Goal: Task Accomplishment & Management: Complete application form

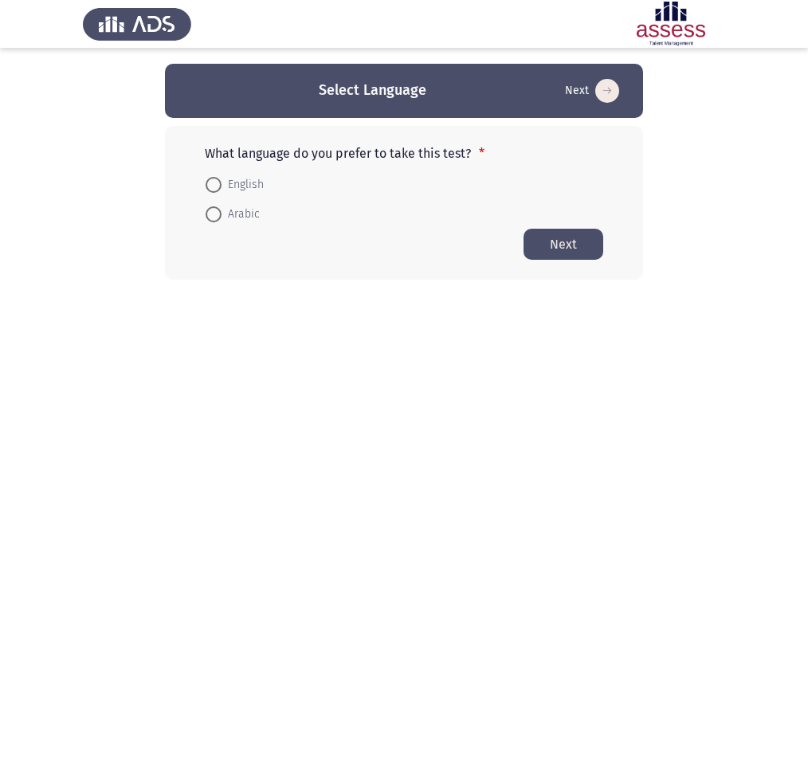
click at [223, 181] on span "English" at bounding box center [243, 184] width 42 height 19
click at [222, 181] on input "English" at bounding box center [214, 185] width 16 height 16
radio input "true"
click at [559, 243] on button "Next" at bounding box center [564, 243] width 80 height 31
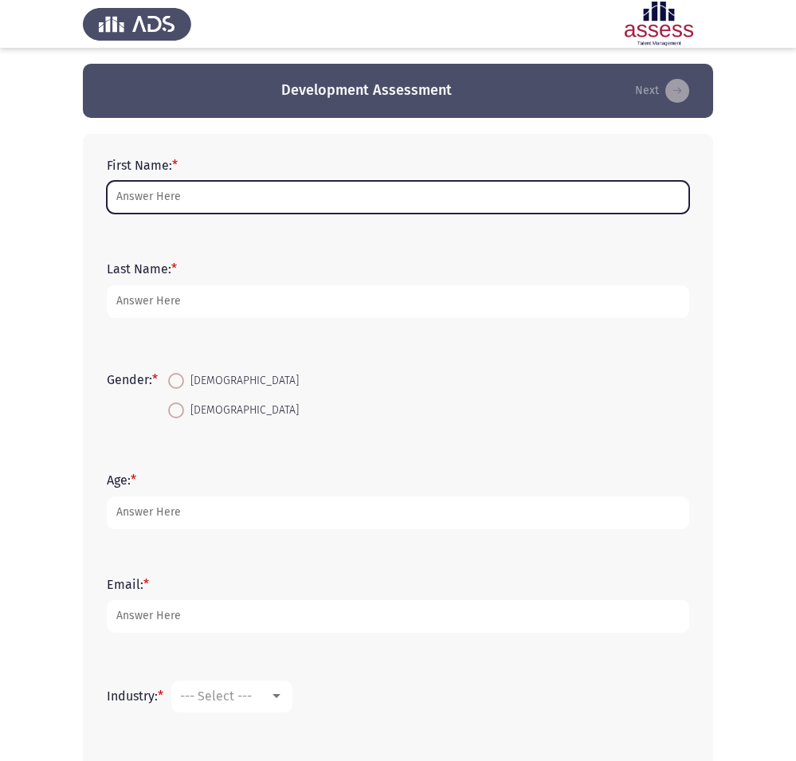
click at [261, 196] on input "First Name: *" at bounding box center [398, 197] width 583 height 33
type input "[PERSON_NAME]"
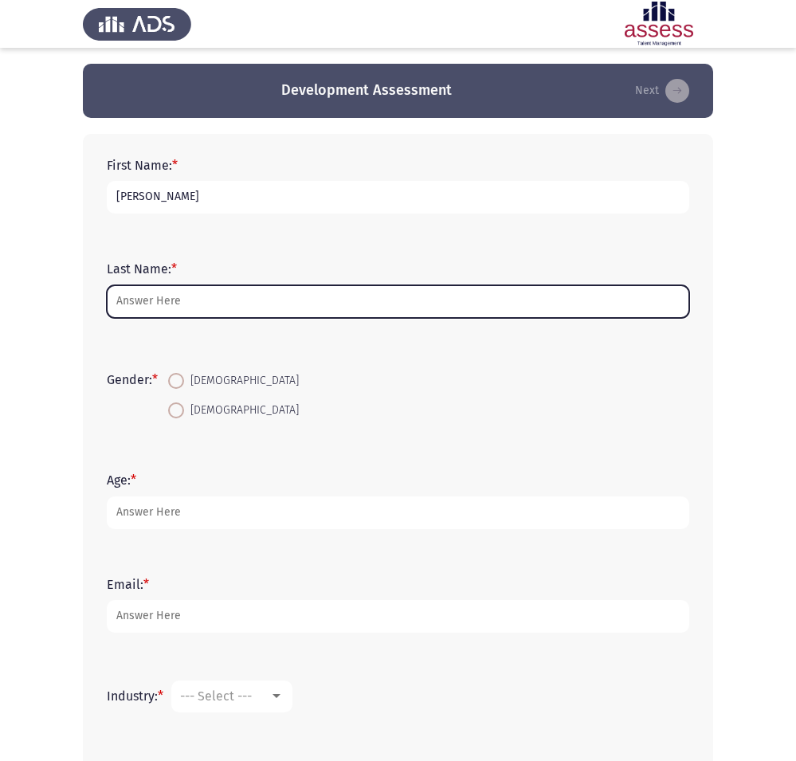
click at [196, 310] on input "Last Name: *" at bounding box center [398, 301] width 583 height 33
click at [180, 300] on input "Last Name: *" at bounding box center [398, 301] width 583 height 33
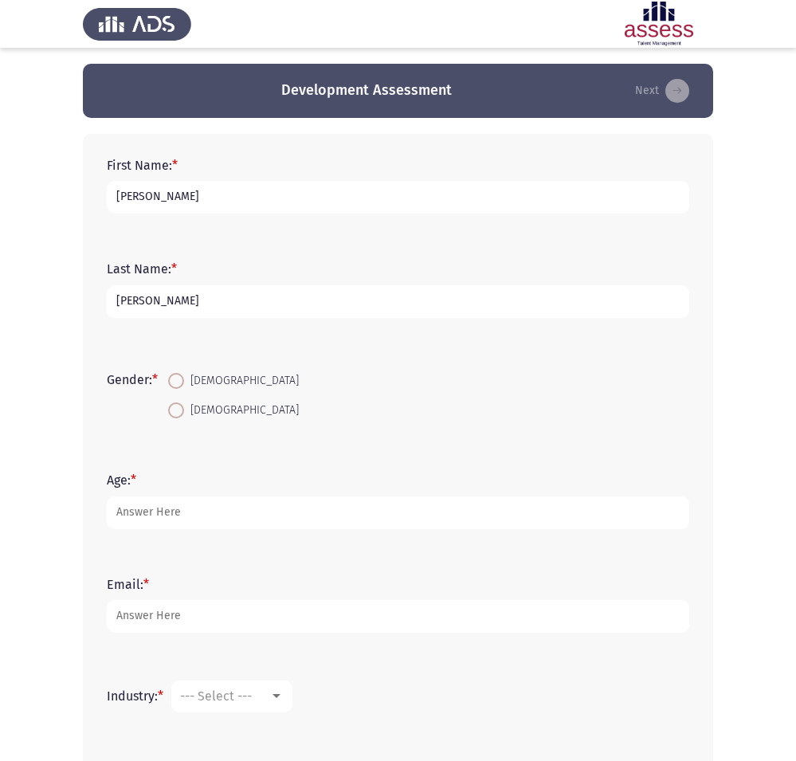
type input "[PERSON_NAME]"
click at [180, 410] on span at bounding box center [176, 411] width 16 height 16
click at [180, 410] on input "[DEMOGRAPHIC_DATA]" at bounding box center [176, 411] width 16 height 16
radio input "true"
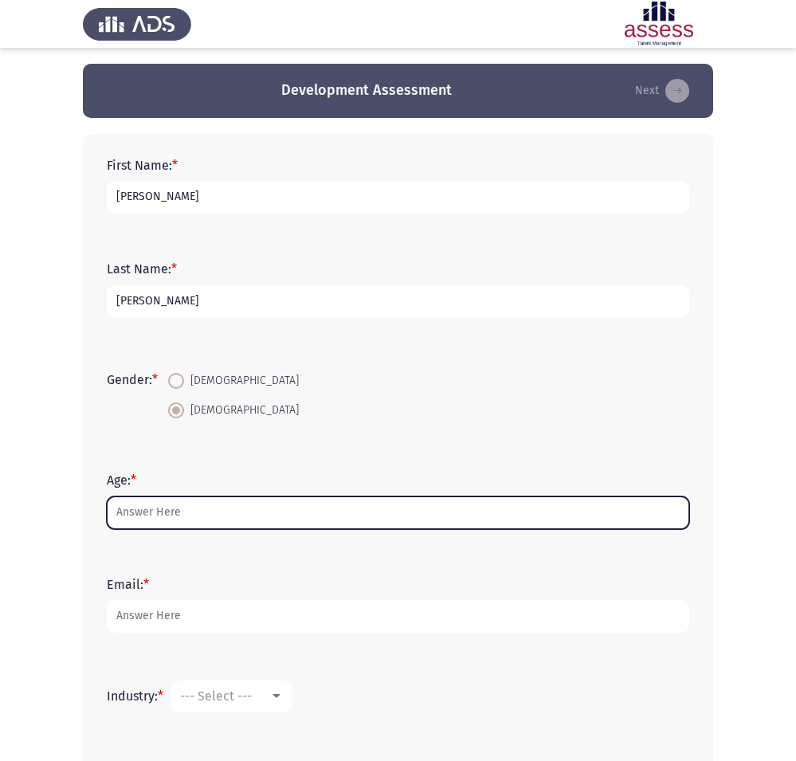
click at [186, 522] on input "Age: *" at bounding box center [398, 513] width 583 height 33
click at [234, 509] on input "Age: *" at bounding box center [398, 513] width 583 height 33
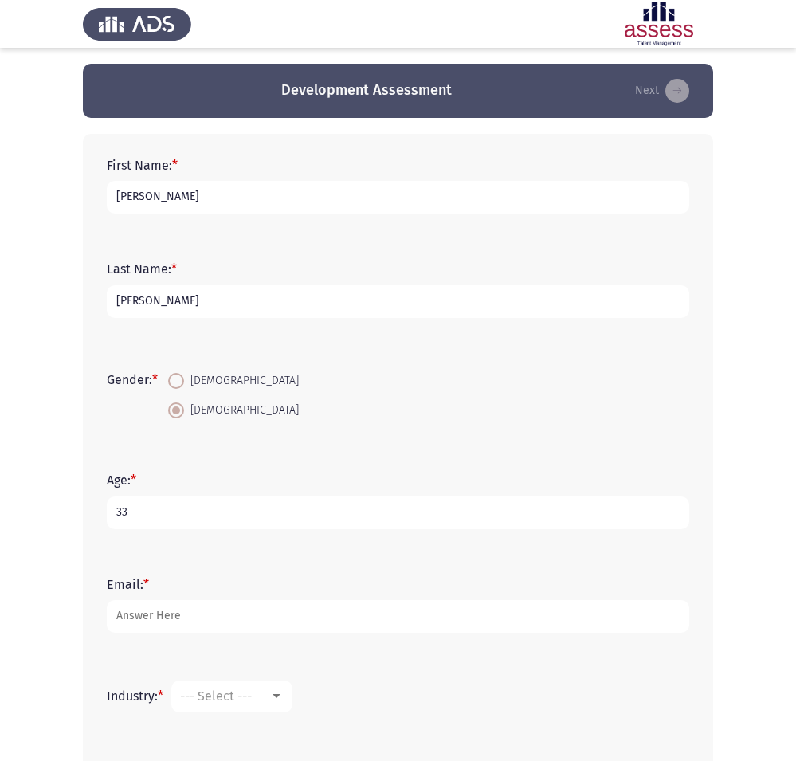
type input "33"
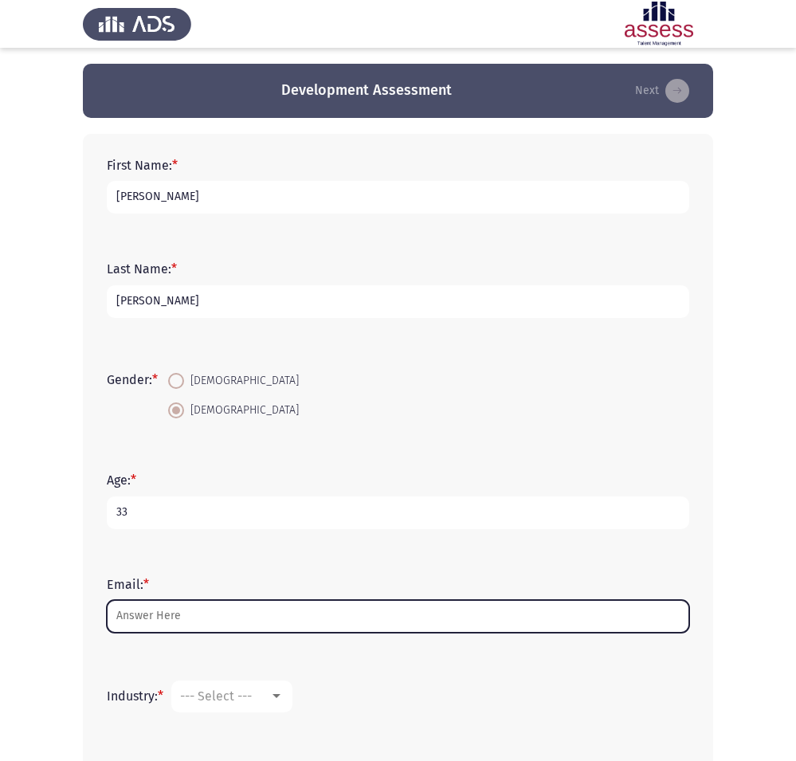
click at [199, 614] on input "Email: *" at bounding box center [398, 616] width 583 height 33
type input "[EMAIL_ADDRESS][PERSON_NAME][DOMAIN_NAME]"
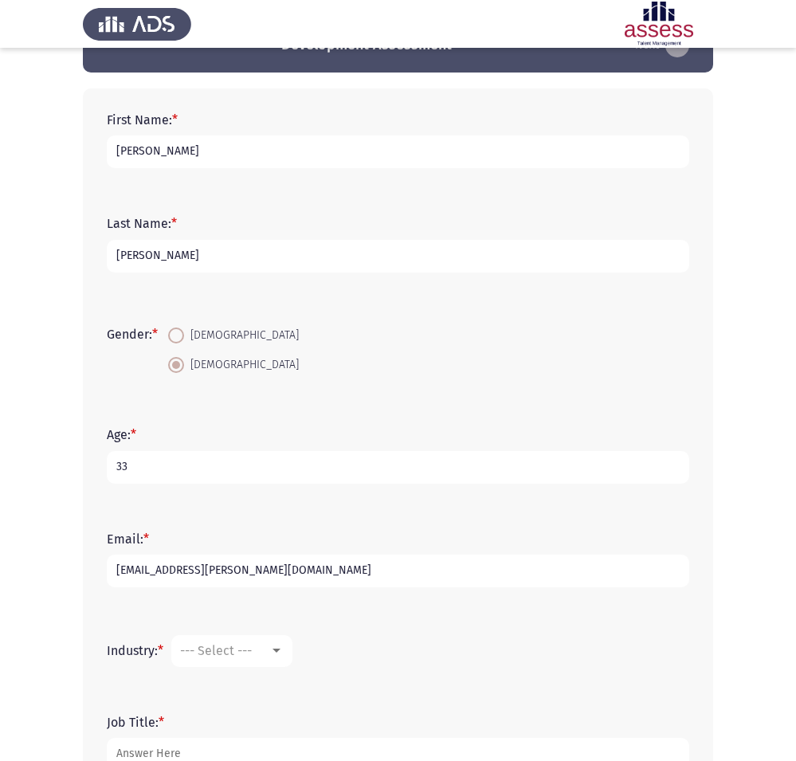
scroll to position [239, 0]
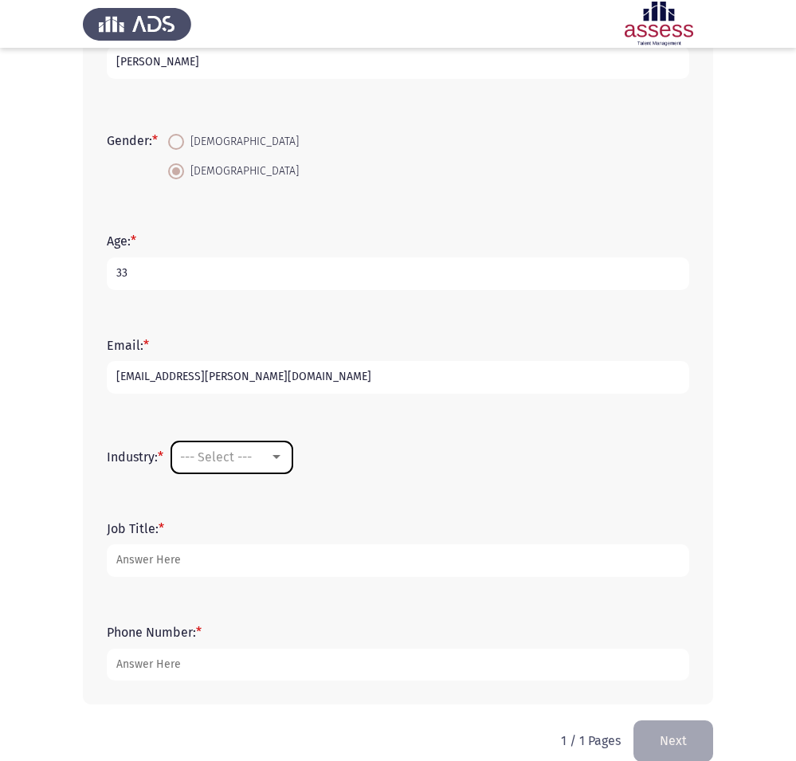
click at [281, 458] on div at bounding box center [277, 457] width 8 height 4
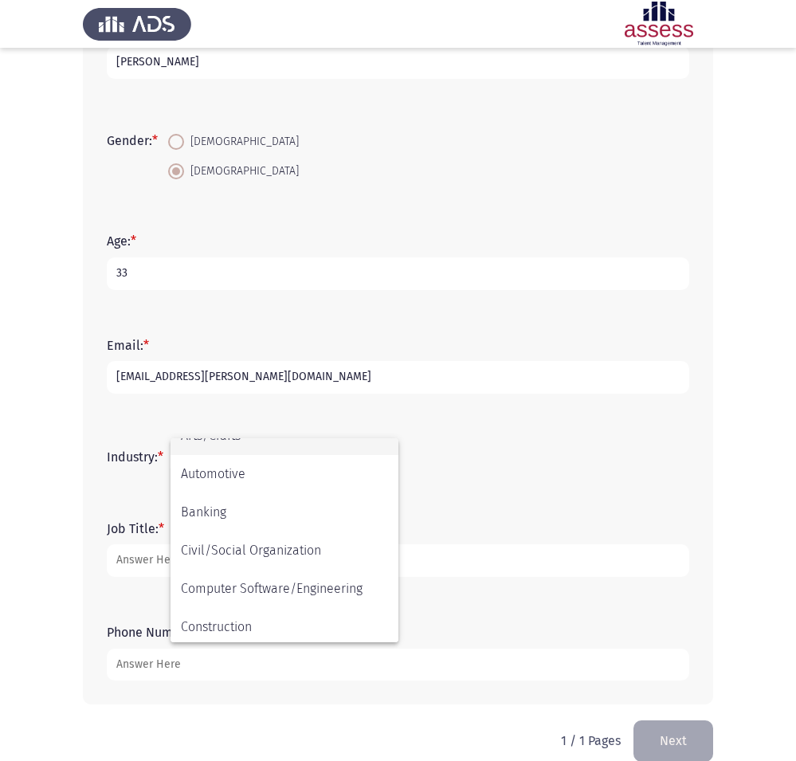
scroll to position [159, 0]
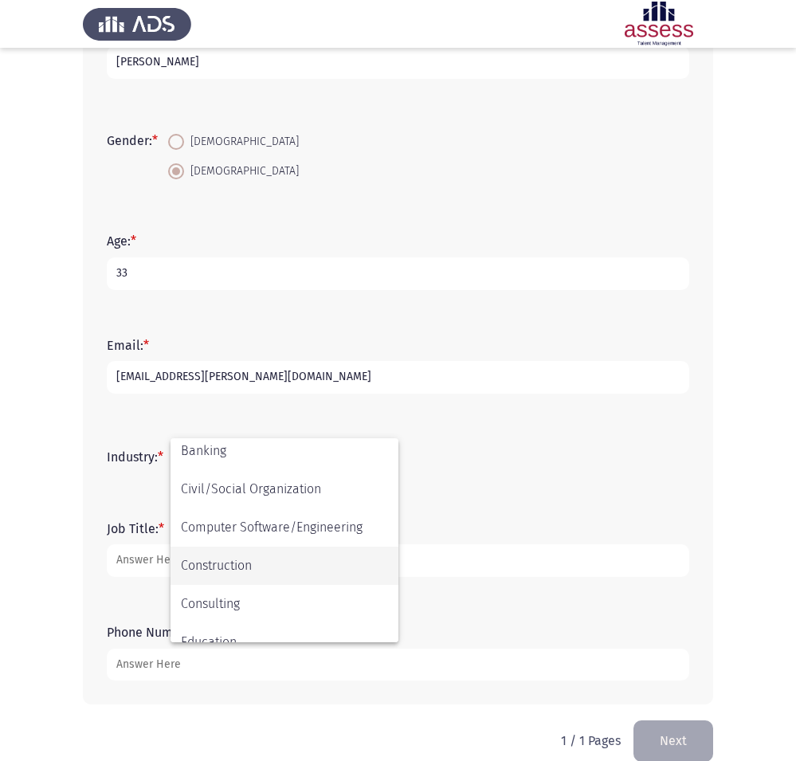
click at [273, 561] on span "Construction" at bounding box center [284, 566] width 207 height 38
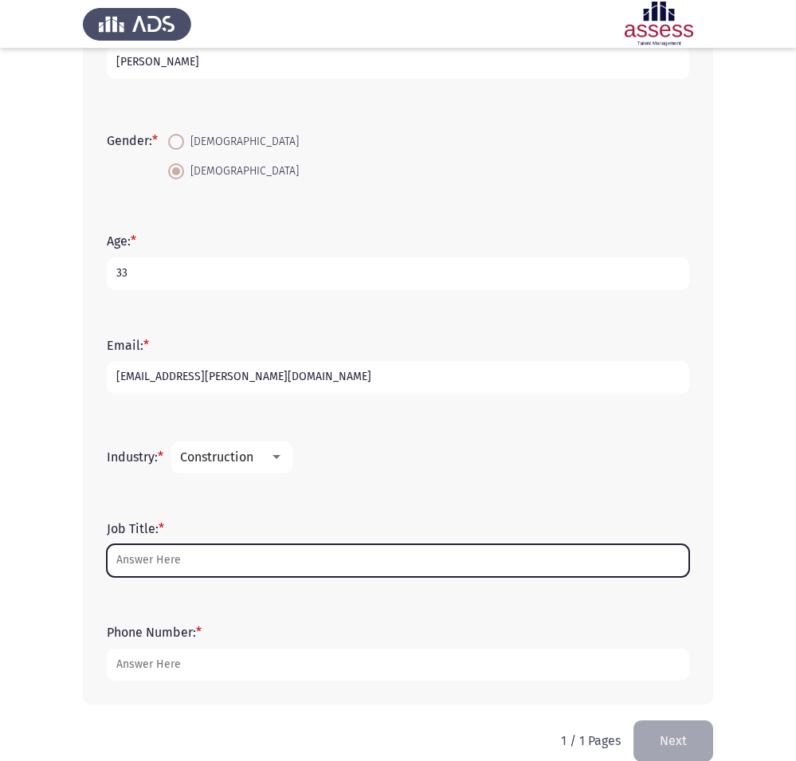
click at [209, 563] on input "Job Title: *" at bounding box center [398, 560] width 583 height 33
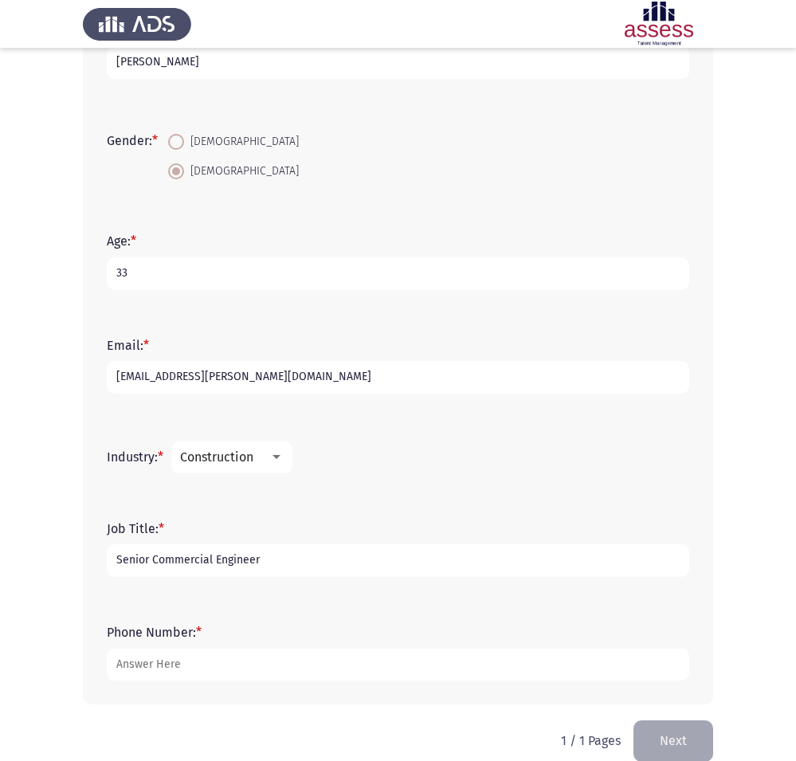
type input "Senior Commercial Engineer"
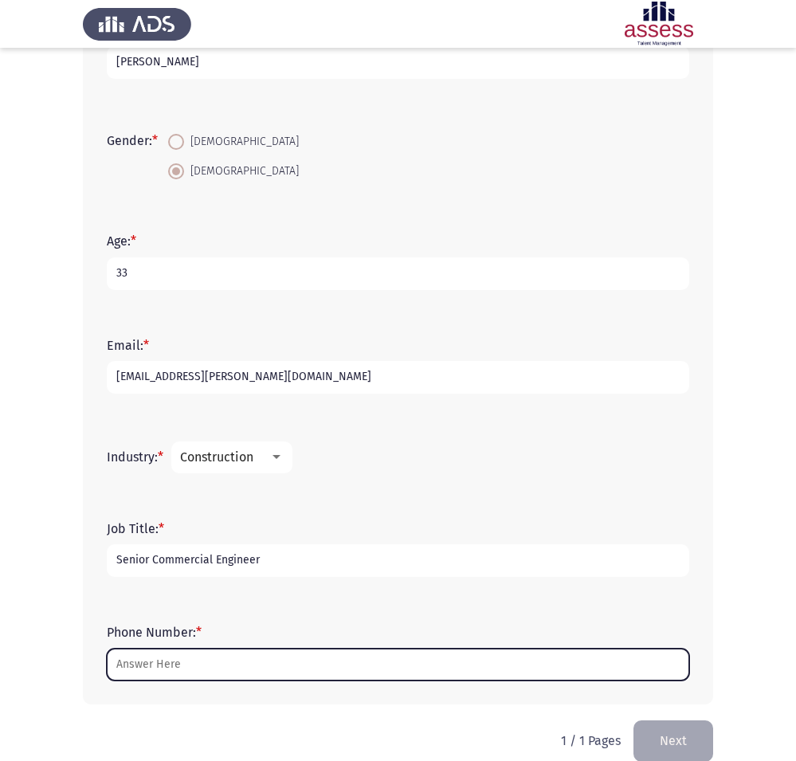
click at [184, 666] on input "Phone Number: *" at bounding box center [398, 665] width 583 height 33
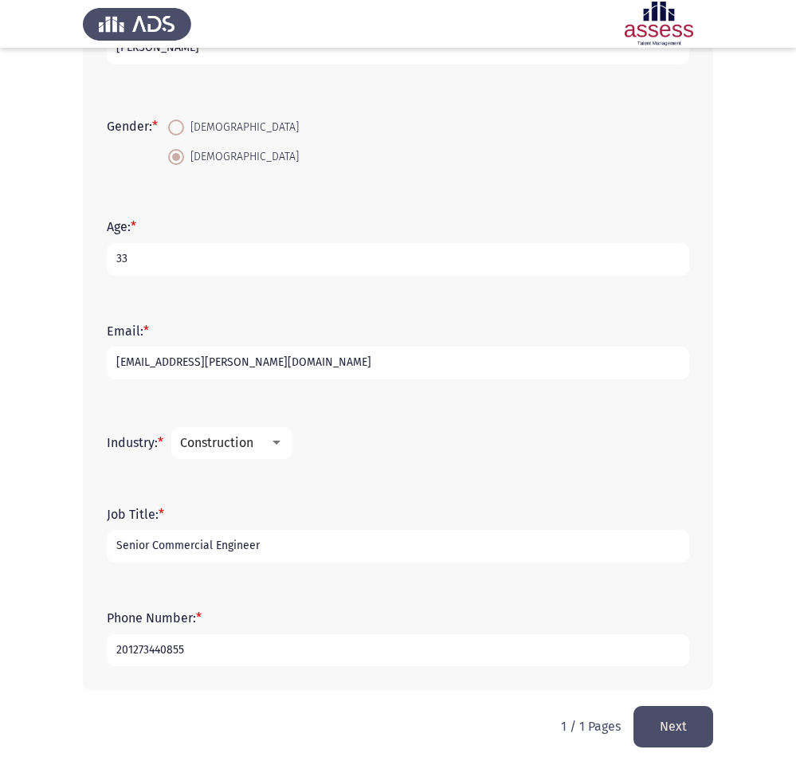
scroll to position [262, 0]
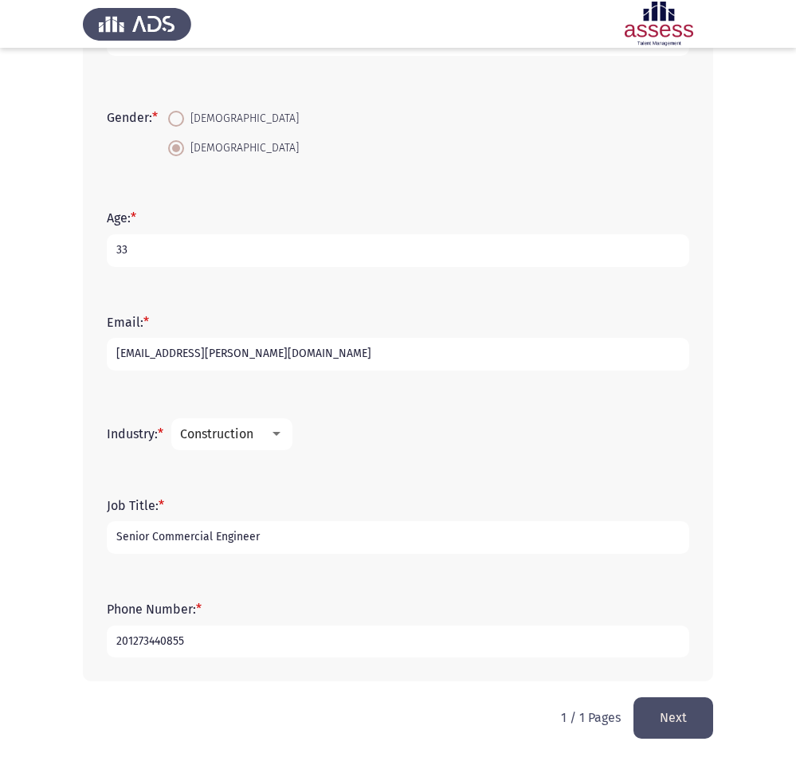
type input "201273440855"
click at [673, 715] on button "Next" at bounding box center [674, 718] width 80 height 41
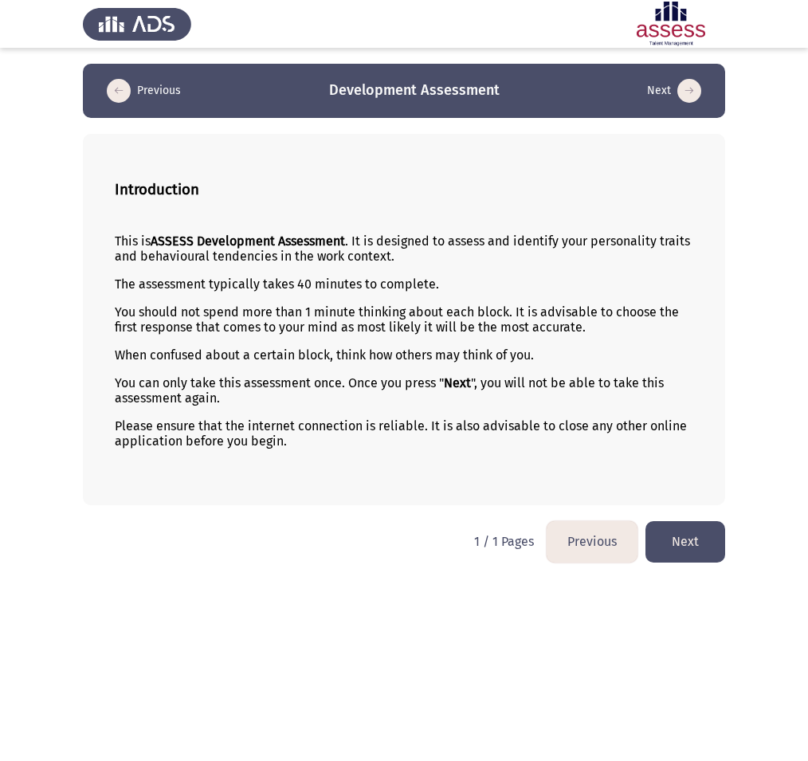
click at [682, 533] on button "Next" at bounding box center [686, 541] width 80 height 41
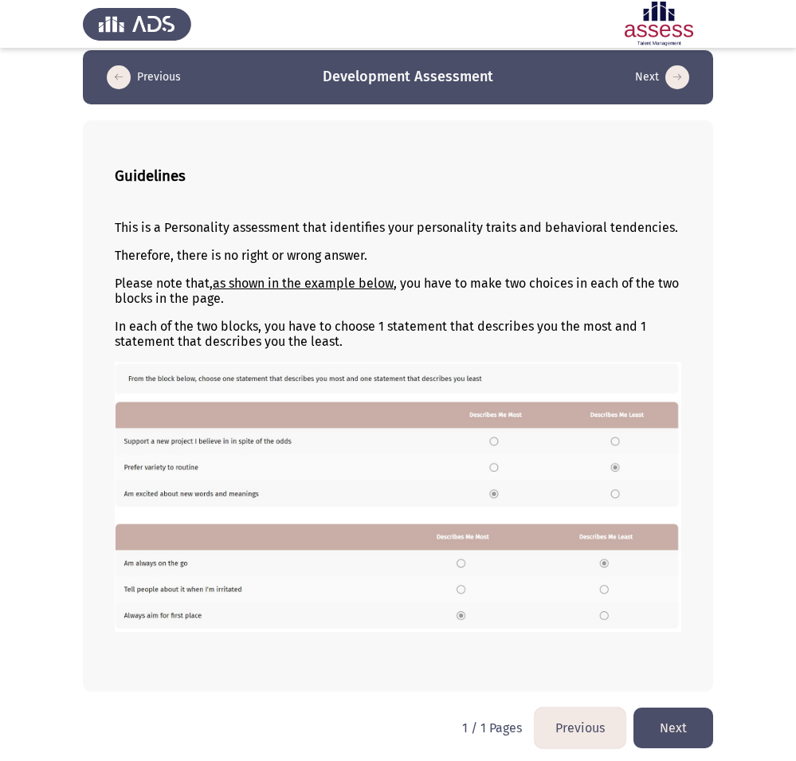
scroll to position [17, 0]
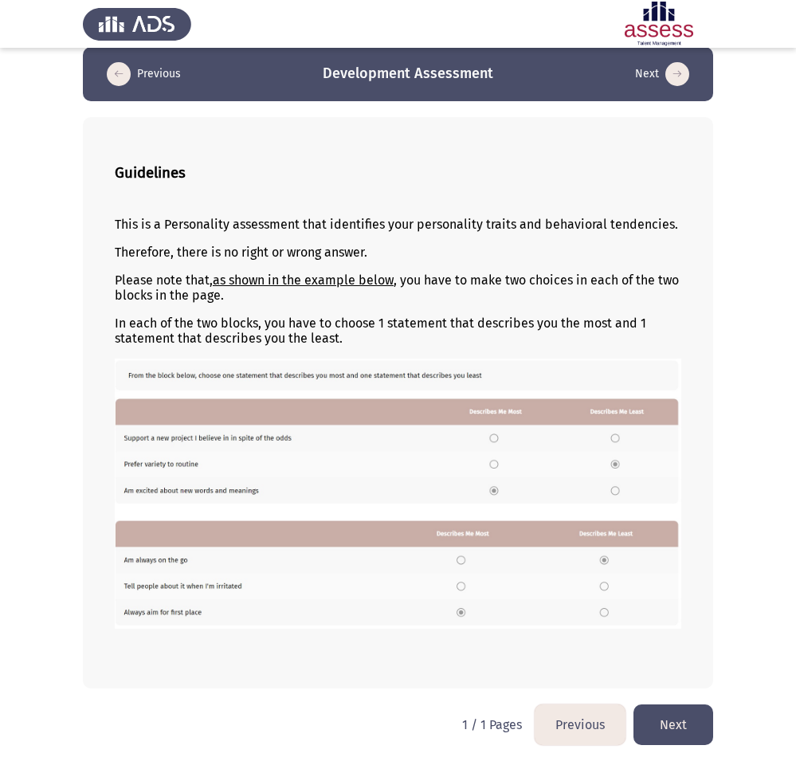
click at [663, 715] on button "Next" at bounding box center [674, 725] width 80 height 41
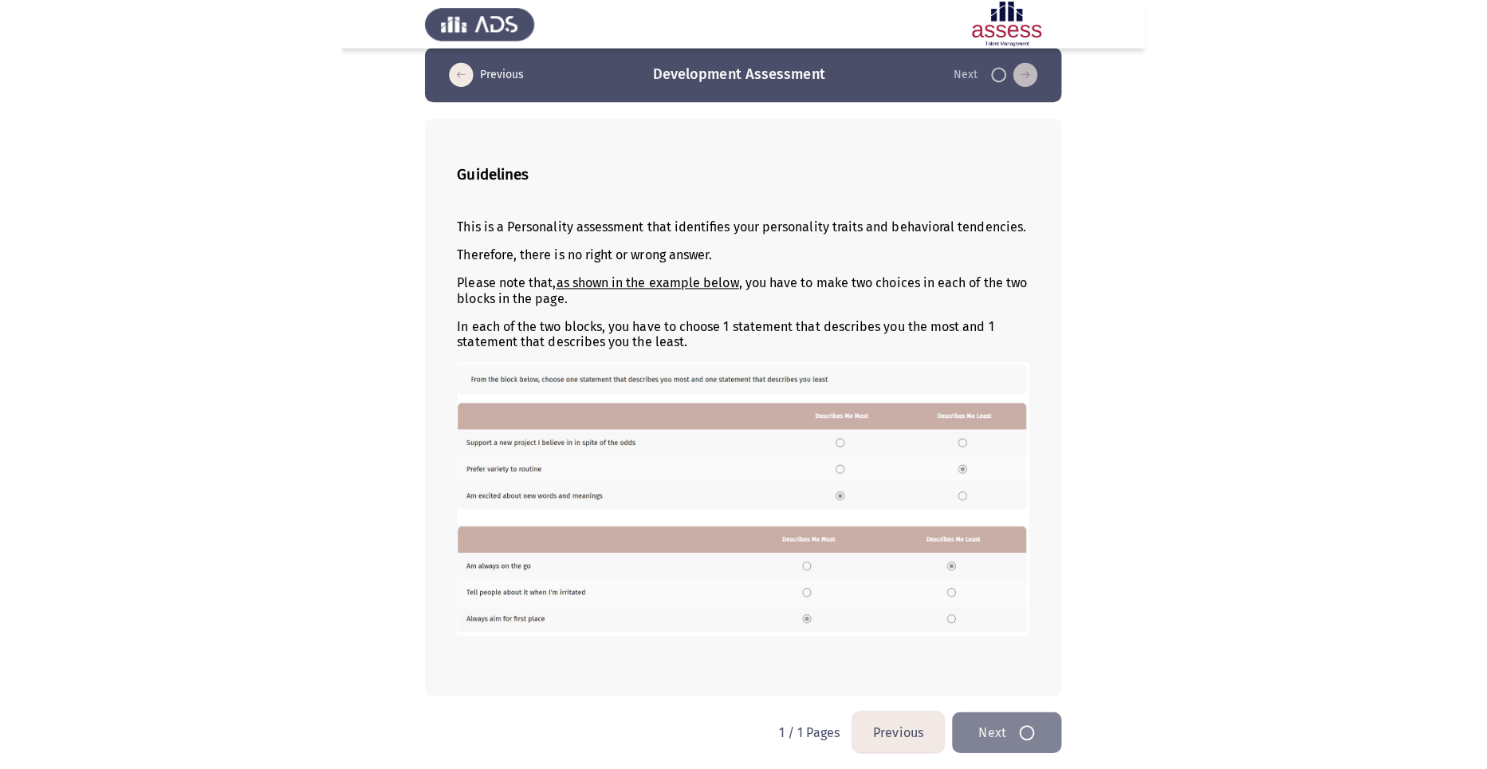
scroll to position [0, 0]
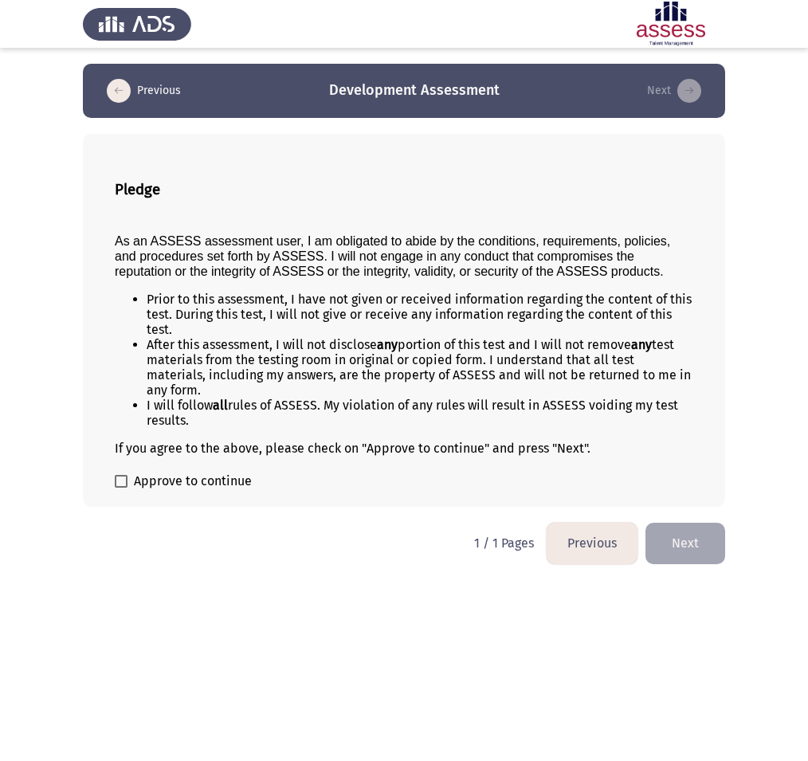
click at [128, 472] on label "Approve to continue" at bounding box center [183, 481] width 137 height 19
click at [121, 488] on input "Approve to continue" at bounding box center [120, 488] width 1 height 1
checkbox input "true"
drag, startPoint x: 146, startPoint y: 300, endPoint x: 258, endPoint y: 379, distance: 137.3
click at [258, 379] on ul "Prior to this assessment, I have not given or received information regarding th…" at bounding box center [404, 360] width 579 height 136
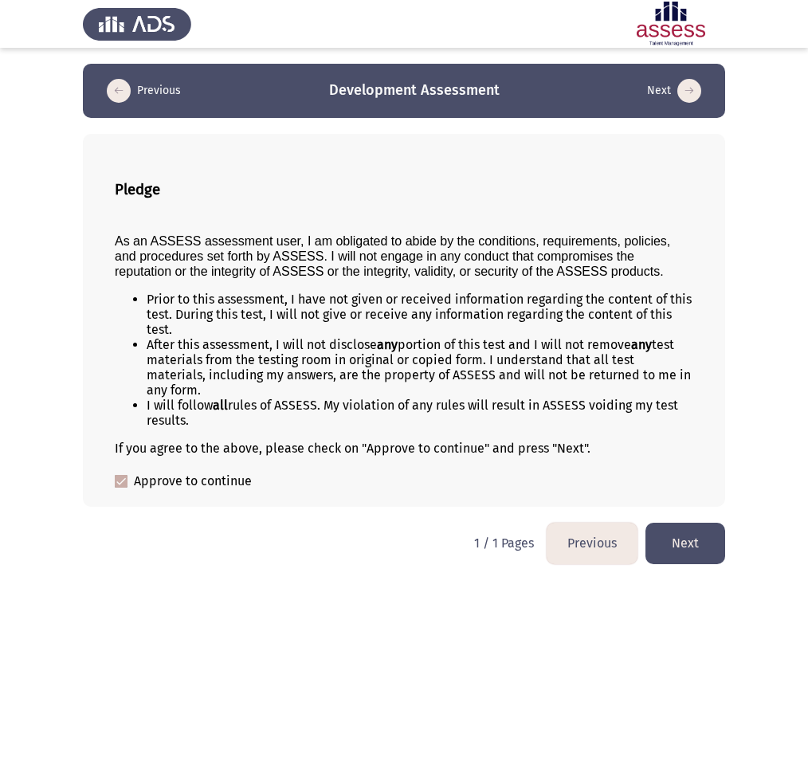
click at [677, 523] on button "Next" at bounding box center [686, 543] width 80 height 41
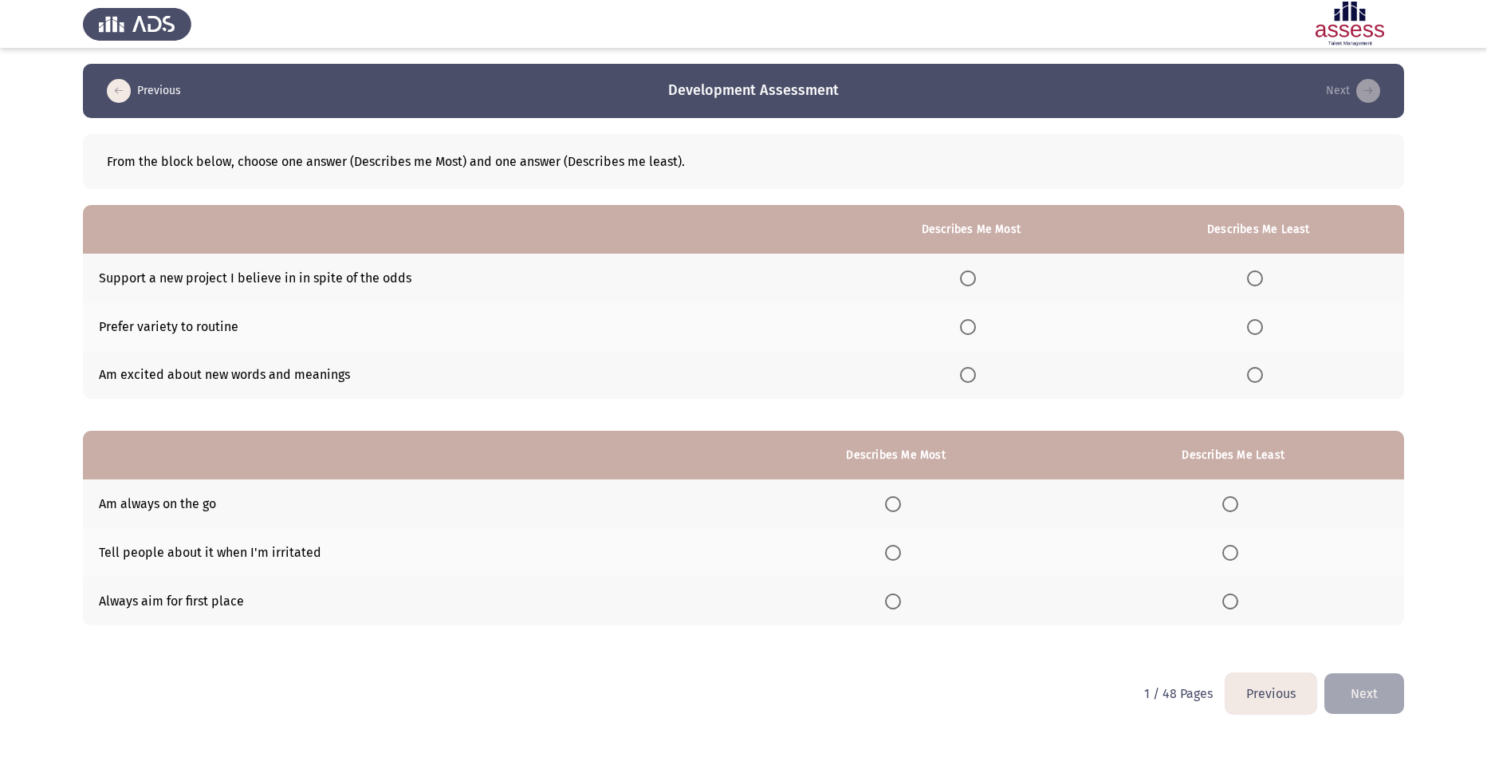
click at [968, 375] on span "Select an option" at bounding box center [968, 375] width 0 height 0
click at [972, 375] on input "Select an option" at bounding box center [968, 375] width 16 height 16
click at [1258, 327] on span "Select an option" at bounding box center [1255, 327] width 16 height 16
click at [1258, 327] on input "Select an option" at bounding box center [1255, 327] width 16 height 16
click at [1229, 553] on span "Select an option" at bounding box center [1230, 552] width 16 height 16
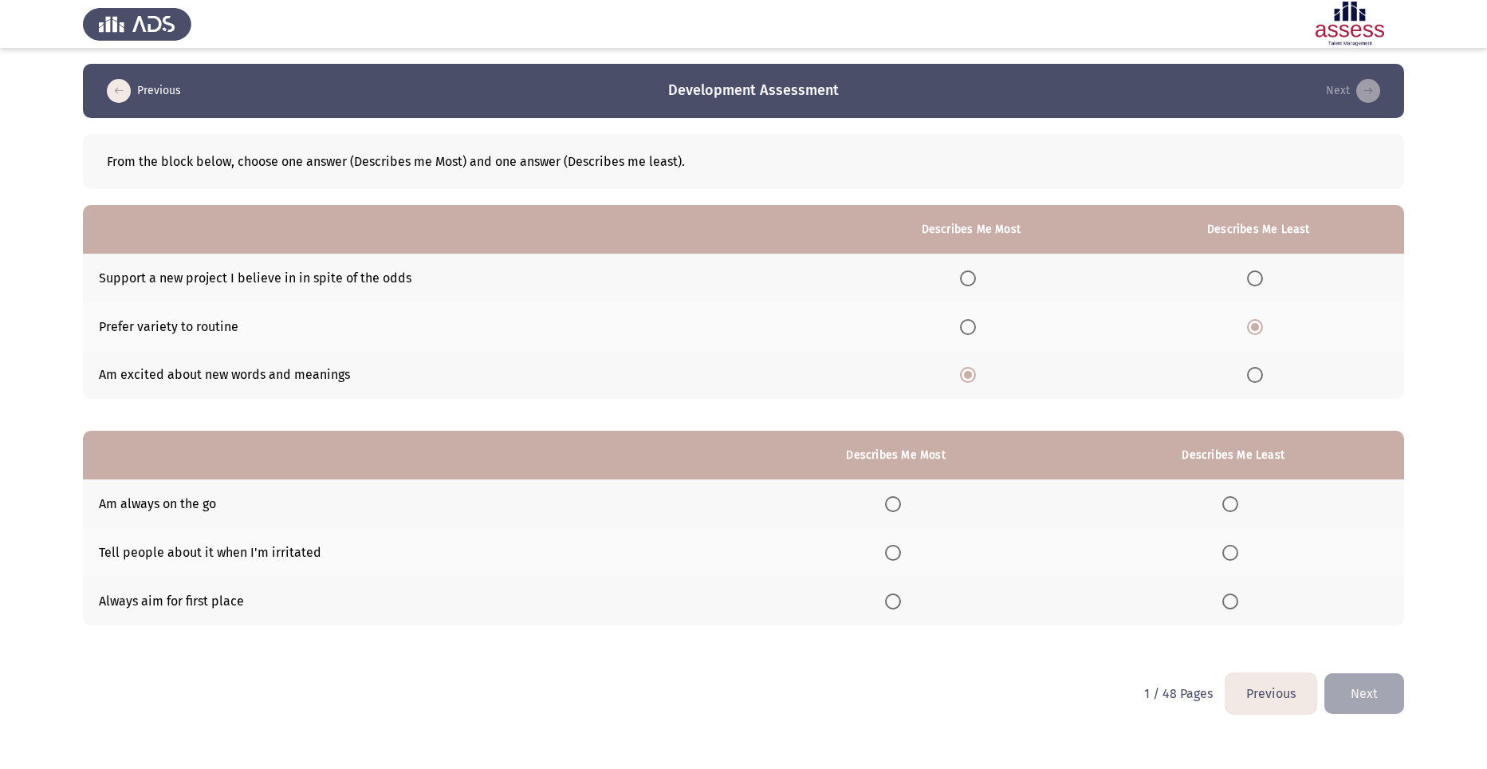
click at [1229, 553] on input "Select an option" at bounding box center [1230, 552] width 16 height 16
click at [897, 502] on span "Select an option" at bounding box center [893, 504] width 16 height 16
click at [897, 502] on input "Select an option" at bounding box center [893, 504] width 16 height 16
click at [891, 593] on span "Select an option" at bounding box center [893, 601] width 16 height 16
click at [891, 593] on input "Select an option" at bounding box center [893, 601] width 16 height 16
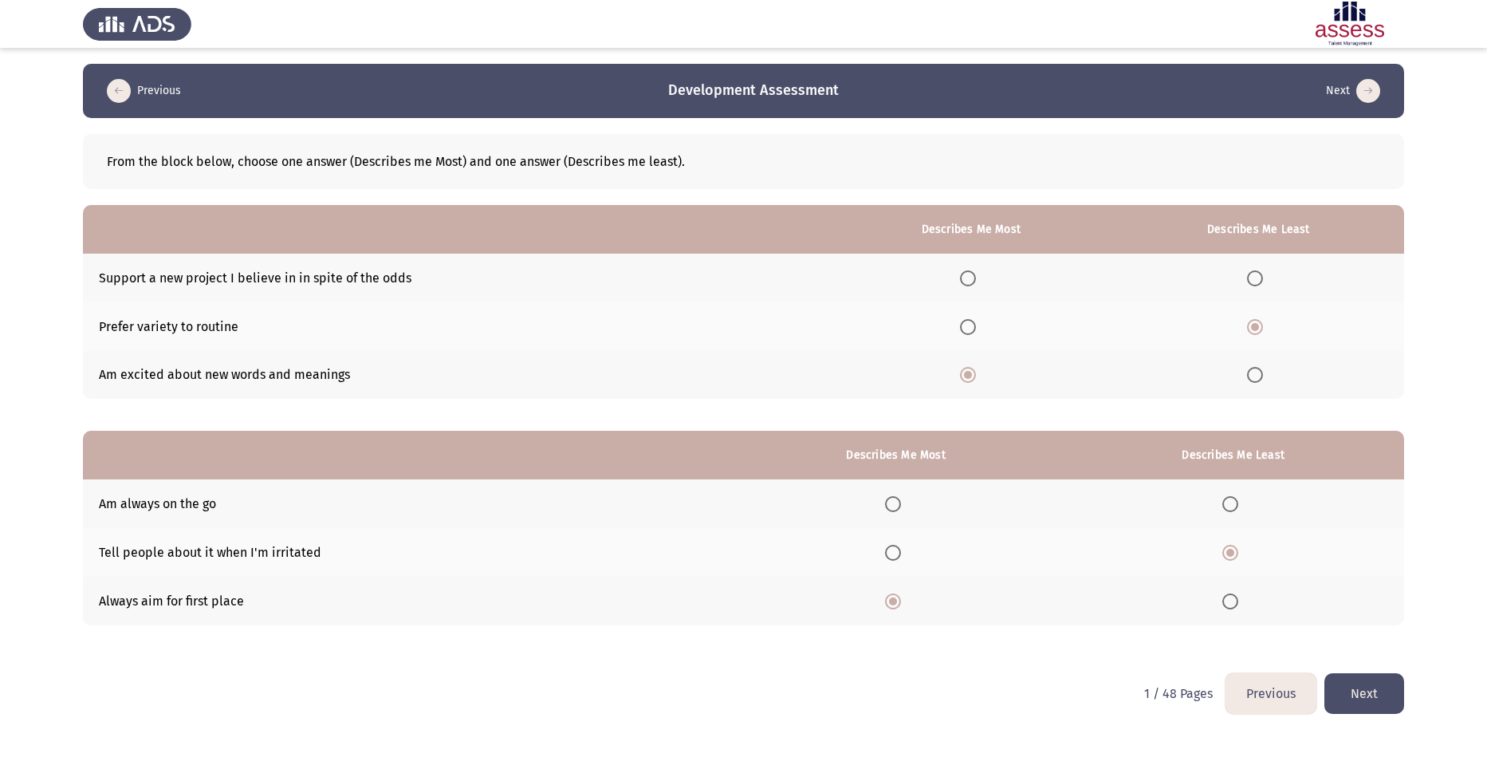
click at [1369, 689] on button "Next" at bounding box center [1364, 693] width 80 height 41
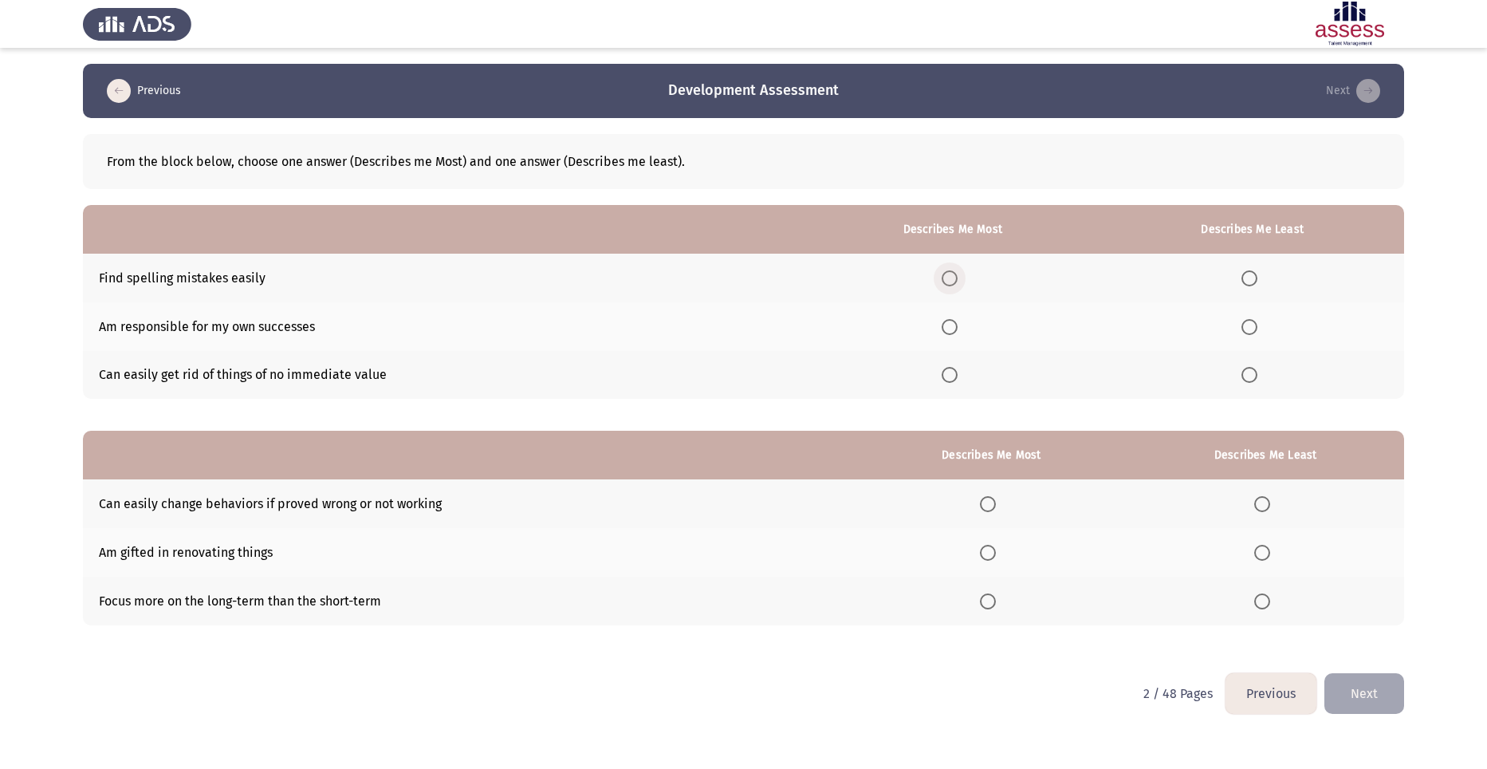
click at [953, 275] on span "Select an option" at bounding box center [950, 278] width 16 height 16
click at [953, 275] on input "Select an option" at bounding box center [950, 278] width 16 height 16
click at [1256, 332] on span "Select an option" at bounding box center [1249, 327] width 16 height 16
click at [1256, 332] on input "Select an option" at bounding box center [1249, 327] width 16 height 16
click at [953, 375] on span "Select an option" at bounding box center [950, 375] width 16 height 16
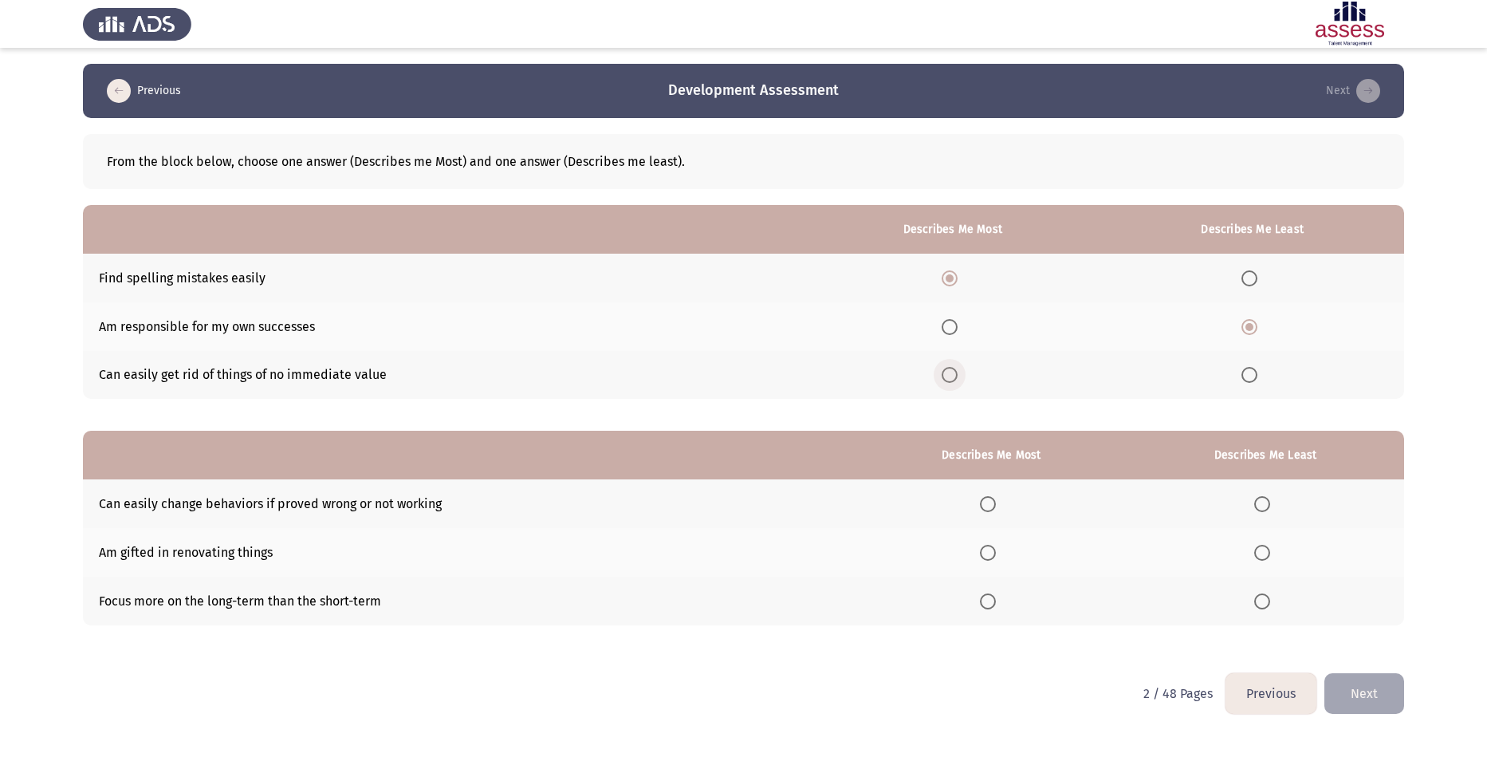
click at [953, 375] on input "Select an option" at bounding box center [950, 375] width 16 height 16
click at [996, 500] on span "Select an option" at bounding box center [988, 504] width 16 height 16
click at [996, 500] on input "Select an option" at bounding box center [988, 504] width 16 height 16
click at [1267, 604] on span "Select an option" at bounding box center [1262, 601] width 16 height 16
click at [1267, 604] on input "Select an option" at bounding box center [1262, 601] width 16 height 16
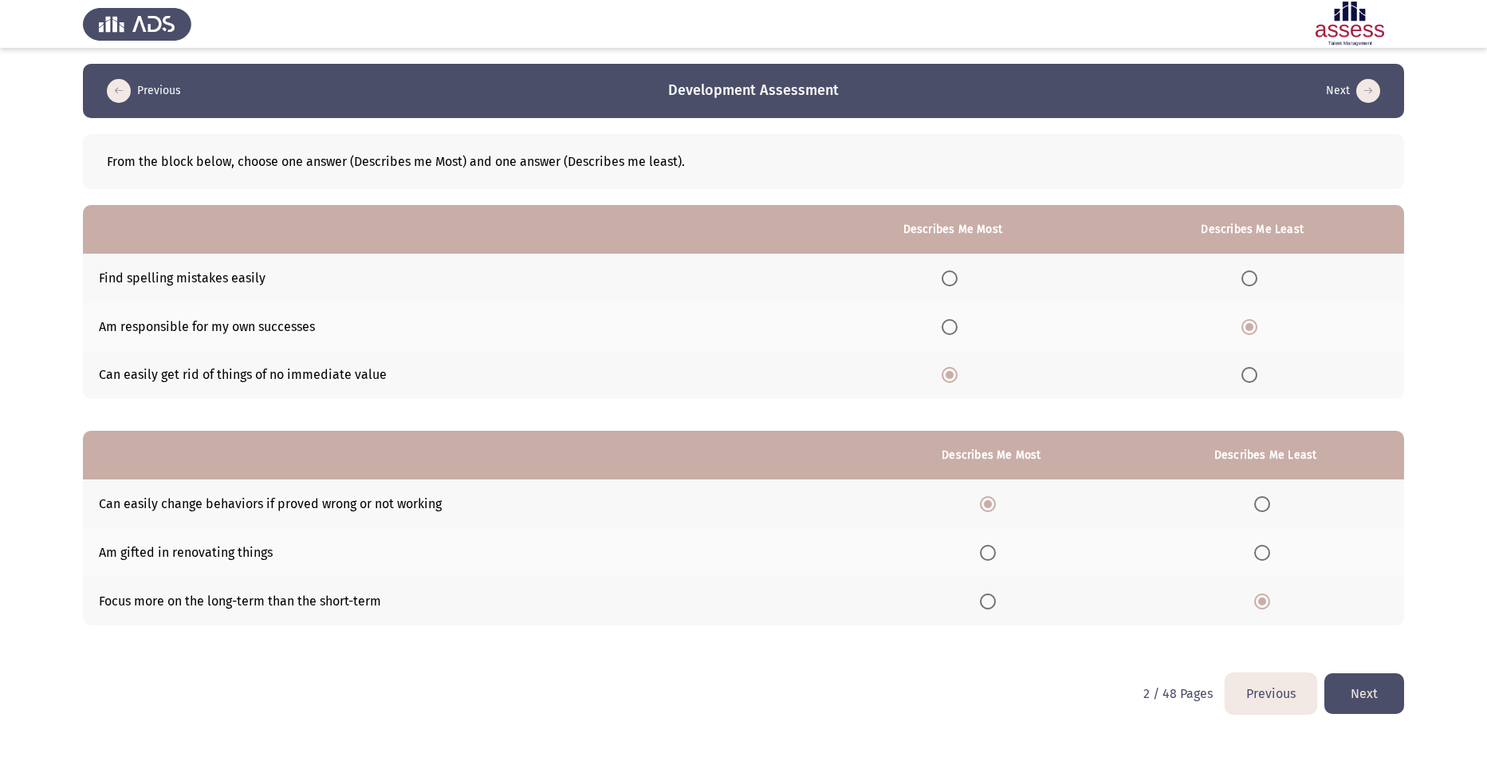
click at [1385, 700] on button "Next" at bounding box center [1364, 693] width 80 height 41
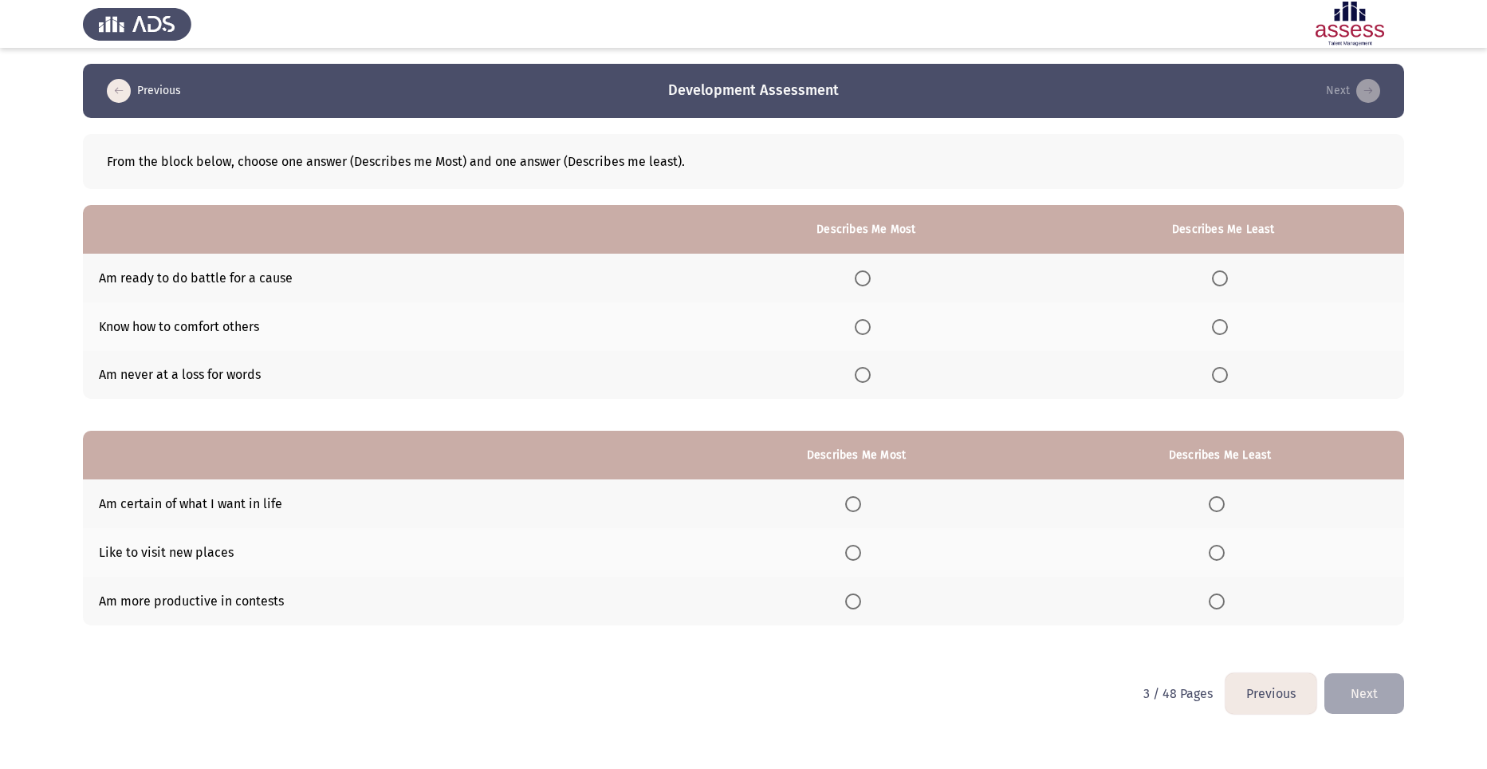
click at [860, 327] on span "Select an option" at bounding box center [863, 327] width 16 height 16
click at [860, 327] on input "Select an option" at bounding box center [863, 327] width 16 height 16
click at [1222, 374] on span "Select an option" at bounding box center [1220, 375] width 16 height 16
click at [1222, 374] on input "Select an option" at bounding box center [1220, 375] width 16 height 16
click at [853, 502] on span "Select an option" at bounding box center [853, 504] width 16 height 16
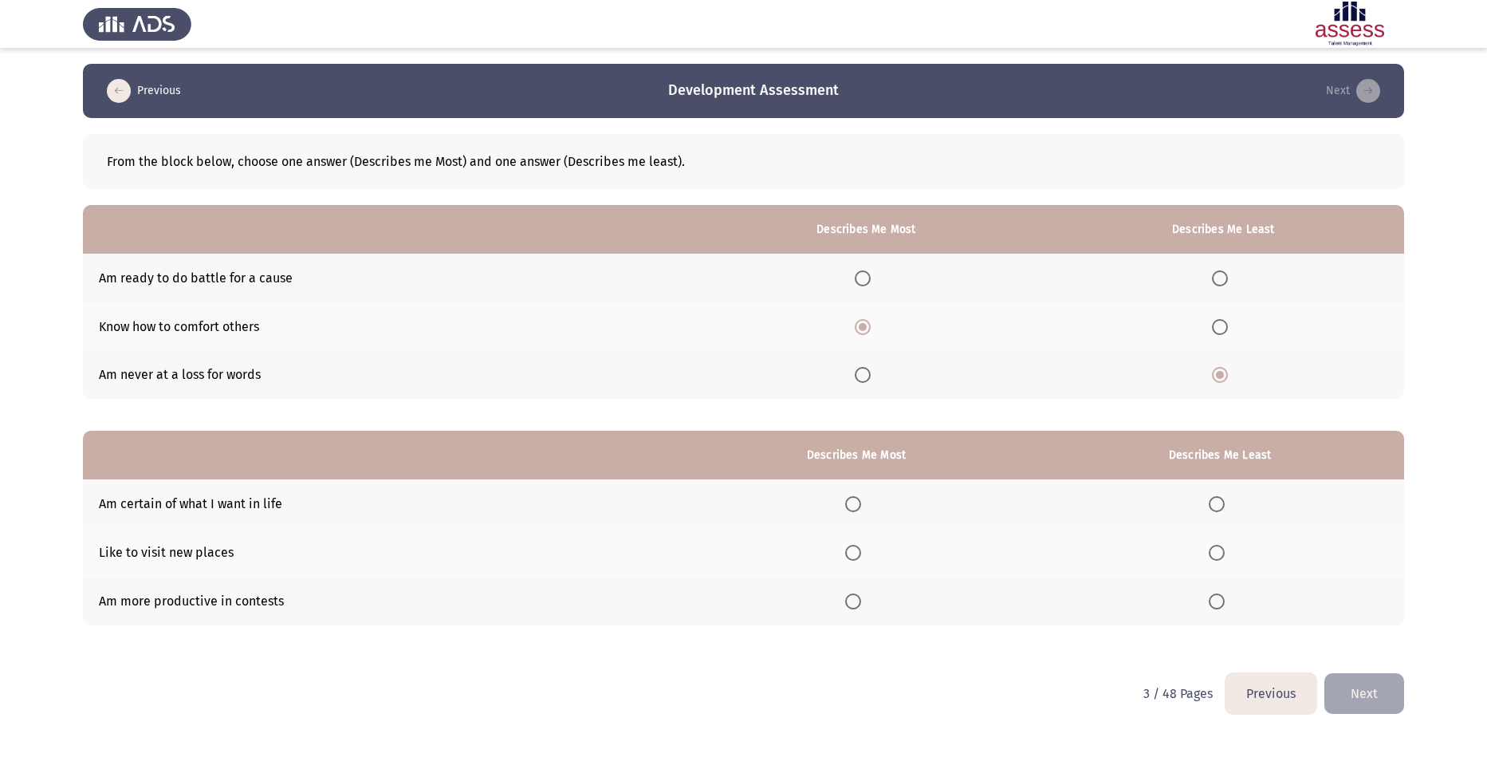
click at [853, 502] on input "Select an option" at bounding box center [853, 504] width 16 height 16
click at [1218, 596] on span "Select an option" at bounding box center [1217, 601] width 16 height 16
click at [1218, 596] on input "Select an option" at bounding box center [1217, 601] width 16 height 16
click at [1209, 511] on th at bounding box center [1220, 503] width 368 height 49
click at [1213, 507] on span "Select an option" at bounding box center [1217, 504] width 16 height 16
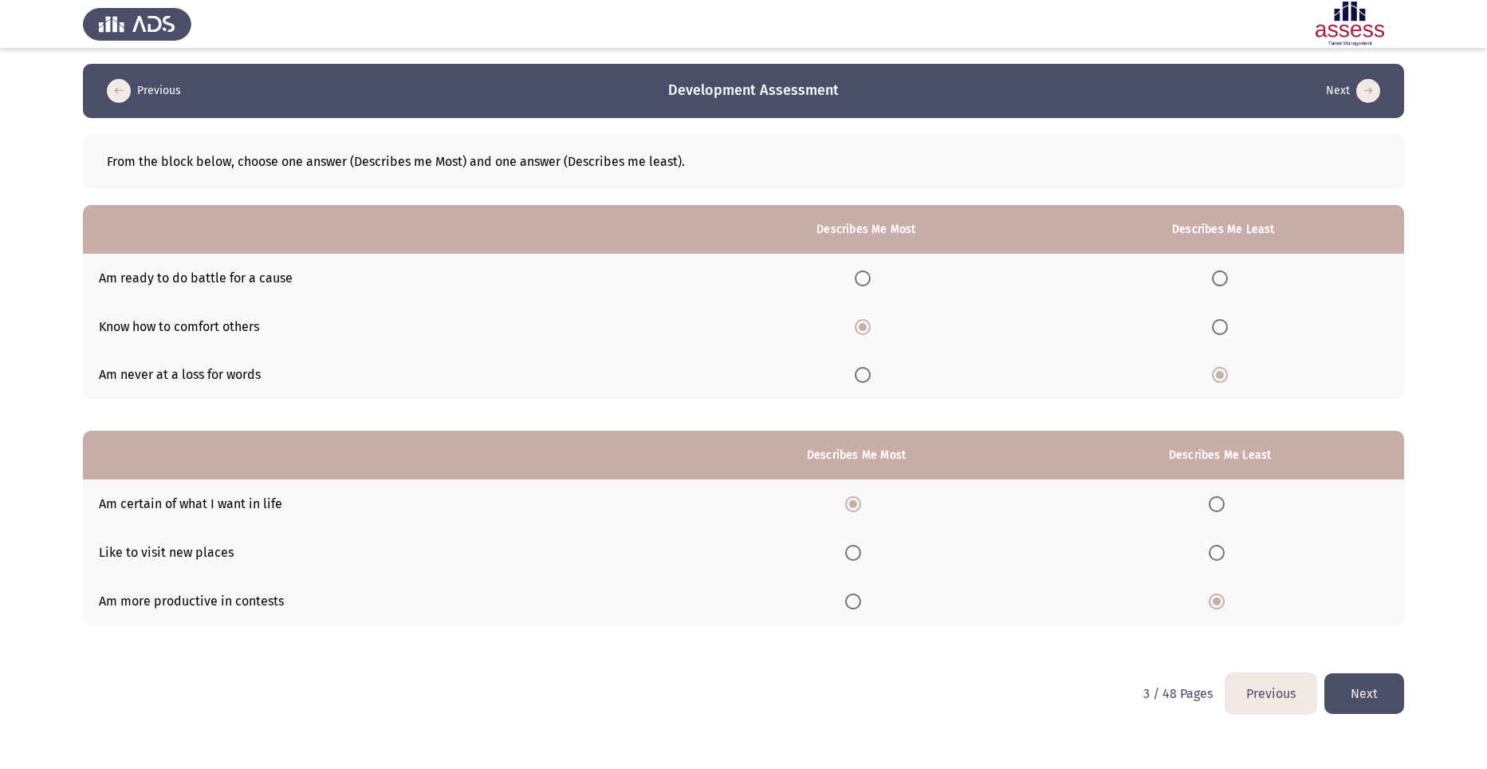
click at [1213, 507] on input "Select an option" at bounding box center [1217, 504] width 16 height 16
click at [1218, 558] on span "Select an option" at bounding box center [1217, 552] width 16 height 16
click at [1218, 558] on input "Select an option" at bounding box center [1217, 552] width 16 height 16
click at [858, 610] on th at bounding box center [856, 600] width 359 height 49
drag, startPoint x: 835, startPoint y: 603, endPoint x: 863, endPoint y: 603, distance: 27.1
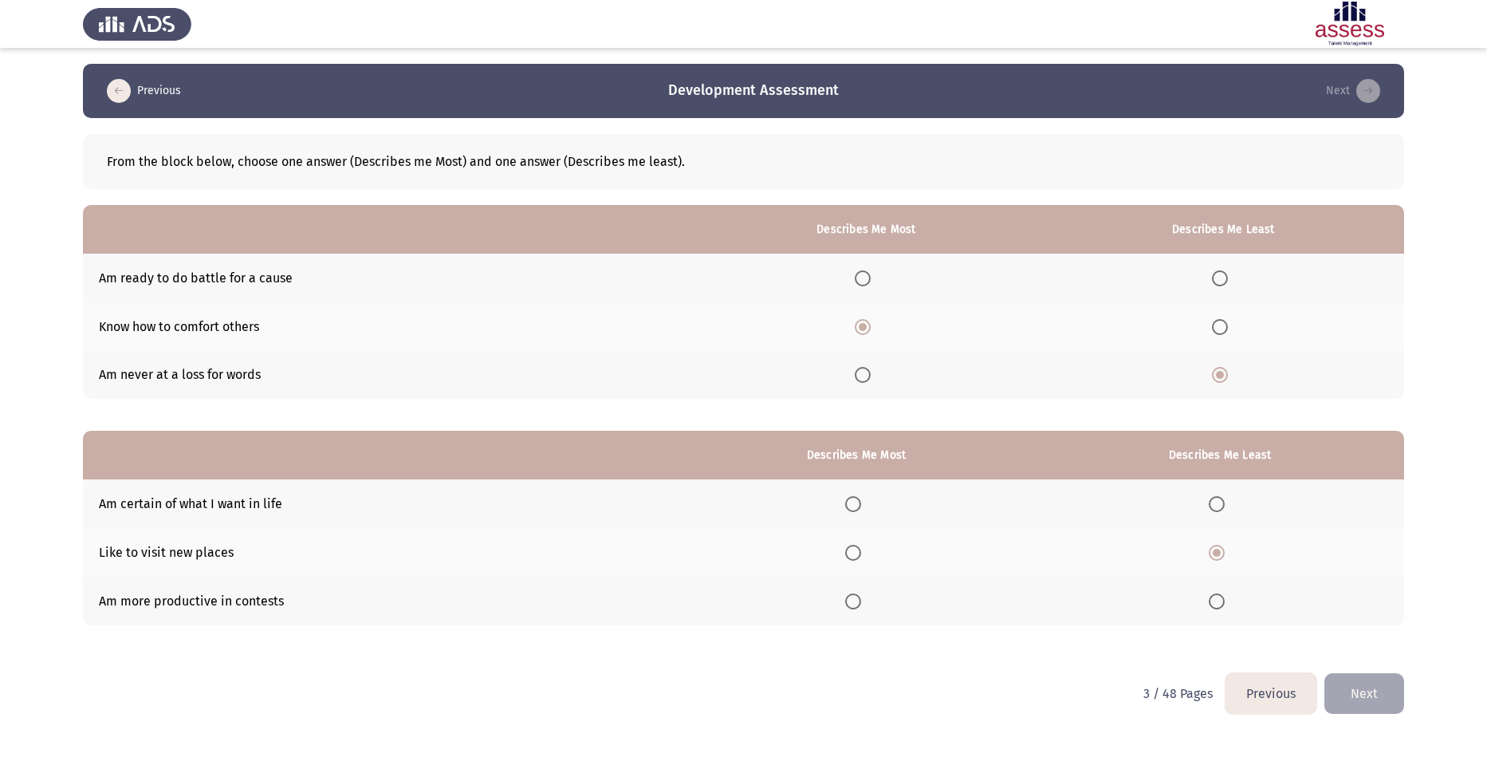
click at [845, 603] on th at bounding box center [856, 600] width 359 height 49
click at [861, 603] on span "Select an option" at bounding box center [853, 601] width 16 height 16
click at [861, 603] on input "Select an option" at bounding box center [853, 601] width 16 height 16
click at [1380, 701] on button "Next" at bounding box center [1364, 693] width 80 height 41
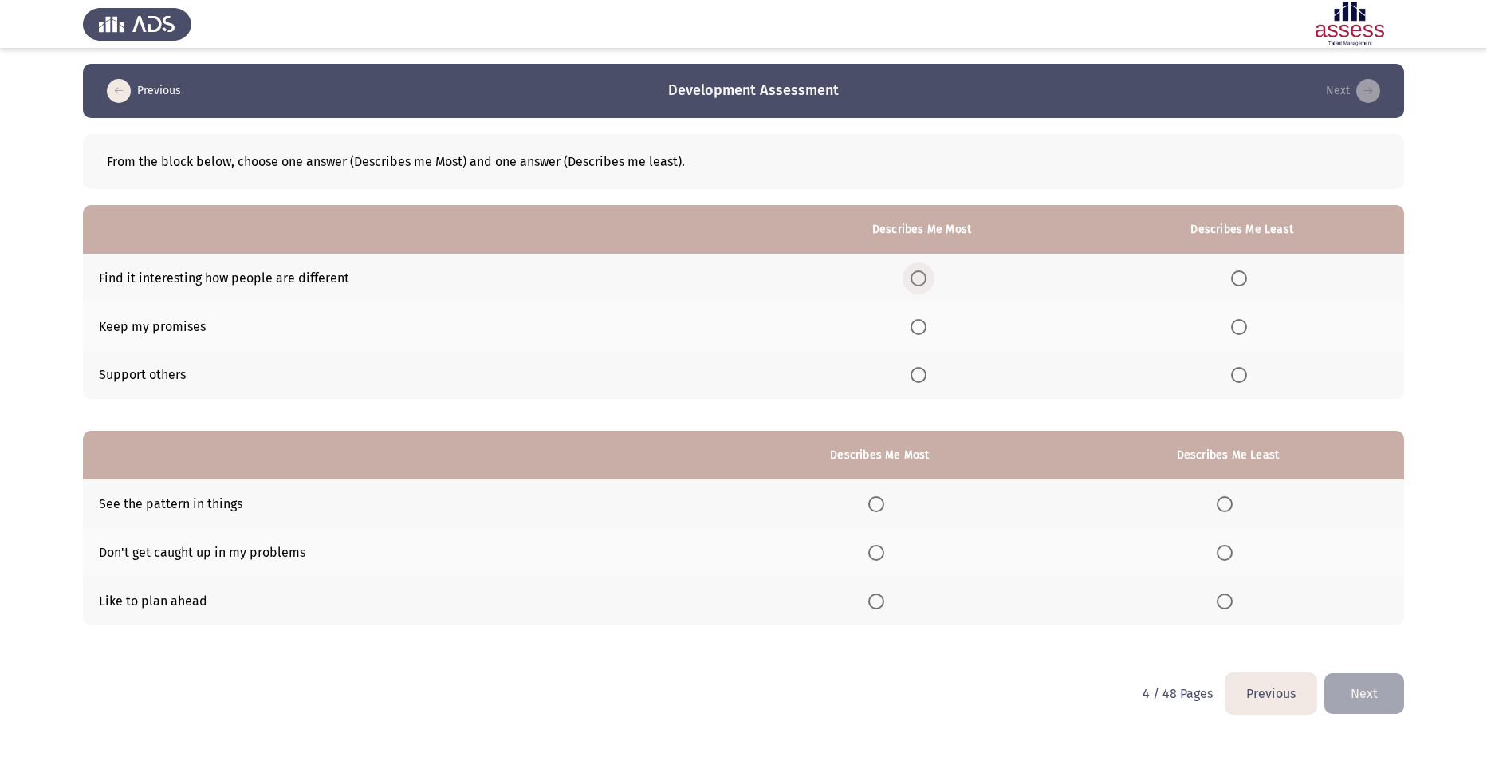
click at [914, 275] on span "Select an option" at bounding box center [918, 278] width 16 height 16
click at [914, 275] on input "Select an option" at bounding box center [918, 278] width 16 height 16
click at [923, 328] on span "Select an option" at bounding box center [918, 327] width 16 height 16
click at [923, 328] on input "Select an option" at bounding box center [918, 327] width 16 height 16
click at [908, 375] on th at bounding box center [922, 375] width 316 height 49
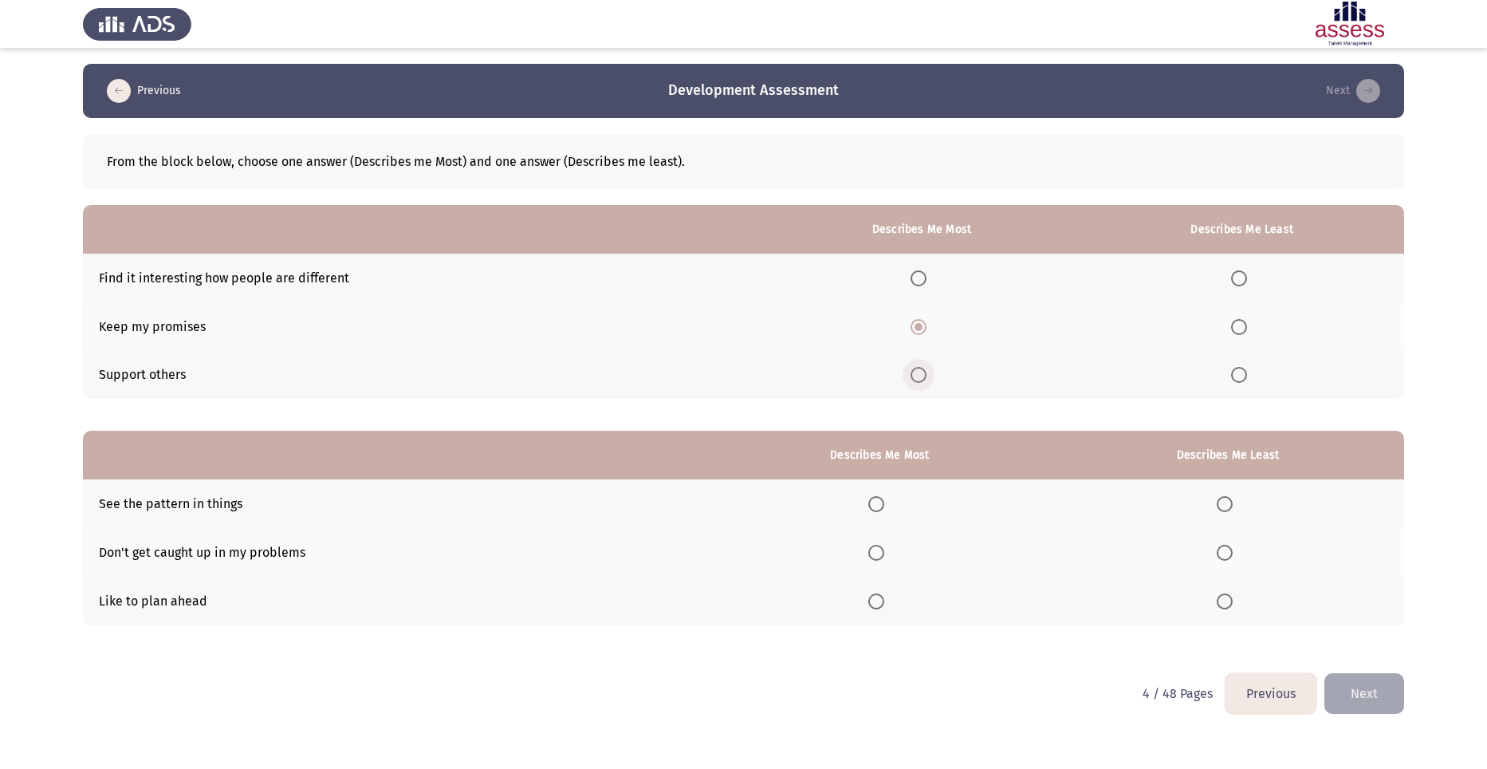
click at [925, 375] on span "Select an option" at bounding box center [918, 375] width 16 height 16
click at [925, 375] on input "Select an option" at bounding box center [918, 375] width 16 height 16
click at [1236, 279] on span "Select an option" at bounding box center [1239, 278] width 16 height 16
click at [1236, 279] on input "Select an option" at bounding box center [1239, 278] width 16 height 16
click at [876, 601] on span "Select an option" at bounding box center [876, 601] width 0 height 0
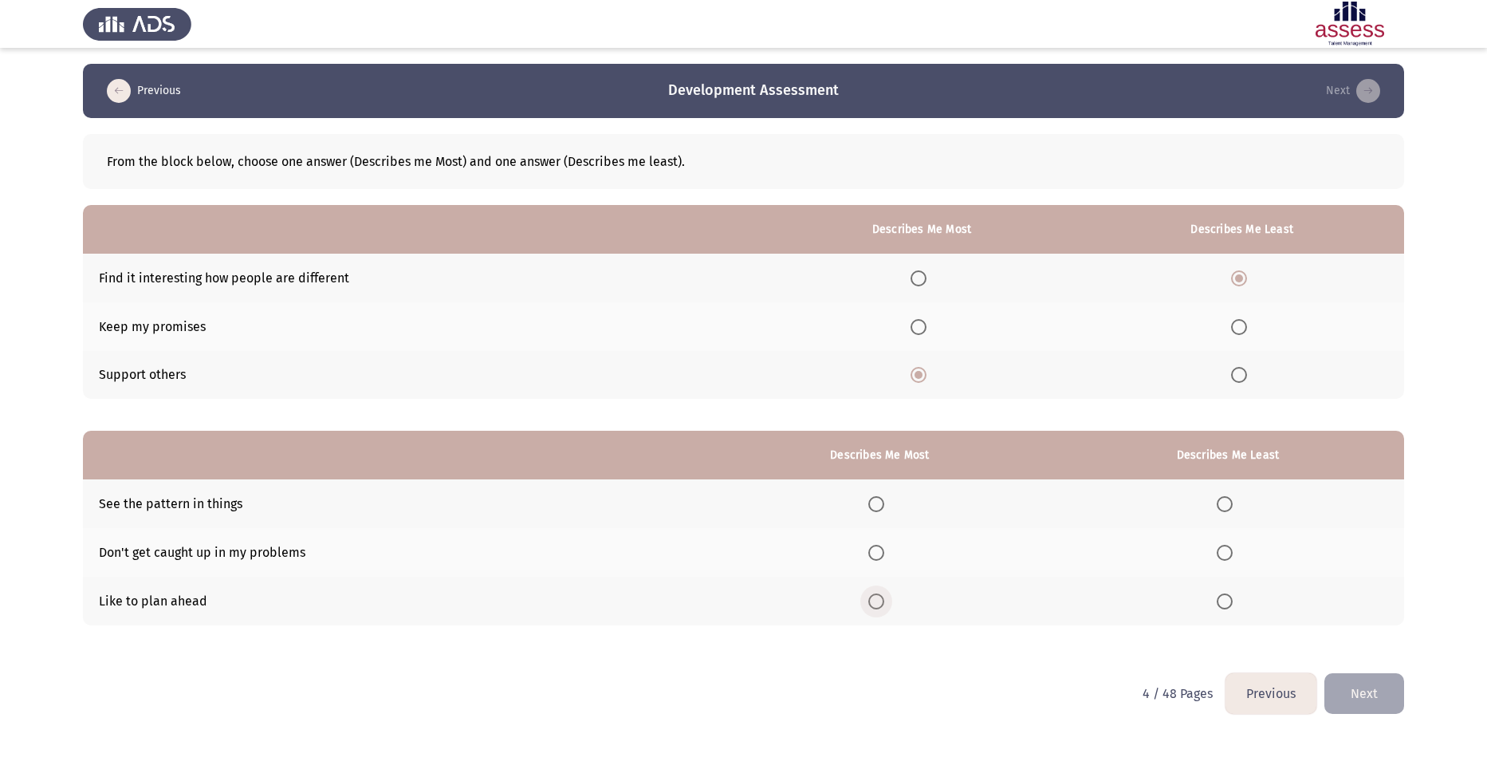
click at [882, 601] on input "Select an option" at bounding box center [876, 601] width 16 height 16
click at [1224, 548] on span "Select an option" at bounding box center [1225, 552] width 16 height 16
click at [1224, 548] on input "Select an option" at bounding box center [1225, 552] width 16 height 16
click at [1358, 697] on button "Next" at bounding box center [1364, 693] width 80 height 41
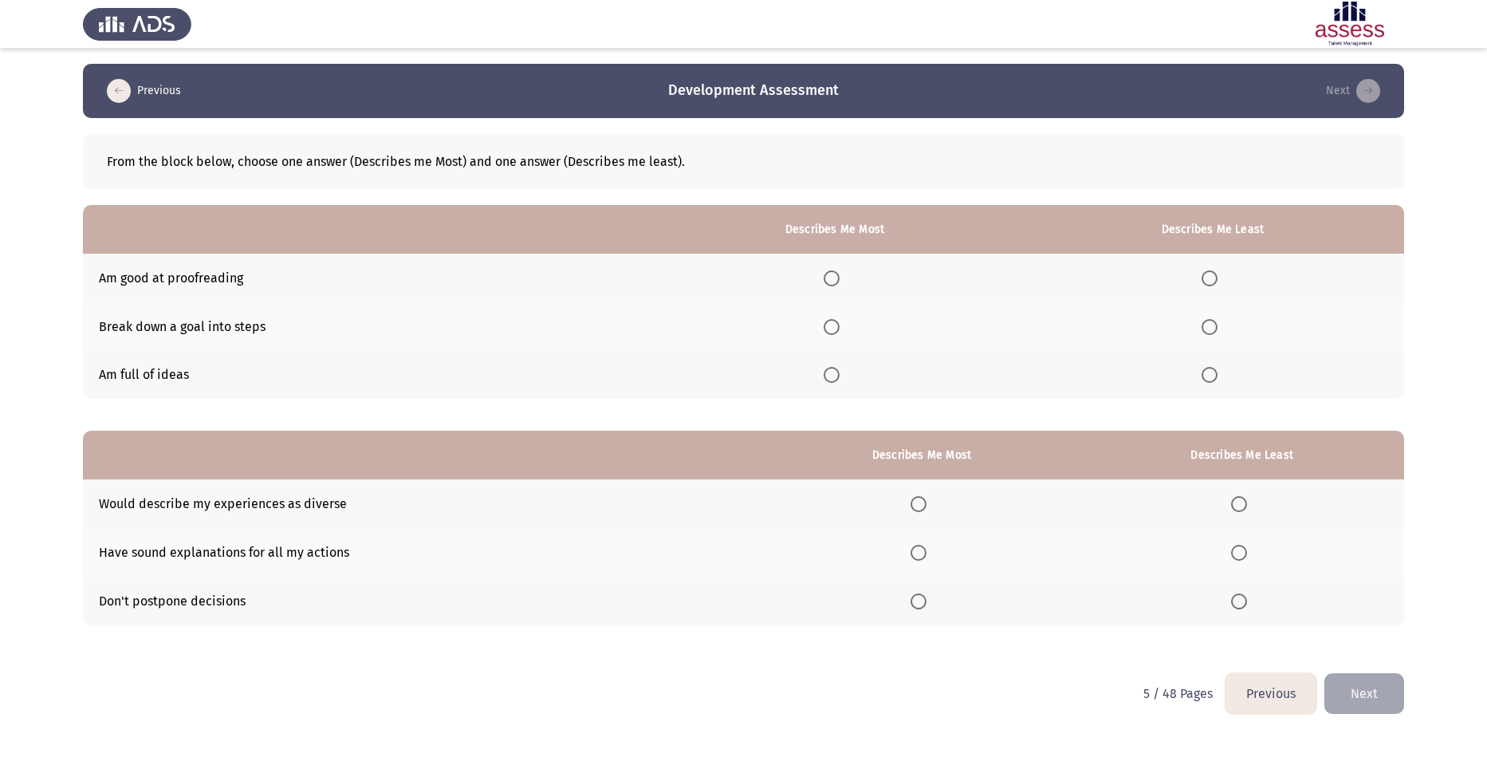
click at [834, 370] on span "Select an option" at bounding box center [832, 375] width 16 height 16
click at [834, 370] on input "Select an option" at bounding box center [832, 375] width 16 height 16
click at [1209, 324] on span "Select an option" at bounding box center [1209, 327] width 16 height 16
click at [1209, 324] on input "Select an option" at bounding box center [1209, 327] width 16 height 16
click at [1208, 273] on span "Select an option" at bounding box center [1209, 278] width 16 height 16
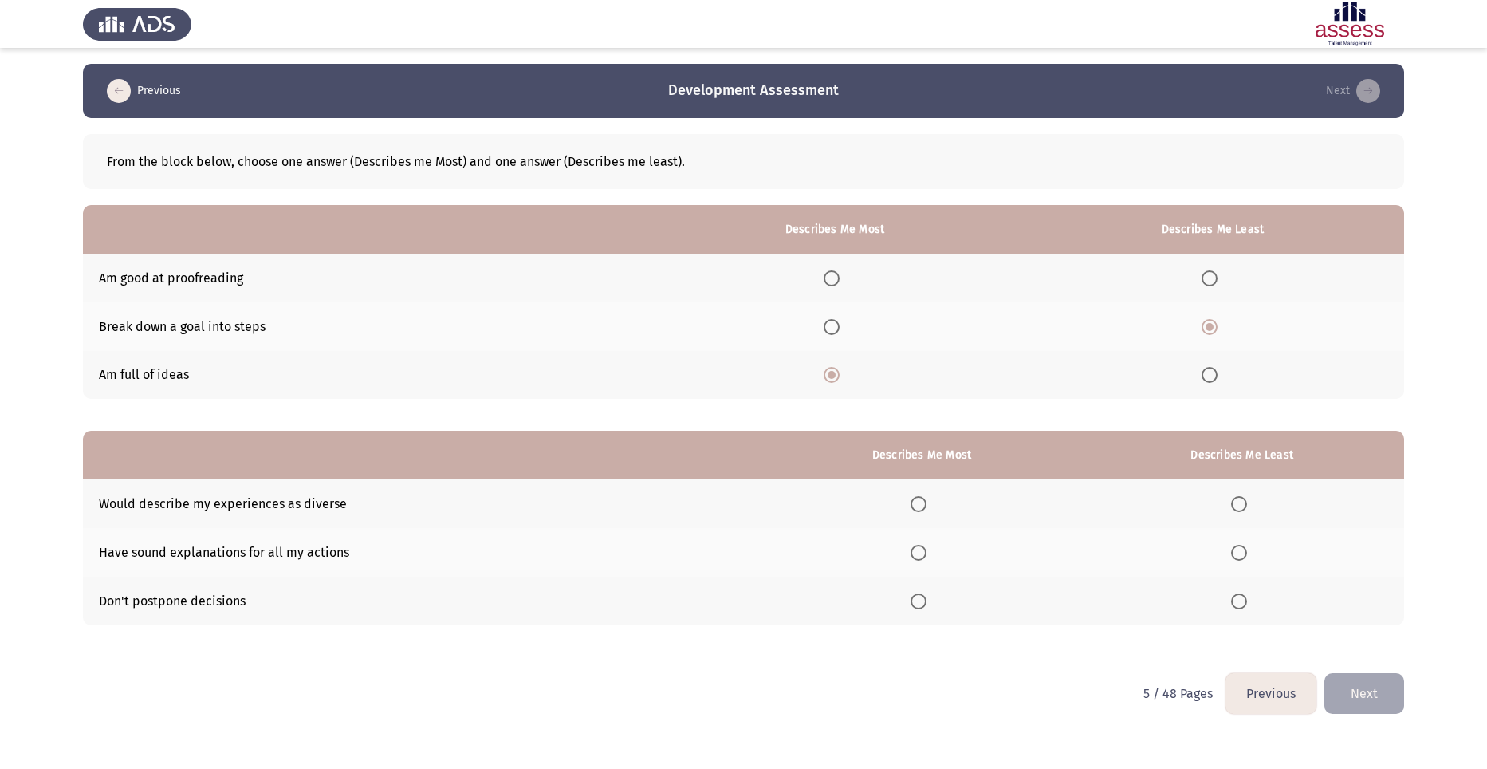
click at [1208, 273] on input "Select an option" at bounding box center [1209, 278] width 16 height 16
click at [922, 500] on span "Select an option" at bounding box center [918, 504] width 16 height 16
click at [922, 500] on input "Select an option" at bounding box center [918, 504] width 16 height 16
click at [1238, 601] on span "Select an option" at bounding box center [1239, 601] width 16 height 16
click at [1238, 601] on input "Select an option" at bounding box center [1239, 601] width 16 height 16
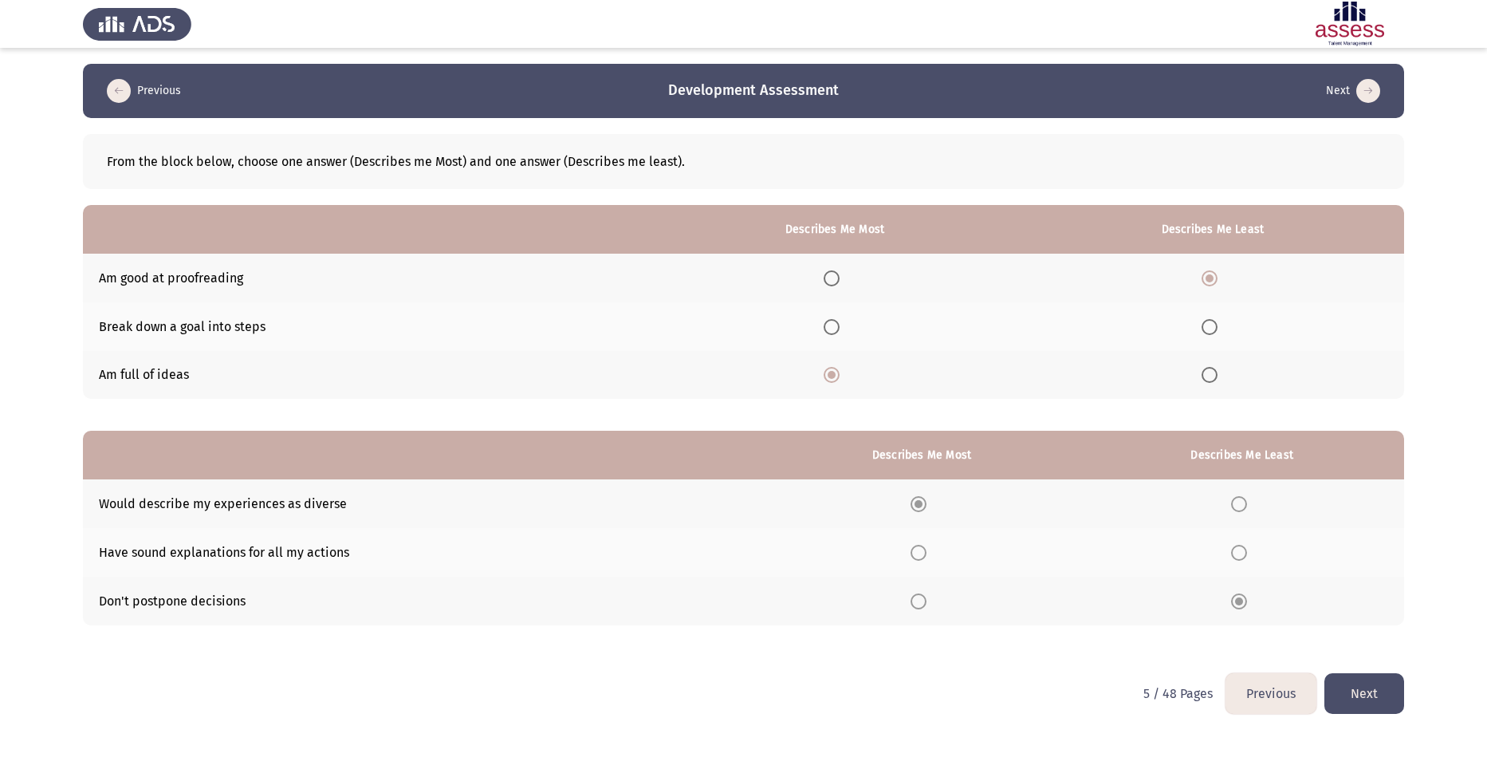
click at [1371, 692] on button "Next" at bounding box center [1364, 693] width 80 height 41
click at [852, 375] on span "Select an option" at bounding box center [844, 375] width 16 height 16
click at [852, 375] on input "Select an option" at bounding box center [844, 375] width 16 height 16
click at [1221, 320] on span "Select an option" at bounding box center [1213, 327] width 16 height 16
click at [1221, 320] on input "Select an option" at bounding box center [1213, 327] width 16 height 16
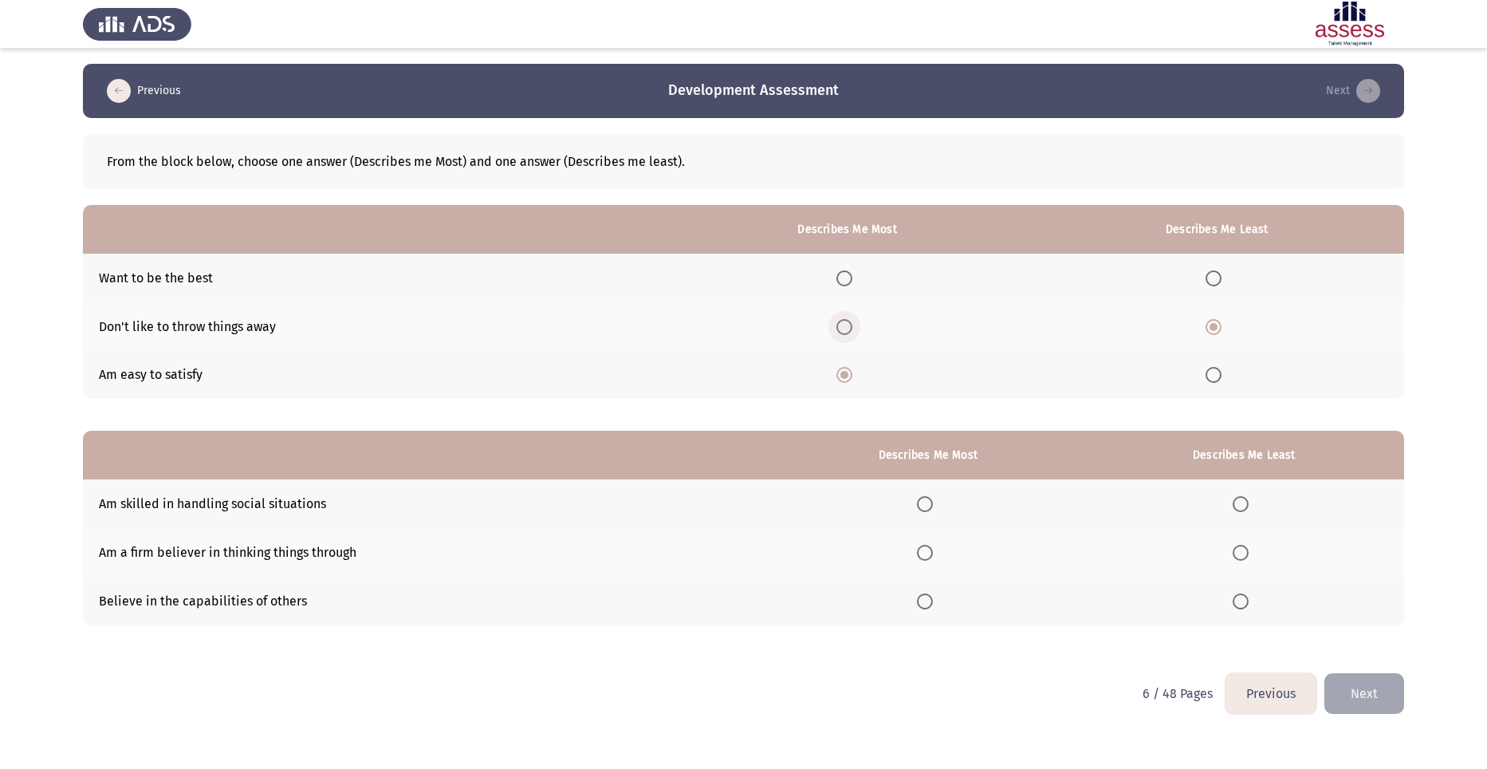
click at [847, 326] on span "Select an option" at bounding box center [844, 327] width 16 height 16
click at [847, 326] on input "Select an option" at bounding box center [844, 327] width 16 height 16
click at [1214, 371] on span "Select an option" at bounding box center [1213, 375] width 16 height 16
click at [1214, 371] on input "Select an option" at bounding box center [1213, 375] width 16 height 16
click at [929, 501] on span "Select an option" at bounding box center [925, 504] width 16 height 16
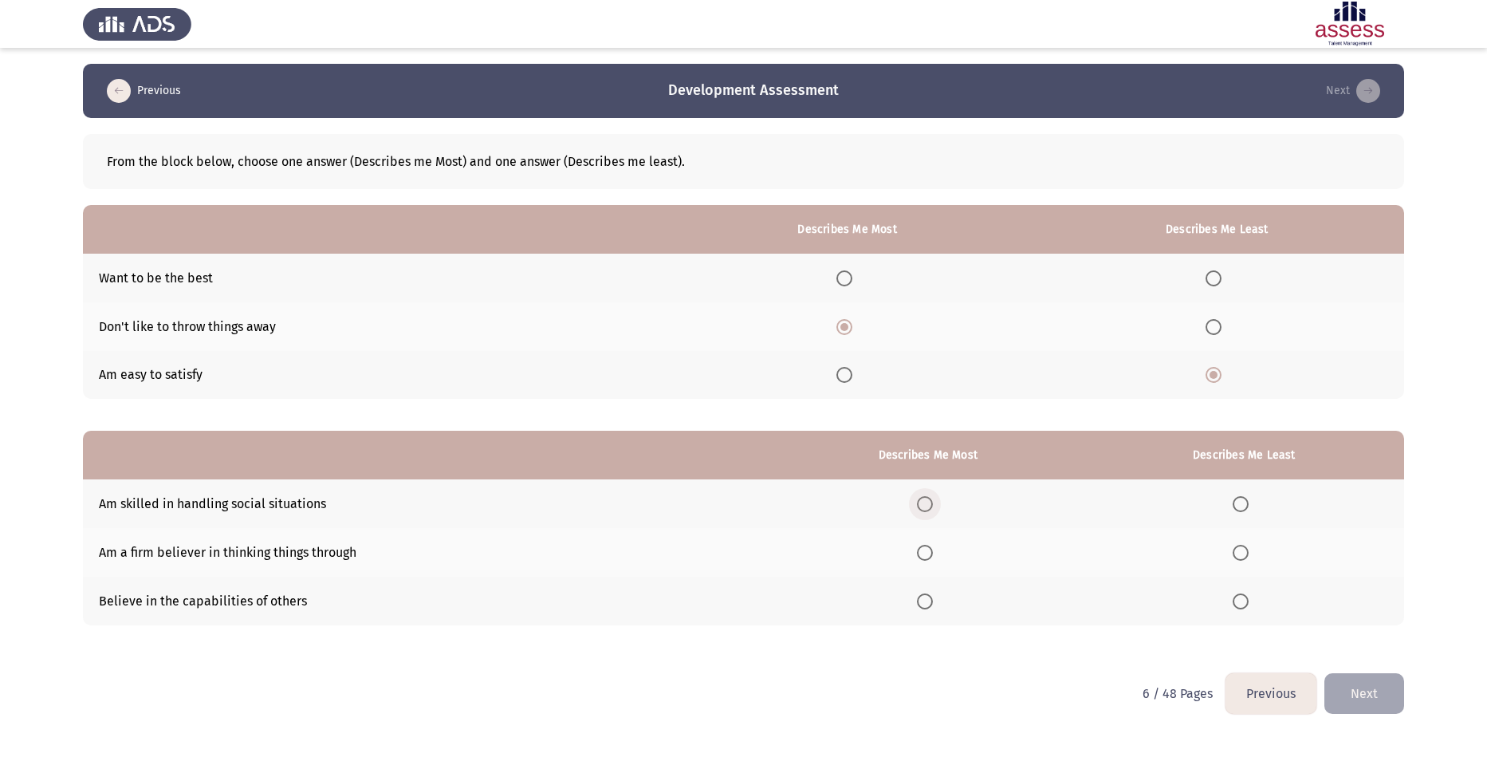
click at [929, 501] on input "Select an option" at bounding box center [925, 504] width 16 height 16
click at [931, 596] on span "Select an option" at bounding box center [925, 601] width 16 height 16
click at [931, 596] on input "Select an option" at bounding box center [925, 601] width 16 height 16
click at [1243, 503] on span "Select an option" at bounding box center [1240, 504] width 16 height 16
click at [1243, 503] on input "Select an option" at bounding box center [1240, 504] width 16 height 16
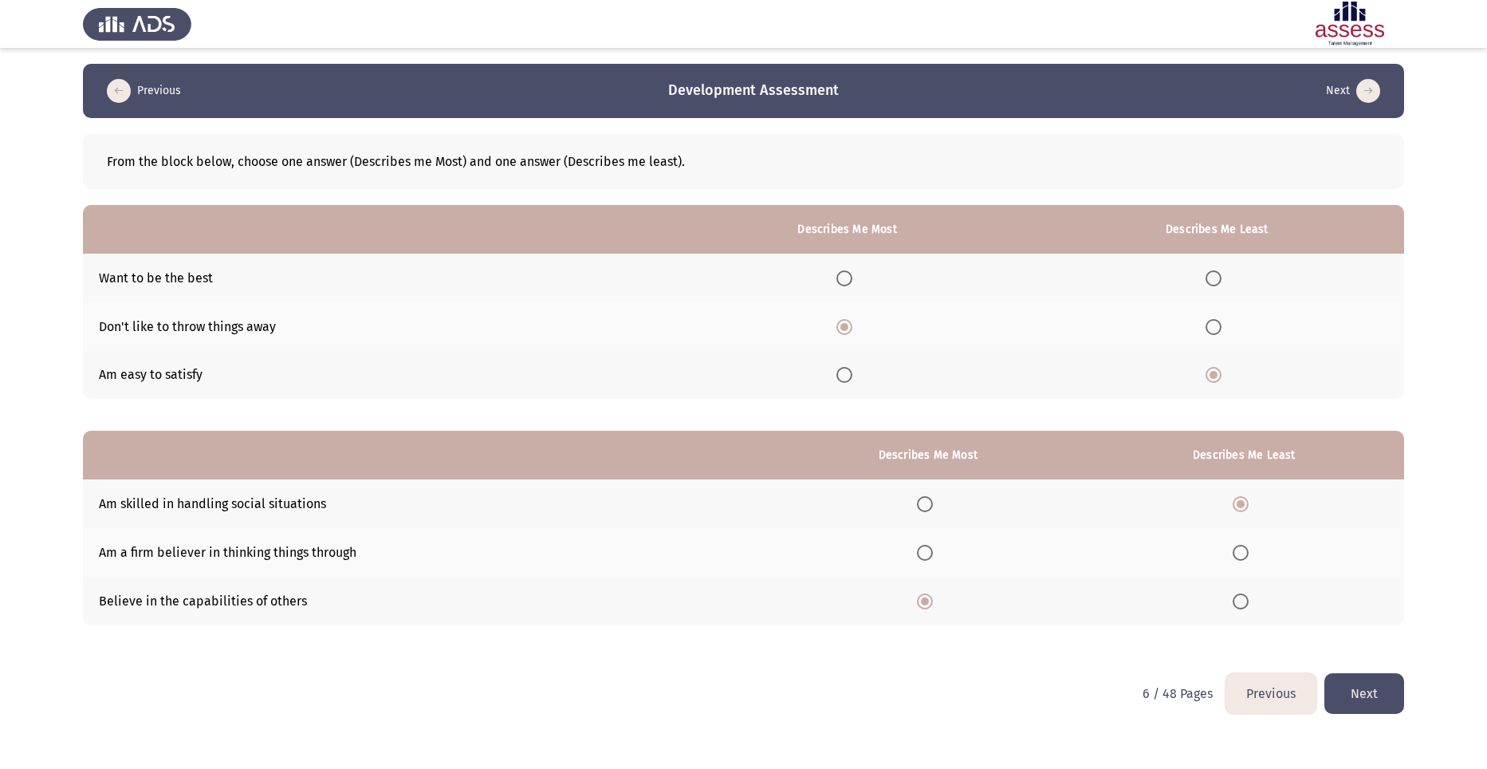
click at [1353, 685] on button "Next" at bounding box center [1364, 693] width 80 height 41
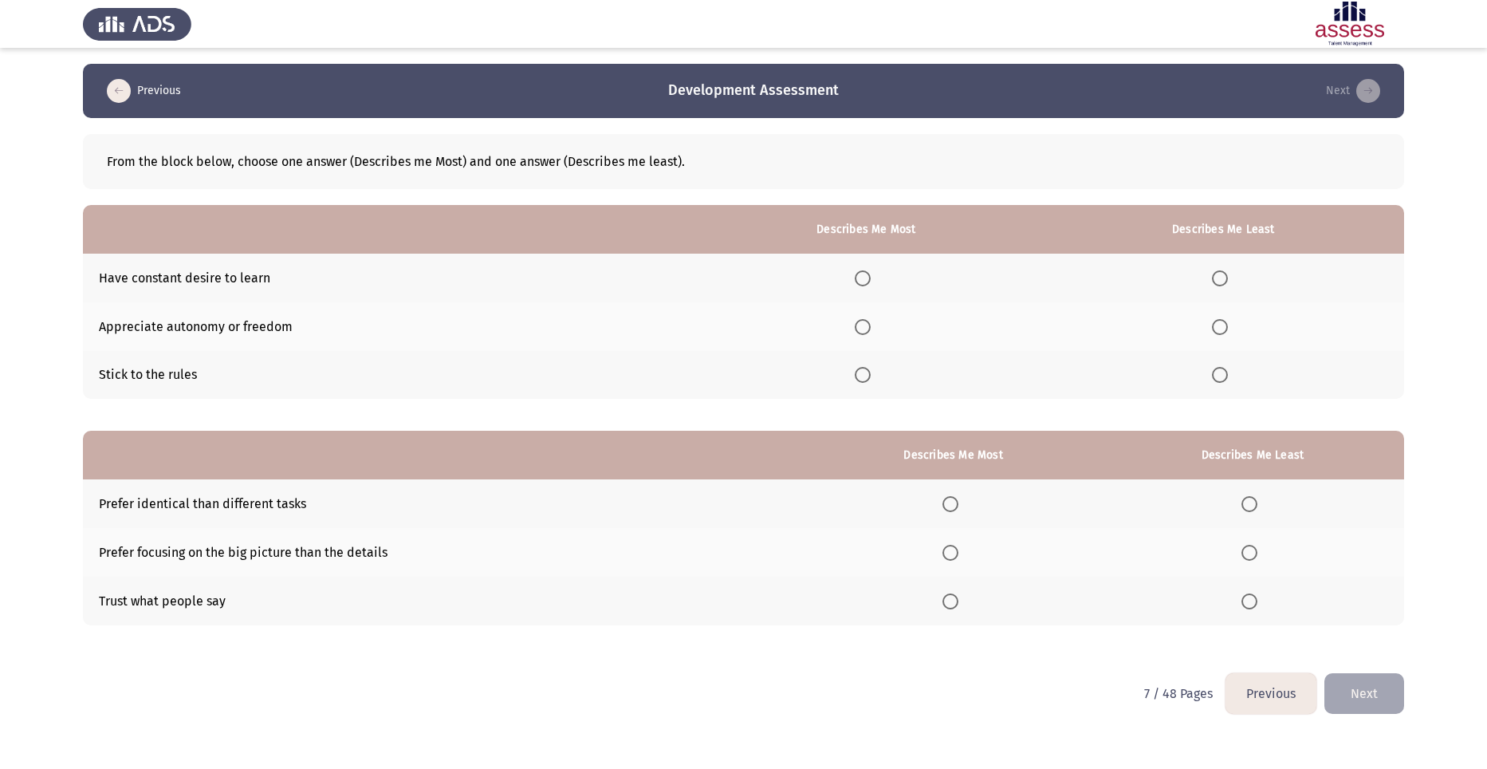
click at [866, 369] on span "Select an option" at bounding box center [863, 375] width 16 height 16
click at [866, 369] on input "Select an option" at bounding box center [863, 375] width 16 height 16
click at [1221, 273] on span "Select an option" at bounding box center [1220, 278] width 16 height 16
click at [1221, 273] on input "Select an option" at bounding box center [1220, 278] width 16 height 16
click at [1260, 602] on label "Select an option" at bounding box center [1252, 601] width 22 height 16
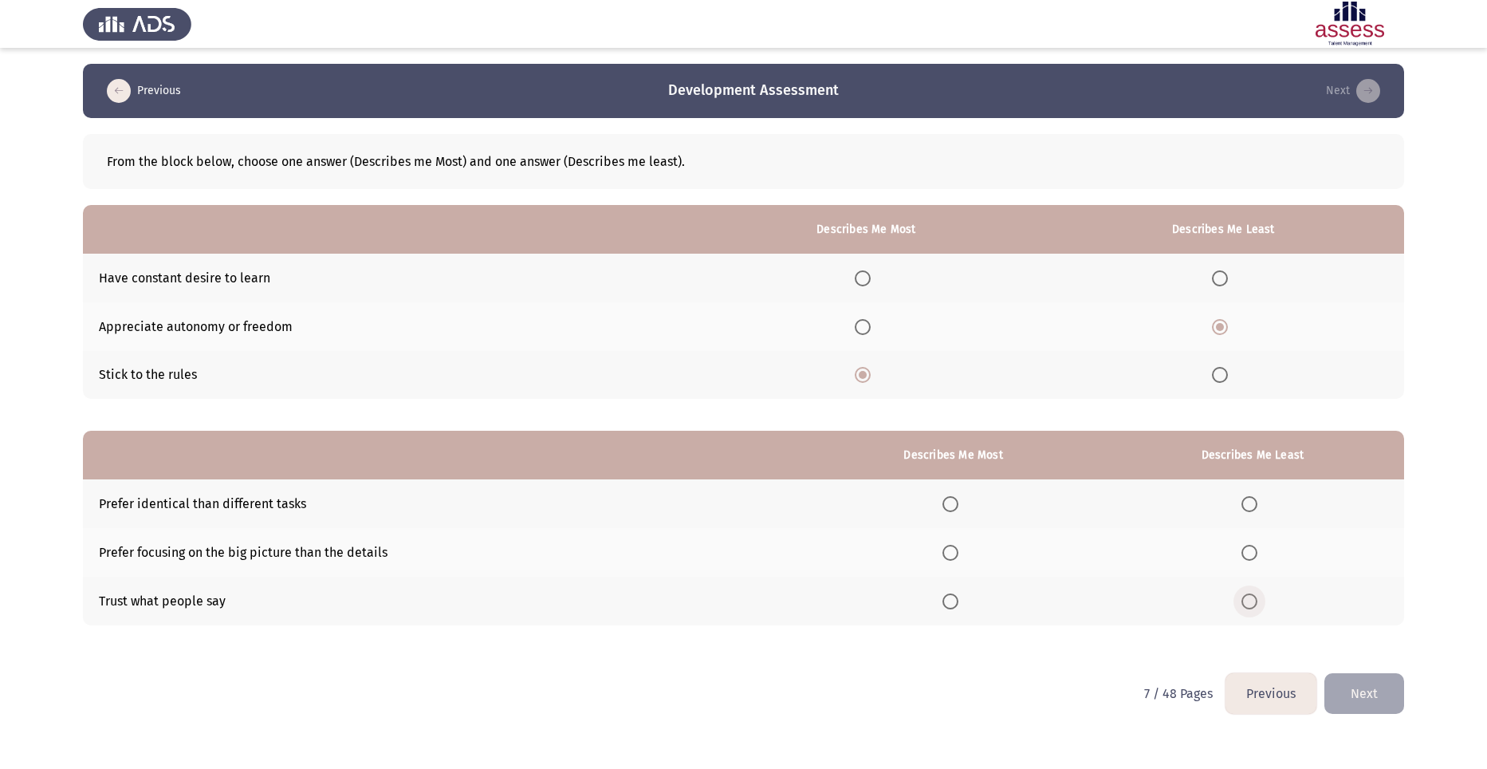
click at [1257, 602] on input "Select an option" at bounding box center [1249, 601] width 16 height 16
click at [958, 501] on span "Select an option" at bounding box center [950, 504] width 16 height 16
click at [958, 501] on input "Select an option" at bounding box center [950, 504] width 16 height 16
click at [962, 601] on label "Select an option" at bounding box center [953, 601] width 22 height 16
click at [958, 601] on input "Select an option" at bounding box center [950, 601] width 16 height 16
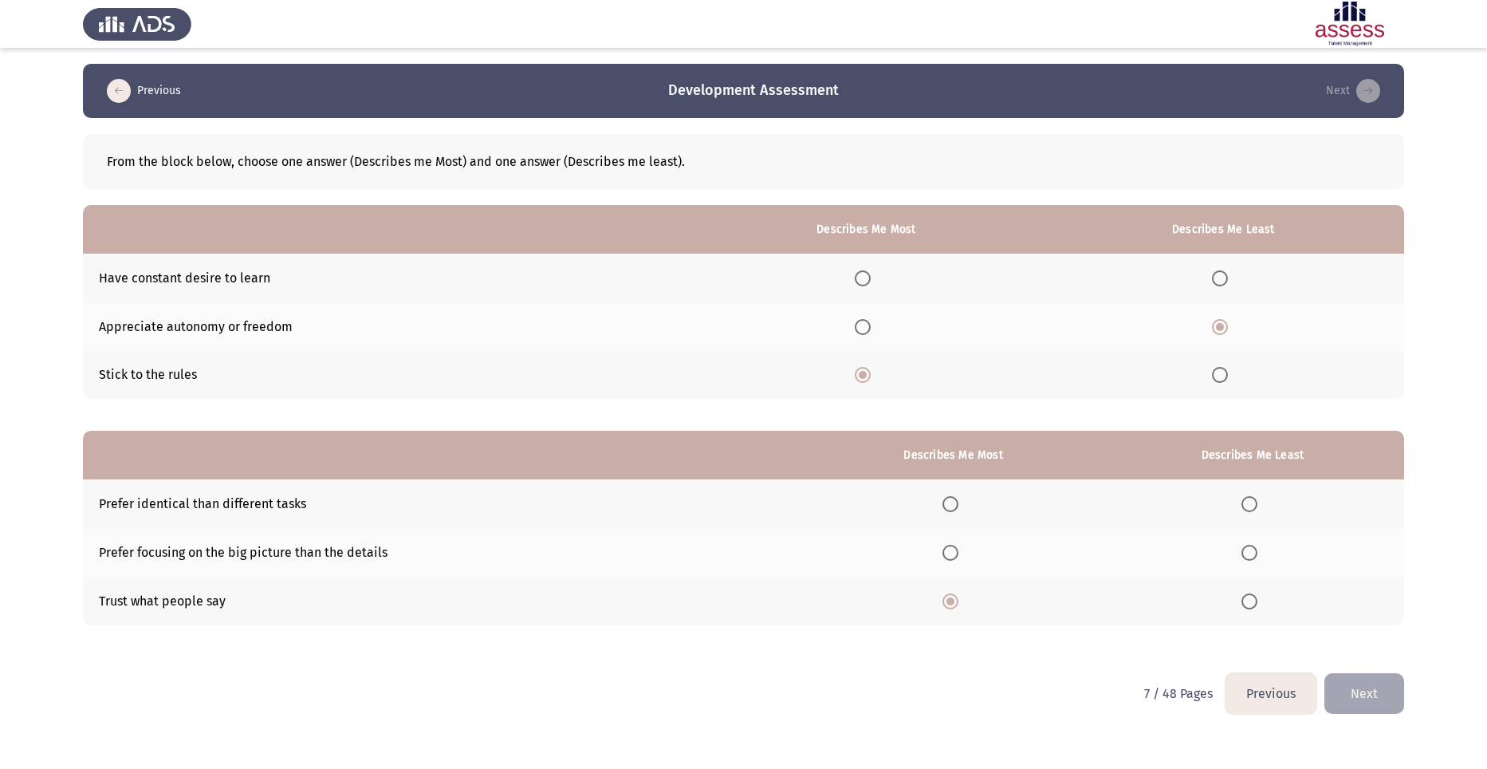
click at [1252, 549] on span "Select an option" at bounding box center [1249, 552] width 16 height 16
click at [1252, 549] on input "Select an option" at bounding box center [1249, 552] width 16 height 16
click at [1358, 684] on button "Next" at bounding box center [1364, 693] width 80 height 41
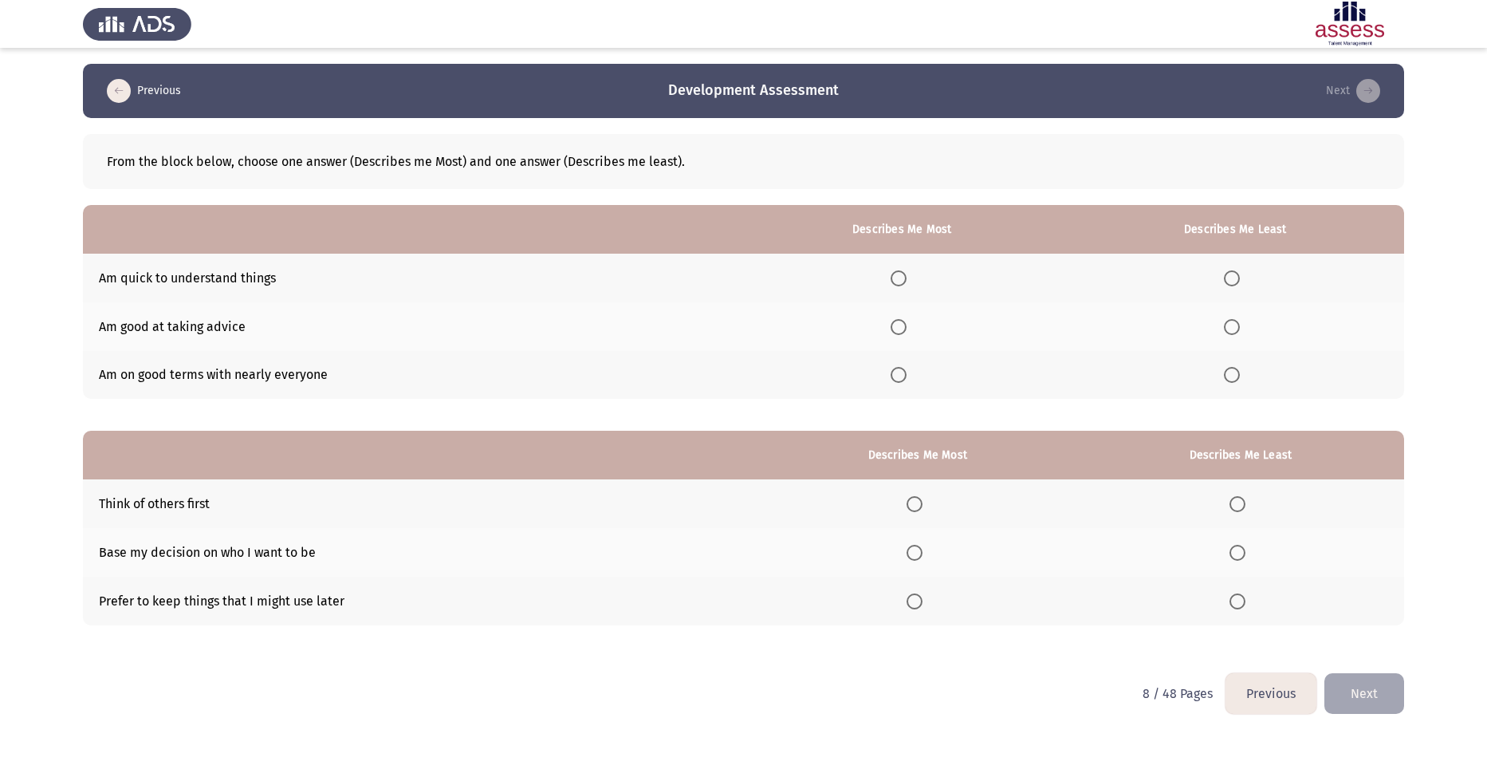
click at [906, 368] on span "Select an option" at bounding box center [898, 375] width 16 height 16
click at [906, 368] on input "Select an option" at bounding box center [898, 375] width 16 height 16
click at [1233, 277] on span "Select an option" at bounding box center [1232, 278] width 16 height 16
click at [1233, 277] on input "Select an option" at bounding box center [1232, 278] width 16 height 16
click at [1248, 608] on label "Select an option" at bounding box center [1240, 601] width 22 height 16
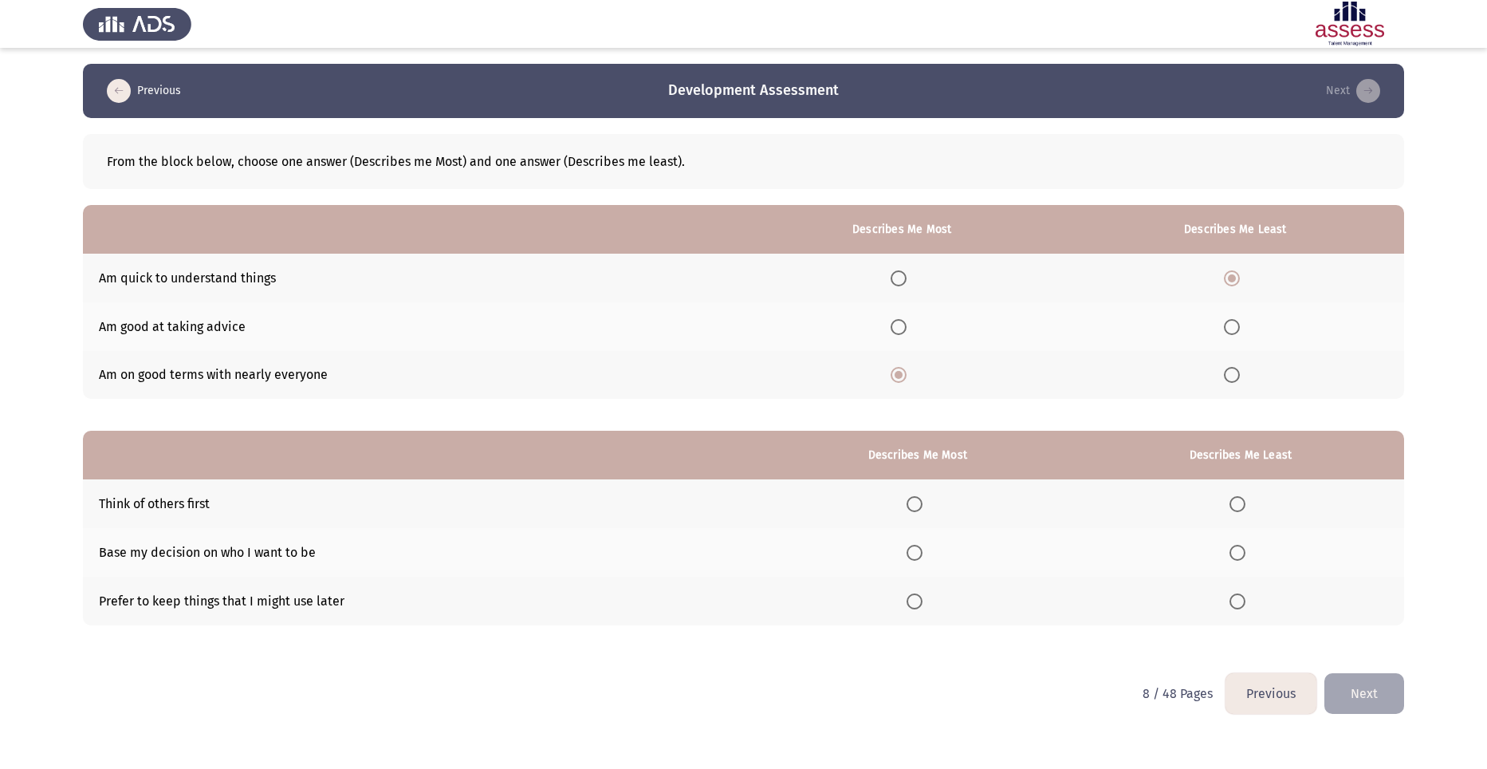
click at [1245, 608] on input "Select an option" at bounding box center [1237, 601] width 16 height 16
click at [920, 502] on span "Select an option" at bounding box center [914, 504] width 16 height 16
click at [920, 502] on input "Select an option" at bounding box center [914, 504] width 16 height 16
click at [1390, 696] on button "Next" at bounding box center [1364, 693] width 80 height 41
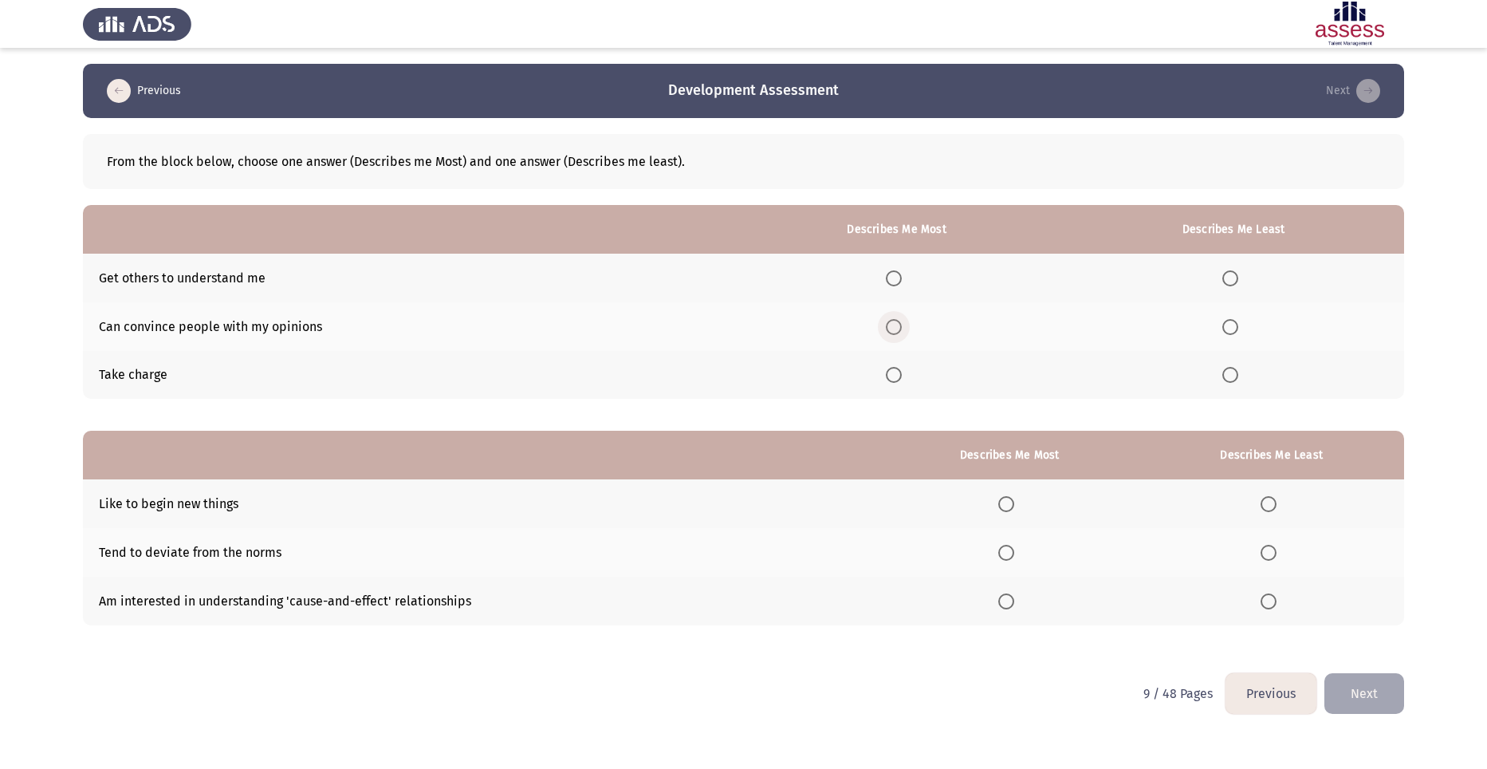
click at [895, 325] on span "Select an option" at bounding box center [894, 327] width 16 height 16
click at [895, 325] on input "Select an option" at bounding box center [894, 327] width 16 height 16
click at [899, 370] on span "Select an option" at bounding box center [894, 375] width 16 height 16
click at [899, 370] on input "Select an option" at bounding box center [894, 375] width 16 height 16
click at [1228, 328] on span "Select an option" at bounding box center [1230, 327] width 16 height 16
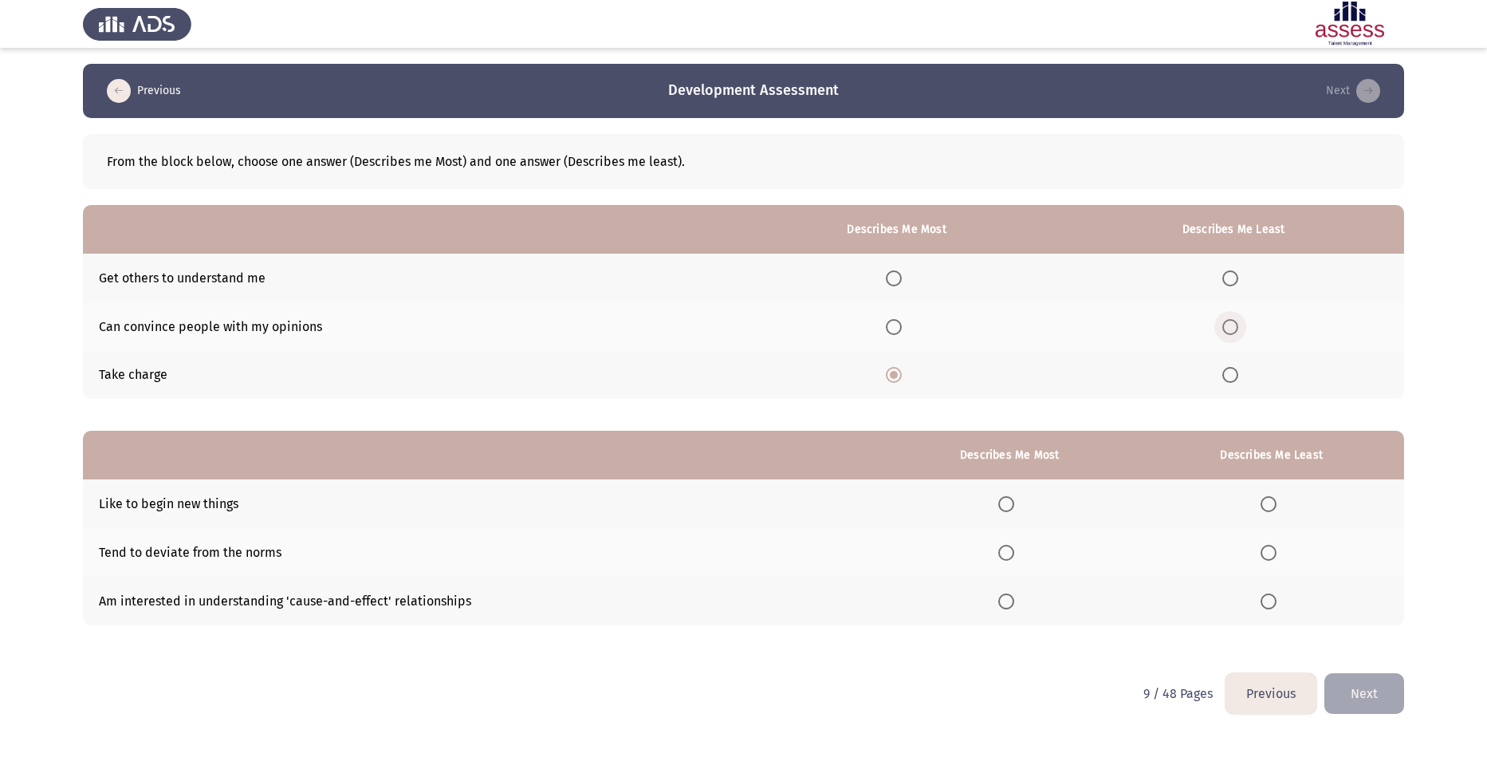
click at [1231, 330] on span "Select an option" at bounding box center [1230, 327] width 16 height 16
click at [1231, 330] on input "Select an option" at bounding box center [1230, 327] width 16 height 16
click at [1272, 603] on span "Select an option" at bounding box center [1268, 601] width 16 height 16
click at [1272, 603] on input "Select an option" at bounding box center [1268, 601] width 16 height 16
click at [1011, 500] on span "Select an option" at bounding box center [1006, 504] width 16 height 16
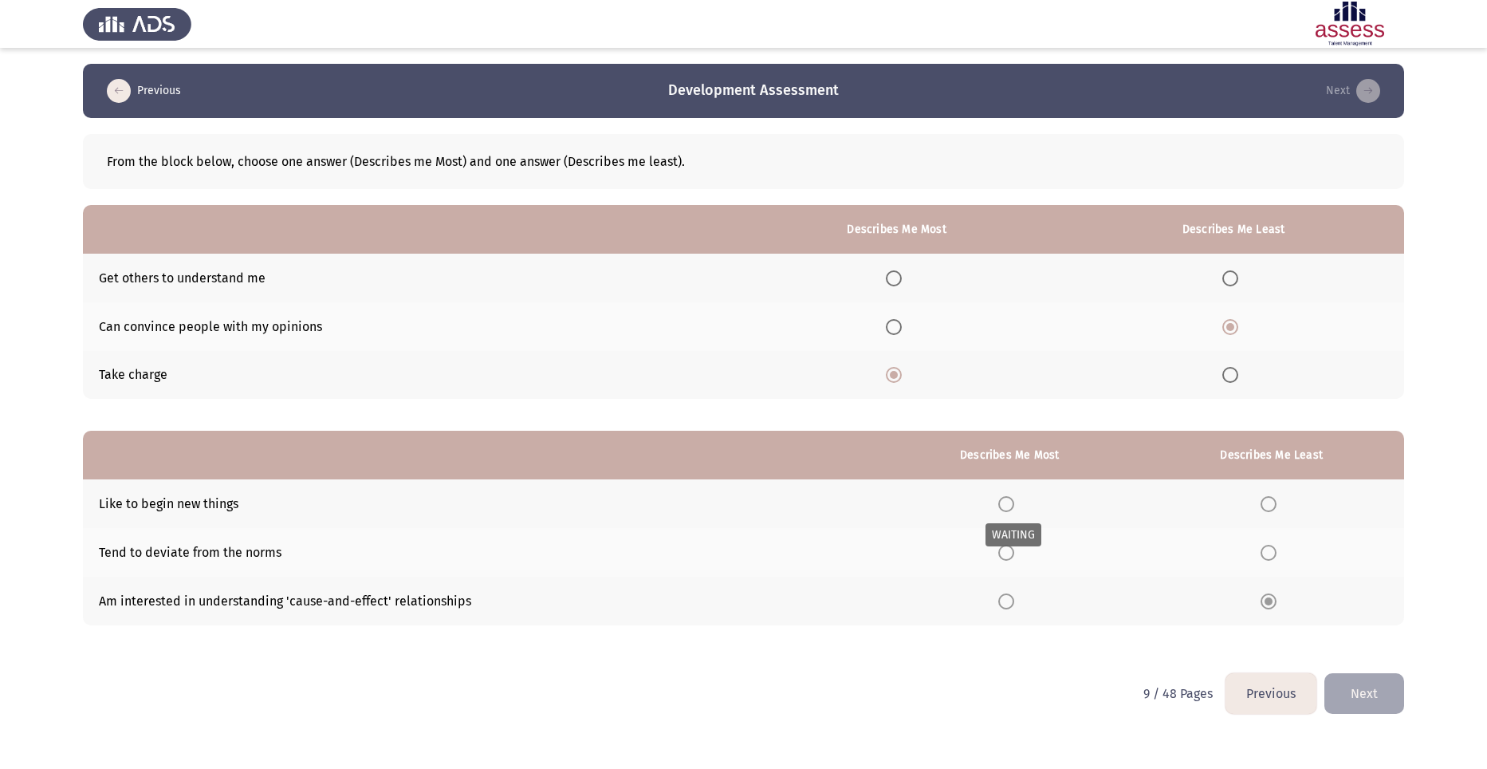
click at [1008, 509] on span "Select an option" at bounding box center [1006, 504] width 16 height 16
click at [1008, 507] on span "Select an option" at bounding box center [1006, 504] width 16 height 16
click at [1008, 507] on input "Select an option" at bounding box center [1006, 504] width 16 height 16
click at [1374, 686] on button "Next" at bounding box center [1364, 693] width 80 height 41
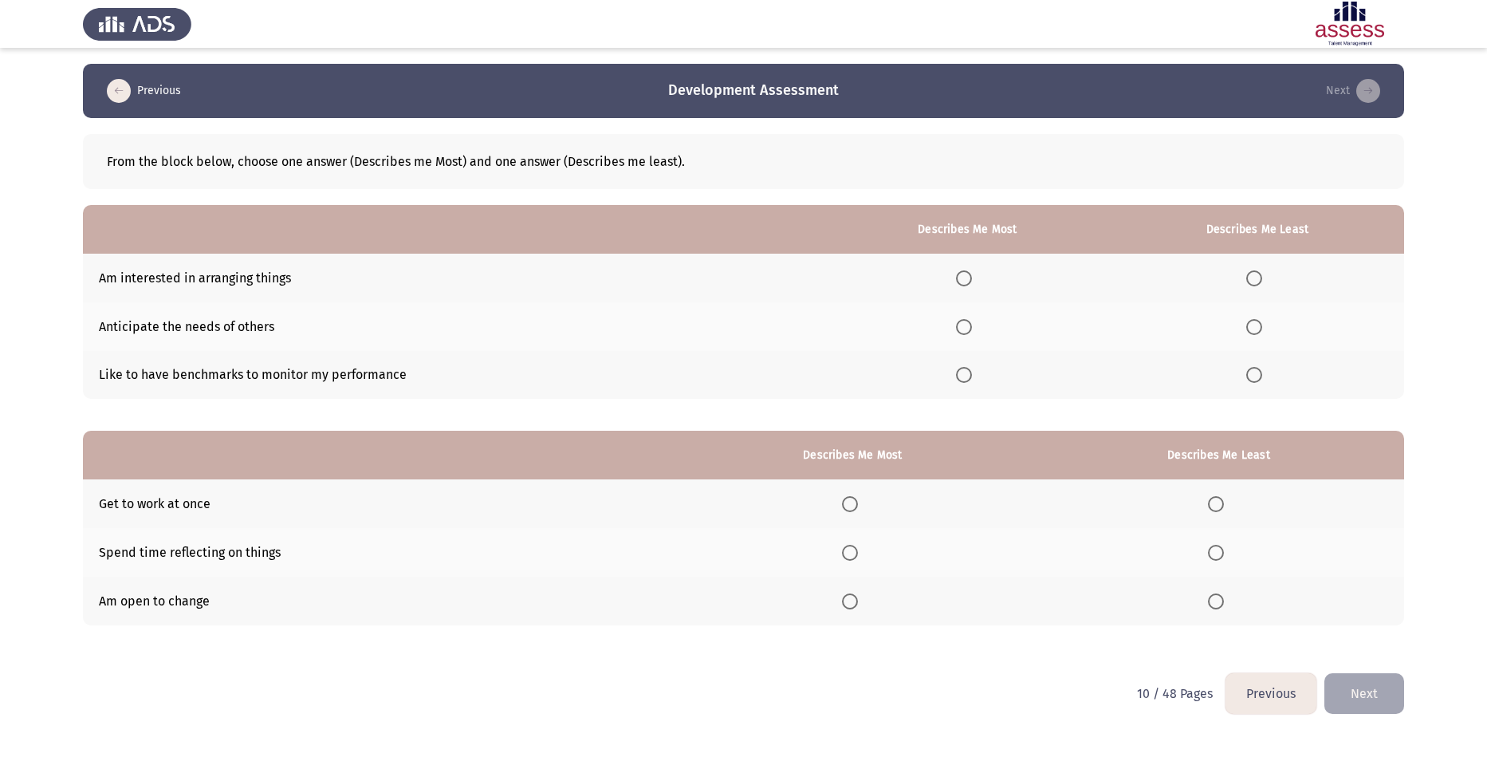
click at [968, 274] on span "Select an option" at bounding box center [964, 278] width 16 height 16
click at [968, 274] on input "Select an option" at bounding box center [964, 278] width 16 height 16
click at [1253, 374] on span "Select an option" at bounding box center [1254, 375] width 16 height 16
click at [1253, 374] on input "Select an option" at bounding box center [1254, 375] width 16 height 16
click at [1215, 552] on span "Select an option" at bounding box center [1216, 552] width 16 height 16
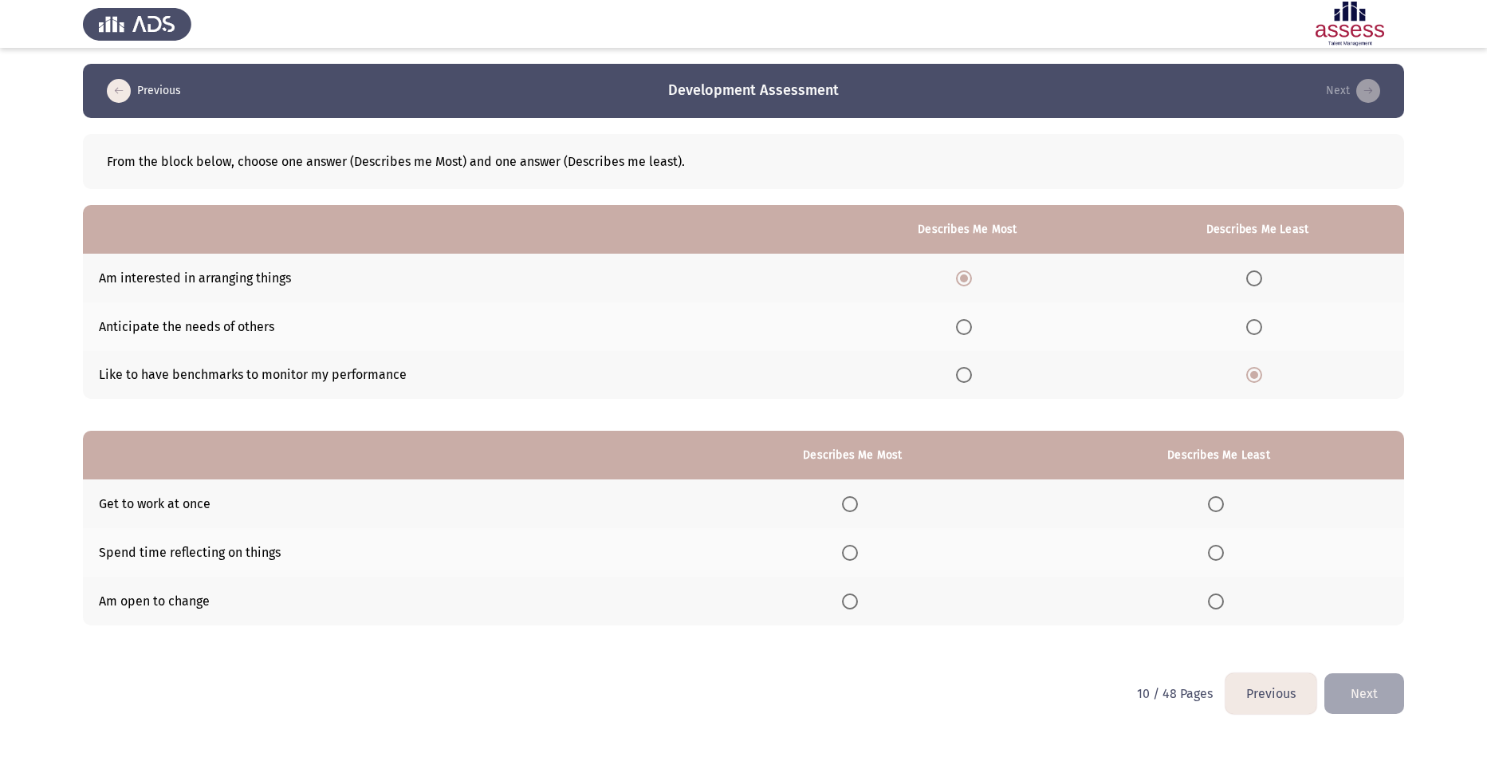
click at [1215, 552] on input "Select an option" at bounding box center [1216, 552] width 16 height 16
click at [858, 503] on span "Select an option" at bounding box center [850, 504] width 16 height 16
click at [858, 503] on input "Select an option" at bounding box center [850, 504] width 16 height 16
click at [1368, 699] on button "Next" at bounding box center [1364, 693] width 80 height 41
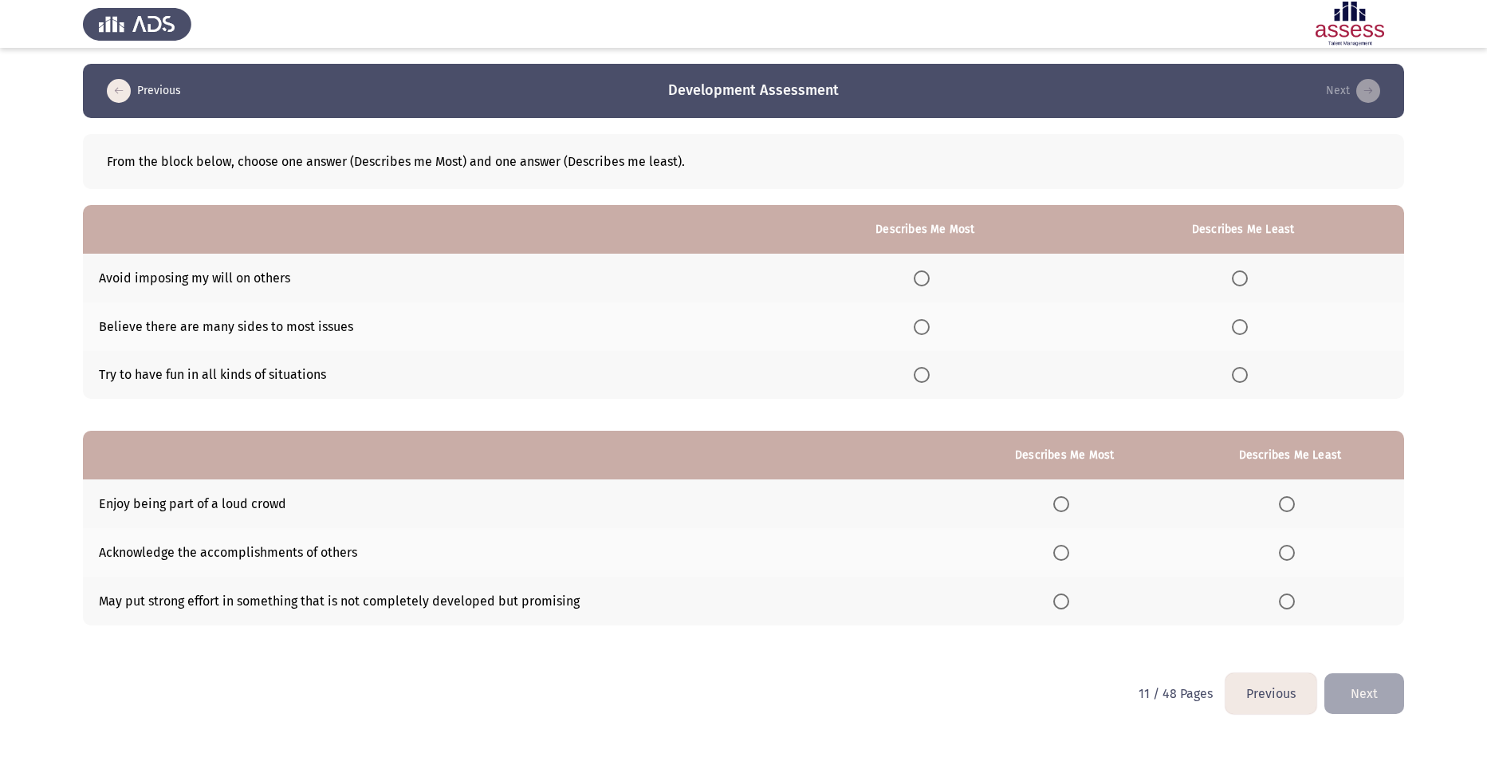
click at [1243, 372] on span "Select an option" at bounding box center [1240, 375] width 16 height 16
click at [1243, 372] on input "Select an option" at bounding box center [1240, 375] width 16 height 16
click at [922, 278] on span "Select an option" at bounding box center [922, 278] width 0 height 0
click at [928, 274] on span "Select an option" at bounding box center [922, 278] width 16 height 16
click at [928, 274] on input "Select an option" at bounding box center [922, 278] width 16 height 16
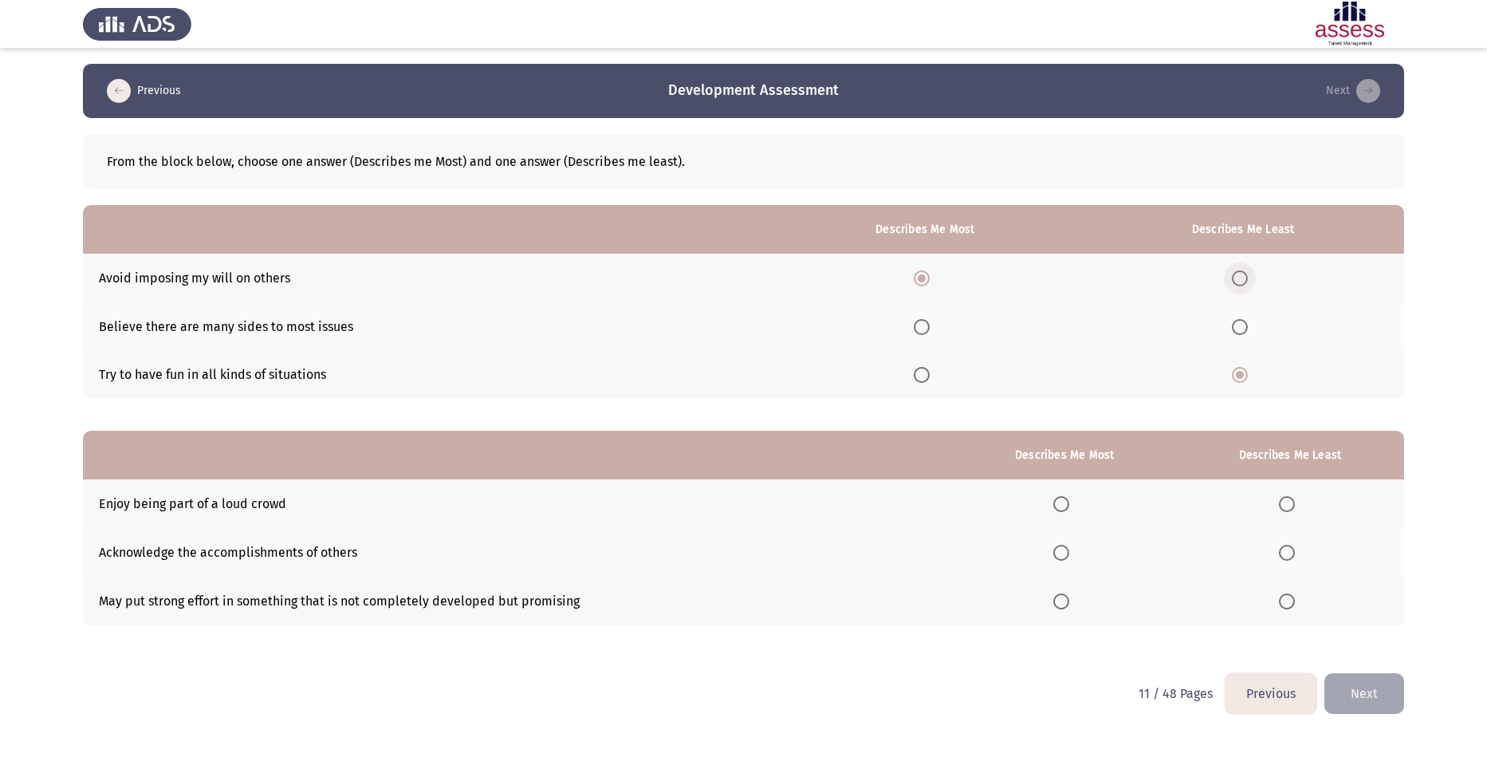
click at [1244, 278] on span "Select an option" at bounding box center [1240, 278] width 16 height 16
click at [1244, 278] on input "Select an option" at bounding box center [1240, 278] width 16 height 16
click at [930, 277] on span "Select an option" at bounding box center [922, 278] width 16 height 16
click at [930, 277] on input "Select an option" at bounding box center [922, 278] width 16 height 16
click at [1244, 276] on span "Select an option" at bounding box center [1240, 278] width 16 height 16
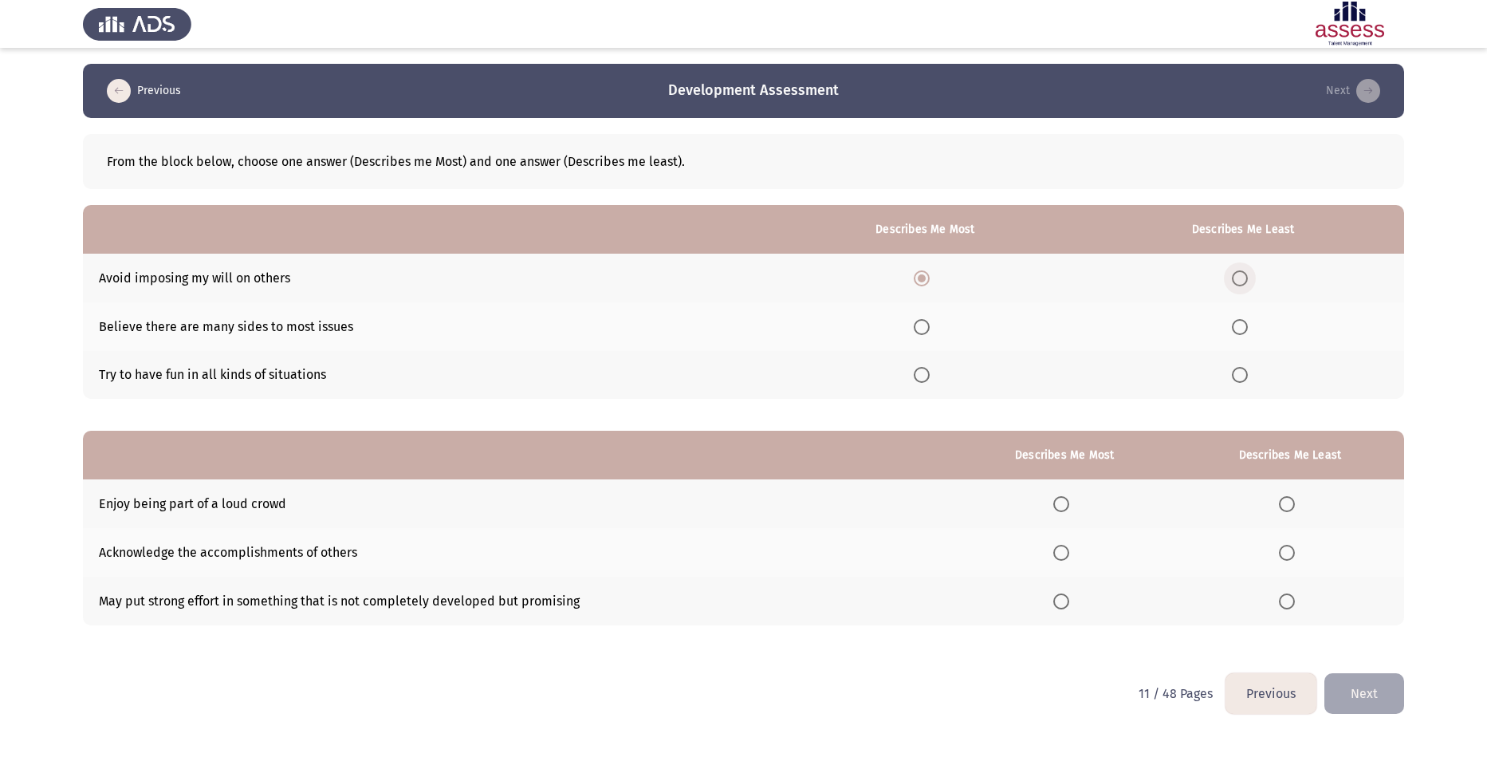
click at [1244, 276] on input "Select an option" at bounding box center [1240, 278] width 16 height 16
click at [930, 325] on span "Select an option" at bounding box center [922, 327] width 16 height 16
click at [930, 325] on input "Select an option" at bounding box center [922, 327] width 16 height 16
click at [1287, 607] on span "Select an option" at bounding box center [1287, 601] width 16 height 16
click at [1287, 607] on input "Select an option" at bounding box center [1287, 601] width 16 height 16
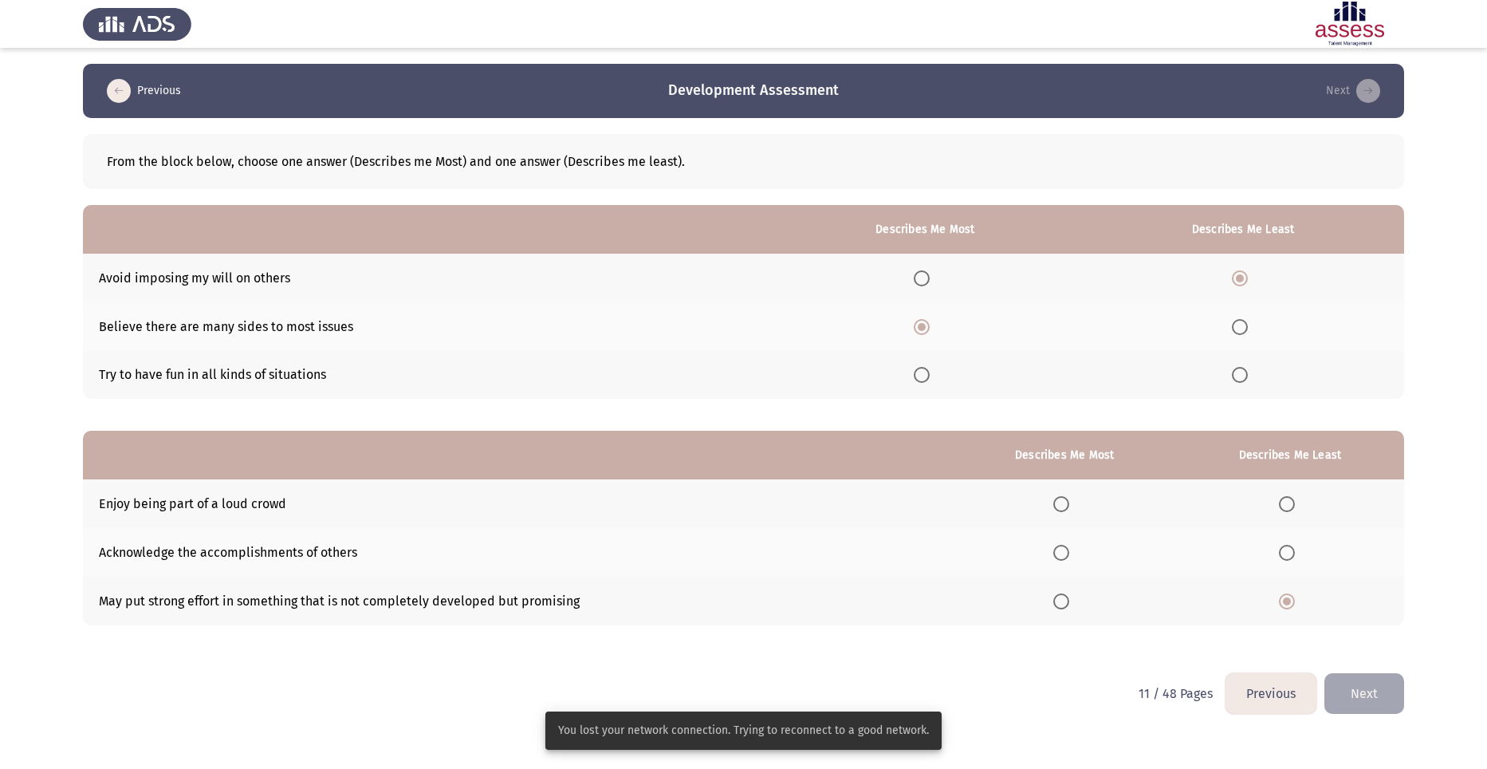
click at [1060, 557] on span "Select an option" at bounding box center [1061, 552] width 16 height 16
click at [1060, 557] on input "Select an option" at bounding box center [1061, 552] width 16 height 16
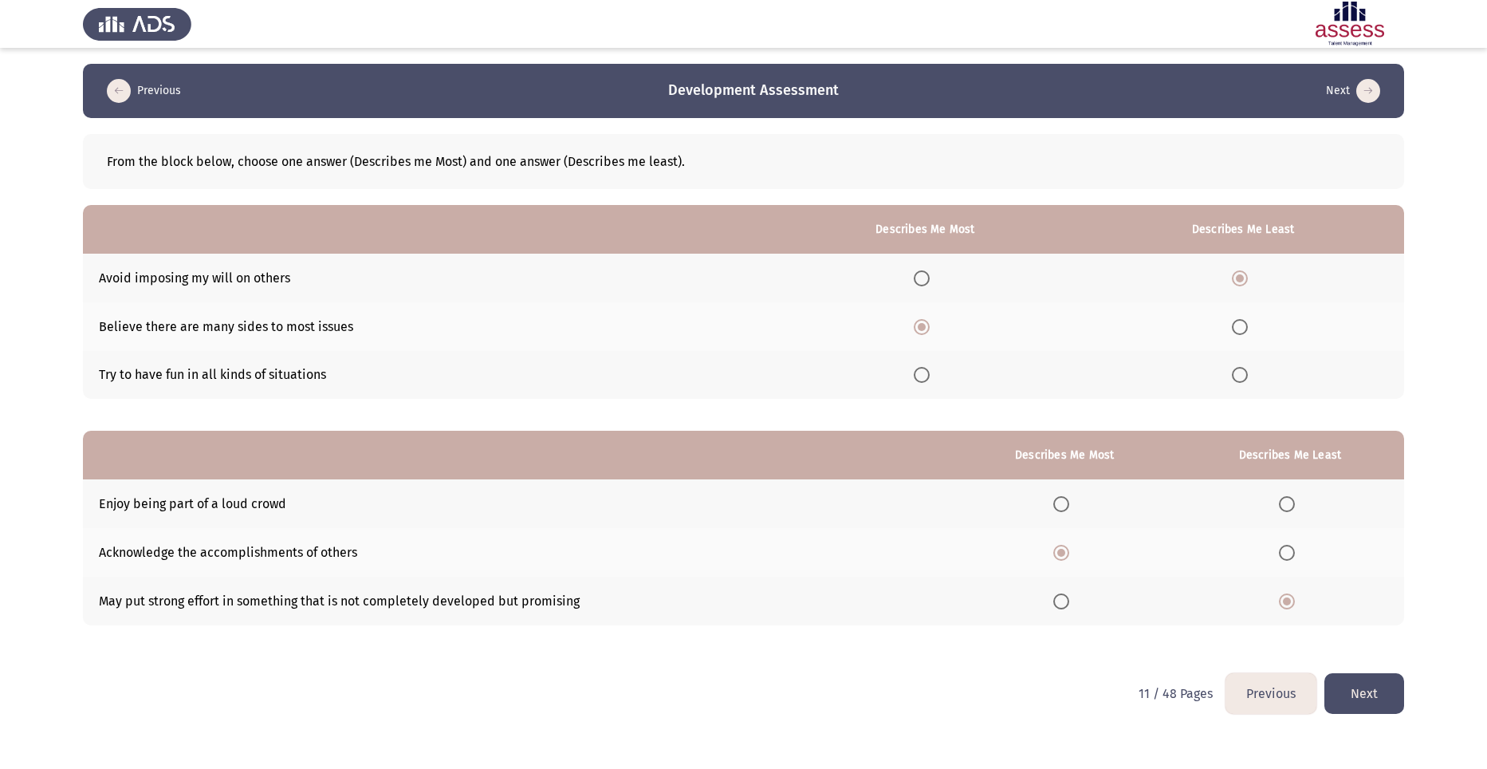
click at [1365, 685] on button "Next" at bounding box center [1364, 693] width 80 height 41
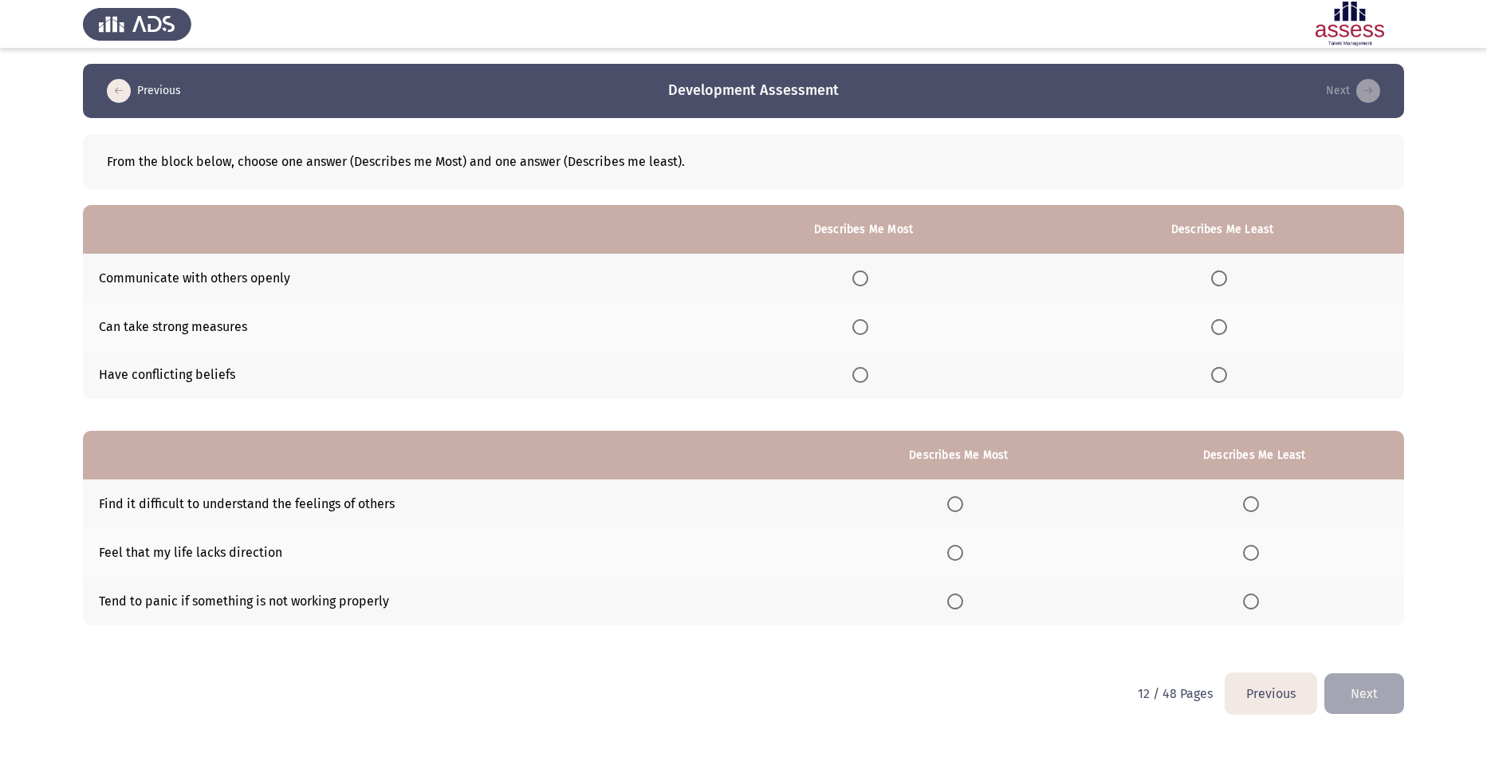
click at [863, 324] on span "Select an option" at bounding box center [860, 327] width 16 height 16
click at [863, 324] on input "Select an option" at bounding box center [860, 327] width 16 height 16
click at [1218, 278] on span "Select an option" at bounding box center [1219, 278] width 16 height 16
click at [1218, 278] on input "Select an option" at bounding box center [1219, 278] width 16 height 16
drag, startPoint x: 867, startPoint y: 269, endPoint x: 859, endPoint y: 278, distance: 13.0
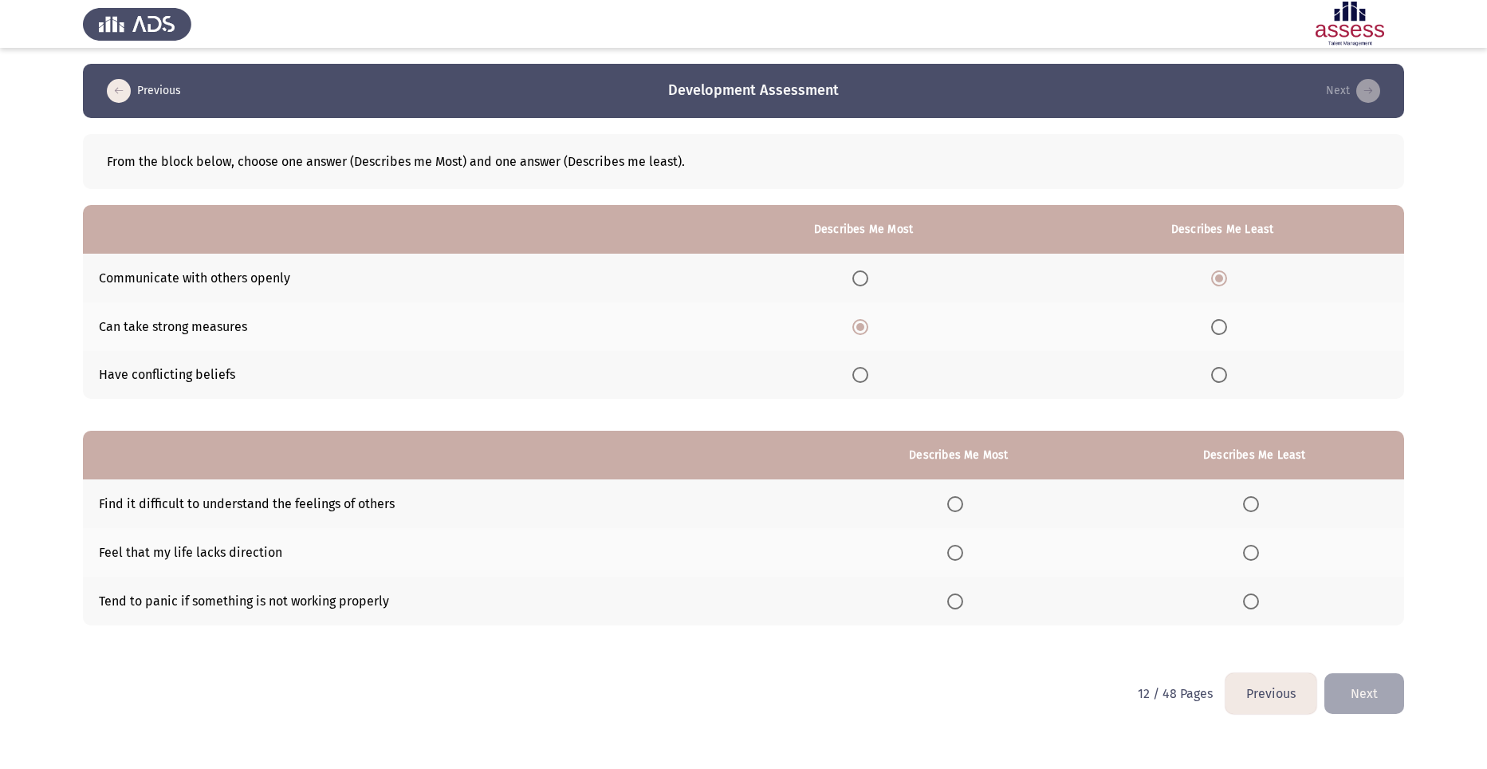
click at [867, 271] on th at bounding box center [863, 278] width 354 height 49
click at [1249, 505] on span "Select an option" at bounding box center [1251, 504] width 16 height 16
click at [1249, 505] on input "Select an option" at bounding box center [1251, 504] width 16 height 16
click at [963, 550] on span "Select an option" at bounding box center [955, 552] width 16 height 16
click at [963, 550] on input "Select an option" at bounding box center [955, 552] width 16 height 16
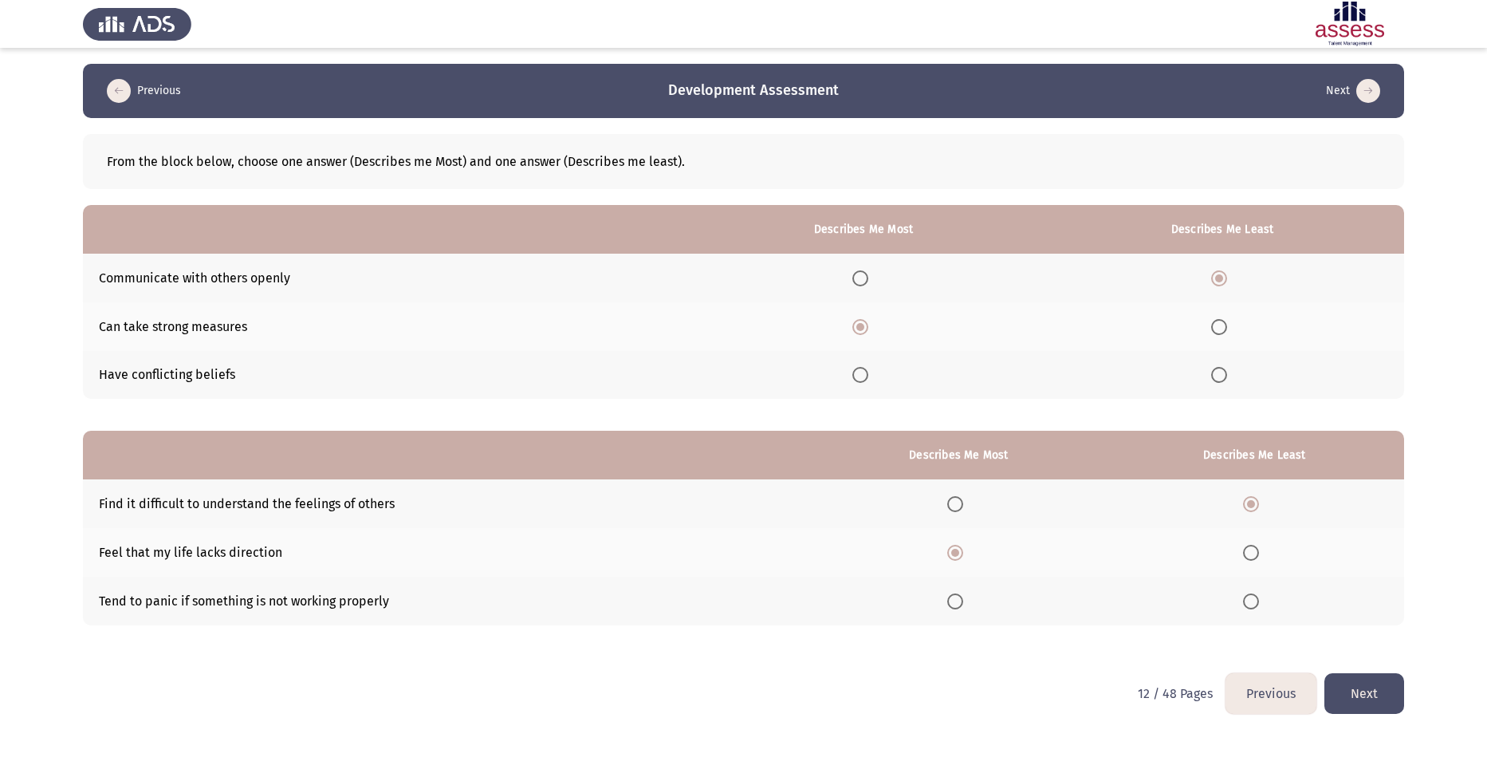
click at [963, 601] on span "Select an option" at bounding box center [955, 601] width 16 height 16
click at [963, 601] on input "Select an option" at bounding box center [955, 601] width 16 height 16
click at [1369, 694] on button "Next" at bounding box center [1364, 693] width 80 height 41
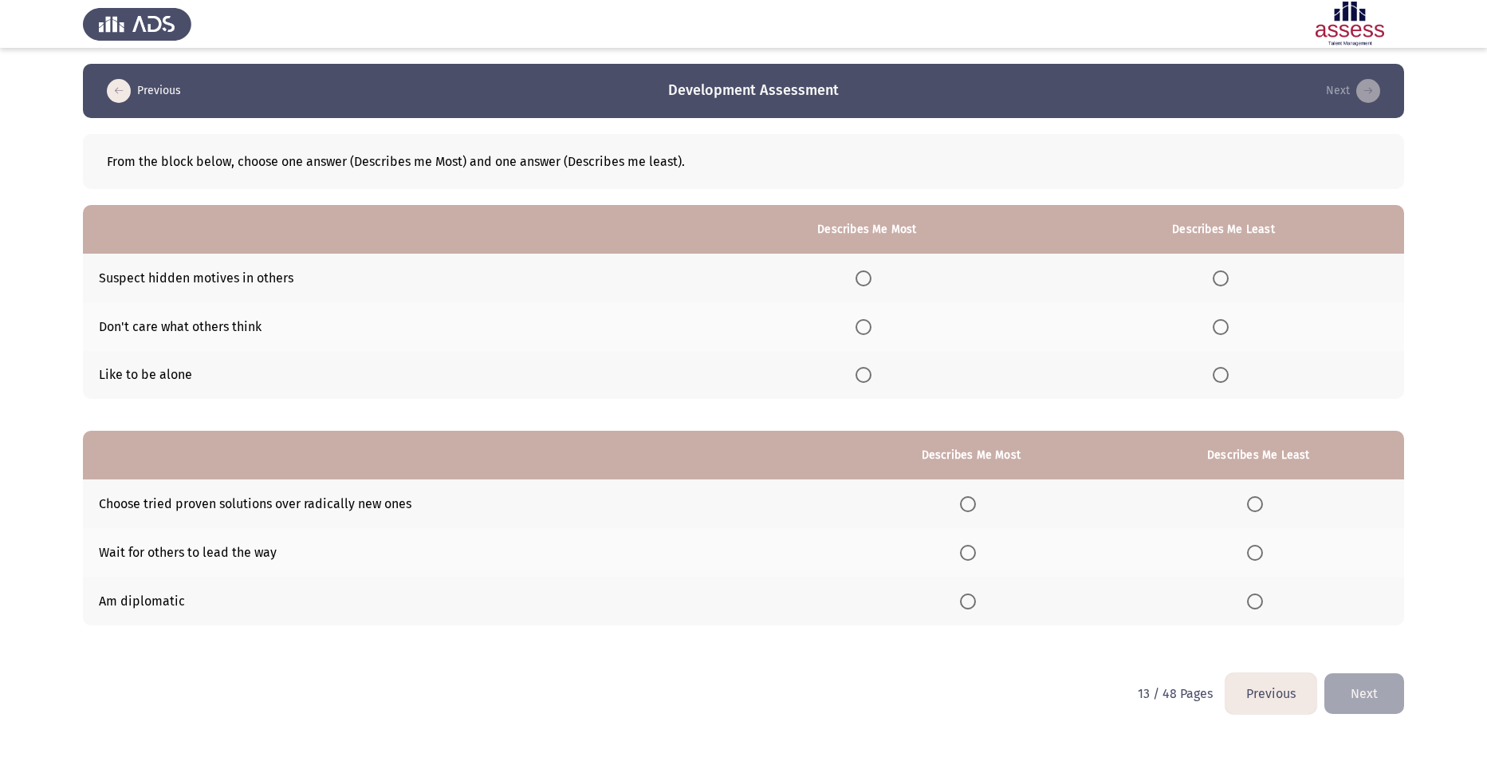
click at [1221, 277] on span "Select an option" at bounding box center [1221, 278] width 16 height 16
click at [1221, 277] on input "Select an option" at bounding box center [1221, 278] width 16 height 16
click at [1221, 374] on span "Select an option" at bounding box center [1221, 375] width 16 height 16
click at [1221, 374] on input "Select an option" at bounding box center [1221, 375] width 16 height 16
click at [871, 277] on span "Select an option" at bounding box center [863, 278] width 16 height 16
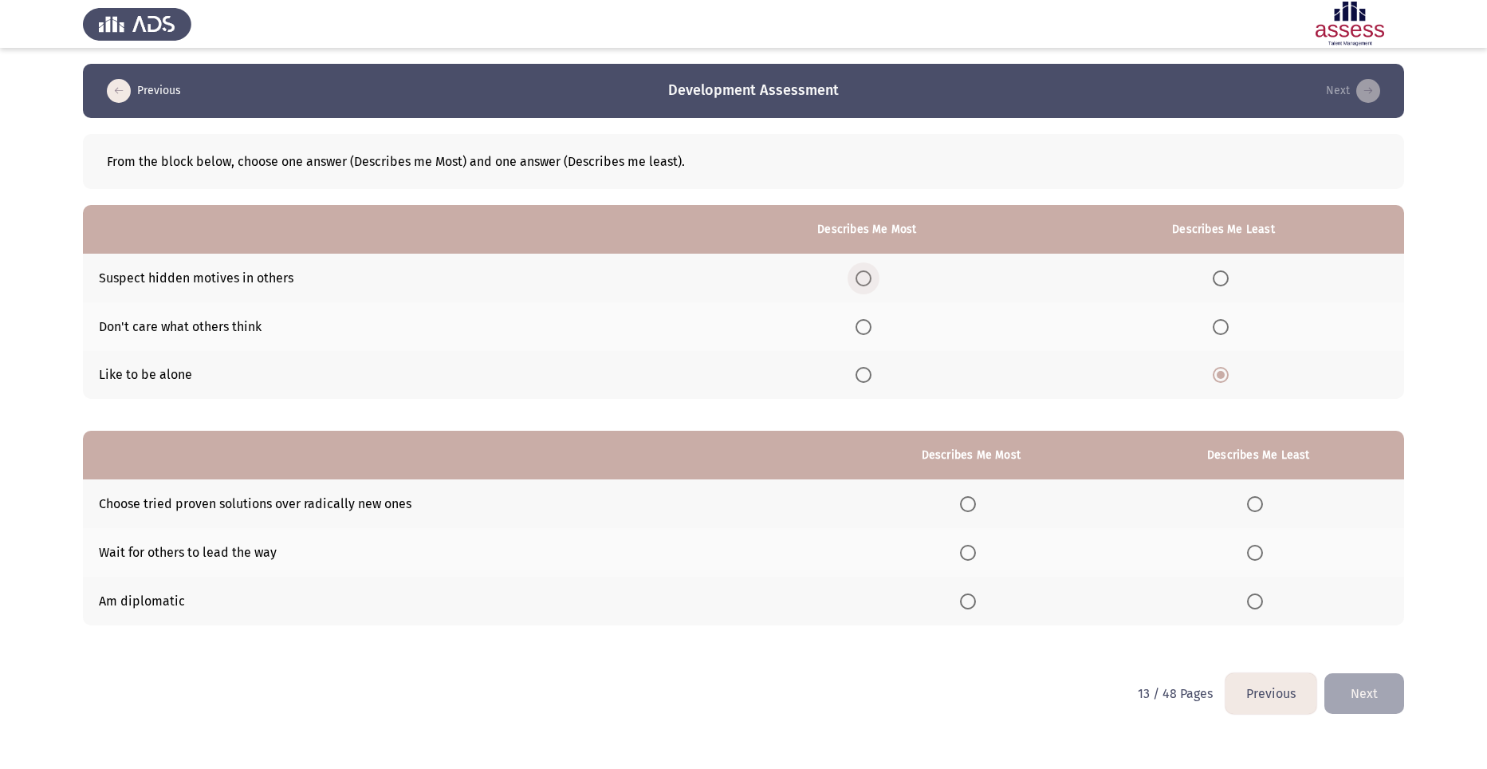
click at [871, 277] on input "Select an option" at bounding box center [863, 278] width 16 height 16
click at [976, 502] on span "Select an option" at bounding box center [968, 504] width 16 height 16
click at [976, 502] on input "Select an option" at bounding box center [968, 504] width 16 height 16
click at [1262, 552] on span "Select an option" at bounding box center [1255, 552] width 16 height 16
click at [1262, 552] on input "Select an option" at bounding box center [1255, 552] width 16 height 16
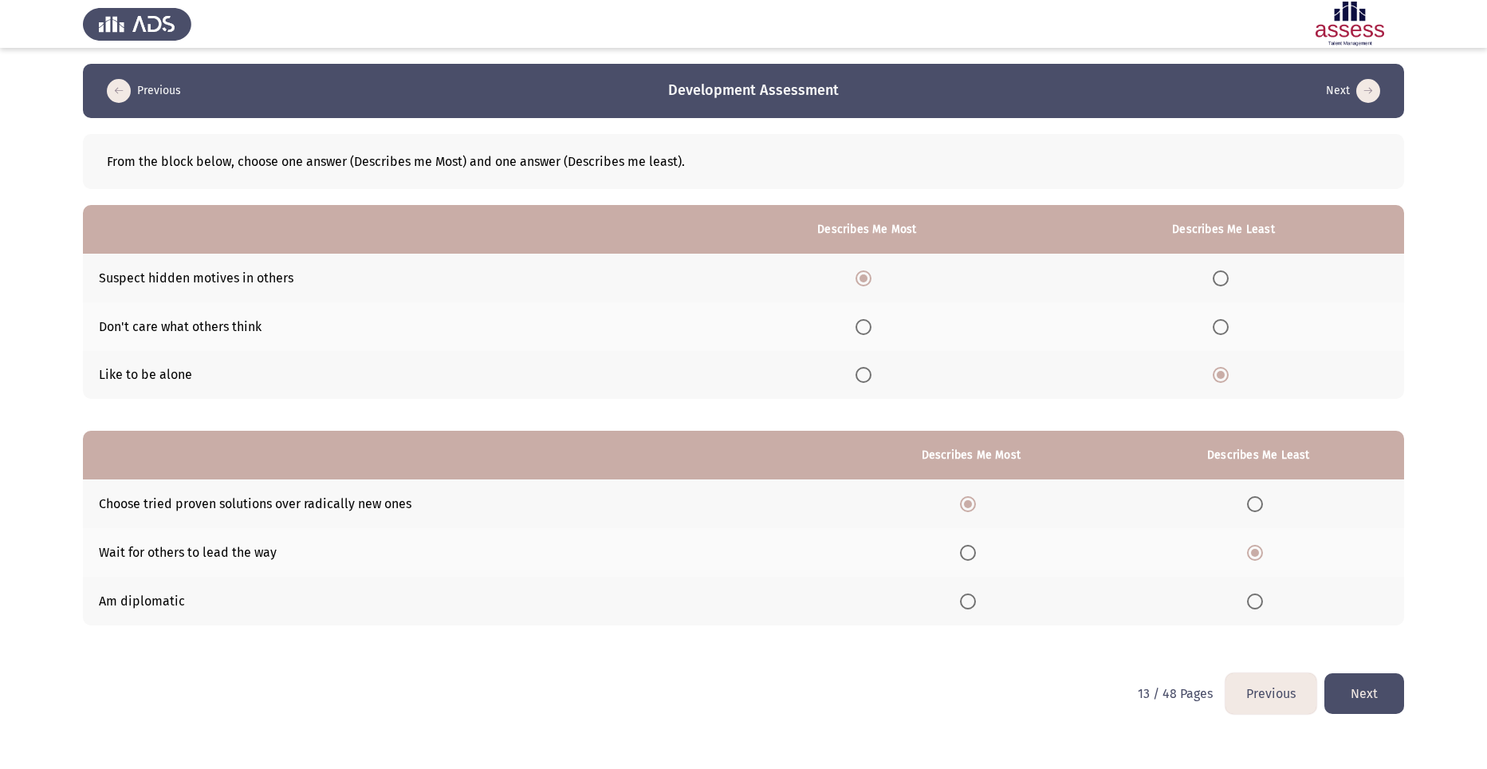
click at [1362, 694] on button "Next" at bounding box center [1364, 693] width 80 height 41
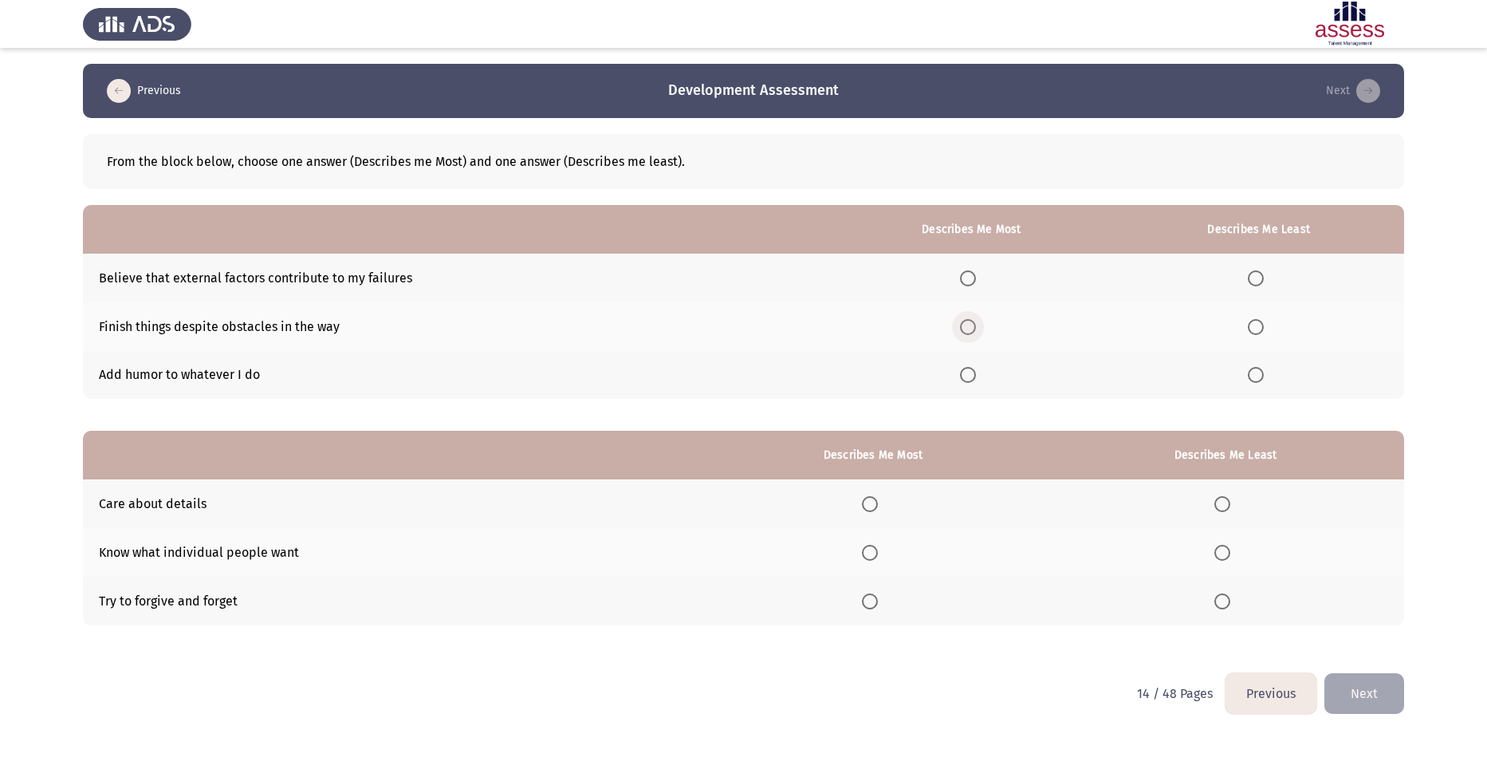
click at [972, 326] on span "Select an option" at bounding box center [968, 327] width 16 height 16
click at [972, 326] on input "Select an option" at bounding box center [968, 327] width 16 height 16
click at [1260, 276] on span "Select an option" at bounding box center [1256, 278] width 16 height 16
click at [1256, 285] on span "Select an option" at bounding box center [1256, 278] width 16 height 16
click at [1257, 285] on span "Select an option" at bounding box center [1256, 278] width 16 height 16
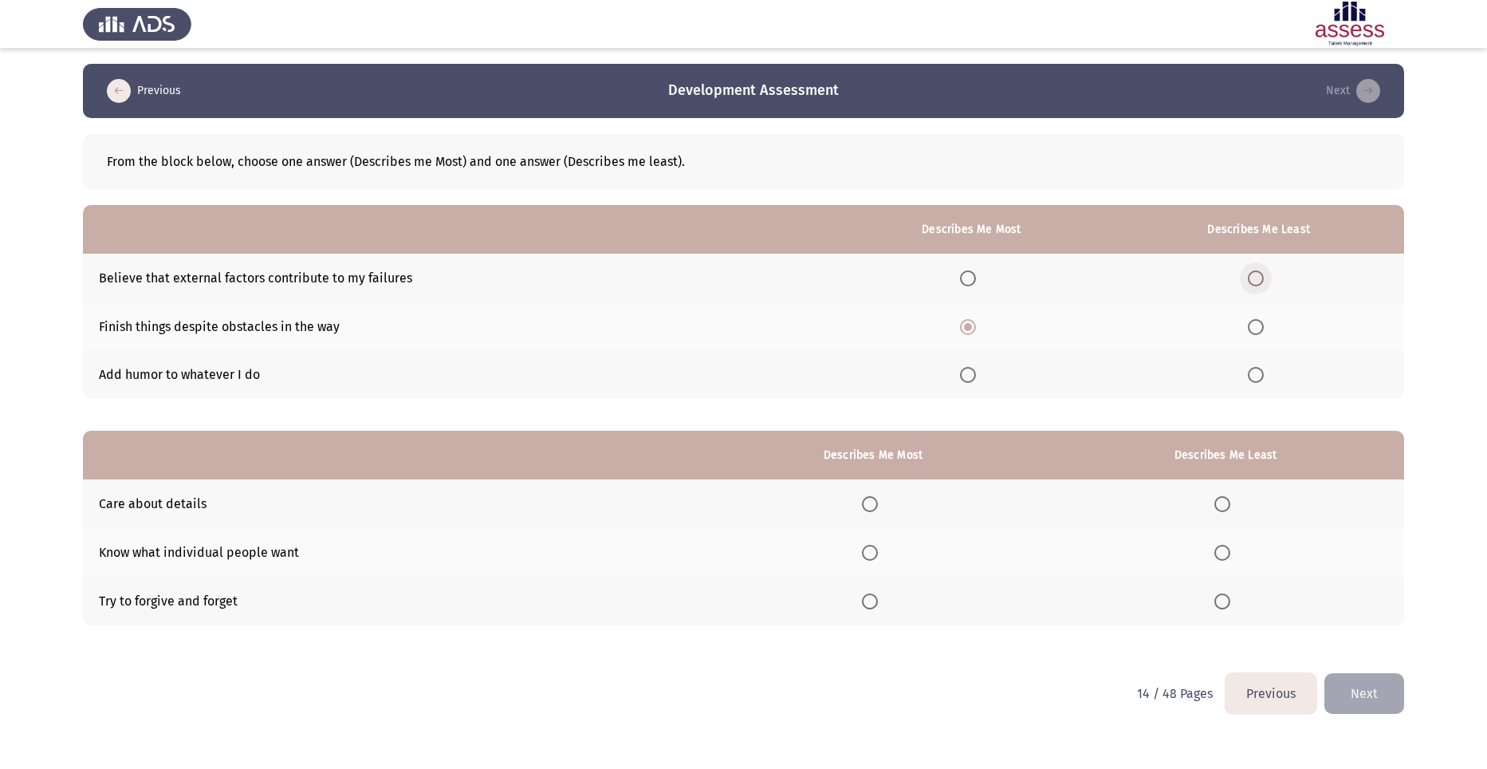
click at [1257, 285] on input "Select an option" at bounding box center [1256, 278] width 16 height 16
click at [1261, 375] on span "Select an option" at bounding box center [1256, 375] width 16 height 16
click at [1261, 375] on input "Select an option" at bounding box center [1256, 375] width 16 height 16
click at [873, 552] on span "Select an option" at bounding box center [870, 552] width 16 height 16
click at [873, 552] on input "Select an option" at bounding box center [870, 552] width 16 height 16
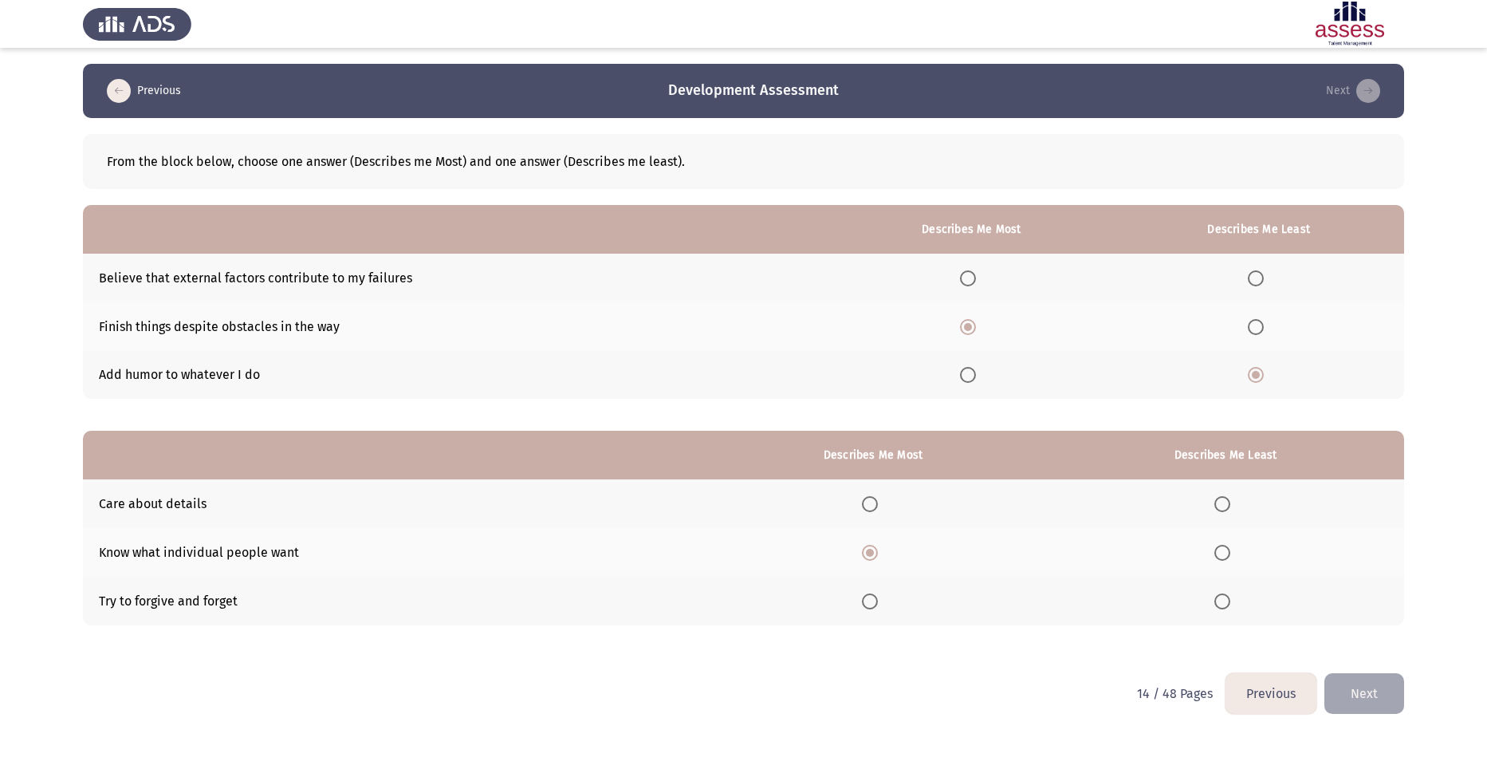
click at [871, 601] on span "Select an option" at bounding box center [870, 601] width 16 height 16
click at [871, 601] on input "Select an option" at bounding box center [870, 601] width 16 height 16
click at [1207, 554] on th at bounding box center [1225, 552] width 357 height 49
click at [1225, 559] on span "Select an option" at bounding box center [1222, 552] width 16 height 16
click at [1225, 559] on input "Select an option" at bounding box center [1222, 552] width 16 height 16
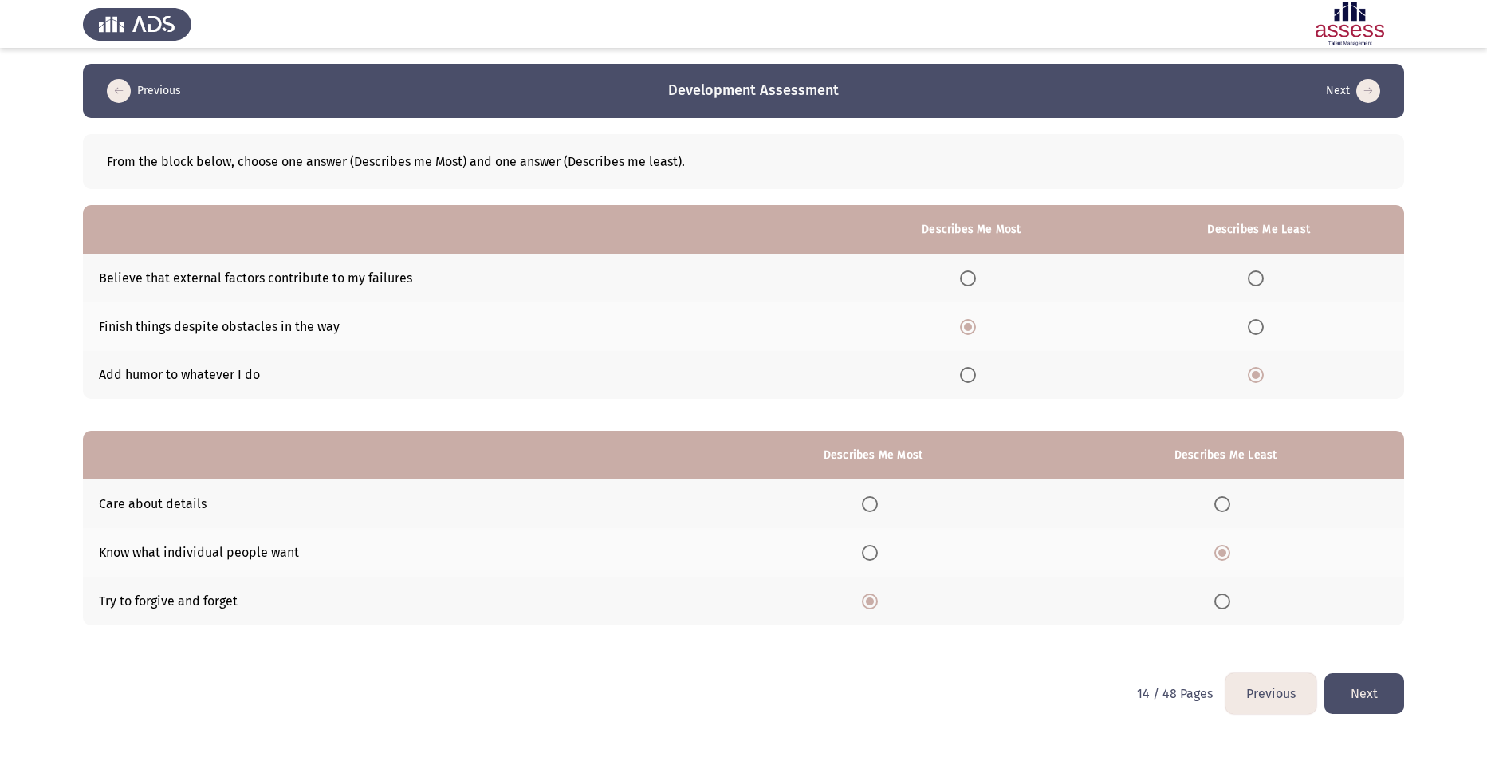
click at [1360, 683] on button "Next" at bounding box center [1364, 693] width 80 height 41
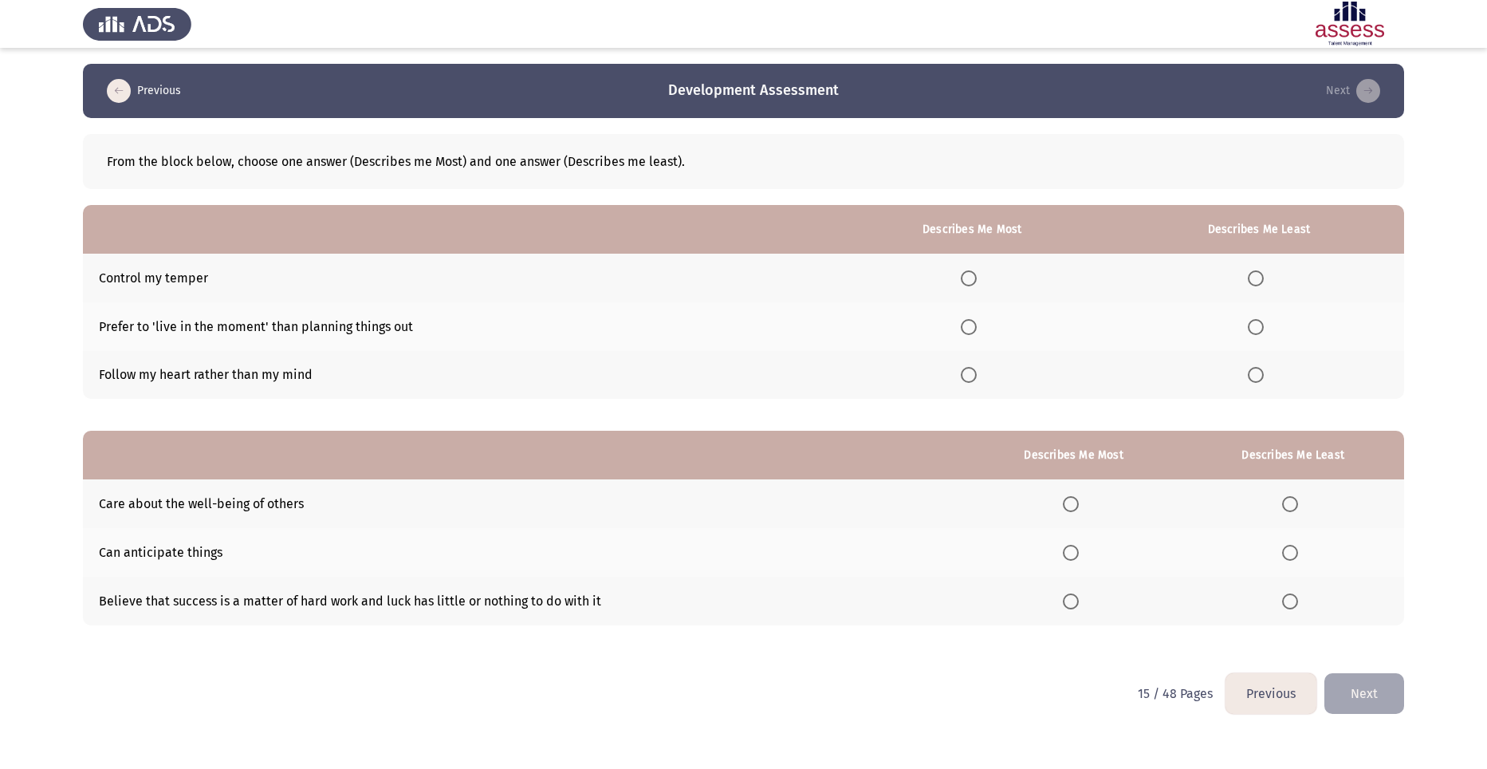
click at [975, 320] on span "Select an option" at bounding box center [969, 327] width 16 height 16
click at [975, 320] on input "Select an option" at bounding box center [969, 327] width 16 height 16
click at [973, 281] on span "Select an option" at bounding box center [969, 278] width 16 height 16
click at [973, 281] on input "Select an option" at bounding box center [969, 278] width 16 height 16
click at [1261, 339] on th at bounding box center [1259, 326] width 290 height 49
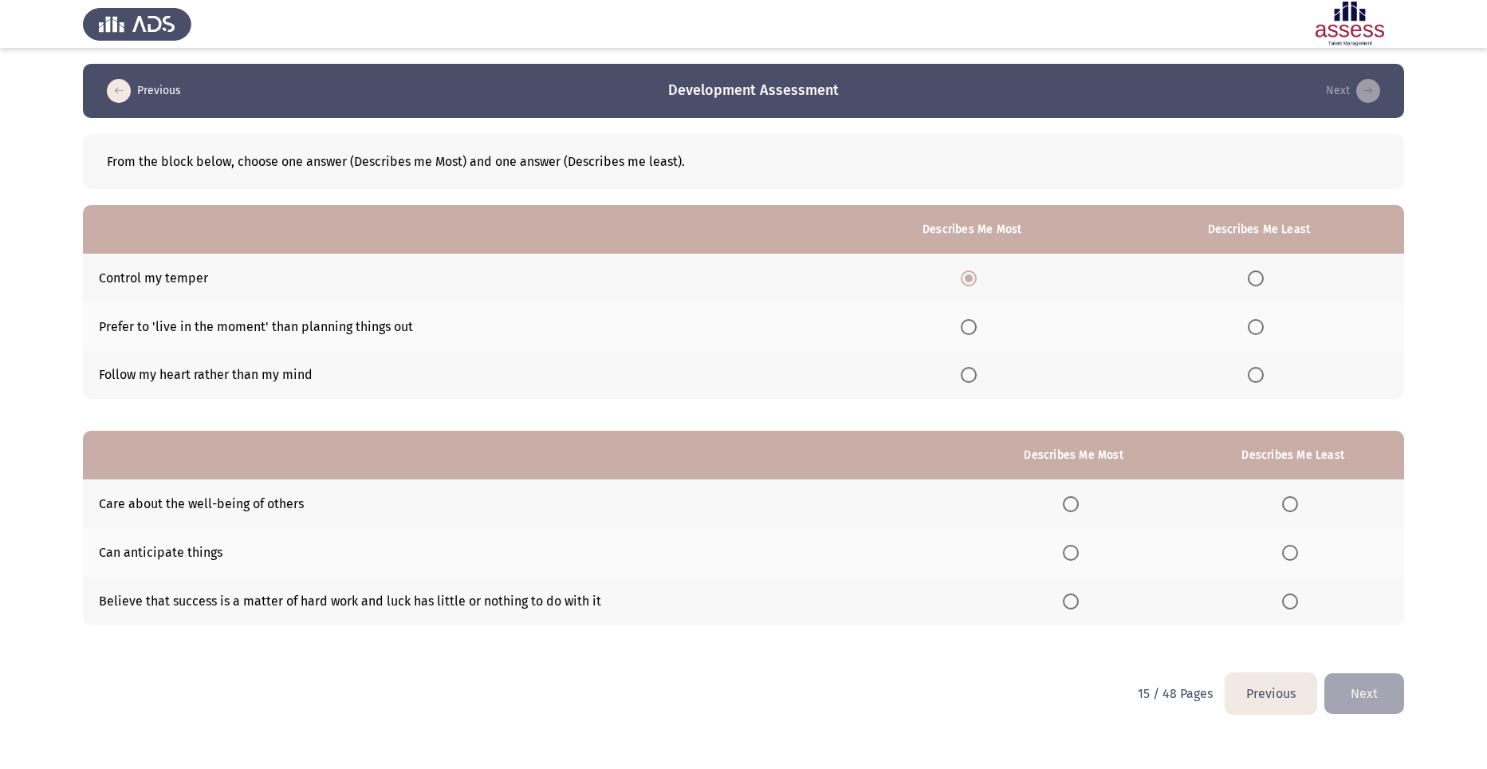
click at [1260, 335] on th at bounding box center [1259, 326] width 290 height 49
click at [1258, 321] on span "Select an option" at bounding box center [1256, 327] width 16 height 16
click at [1258, 321] on input "Select an option" at bounding box center [1256, 327] width 16 height 16
click at [1075, 549] on span "Select an option" at bounding box center [1071, 552] width 16 height 16
click at [1075, 549] on input "Select an option" at bounding box center [1071, 552] width 16 height 16
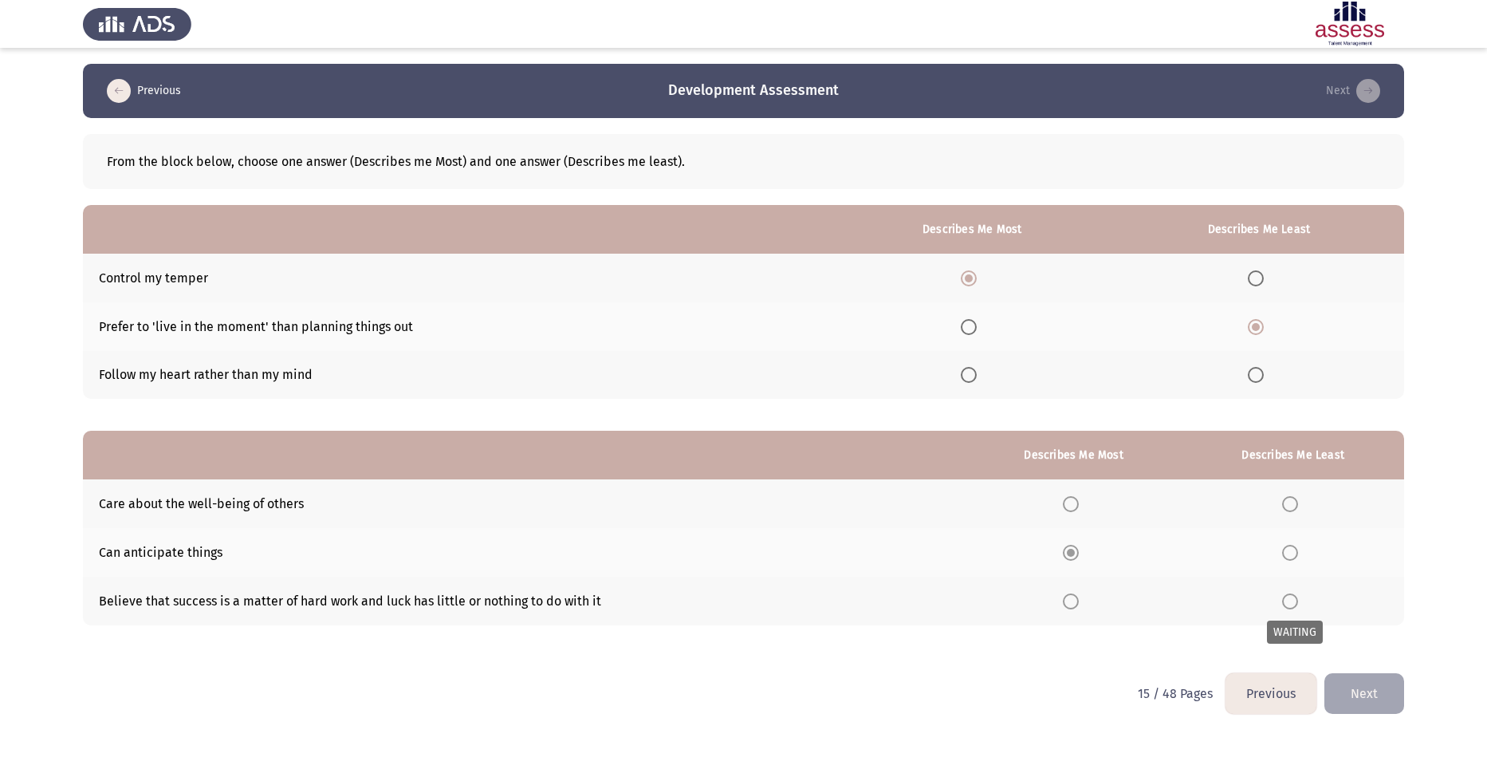
click at [1294, 603] on span "Select an option" at bounding box center [1290, 601] width 16 height 16
click at [1293, 600] on span "Select an option" at bounding box center [1290, 601] width 16 height 16
click at [1287, 602] on span "Select an option" at bounding box center [1290, 601] width 16 height 16
click at [1293, 603] on span "Select an option" at bounding box center [1290, 601] width 16 height 16
drag, startPoint x: 1293, startPoint y: 603, endPoint x: 1289, endPoint y: 595, distance: 9.6
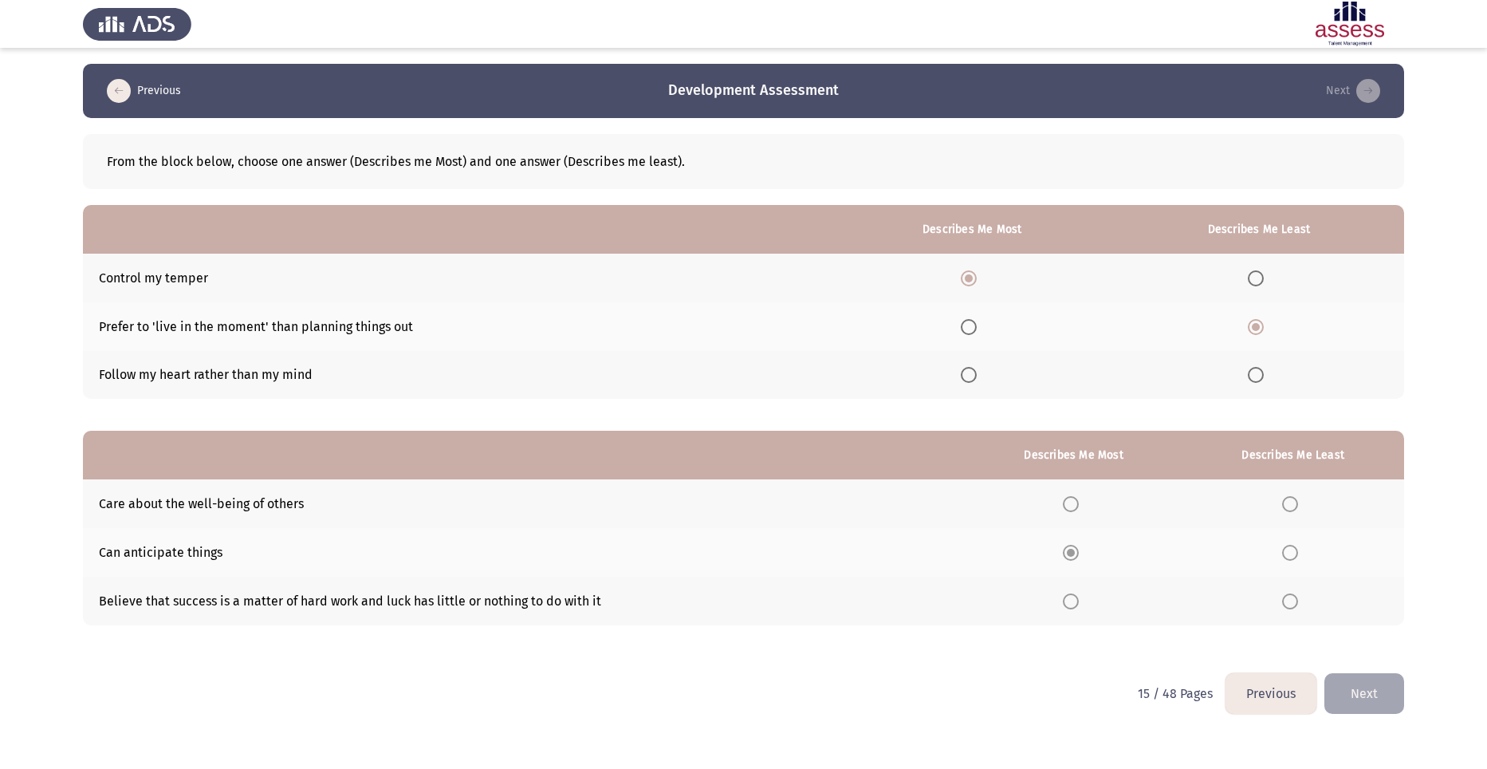
click at [1292, 602] on span "Select an option" at bounding box center [1290, 601] width 16 height 16
click at [1289, 595] on span "Select an option" at bounding box center [1290, 601] width 16 height 16
click at [1290, 600] on span "Select an option" at bounding box center [1290, 601] width 16 height 16
drag, startPoint x: 1195, startPoint y: 599, endPoint x: 1226, endPoint y: 604, distance: 31.6
click at [1194, 599] on th at bounding box center [1292, 600] width 222 height 49
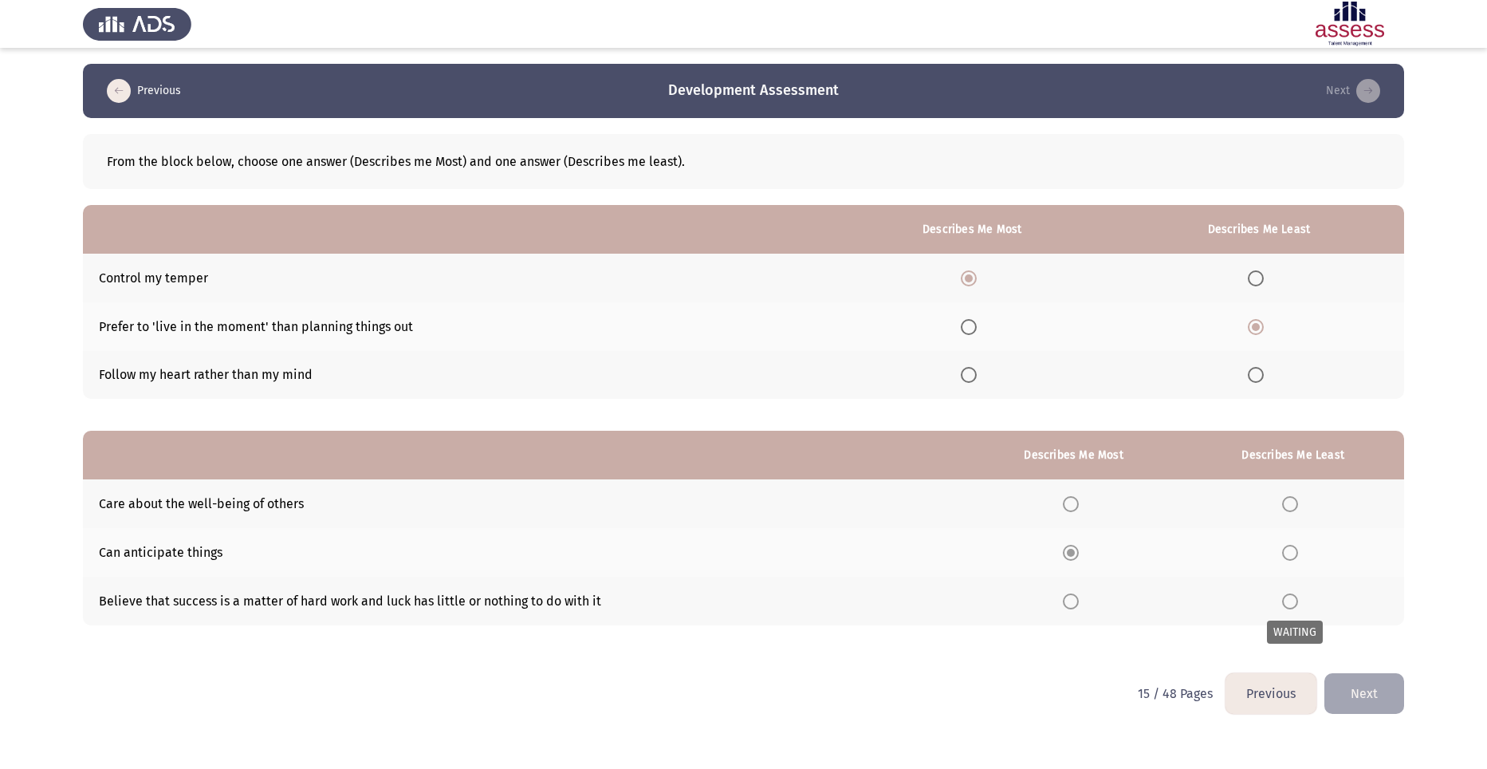
click at [1292, 603] on span "Select an option" at bounding box center [1290, 601] width 16 height 16
click at [1304, 594] on label "Select an option" at bounding box center [1293, 601] width 22 height 16
click at [1293, 506] on span "Select an option" at bounding box center [1290, 504] width 16 height 16
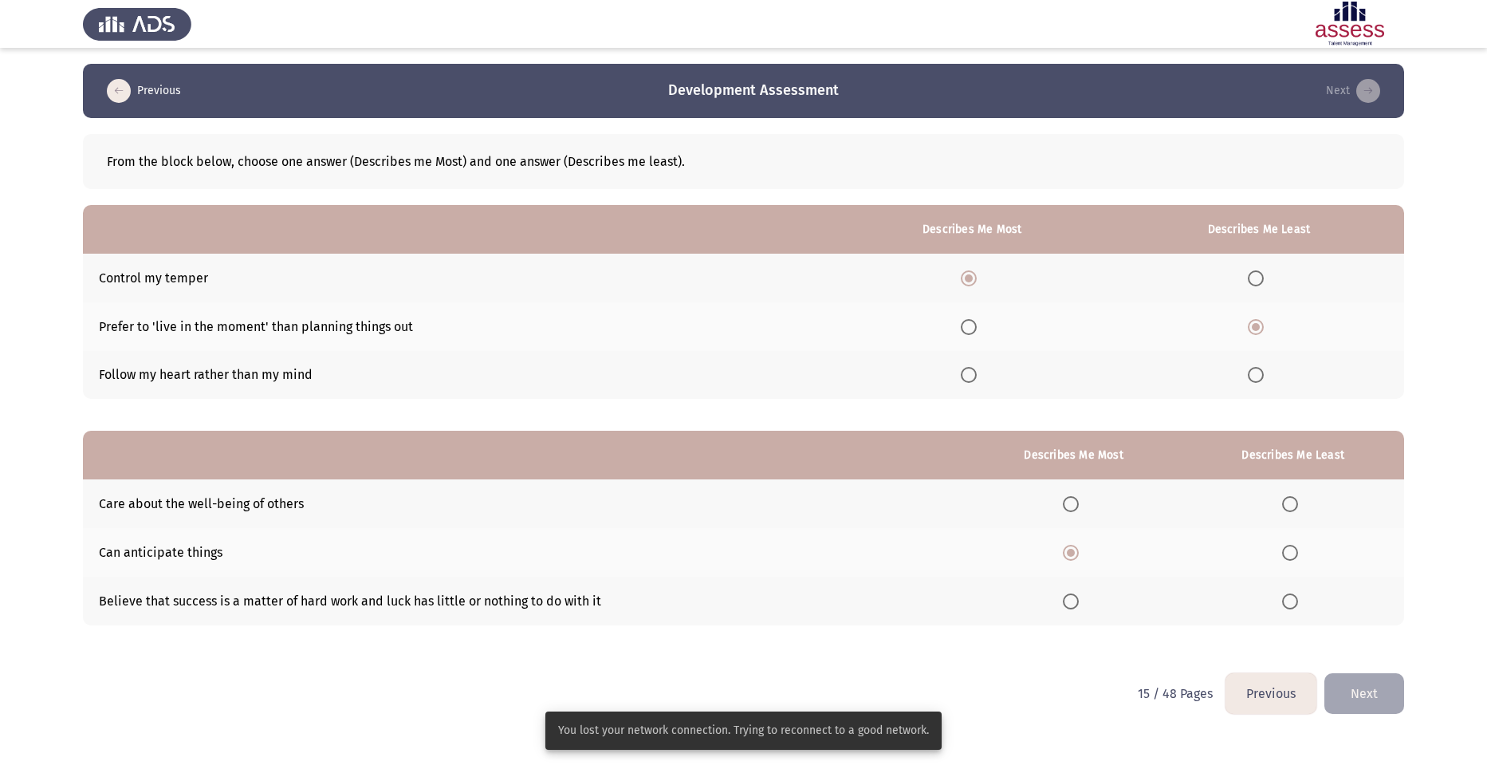
click at [1294, 603] on span "Select an option" at bounding box center [1290, 601] width 16 height 16
click at [1294, 603] on input "Select an option" at bounding box center [1290, 601] width 16 height 16
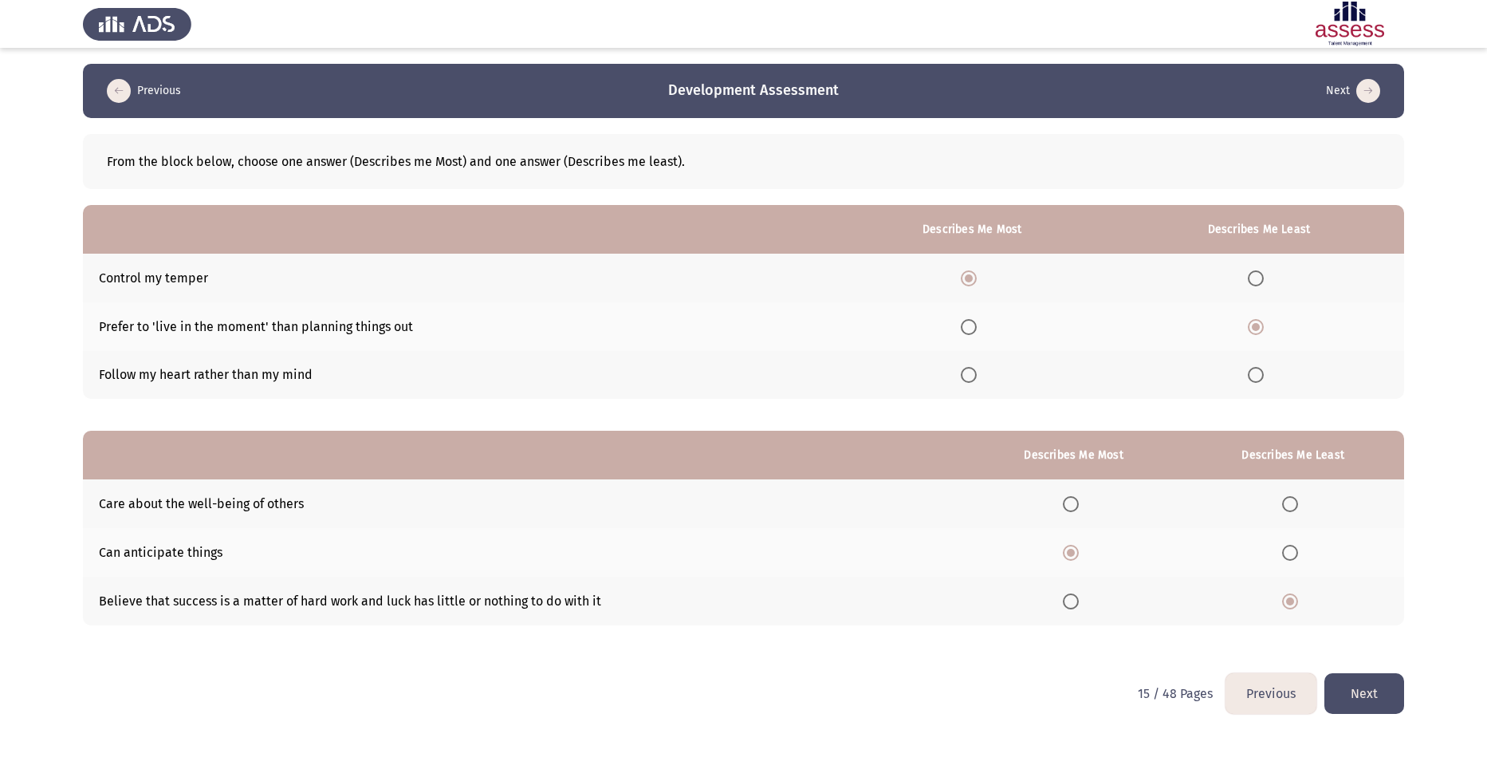
click at [1358, 690] on button "Next" at bounding box center [1364, 693] width 80 height 41
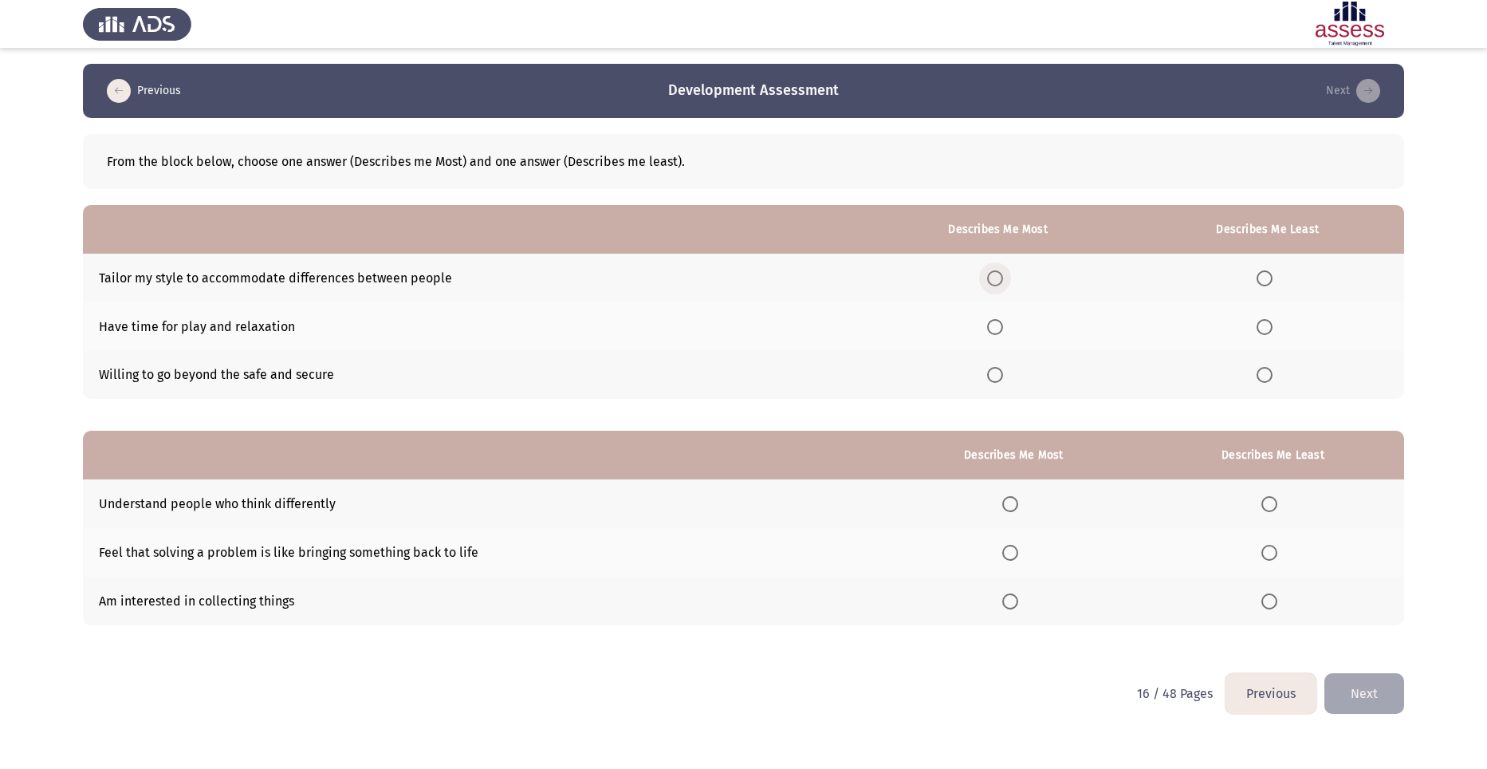
click at [994, 276] on span "Select an option" at bounding box center [995, 278] width 16 height 16
click at [994, 276] on input "Select an option" at bounding box center [995, 278] width 16 height 16
click at [999, 368] on span "Select an option" at bounding box center [995, 375] width 16 height 16
click at [999, 368] on input "Select an option" at bounding box center [995, 375] width 16 height 16
click at [1261, 330] on span "Select an option" at bounding box center [1264, 327] width 16 height 16
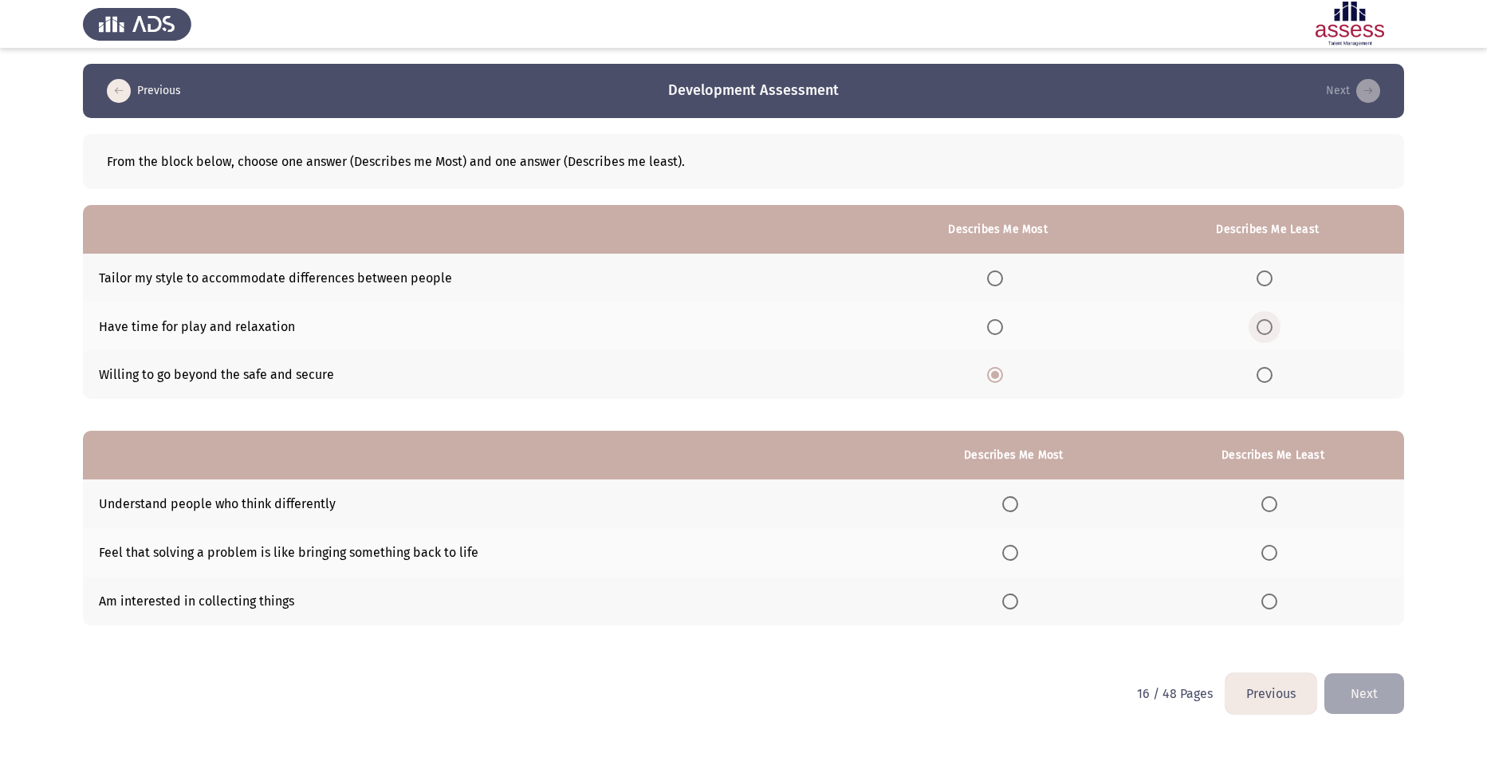
click at [1263, 330] on span "Select an option" at bounding box center [1264, 327] width 16 height 16
click at [1263, 330] on input "Select an option" at bounding box center [1264, 327] width 16 height 16
click at [1279, 551] on label "Select an option" at bounding box center [1272, 552] width 22 height 16
click at [1277, 551] on input "Select an option" at bounding box center [1269, 552] width 16 height 16
click at [1018, 596] on span "Select an option" at bounding box center [1010, 601] width 16 height 16
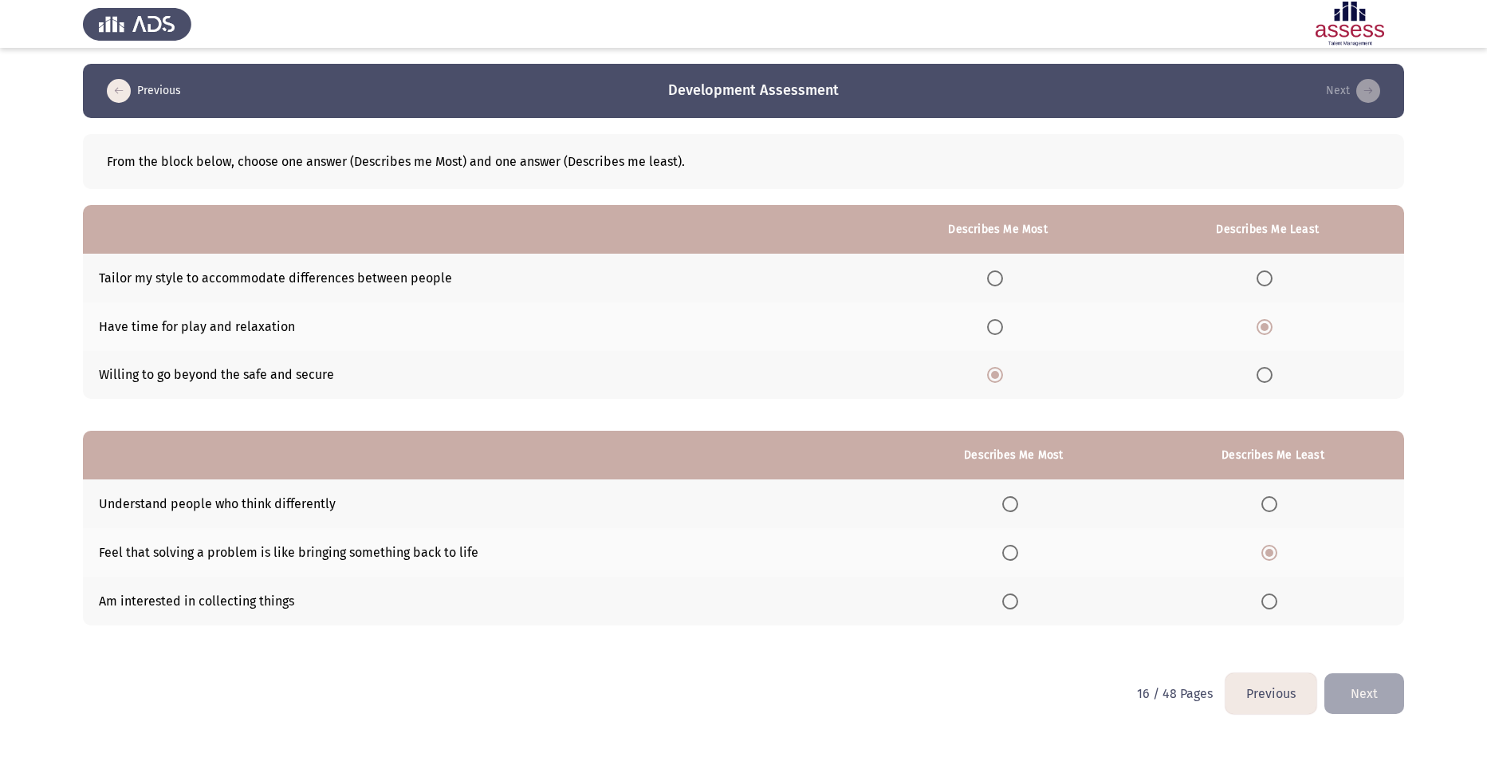
click at [1018, 596] on input "Select an option" at bounding box center [1010, 601] width 16 height 16
click at [1357, 686] on button "Next" at bounding box center [1364, 693] width 80 height 41
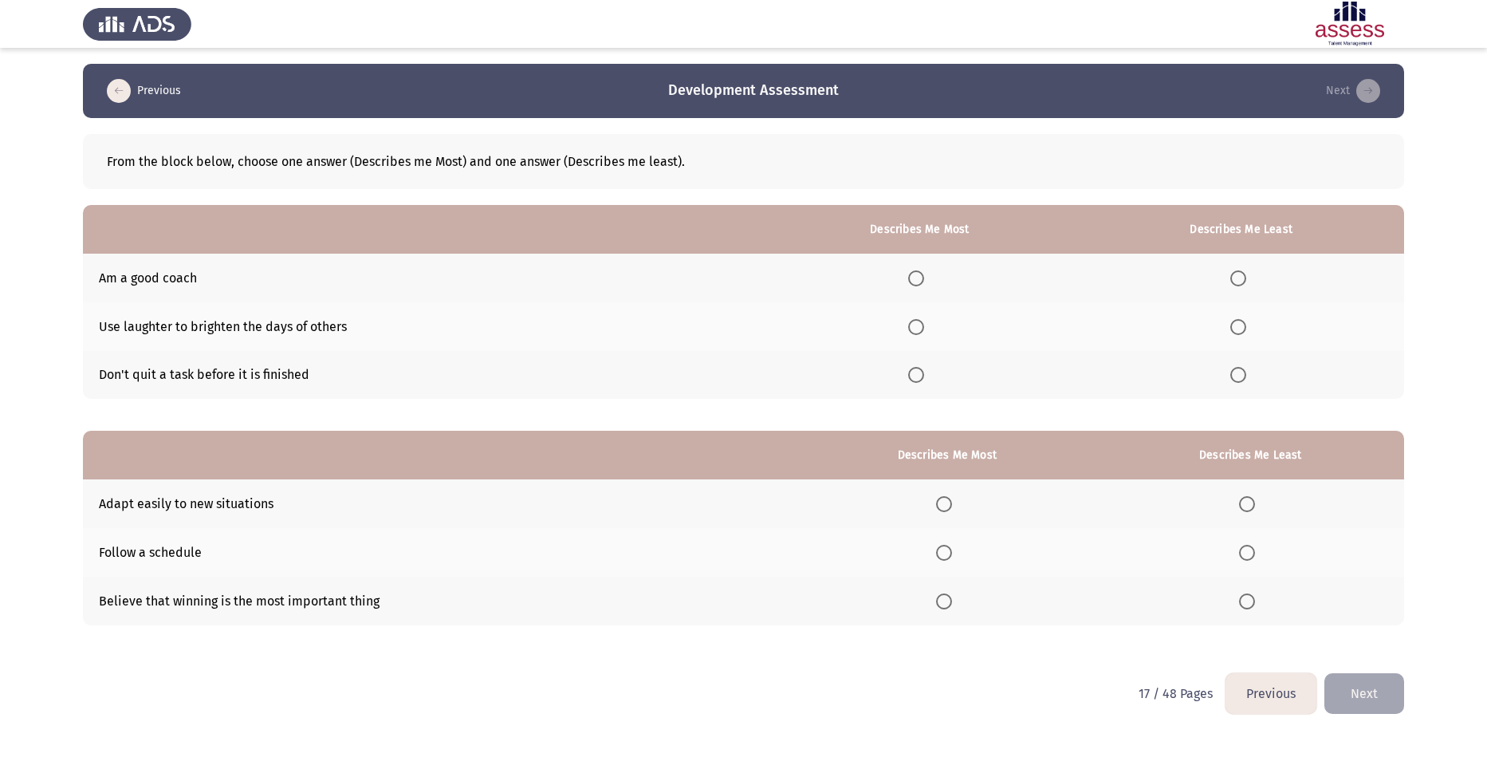
click at [920, 278] on span "Select an option" at bounding box center [916, 278] width 16 height 16
click at [920, 278] on input "Select an option" at bounding box center [916, 278] width 16 height 16
click at [1243, 326] on span "Select an option" at bounding box center [1238, 327] width 16 height 16
click at [1243, 326] on input "Select an option" at bounding box center [1238, 327] width 16 height 16
click at [943, 498] on span "Select an option" at bounding box center [944, 504] width 16 height 16
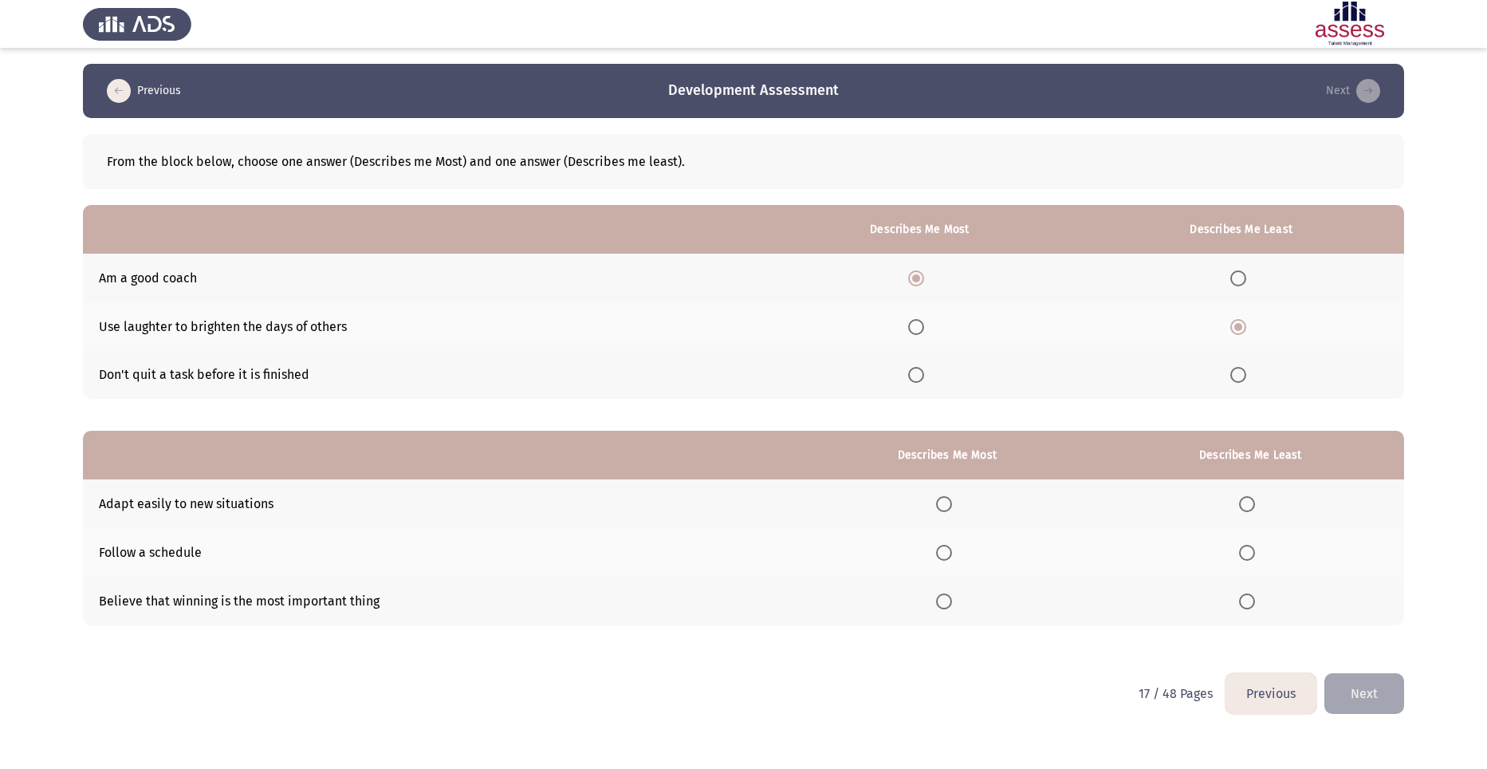
click at [943, 498] on input "Select an option" at bounding box center [944, 504] width 16 height 16
click at [1240, 603] on th at bounding box center [1250, 600] width 307 height 49
click at [1246, 603] on span "Select an option" at bounding box center [1247, 601] width 16 height 16
click at [1246, 603] on input "Select an option" at bounding box center [1247, 601] width 16 height 16
click at [1374, 692] on button "Next" at bounding box center [1364, 693] width 80 height 41
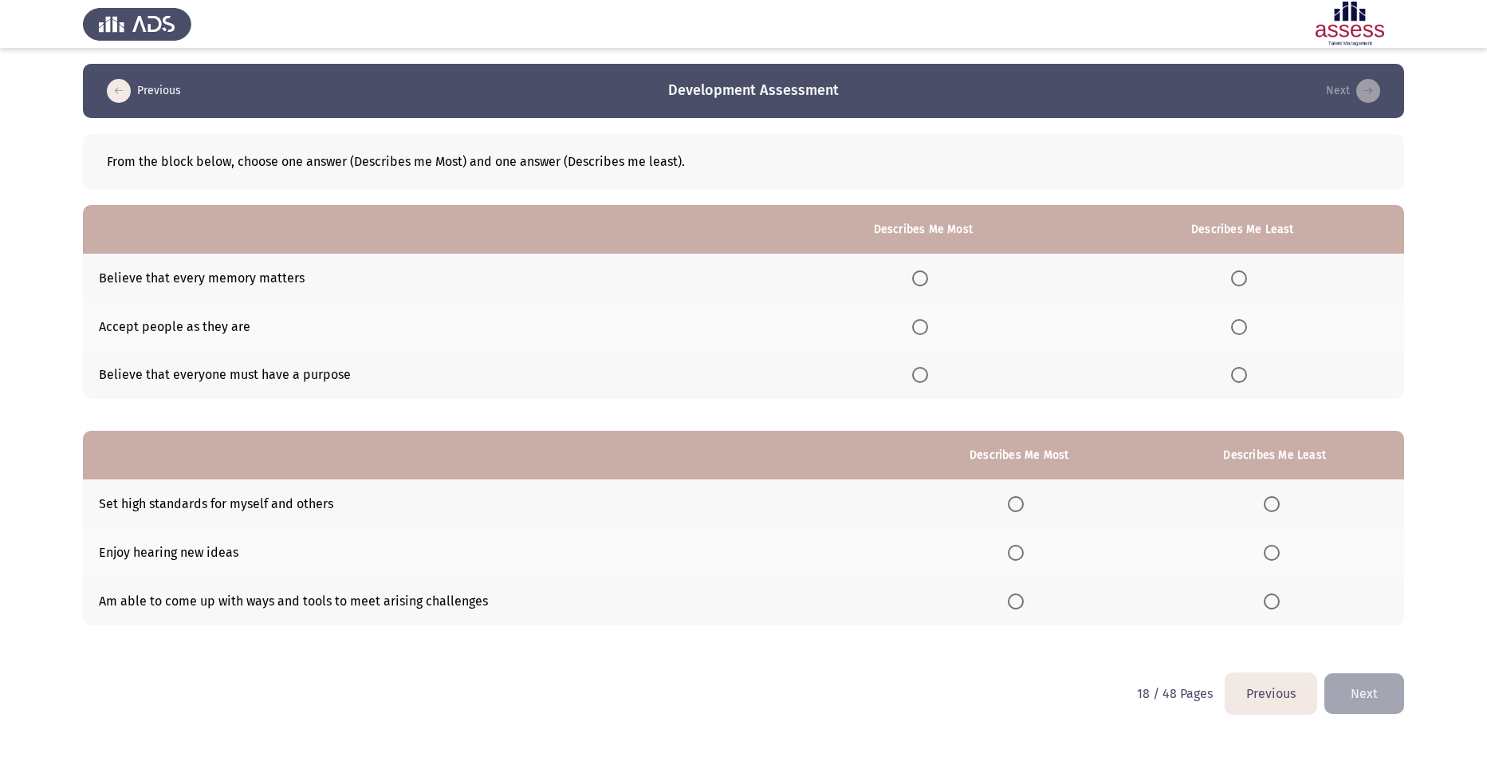
click at [918, 324] on span "Select an option" at bounding box center [920, 327] width 16 height 16
click at [918, 324] on input "Select an option" at bounding box center [920, 327] width 16 height 16
click at [1240, 280] on span "Select an option" at bounding box center [1239, 278] width 16 height 16
click at [1240, 280] on input "Select an option" at bounding box center [1239, 278] width 16 height 16
click at [922, 275] on span "Select an option" at bounding box center [920, 278] width 16 height 16
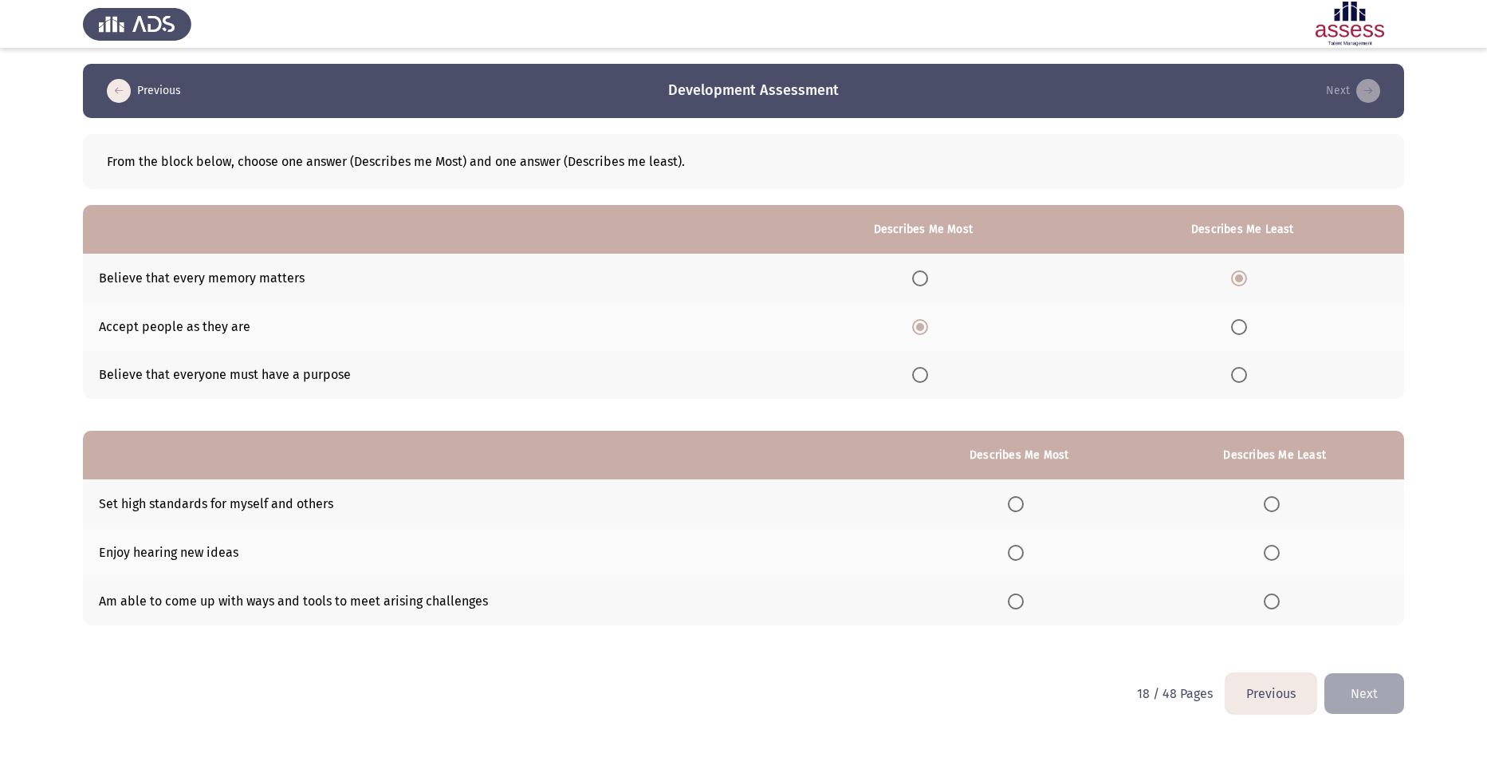
click at [922, 275] on input "Select an option" at bounding box center [920, 278] width 16 height 16
click at [1247, 324] on span "Select an option" at bounding box center [1239, 327] width 16 height 16
click at [1247, 324] on input "Select an option" at bounding box center [1239, 327] width 16 height 16
click at [1020, 559] on span "Select an option" at bounding box center [1016, 552] width 16 height 16
click at [1020, 559] on input "Select an option" at bounding box center [1016, 552] width 16 height 16
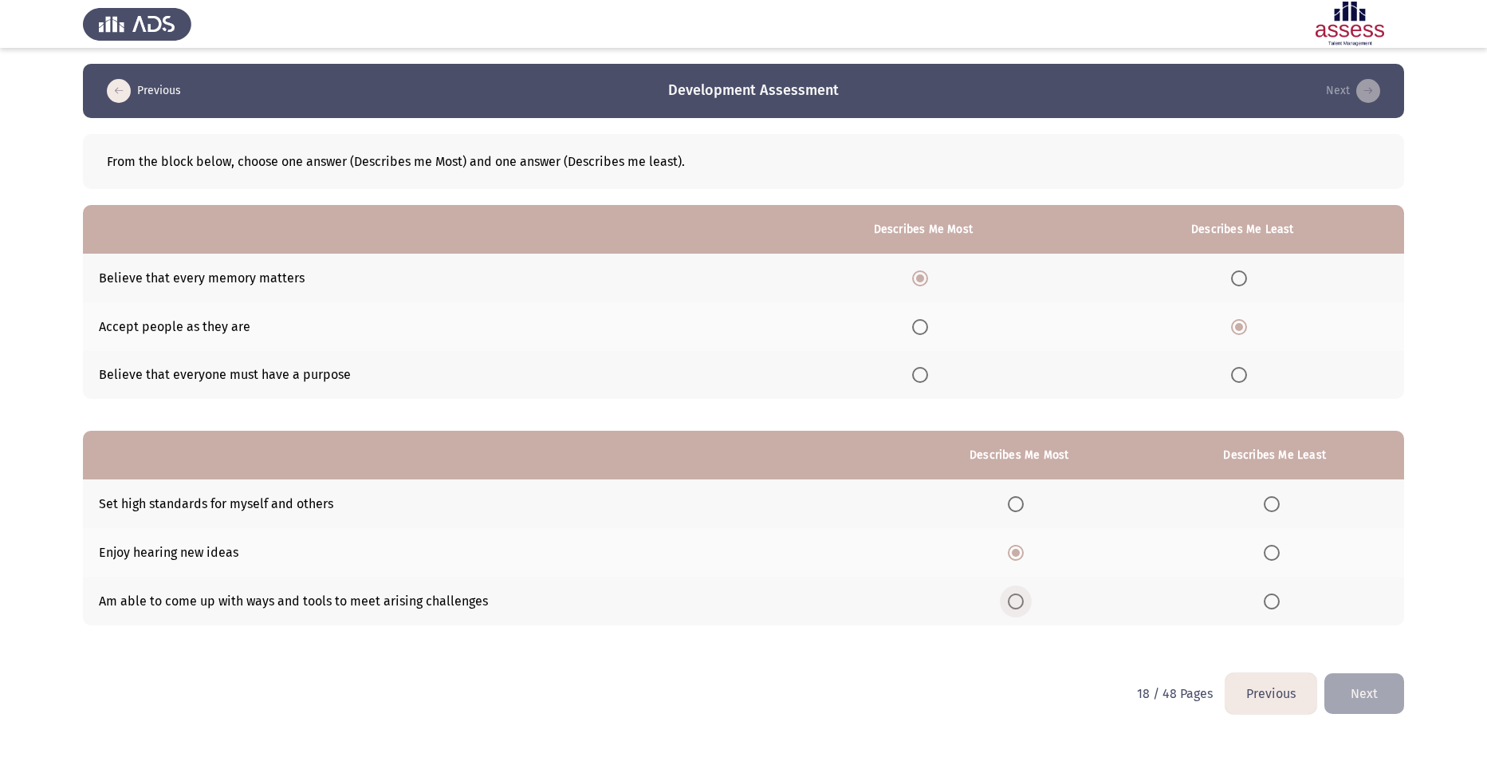
click at [1019, 600] on span "Select an option" at bounding box center [1016, 601] width 16 height 16
click at [1019, 600] on input "Select an option" at bounding box center [1016, 601] width 16 height 16
click at [1276, 504] on span "Select an option" at bounding box center [1272, 504] width 16 height 16
click at [1276, 504] on input "Select an option" at bounding box center [1272, 504] width 16 height 16
click at [1354, 680] on button "Next" at bounding box center [1364, 693] width 80 height 41
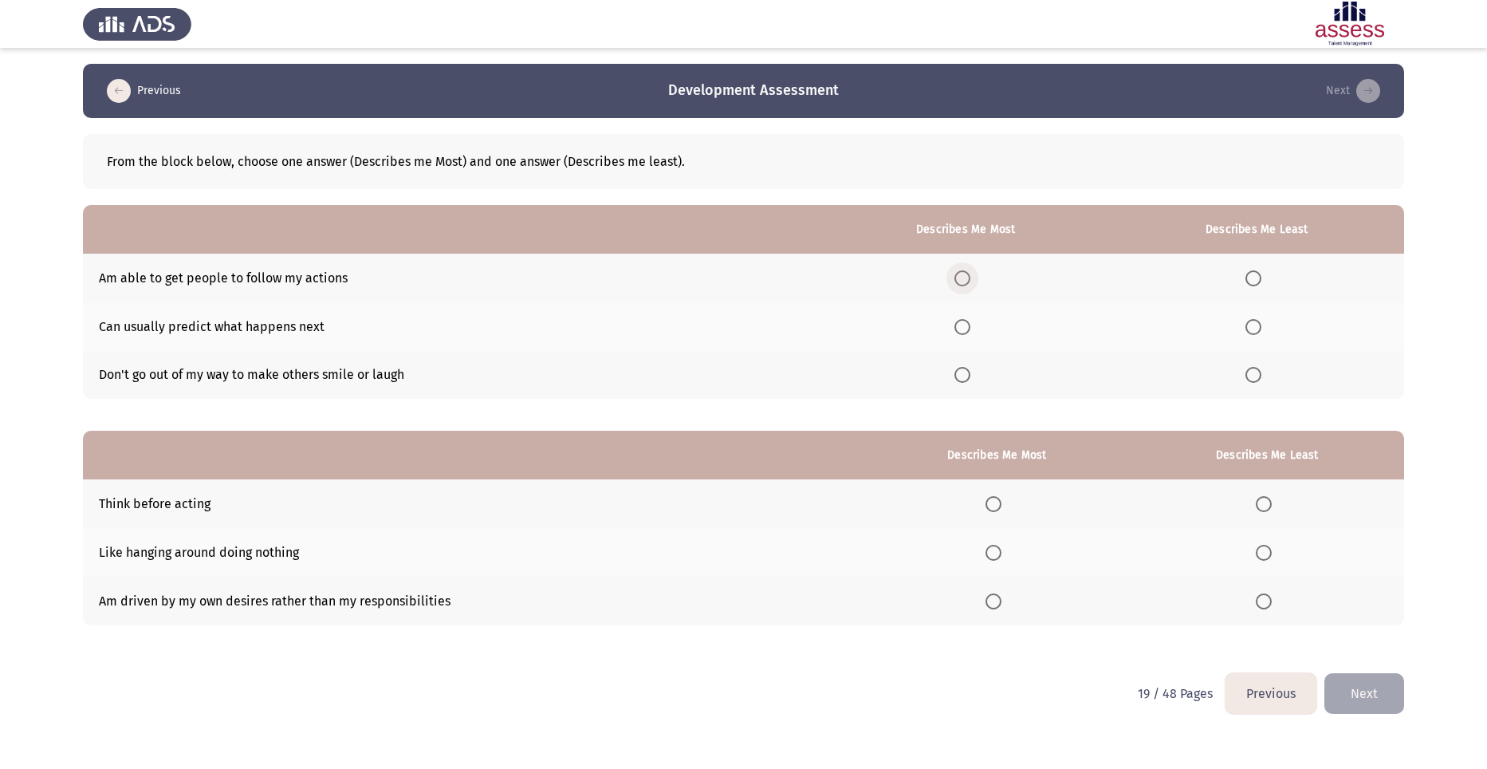
click at [970, 271] on span "Select an option" at bounding box center [962, 278] width 16 height 16
click at [970, 271] on input "Select an option" at bounding box center [962, 278] width 16 height 16
click at [1259, 373] on span "Select an option" at bounding box center [1253, 375] width 16 height 16
click at [1259, 373] on input "Select an option" at bounding box center [1253, 375] width 16 height 16
click at [1259, 552] on th at bounding box center [1266, 552] width 273 height 49
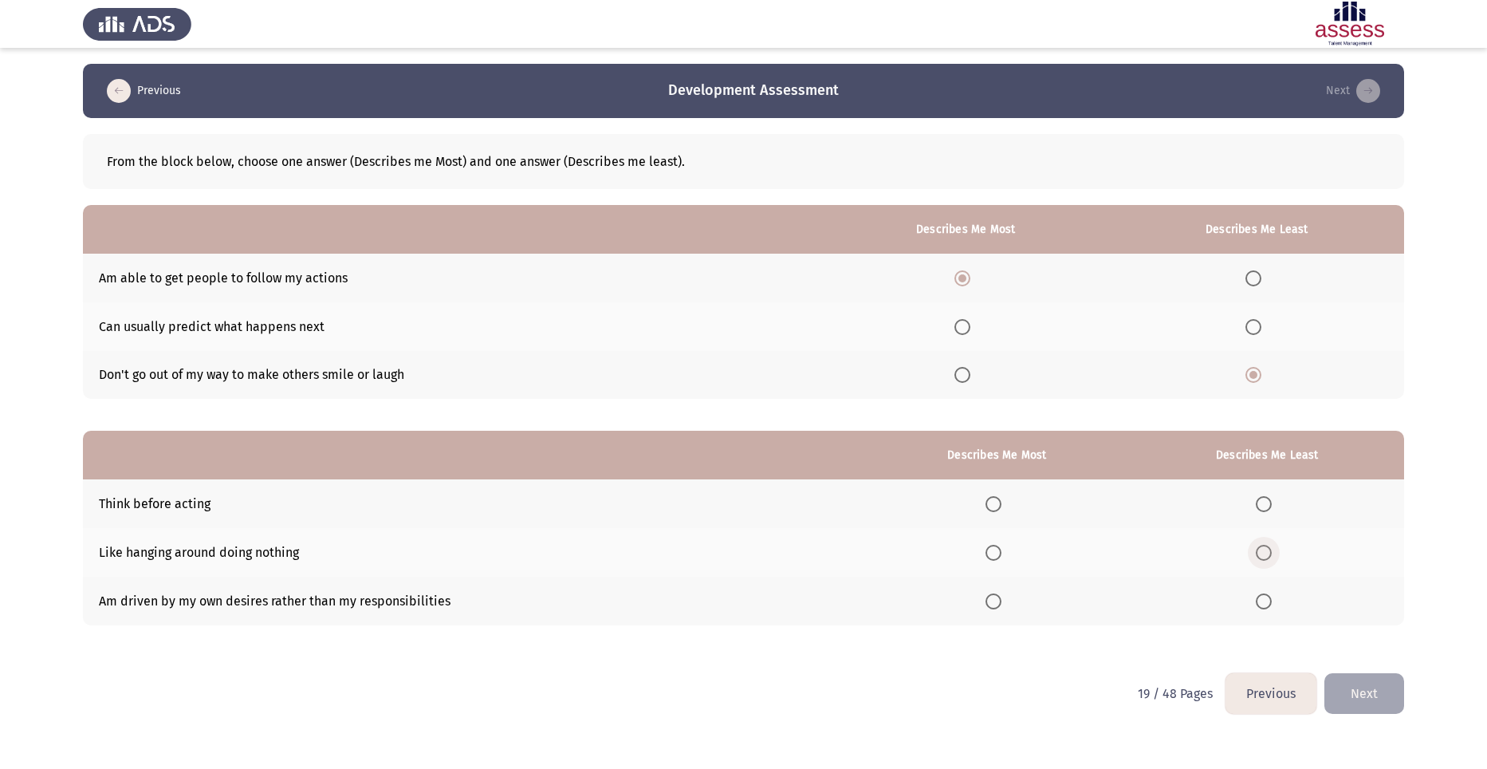
click at [1264, 552] on span "Select an option" at bounding box center [1264, 552] width 0 height 0
click at [1266, 552] on input "Select an option" at bounding box center [1264, 552] width 16 height 16
click at [995, 503] on span "Select an option" at bounding box center [993, 504] width 16 height 16
click at [995, 503] on input "Select an option" at bounding box center [993, 504] width 16 height 16
click at [1377, 692] on button "Next" at bounding box center [1364, 693] width 80 height 41
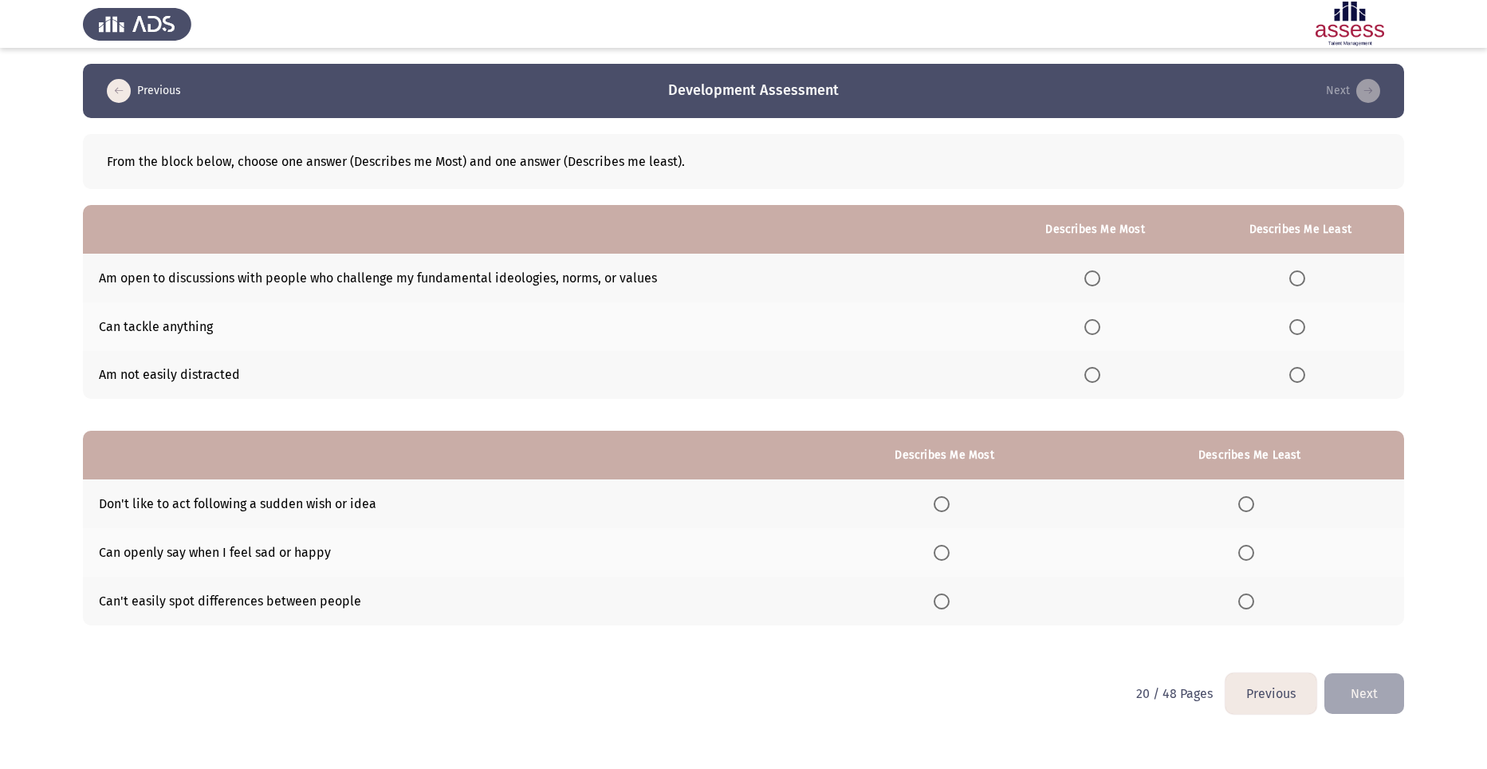
click at [1091, 372] on span "Select an option" at bounding box center [1092, 375] width 16 height 16
click at [1091, 372] on input "Select an option" at bounding box center [1092, 375] width 16 height 16
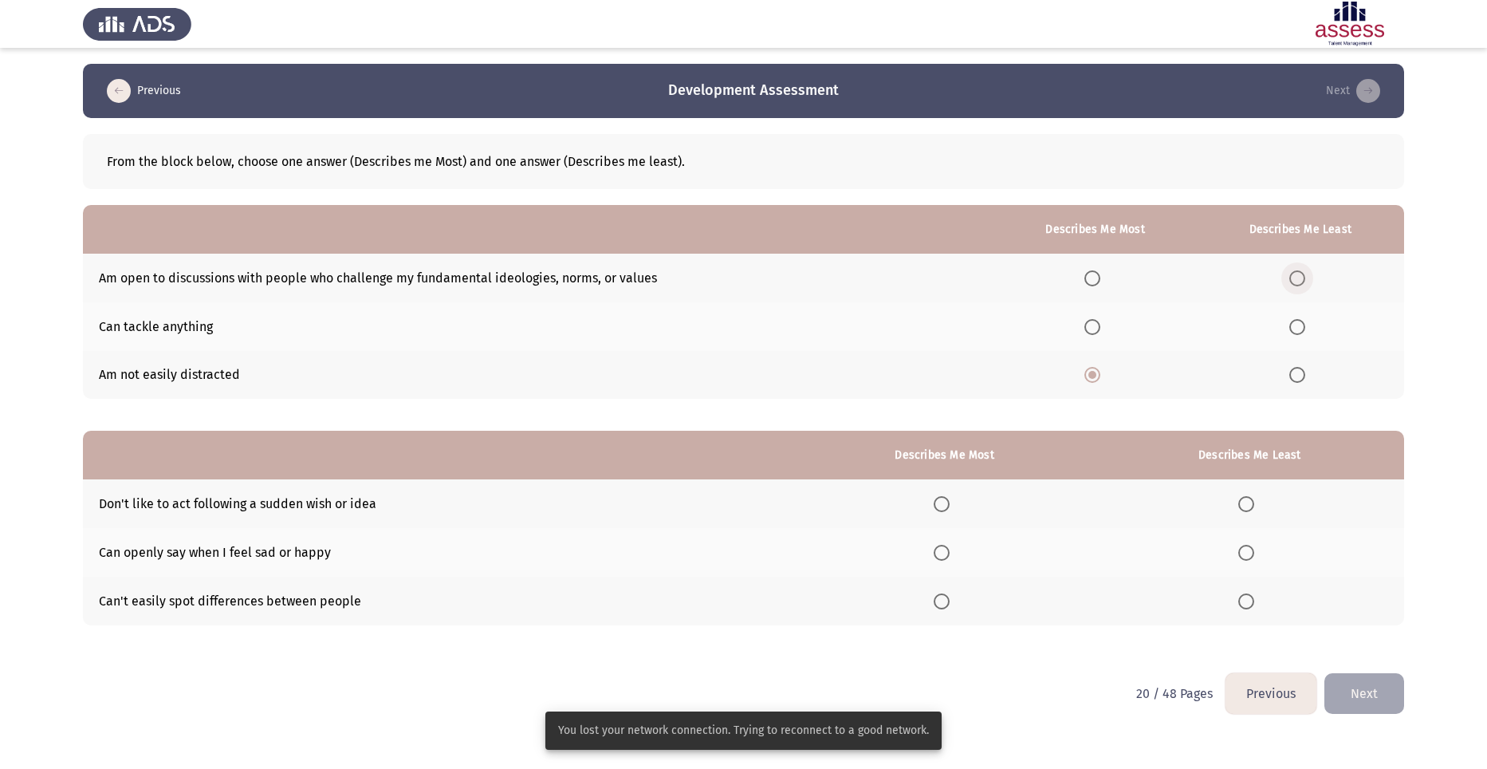
click at [1298, 279] on span "Select an option" at bounding box center [1297, 278] width 16 height 16
click at [1298, 279] on input "Select an option" at bounding box center [1297, 278] width 16 height 16
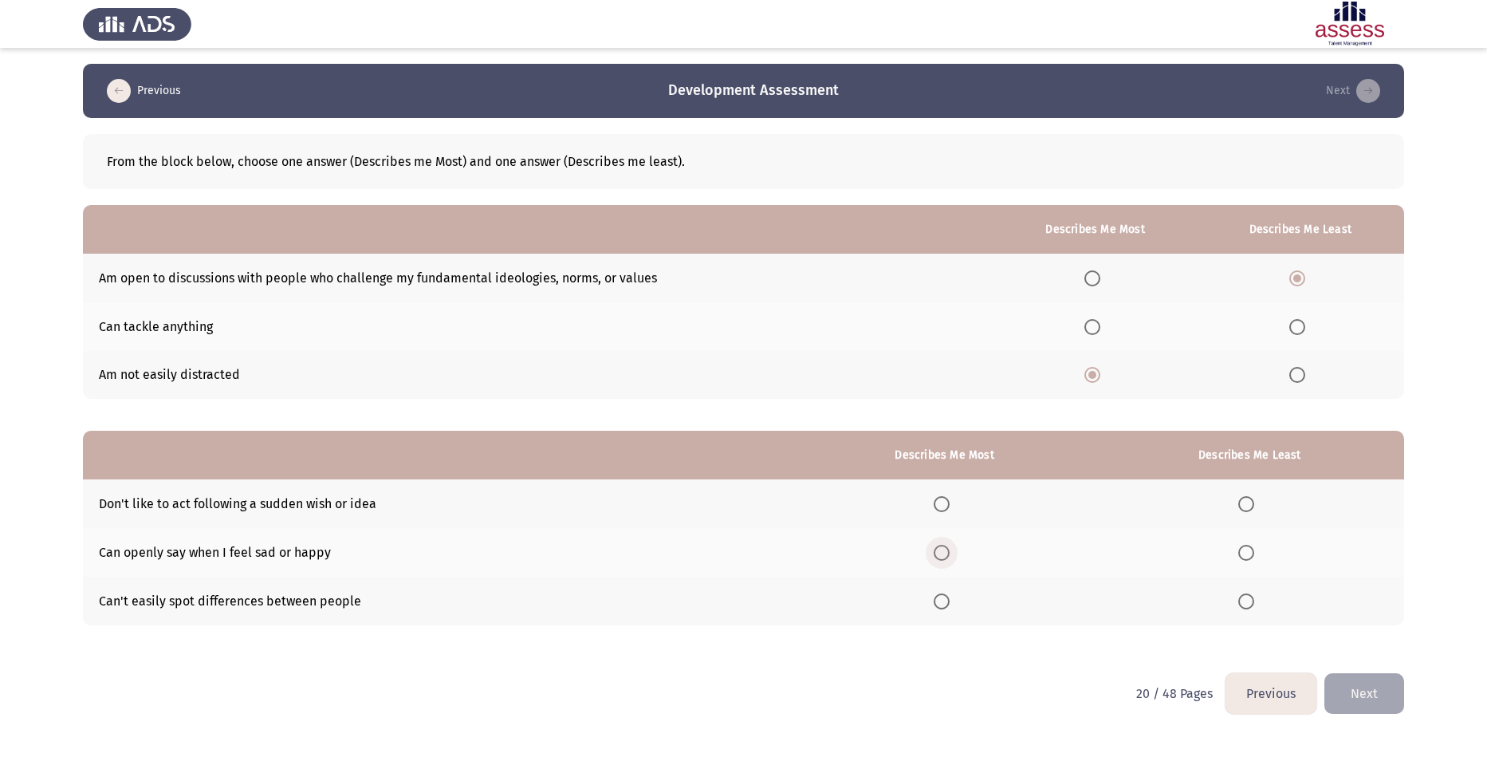
click at [948, 550] on span "Select an option" at bounding box center [942, 552] width 16 height 16
click at [948, 550] on input "Select an option" at bounding box center [942, 552] width 16 height 16
click at [1254, 501] on span "Select an option" at bounding box center [1246, 504] width 16 height 16
click at [1254, 501] on input "Select an option" at bounding box center [1246, 504] width 16 height 16
click at [1366, 693] on button "Next" at bounding box center [1364, 693] width 80 height 41
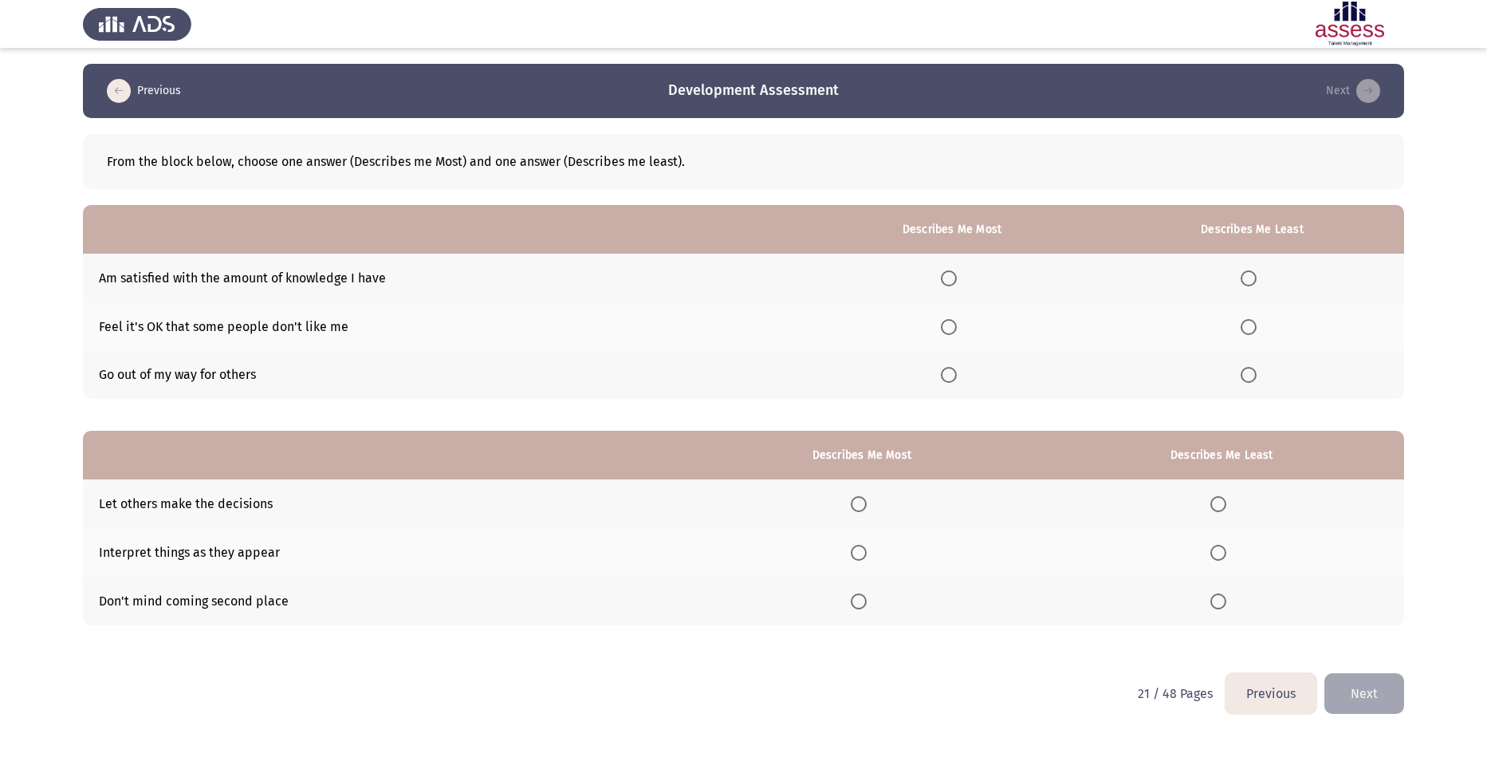
click at [1253, 274] on span "Select an option" at bounding box center [1248, 278] width 16 height 16
click at [1253, 274] on input "Select an option" at bounding box center [1248, 278] width 16 height 16
click at [957, 326] on span "Select an option" at bounding box center [949, 327] width 16 height 16
click at [957, 326] on input "Select an option" at bounding box center [949, 327] width 16 height 16
click at [1226, 603] on span "Select an option" at bounding box center [1218, 601] width 16 height 16
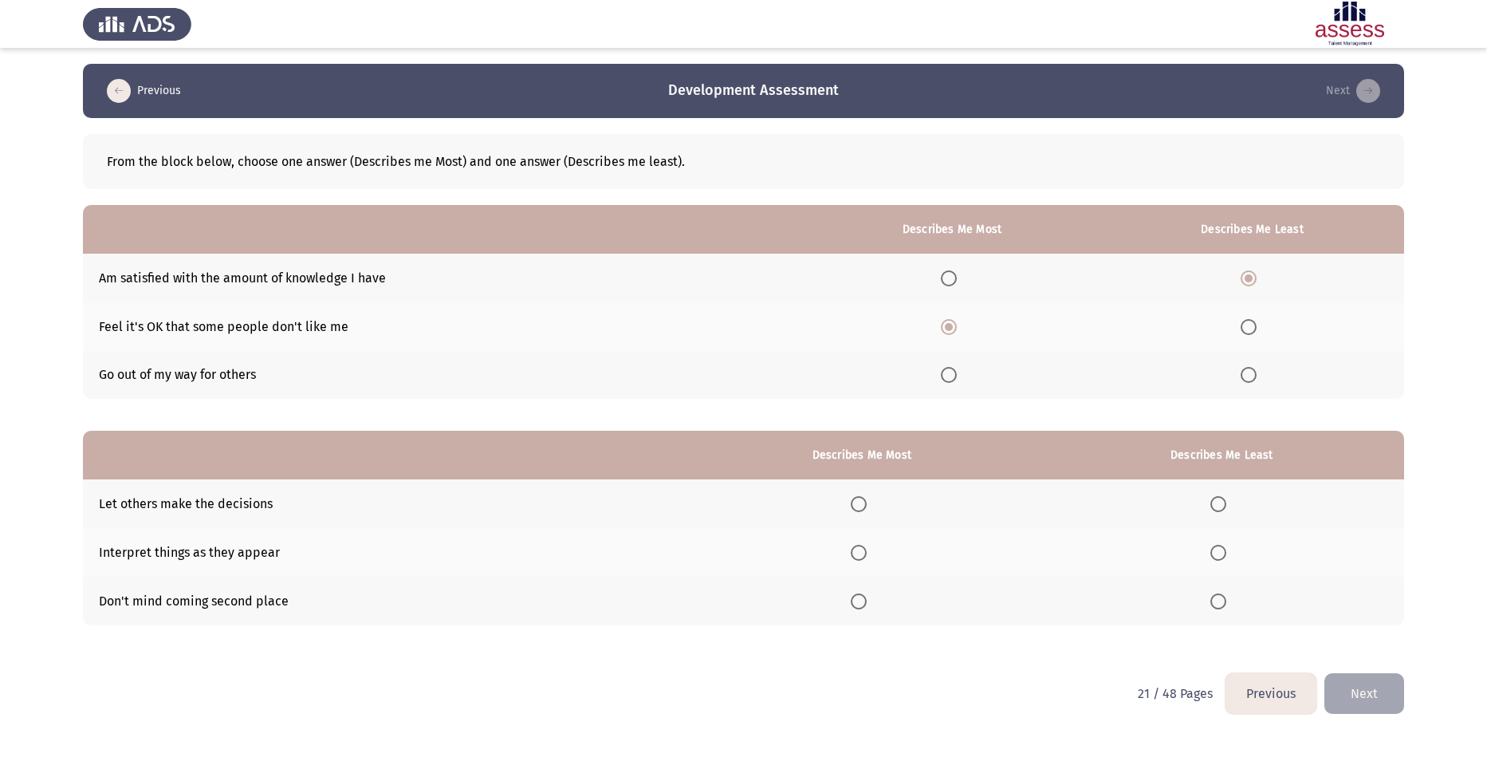
click at [1226, 603] on input "Select an option" at bounding box center [1218, 601] width 16 height 16
click at [1225, 499] on span "Select an option" at bounding box center [1218, 504] width 16 height 16
click at [1225, 499] on input "Select an option" at bounding box center [1218, 504] width 16 height 16
click at [872, 551] on label "Select an option" at bounding box center [862, 552] width 22 height 16
click at [865, 552] on span "Select an option" at bounding box center [859, 552] width 16 height 16
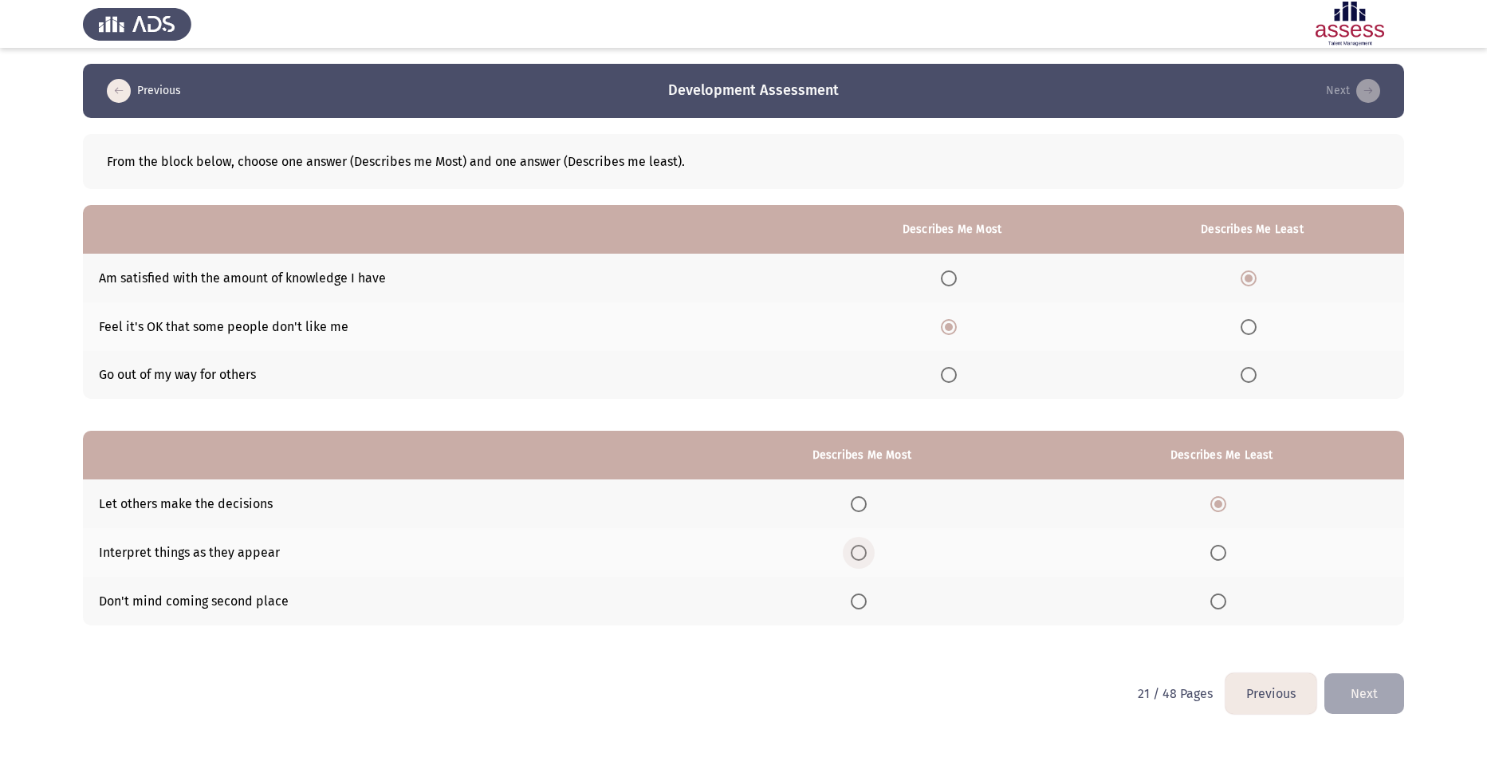
click at [865, 552] on input "Select an option" at bounding box center [859, 552] width 16 height 16
click at [1368, 698] on button "Next" at bounding box center [1364, 693] width 80 height 41
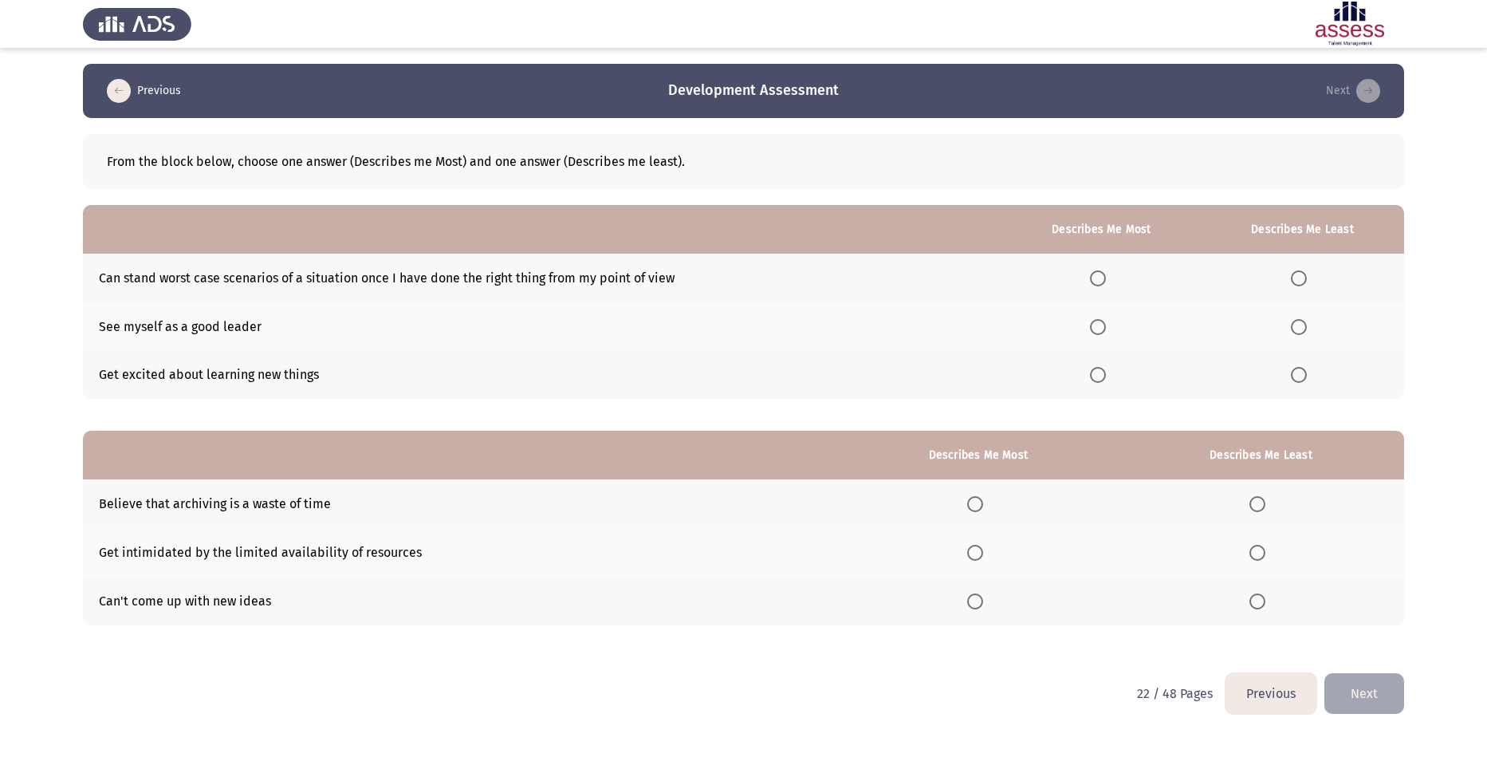
click at [1103, 330] on span "Select an option" at bounding box center [1098, 327] width 16 height 16
click at [1103, 330] on input "Select an option" at bounding box center [1098, 327] width 16 height 16
click at [1104, 379] on span "Select an option" at bounding box center [1098, 375] width 16 height 16
click at [1104, 379] on input "Select an option" at bounding box center [1098, 375] width 16 height 16
click at [1305, 279] on span "Select an option" at bounding box center [1299, 278] width 16 height 16
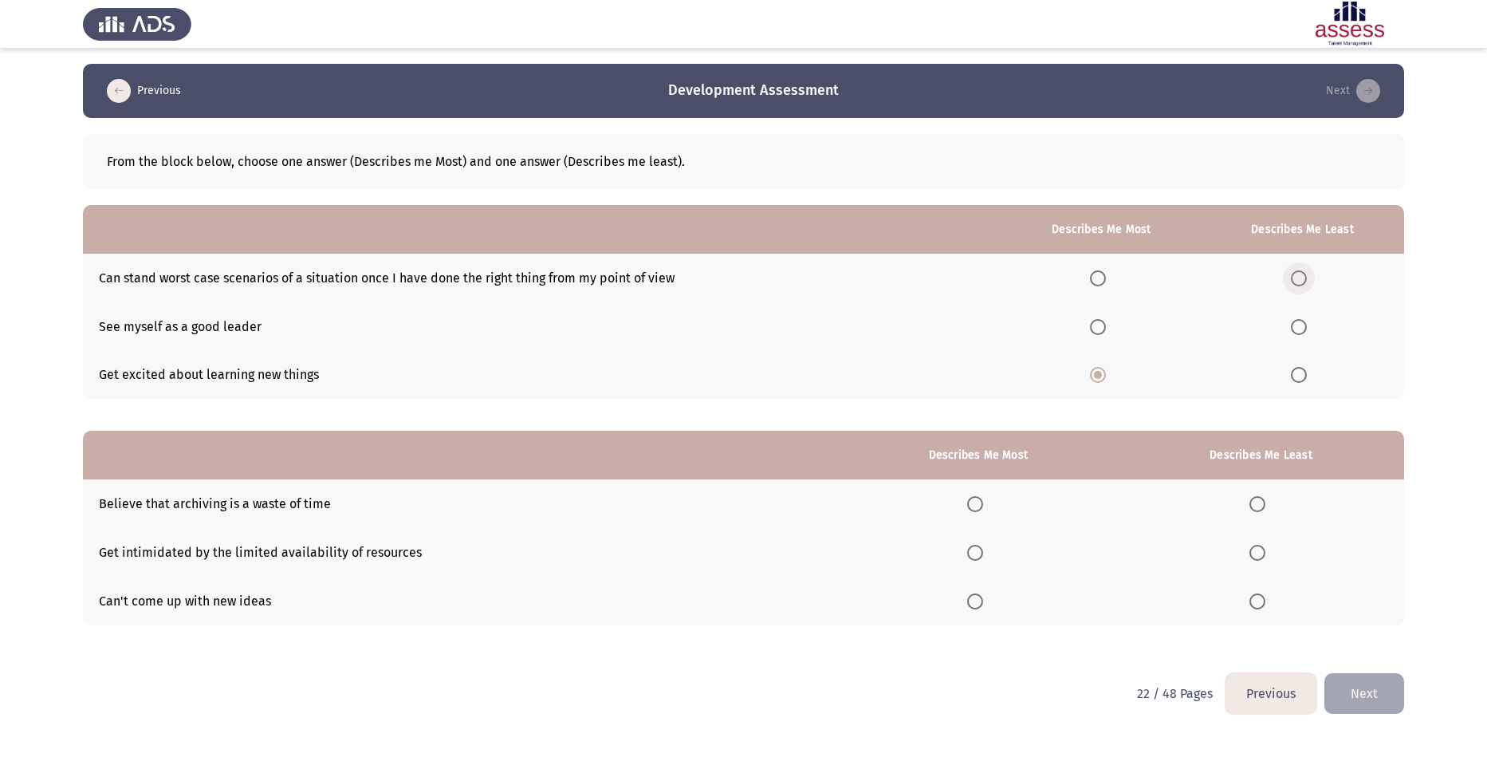
click at [1305, 279] on input "Select an option" at bounding box center [1299, 278] width 16 height 16
click at [1261, 598] on span "Select an option" at bounding box center [1257, 601] width 16 height 16
click at [1261, 598] on input "Select an option" at bounding box center [1257, 601] width 16 height 16
click at [977, 550] on span "Select an option" at bounding box center [975, 552] width 16 height 16
click at [977, 550] on input "Select an option" at bounding box center [975, 552] width 16 height 16
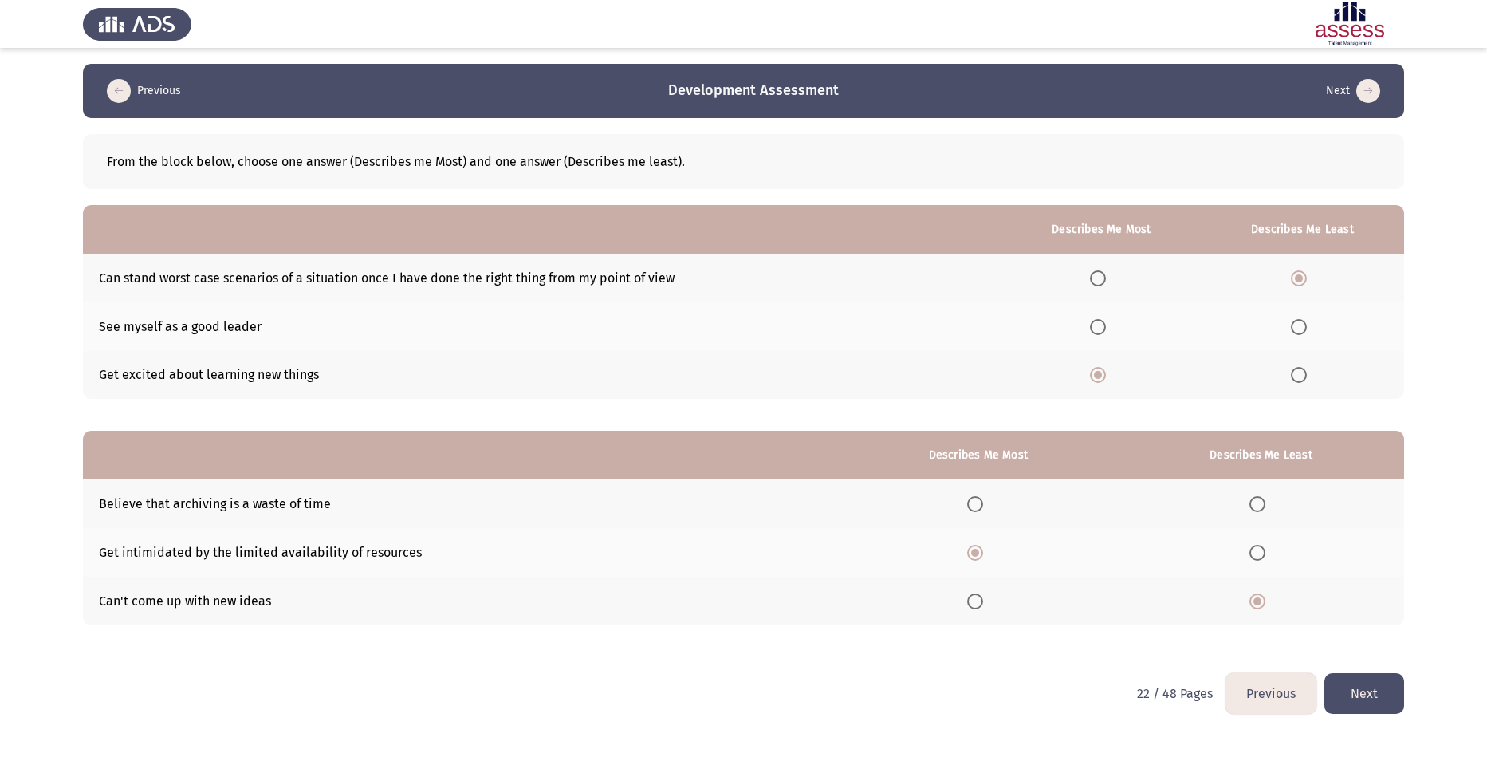
click at [1375, 697] on button "Next" at bounding box center [1364, 693] width 80 height 41
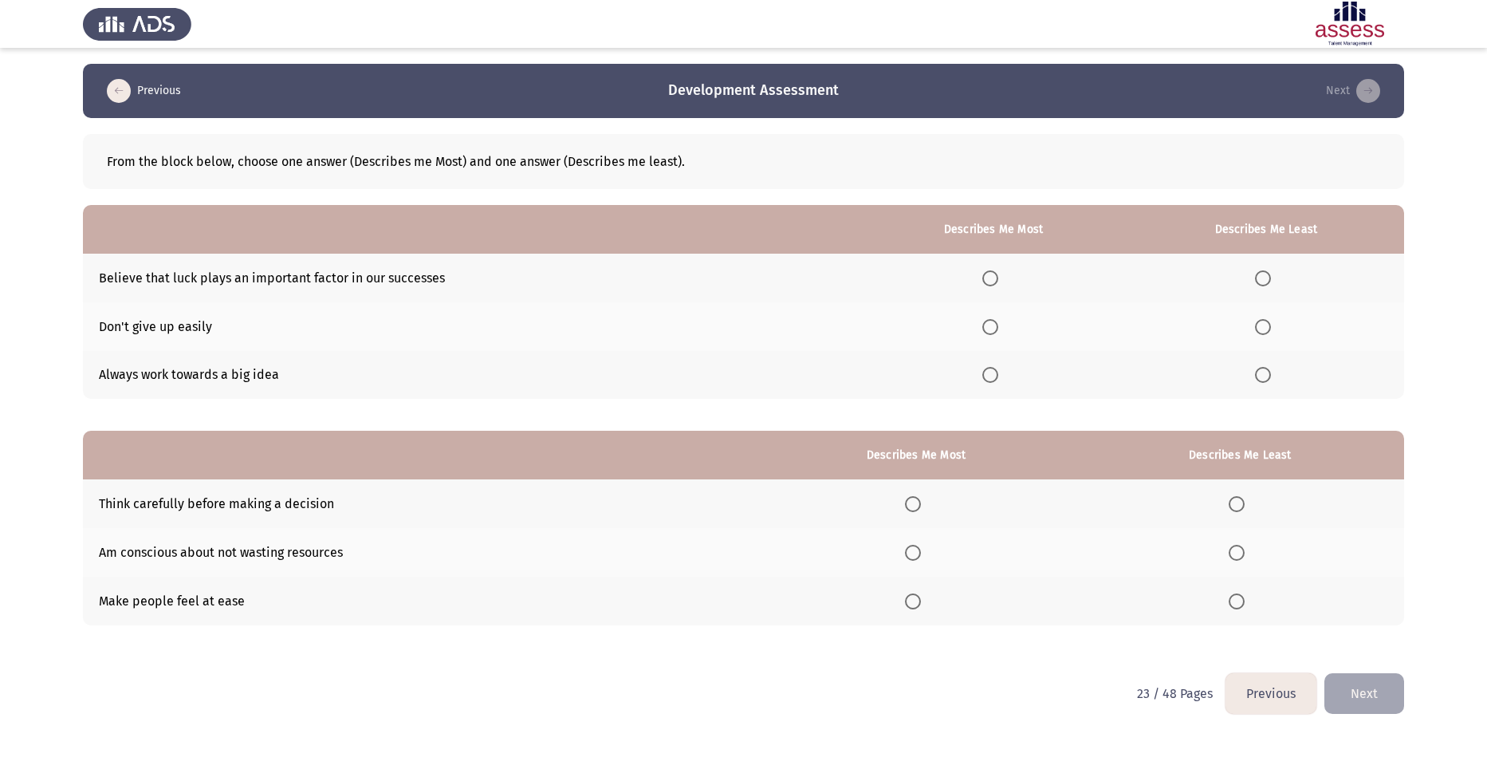
click at [1264, 270] on span "Select an option" at bounding box center [1263, 278] width 16 height 16
click at [1264, 270] on input "Select an option" at bounding box center [1263, 278] width 16 height 16
click at [995, 371] on span "Select an option" at bounding box center [990, 375] width 16 height 16
click at [995, 371] on input "Select an option" at bounding box center [990, 375] width 16 height 16
click at [914, 506] on span "Select an option" at bounding box center [913, 504] width 16 height 16
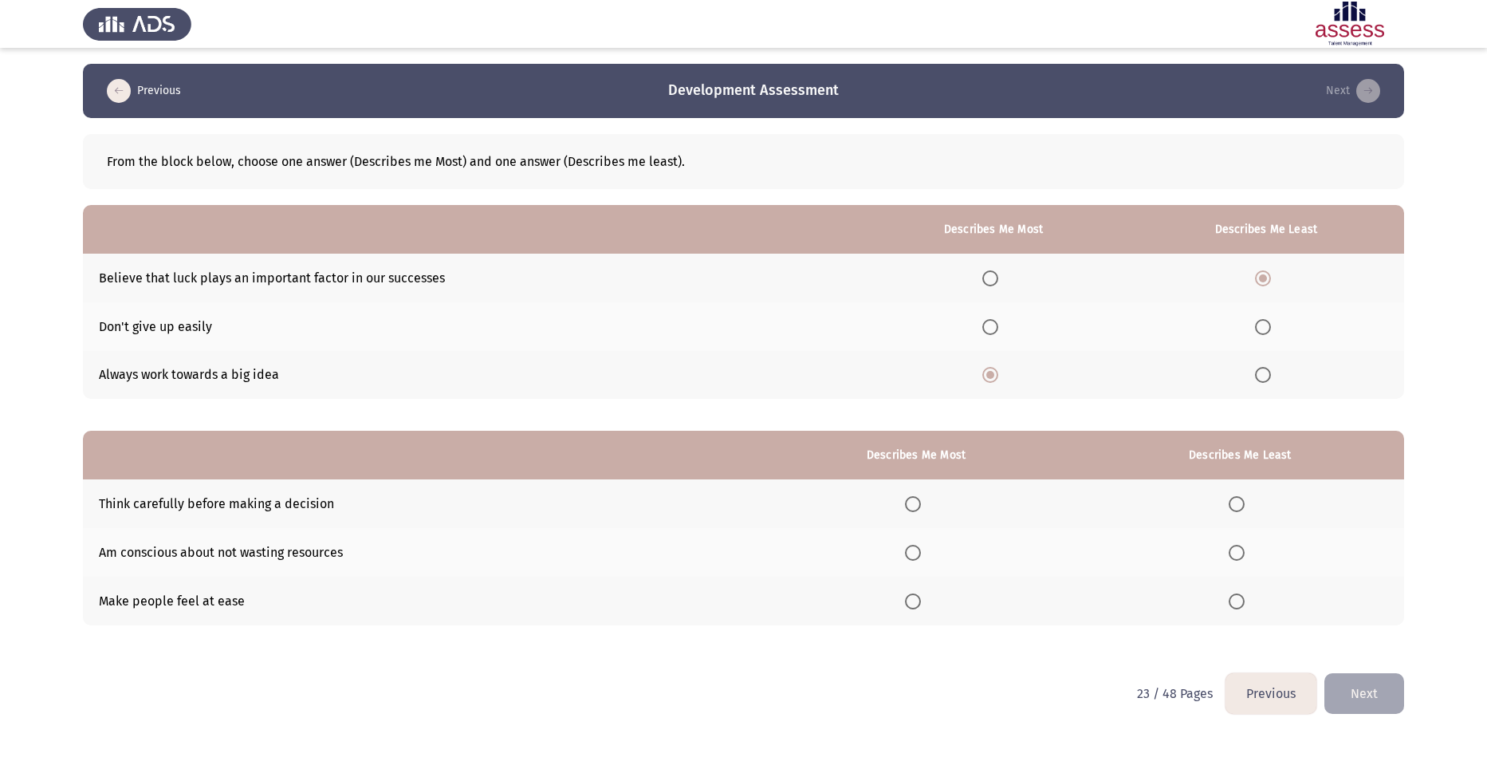
click at [914, 506] on input "Select an option" at bounding box center [913, 504] width 16 height 16
click at [1255, 596] on th at bounding box center [1240, 600] width 328 height 49
click at [1243, 600] on span "Select an option" at bounding box center [1237, 601] width 16 height 16
click at [1243, 600] on input "Select an option" at bounding box center [1237, 601] width 16 height 16
click at [1343, 689] on button "Next" at bounding box center [1364, 693] width 80 height 41
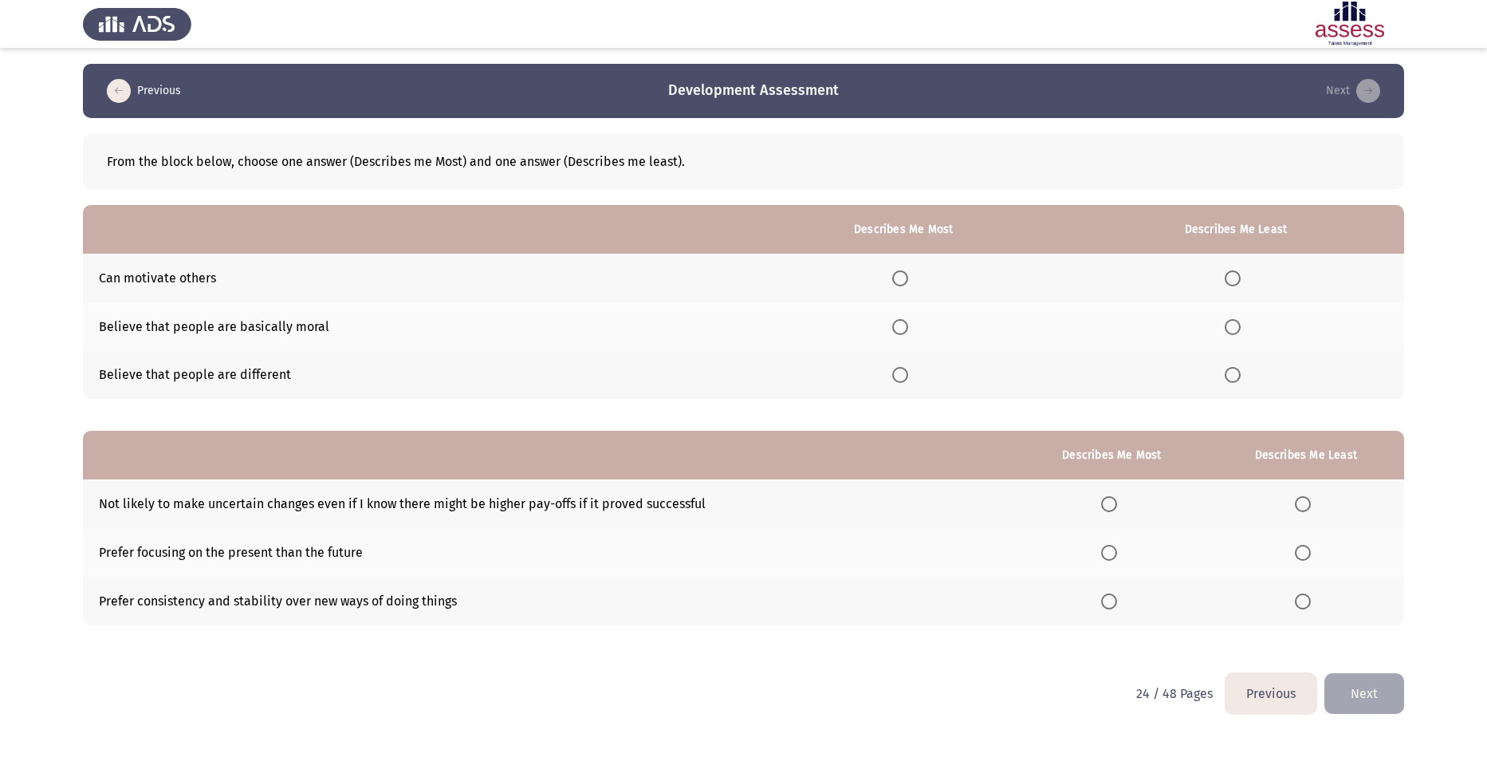
click at [900, 373] on span "Select an option" at bounding box center [900, 375] width 16 height 16
click at [900, 373] on input "Select an option" at bounding box center [900, 375] width 16 height 16
click at [1231, 330] on span "Select an option" at bounding box center [1233, 327] width 16 height 16
click at [1231, 330] on input "Select an option" at bounding box center [1233, 327] width 16 height 16
click at [1099, 599] on th at bounding box center [1111, 600] width 191 height 49
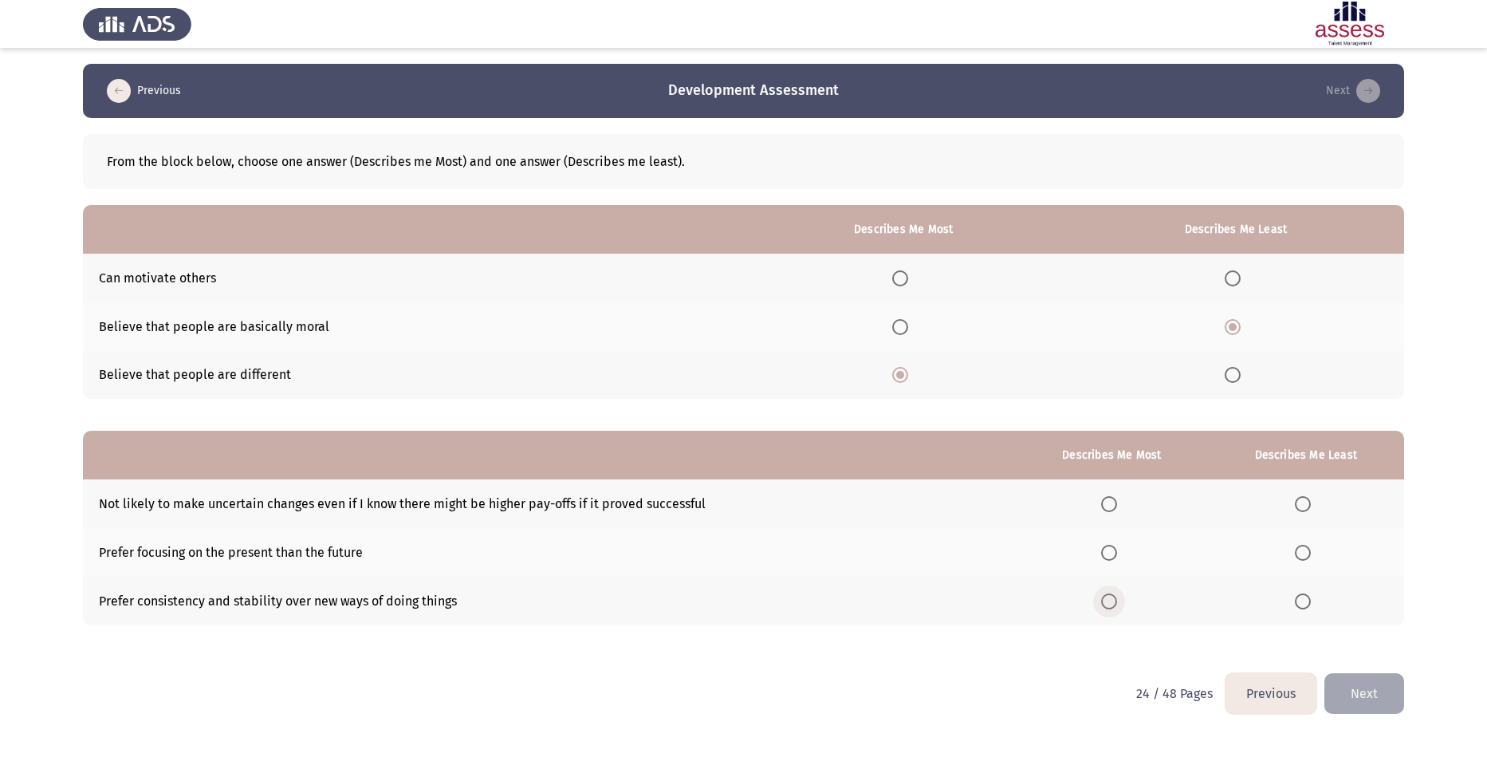
click at [1110, 601] on span "Select an option" at bounding box center [1109, 601] width 16 height 16
click at [1110, 601] on input "Select an option" at bounding box center [1109, 601] width 16 height 16
click at [1304, 555] on span "Select an option" at bounding box center [1303, 552] width 16 height 16
click at [1307, 554] on span "Select an option" at bounding box center [1303, 552] width 16 height 16
click at [1304, 553] on span "Select an option" at bounding box center [1303, 552] width 16 height 16
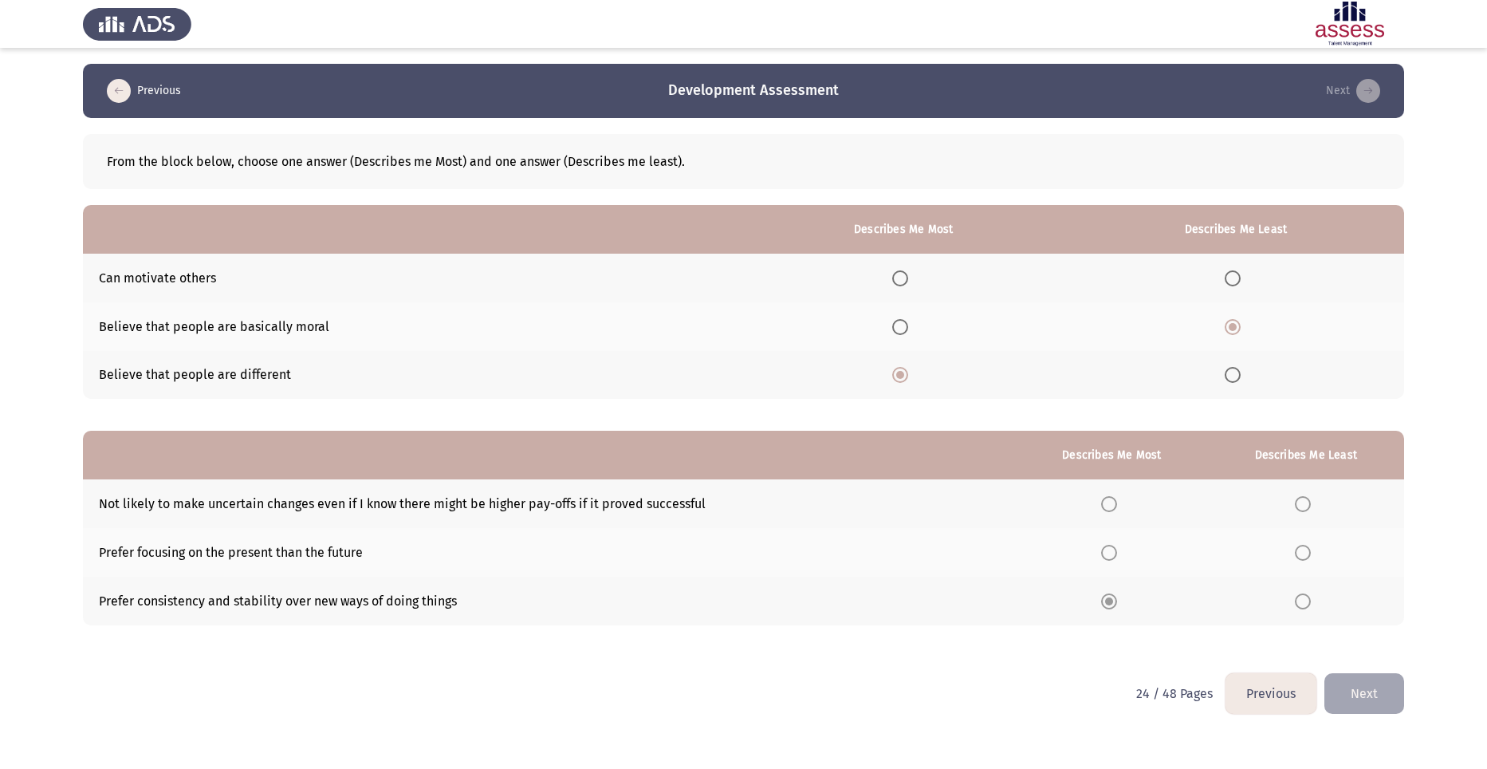
click at [1301, 552] on span "Select an option" at bounding box center [1303, 552] width 16 height 16
click at [1304, 556] on span "Select an option" at bounding box center [1303, 552] width 16 height 16
click at [1307, 547] on span "Select an option" at bounding box center [1303, 552] width 16 height 16
click at [1303, 551] on span "Select an option" at bounding box center [1303, 552] width 16 height 16
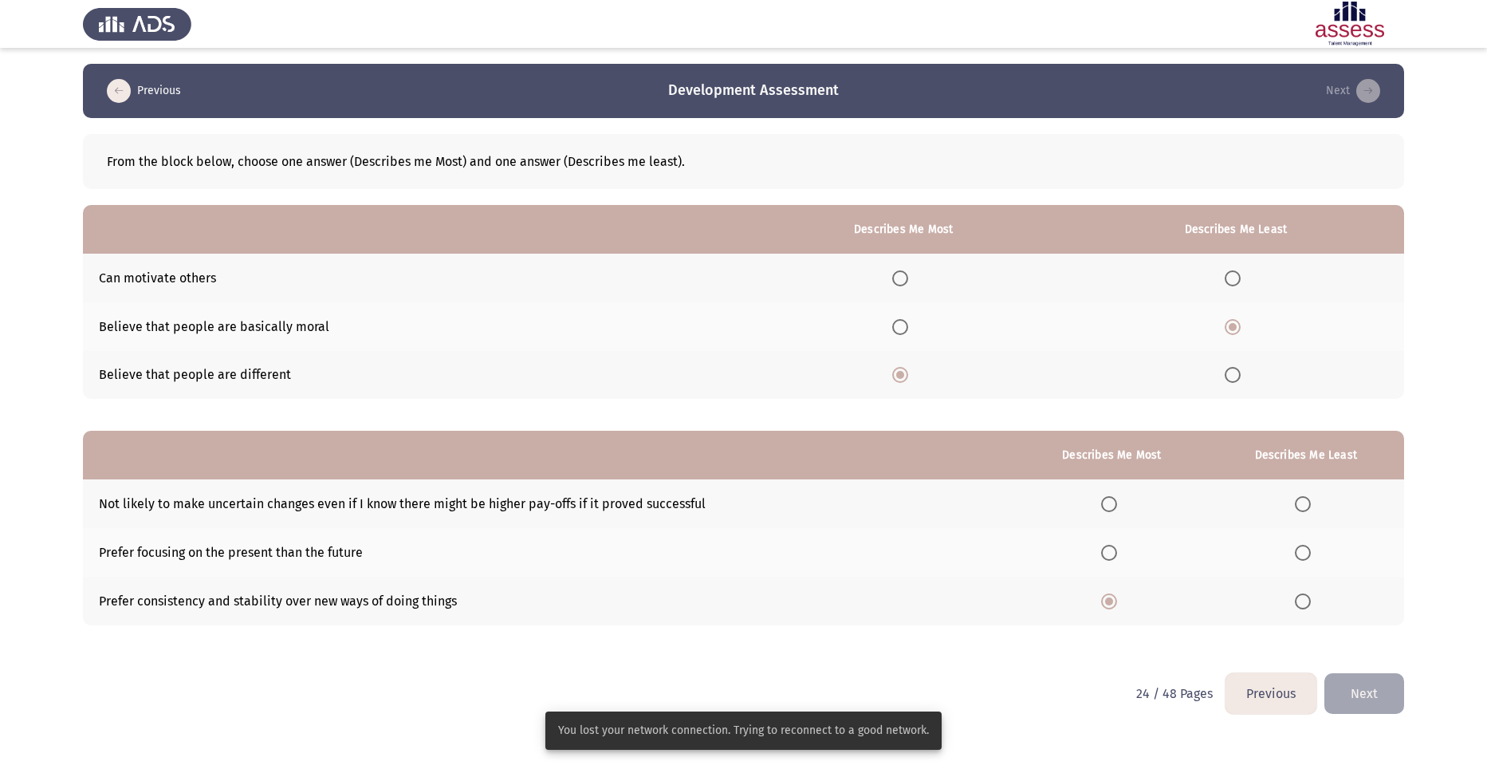
click at [1303, 551] on span "Select an option" at bounding box center [1303, 552] width 16 height 16
click at [1303, 551] on input "Select an option" at bounding box center [1303, 552] width 16 height 16
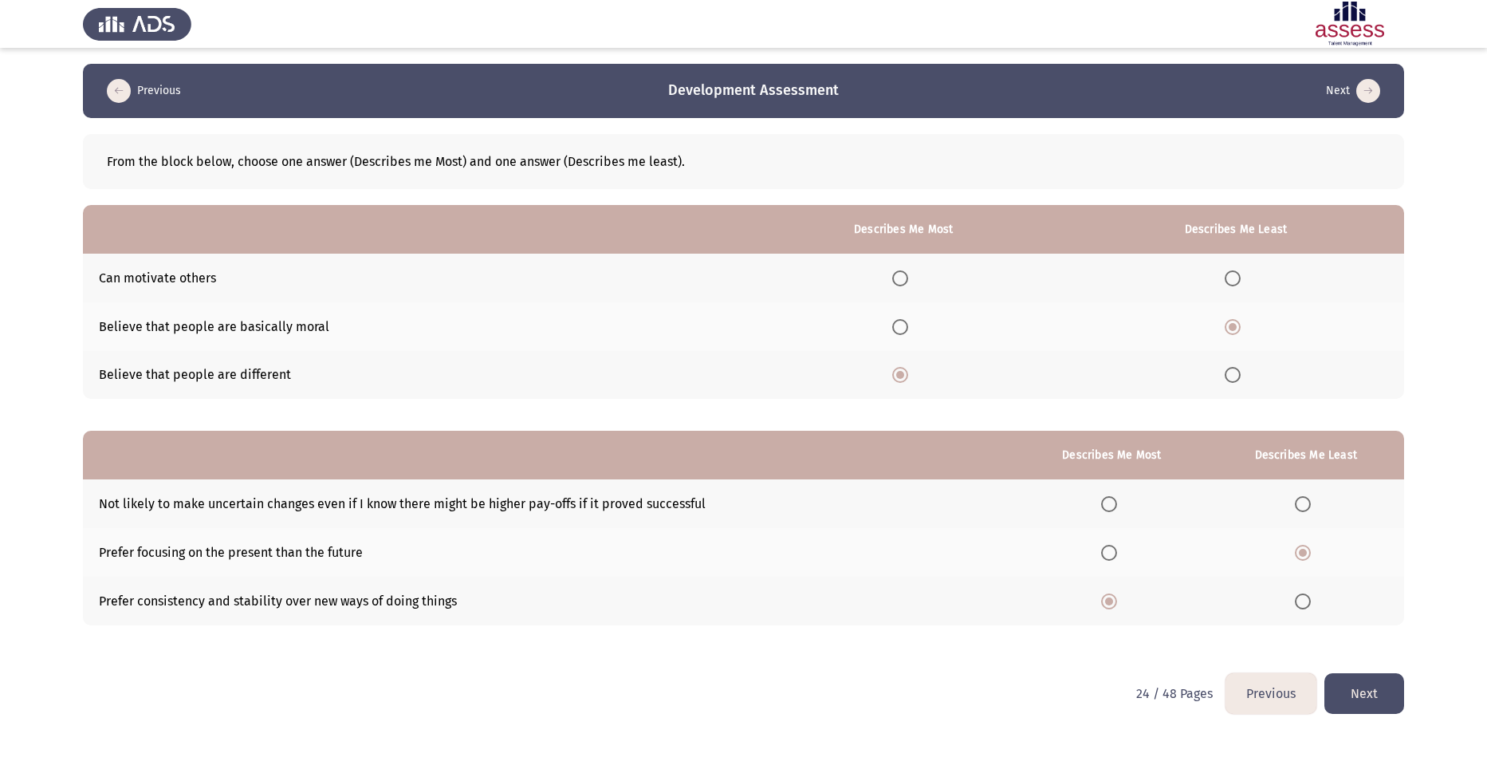
click at [1365, 690] on button "Next" at bounding box center [1364, 693] width 80 height 41
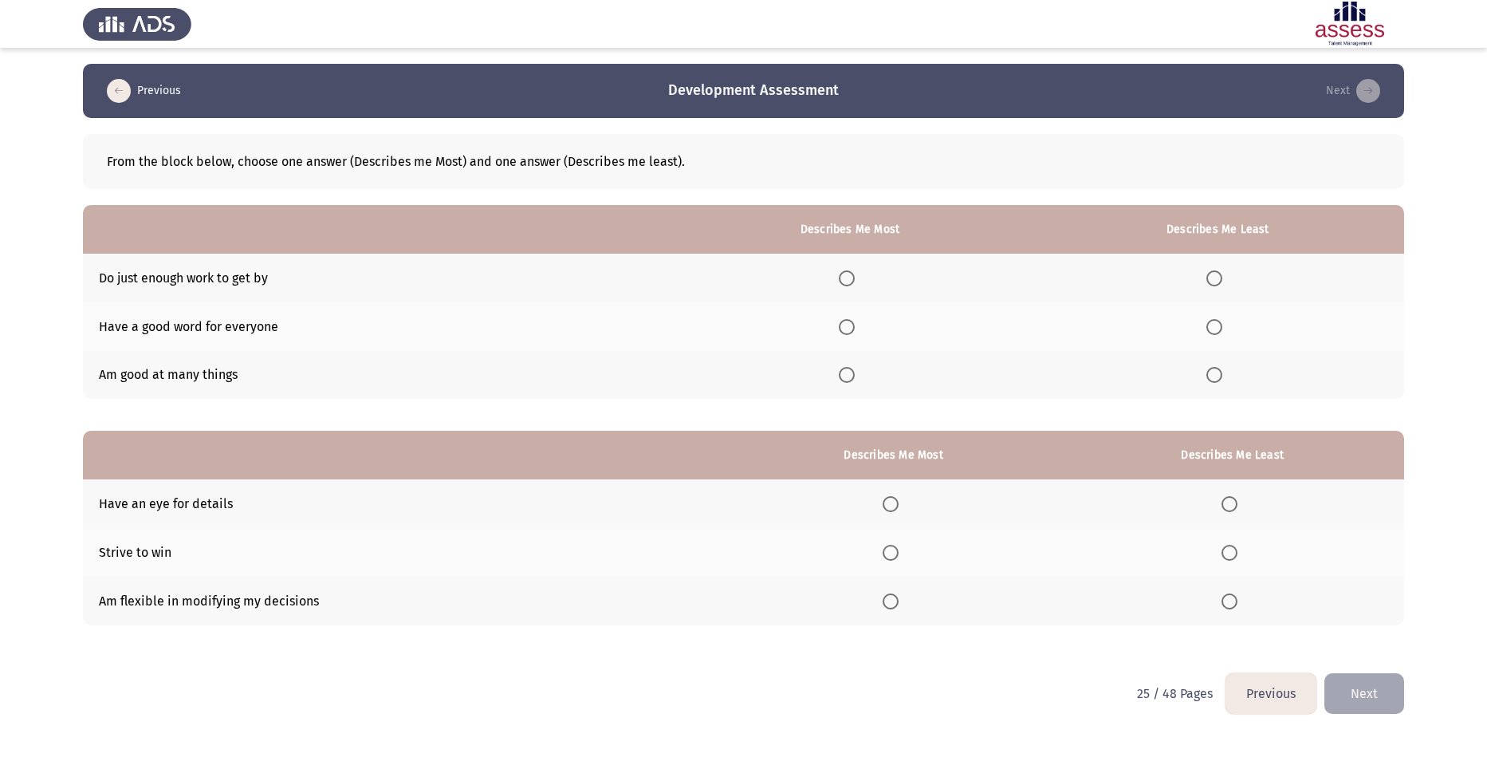
click at [850, 327] on span "Select an option" at bounding box center [847, 327] width 16 height 16
click at [850, 327] on input "Select an option" at bounding box center [847, 327] width 16 height 16
click at [1221, 375] on span "Select an option" at bounding box center [1214, 375] width 16 height 16
click at [1221, 375] on input "Select an option" at bounding box center [1214, 375] width 16 height 16
click at [885, 548] on th at bounding box center [893, 552] width 335 height 49
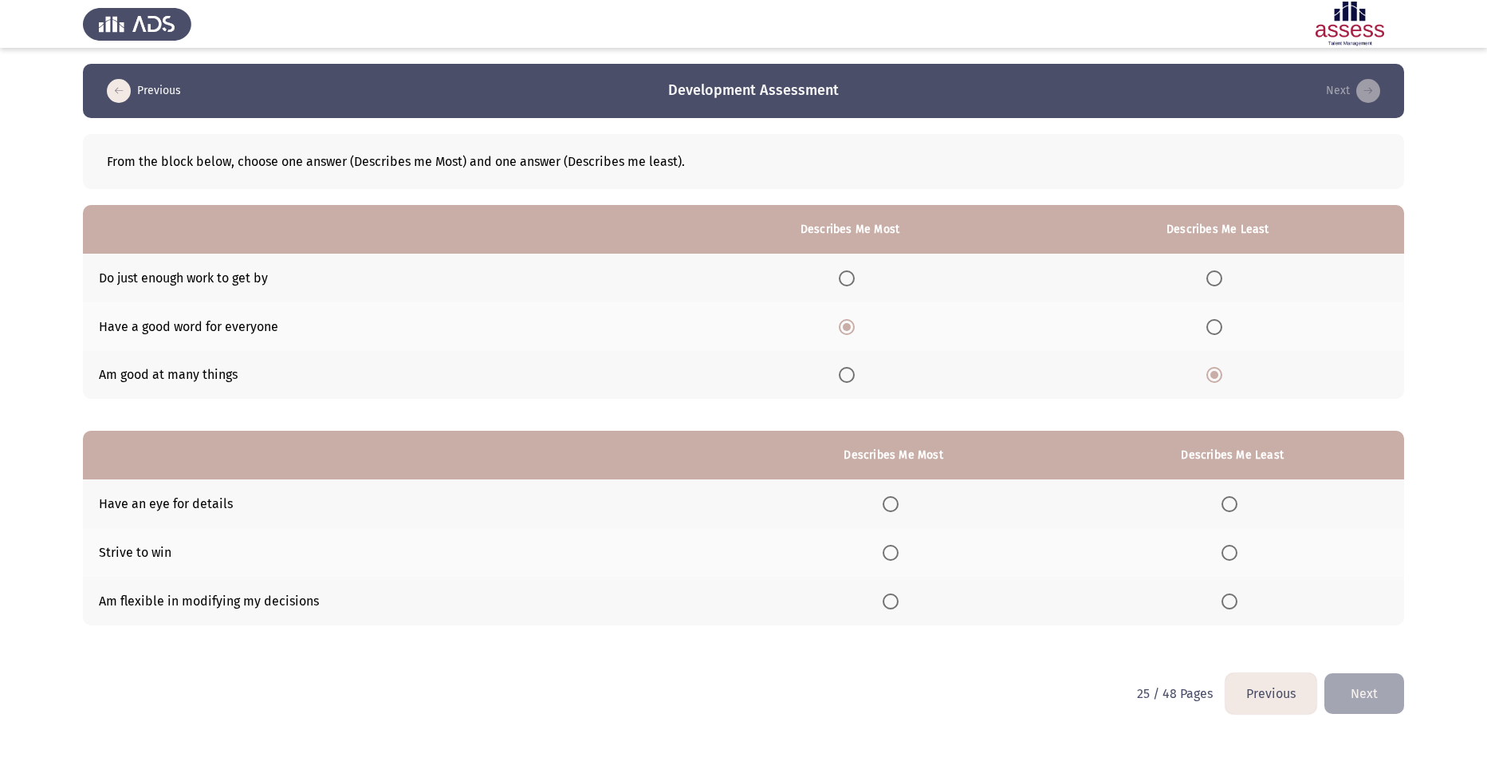
click at [897, 556] on span "Select an option" at bounding box center [891, 552] width 16 height 16
click at [897, 556] on input "Select an option" at bounding box center [891, 552] width 16 height 16
click at [1236, 499] on span "Select an option" at bounding box center [1229, 504] width 16 height 16
click at [1236, 499] on input "Select an option" at bounding box center [1229, 504] width 16 height 16
click at [1234, 602] on span "Select an option" at bounding box center [1229, 601] width 16 height 16
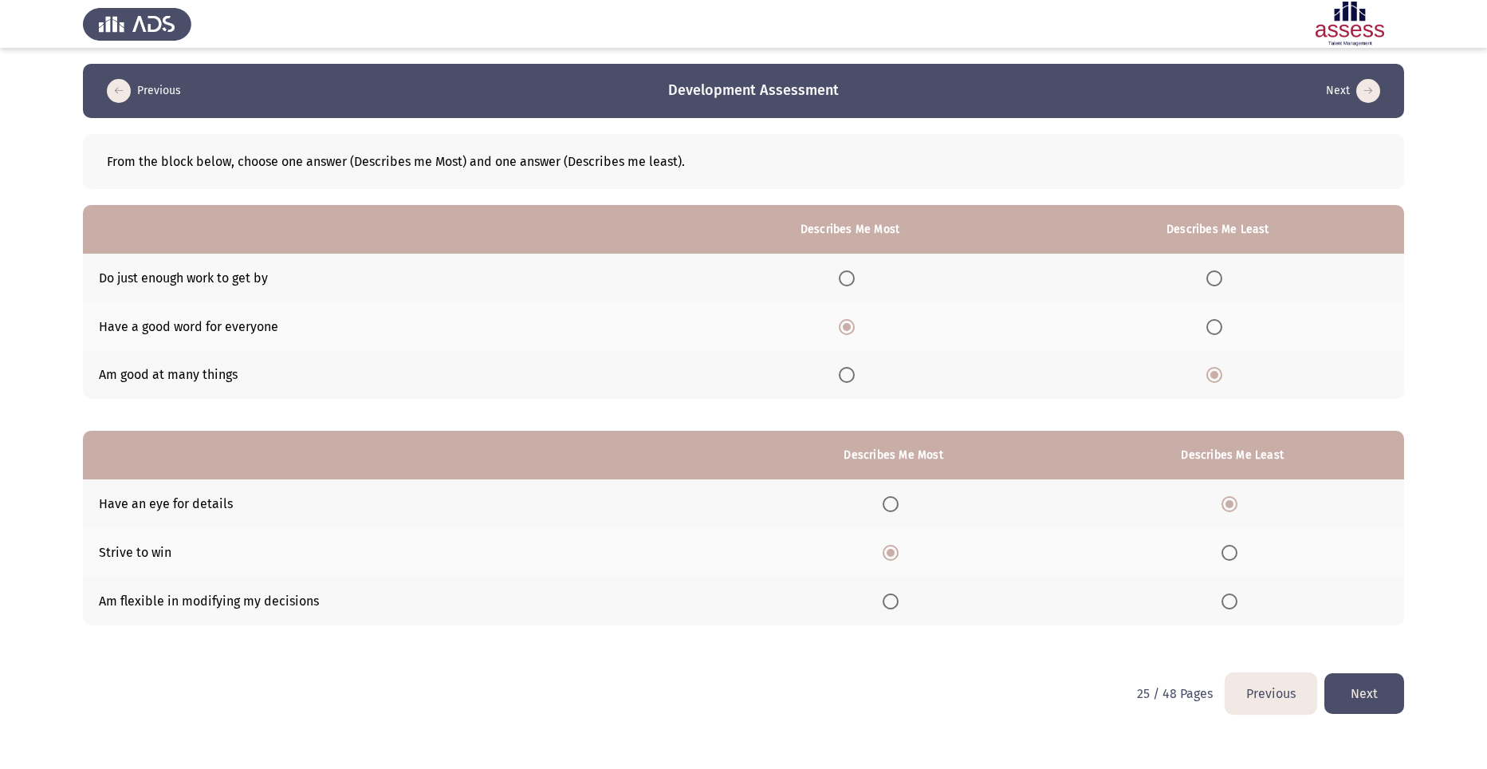
click at [1234, 602] on input "Select an option" at bounding box center [1229, 601] width 16 height 16
click at [1378, 694] on button "Next" at bounding box center [1364, 693] width 80 height 41
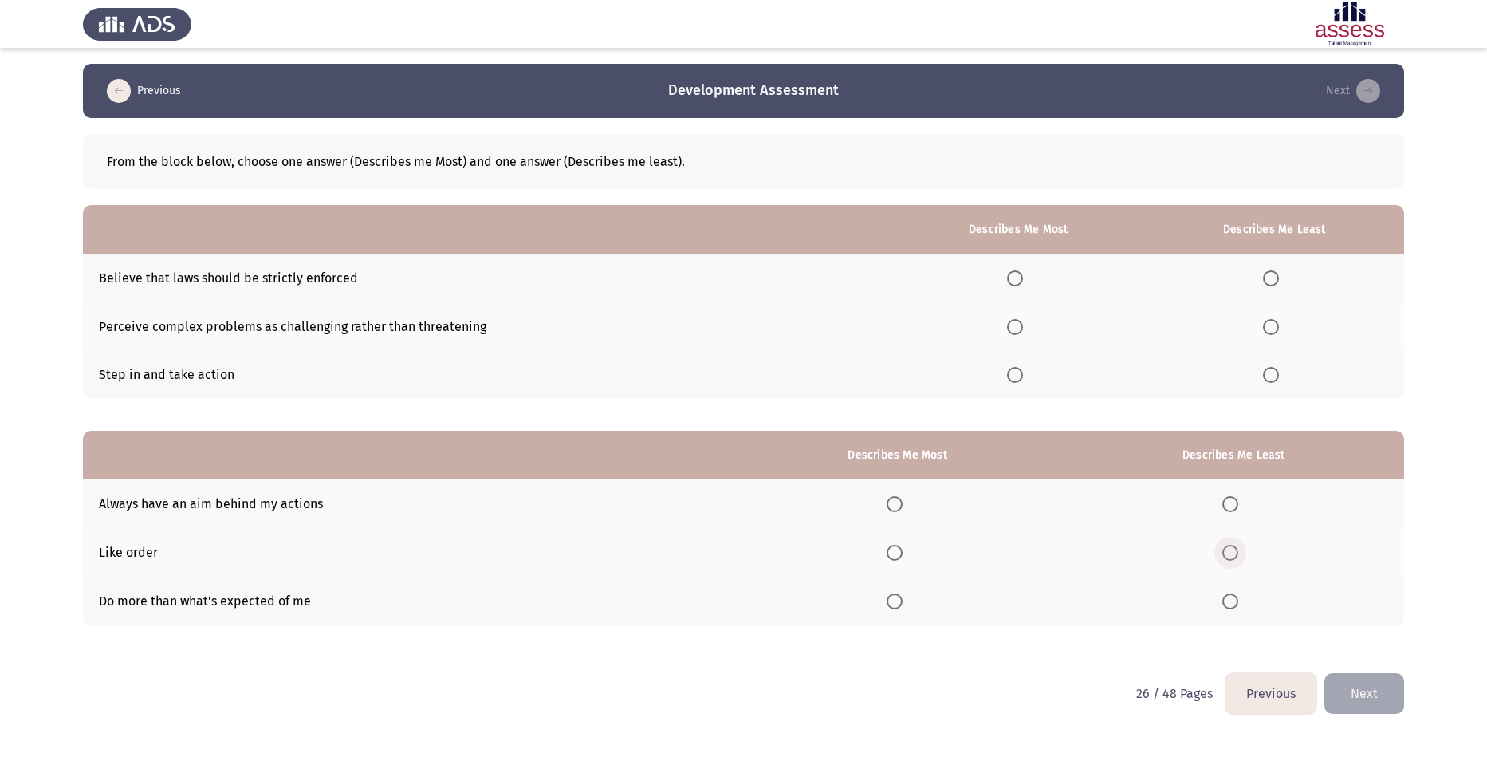
click at [1234, 556] on span "Select an option" at bounding box center [1230, 552] width 16 height 16
click at [1234, 556] on input "Select an option" at bounding box center [1230, 552] width 16 height 16
click at [900, 595] on span "Select an option" at bounding box center [894, 601] width 16 height 16
click at [900, 595] on input "Select an option" at bounding box center [894, 601] width 16 height 16
click at [1272, 371] on span "Select an option" at bounding box center [1271, 375] width 16 height 16
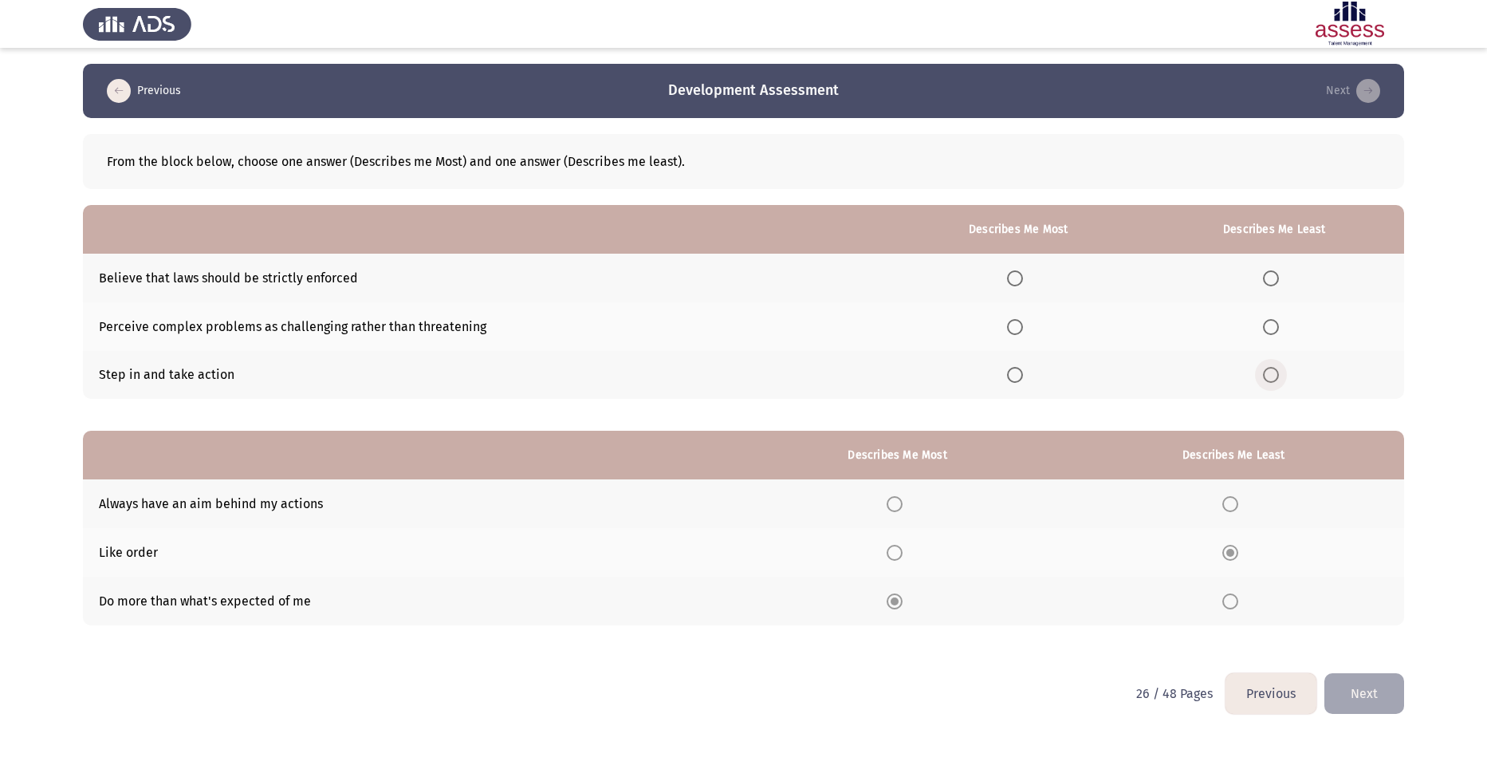
click at [1272, 371] on input "Select an option" at bounding box center [1271, 375] width 16 height 16
click at [1015, 327] on span "Select an option" at bounding box center [1015, 327] width 0 height 0
click at [1022, 332] on span "Select an option" at bounding box center [1015, 327] width 16 height 16
click at [1021, 327] on span "Select an option" at bounding box center [1015, 327] width 16 height 16
click at [1015, 327] on span "Select an option" at bounding box center [1015, 327] width 16 height 16
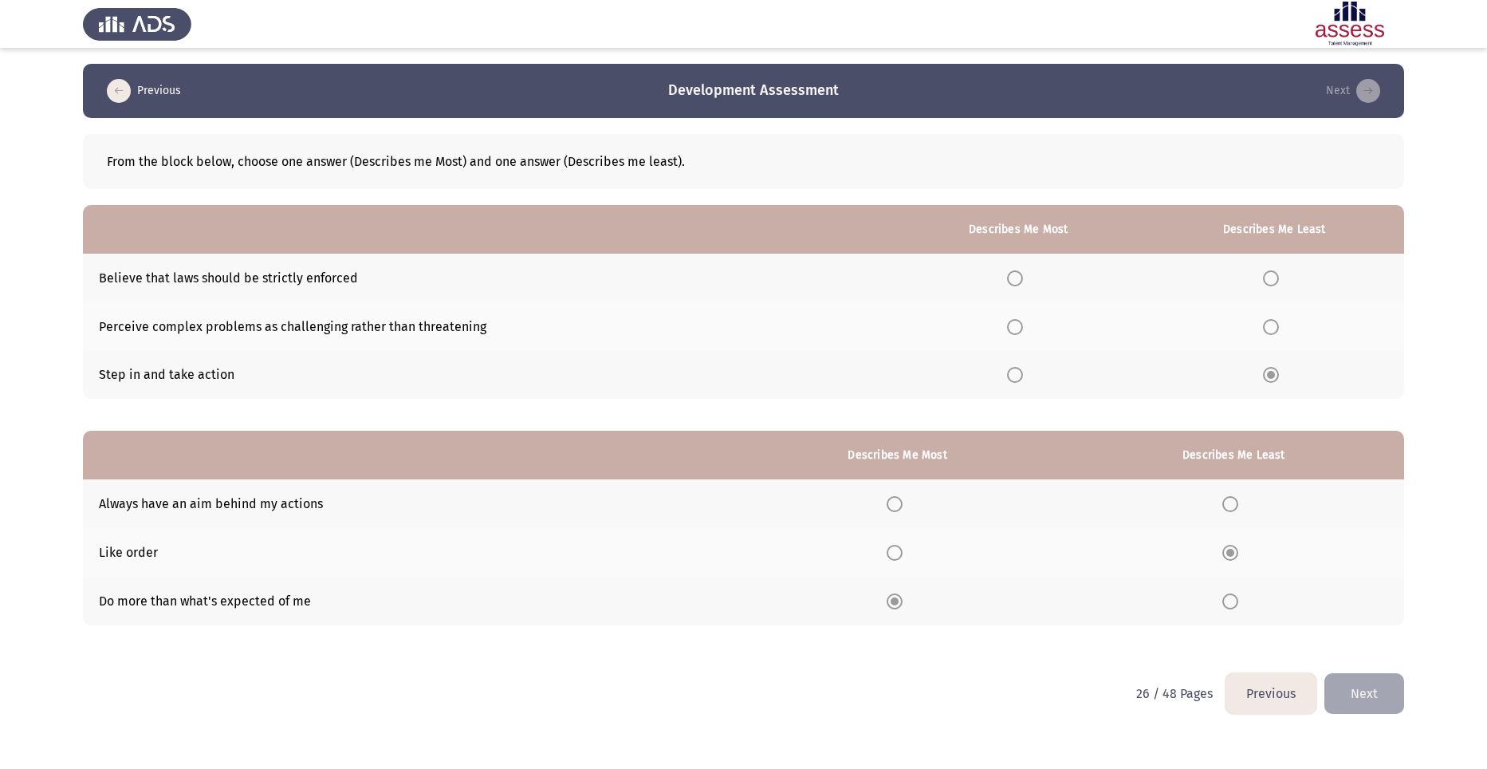
click at [1015, 327] on span "Select an option" at bounding box center [1015, 327] width 16 height 16
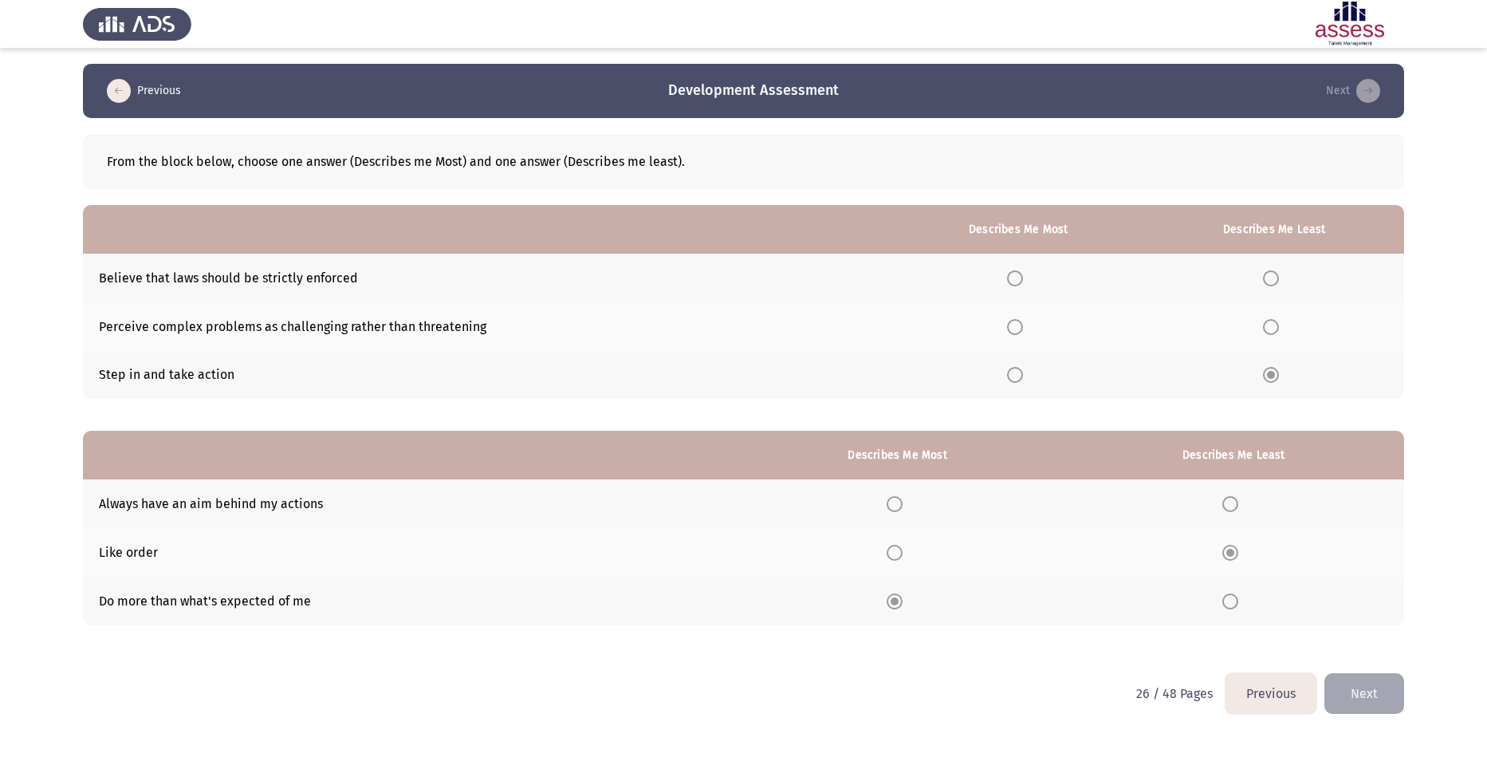
click at [1018, 328] on span "Select an option" at bounding box center [1015, 327] width 16 height 16
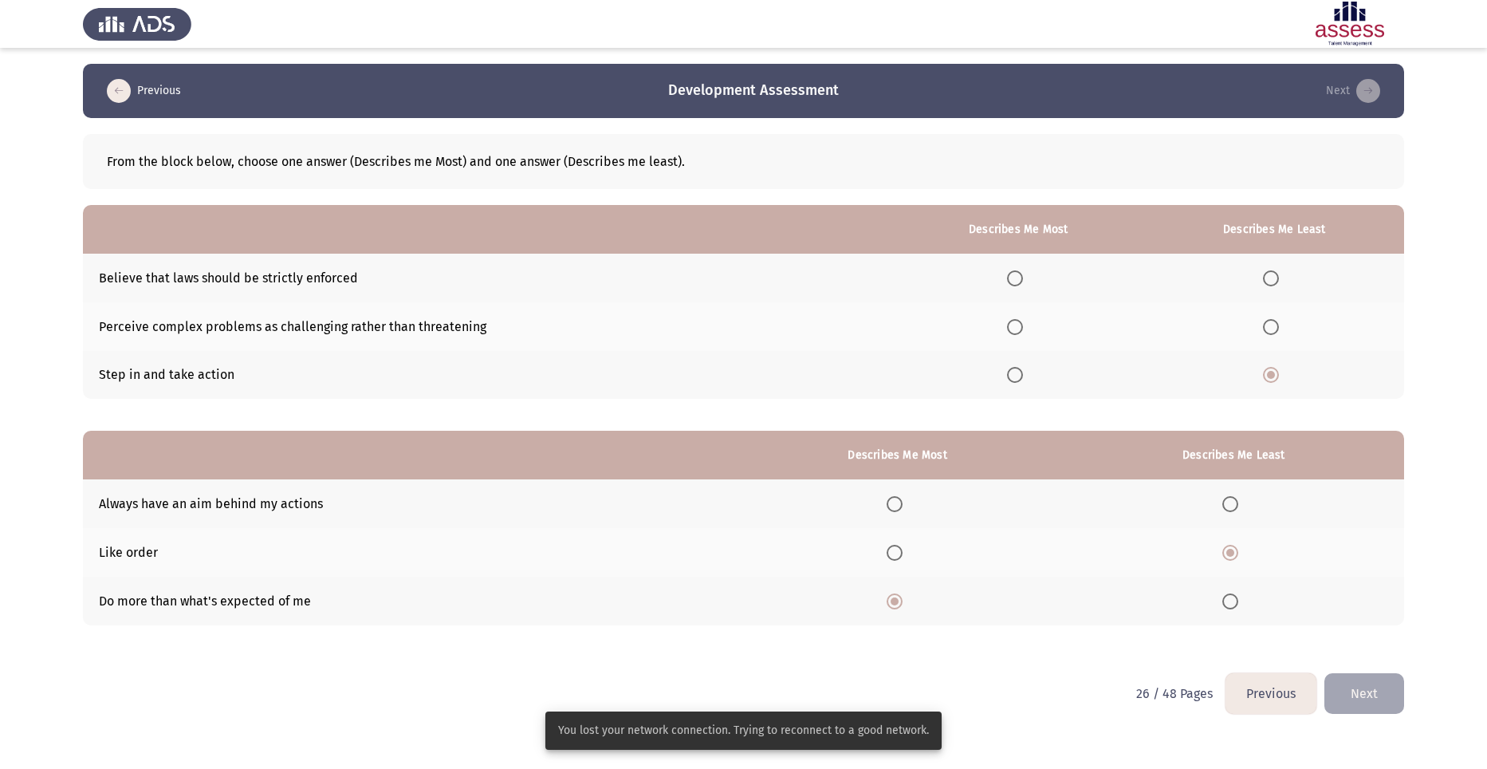
click at [1018, 330] on span "Select an option" at bounding box center [1015, 327] width 16 height 16
click at [1018, 330] on input "Select an option" at bounding box center [1015, 327] width 16 height 16
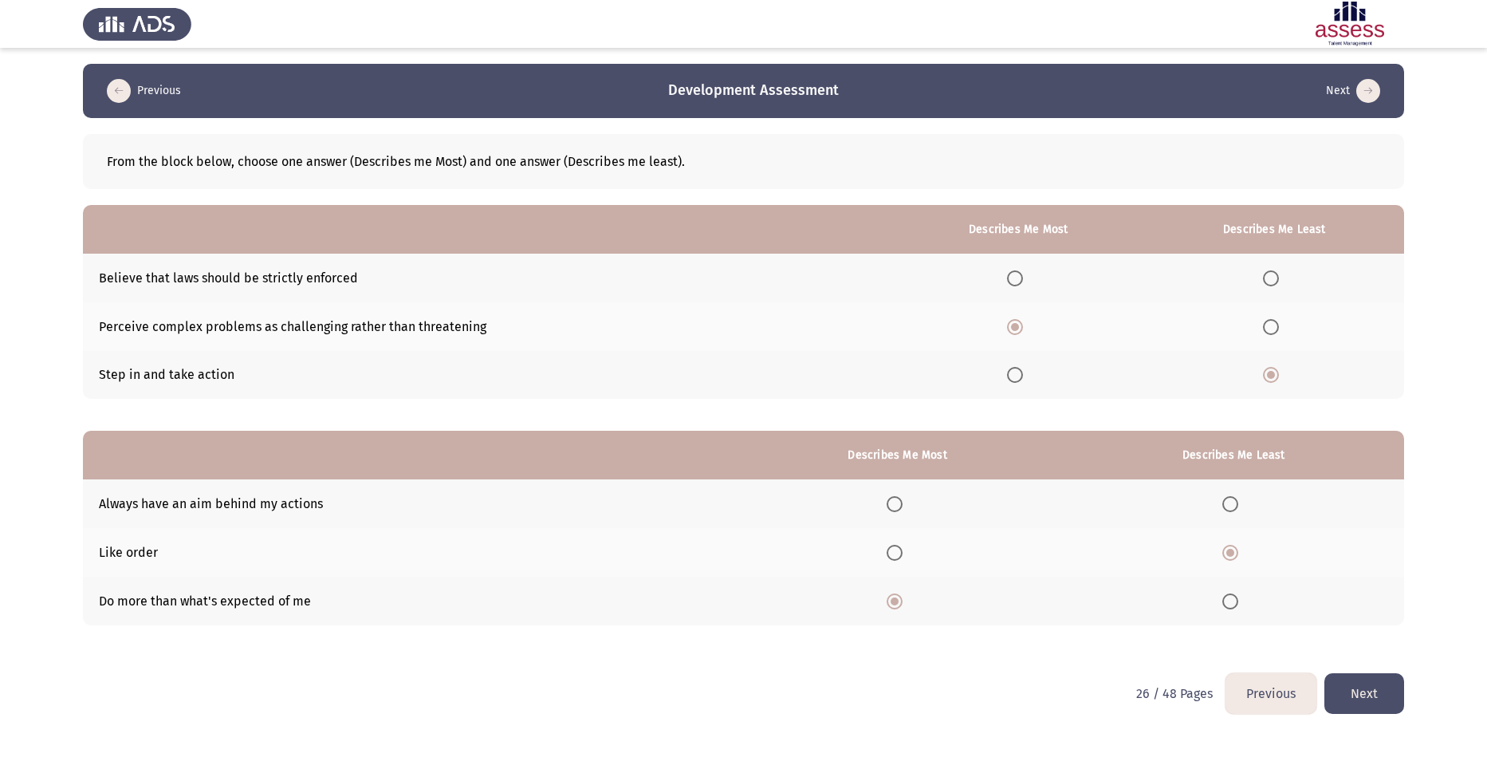
click at [1387, 690] on button "Next" at bounding box center [1364, 693] width 80 height 41
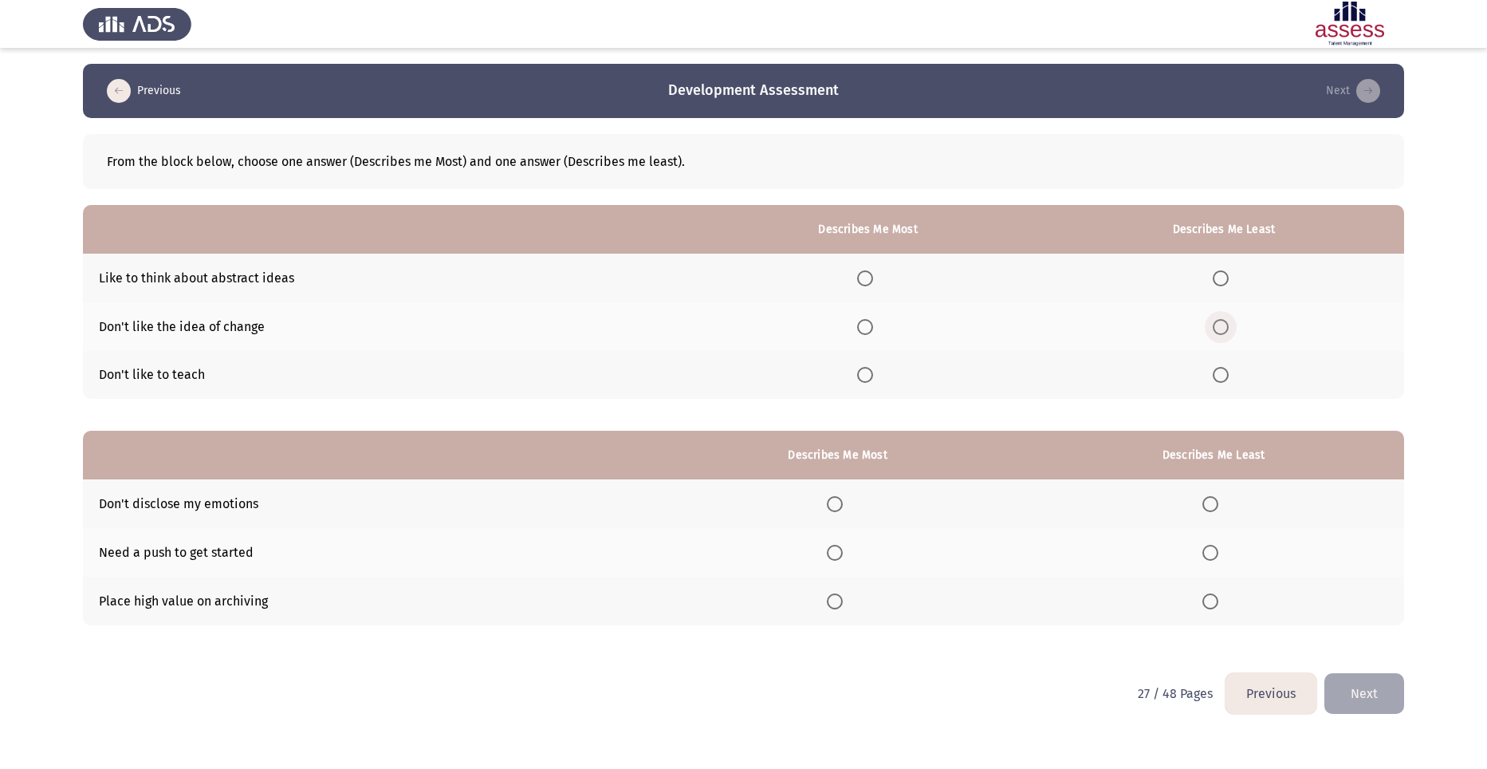
click at [1218, 327] on span "Select an option" at bounding box center [1221, 327] width 16 height 16
click at [1218, 327] on input "Select an option" at bounding box center [1221, 327] width 16 height 16
click at [873, 275] on span "Select an option" at bounding box center [865, 278] width 16 height 16
click at [873, 275] on input "Select an option" at bounding box center [865, 278] width 16 height 16
click at [836, 596] on span "Select an option" at bounding box center [835, 601] width 16 height 16
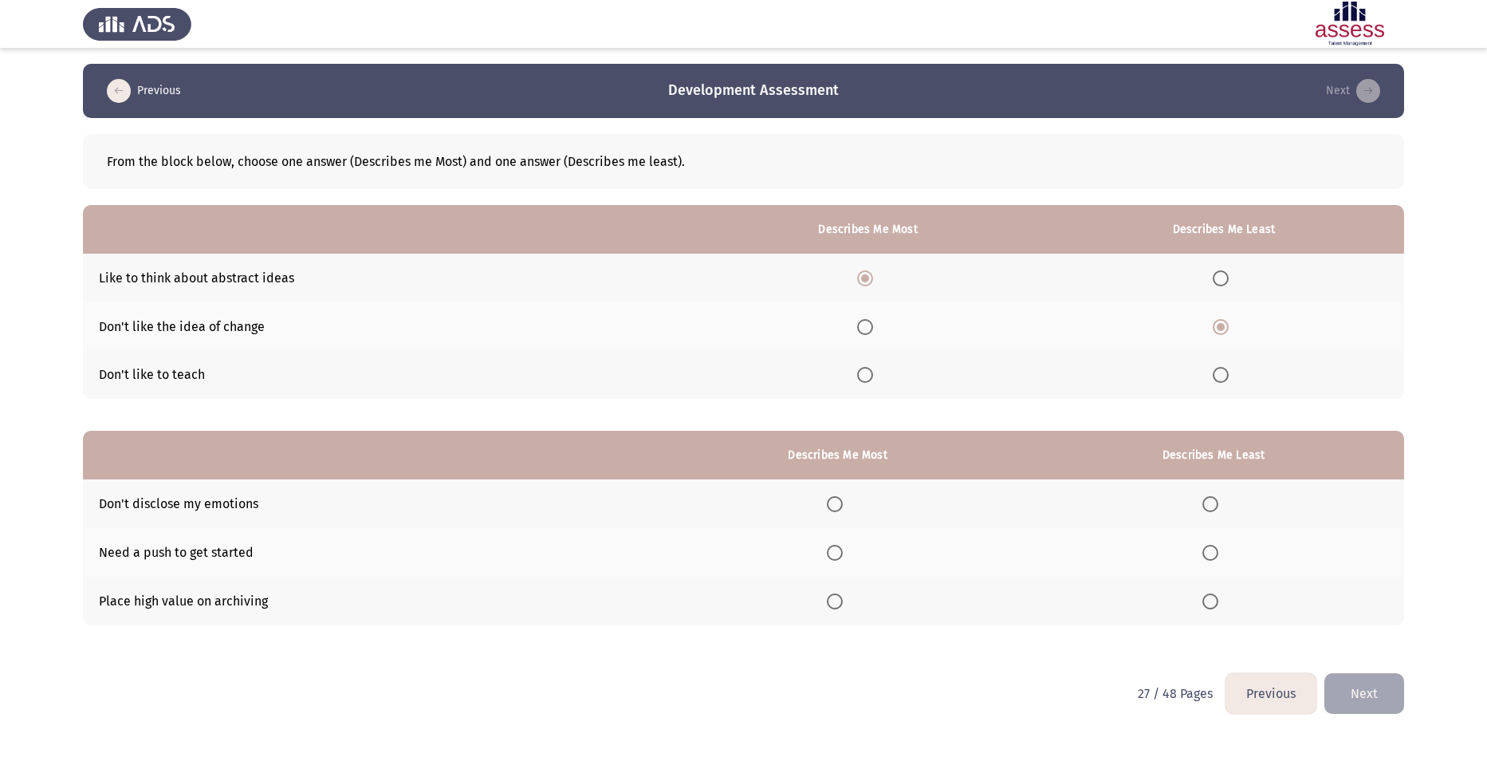
click at [836, 596] on input "Select an option" at bounding box center [835, 601] width 16 height 16
click at [1213, 553] on span "Select an option" at bounding box center [1210, 552] width 16 height 16
click at [1213, 553] on input "Select an option" at bounding box center [1210, 552] width 16 height 16
click at [1378, 694] on button "Next" at bounding box center [1364, 693] width 80 height 41
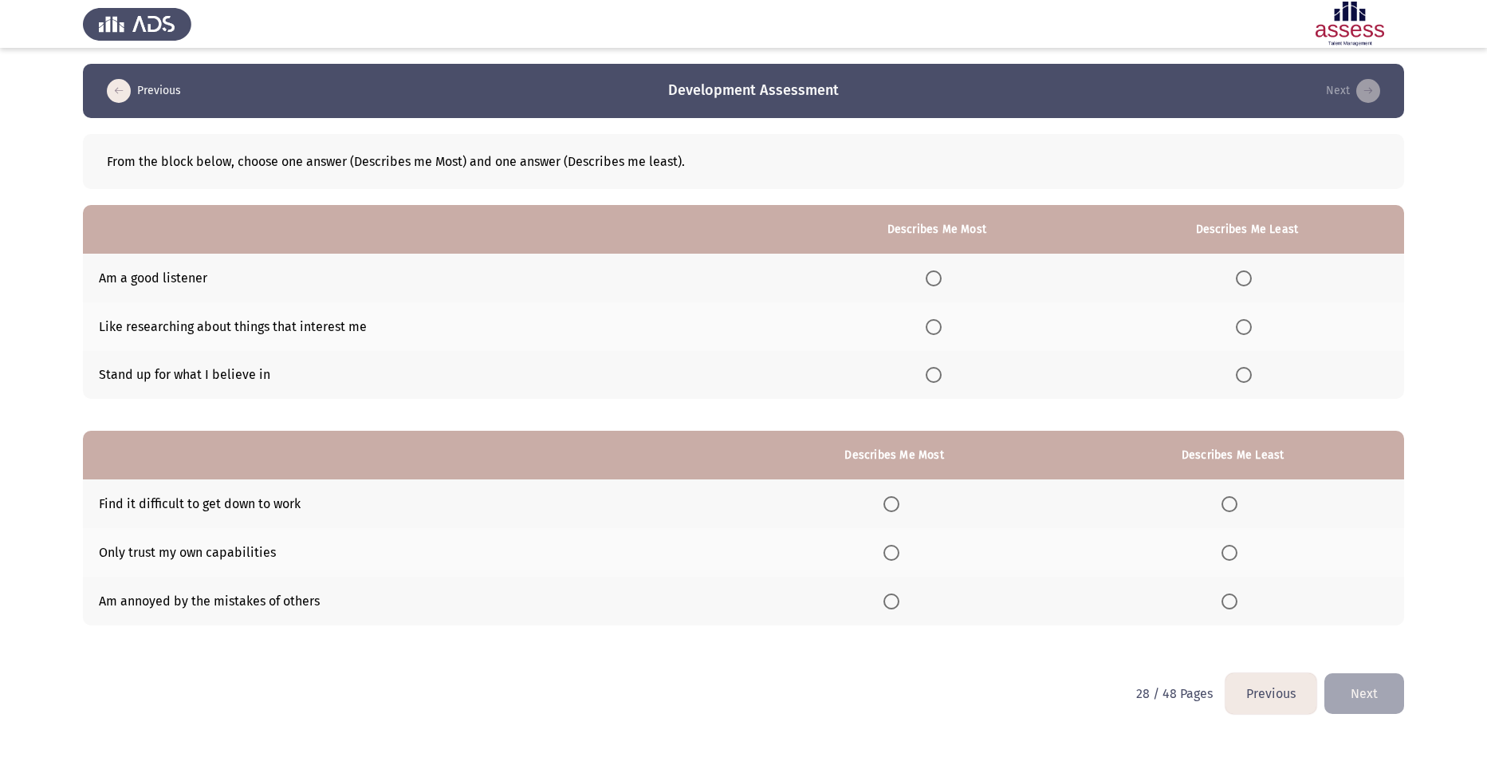
click at [934, 278] on span "Select an option" at bounding box center [934, 278] width 0 height 0
click at [938, 277] on input "Select an option" at bounding box center [934, 278] width 16 height 16
click at [1249, 322] on span "Select an option" at bounding box center [1244, 327] width 16 height 16
click at [1249, 322] on input "Select an option" at bounding box center [1244, 327] width 16 height 16
click at [938, 378] on span "Select an option" at bounding box center [934, 375] width 16 height 16
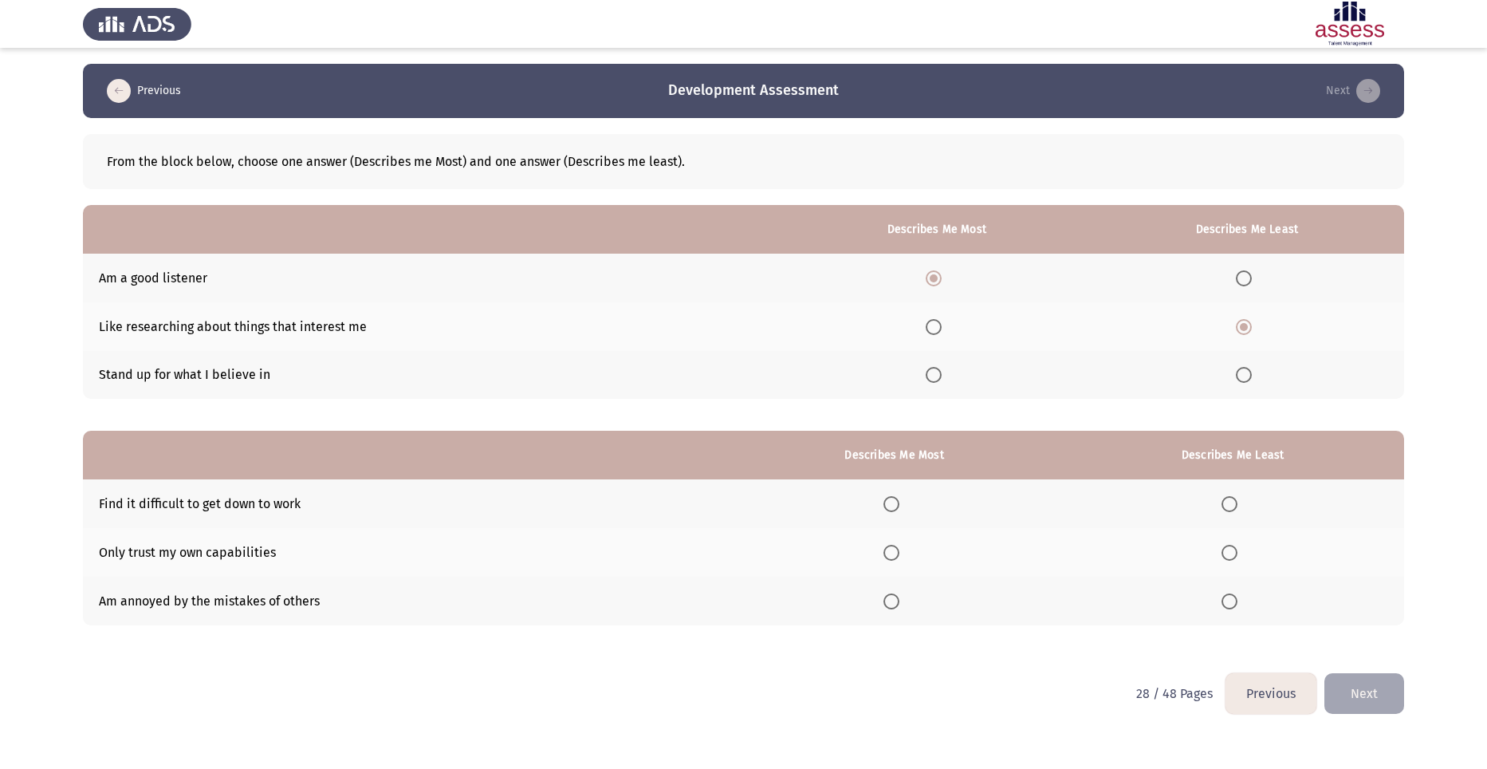
click at [938, 378] on input "Select an option" at bounding box center [934, 375] width 16 height 16
click at [897, 604] on span "Select an option" at bounding box center [891, 601] width 16 height 16
click at [897, 604] on input "Select an option" at bounding box center [891, 601] width 16 height 16
click at [1232, 548] on span "Select an option" at bounding box center [1229, 552] width 16 height 16
click at [1232, 548] on input "Select an option" at bounding box center [1229, 552] width 16 height 16
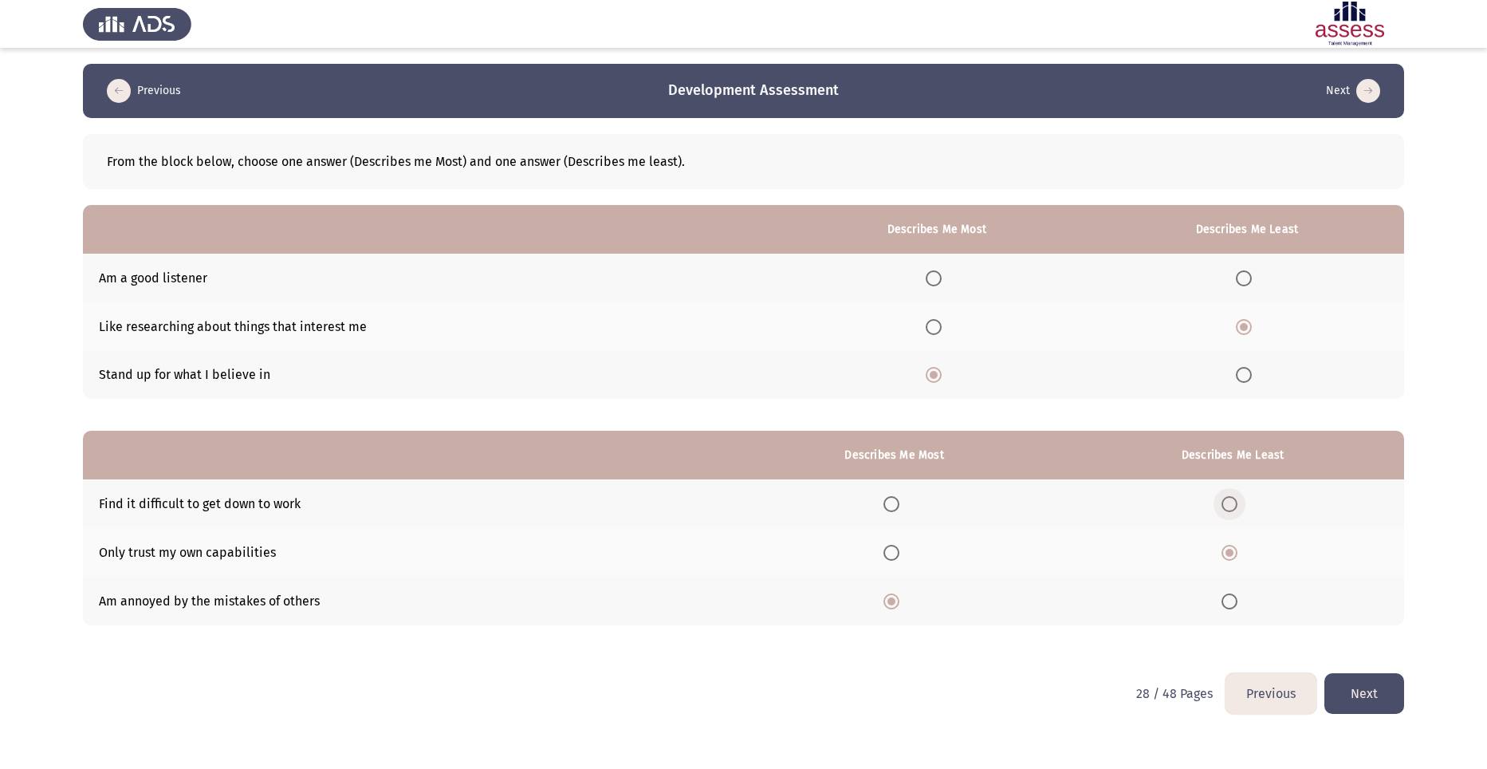
click at [1236, 497] on span "Select an option" at bounding box center [1229, 504] width 16 height 16
click at [1236, 497] on input "Select an option" at bounding box center [1229, 504] width 16 height 16
click at [899, 550] on span "Select an option" at bounding box center [891, 552] width 16 height 16
click at [899, 550] on input "Select an option" at bounding box center [891, 552] width 16 height 16
click at [894, 599] on span "Select an option" at bounding box center [891, 601] width 16 height 16
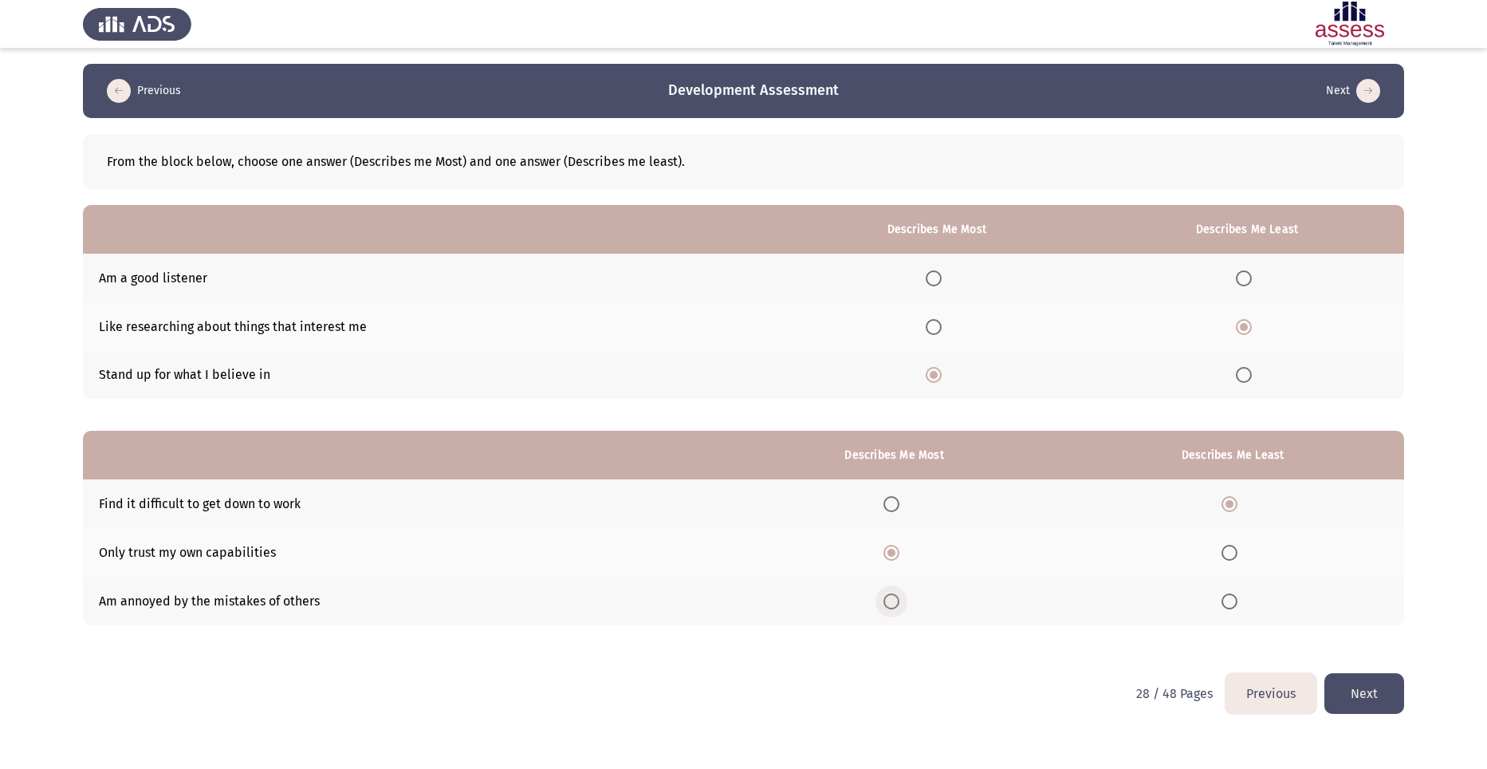
click at [894, 599] on input "Select an option" at bounding box center [891, 601] width 16 height 16
click at [1373, 690] on button "Next" at bounding box center [1364, 693] width 80 height 41
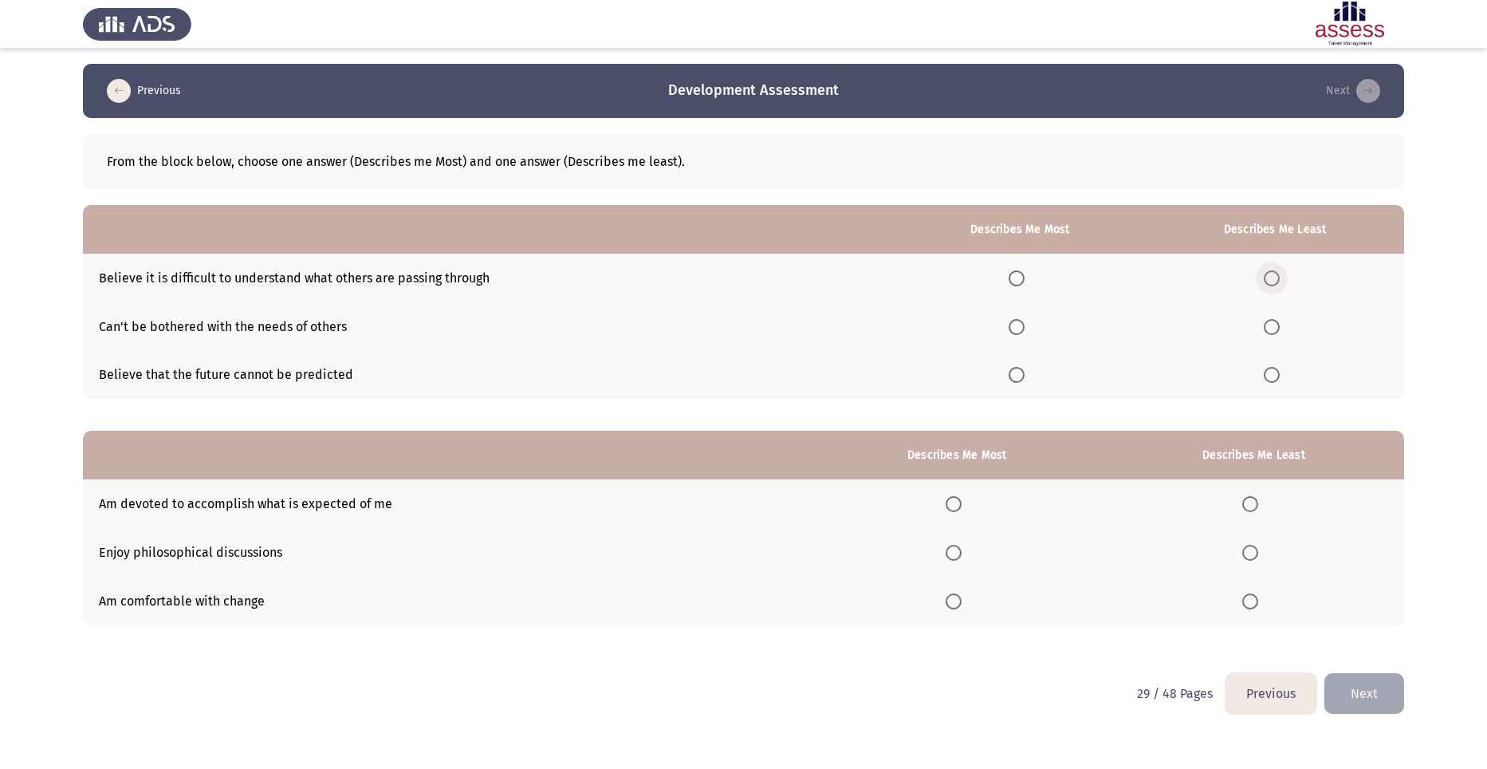
click at [1279, 283] on span "Select an option" at bounding box center [1272, 278] width 16 height 16
click at [1279, 283] on input "Select an option" at bounding box center [1272, 278] width 16 height 16
click at [1024, 374] on span "Select an option" at bounding box center [1016, 375] width 16 height 16
click at [1024, 374] on input "Select an option" at bounding box center [1016, 375] width 16 height 16
click at [1020, 280] on span "Select an option" at bounding box center [1016, 278] width 16 height 16
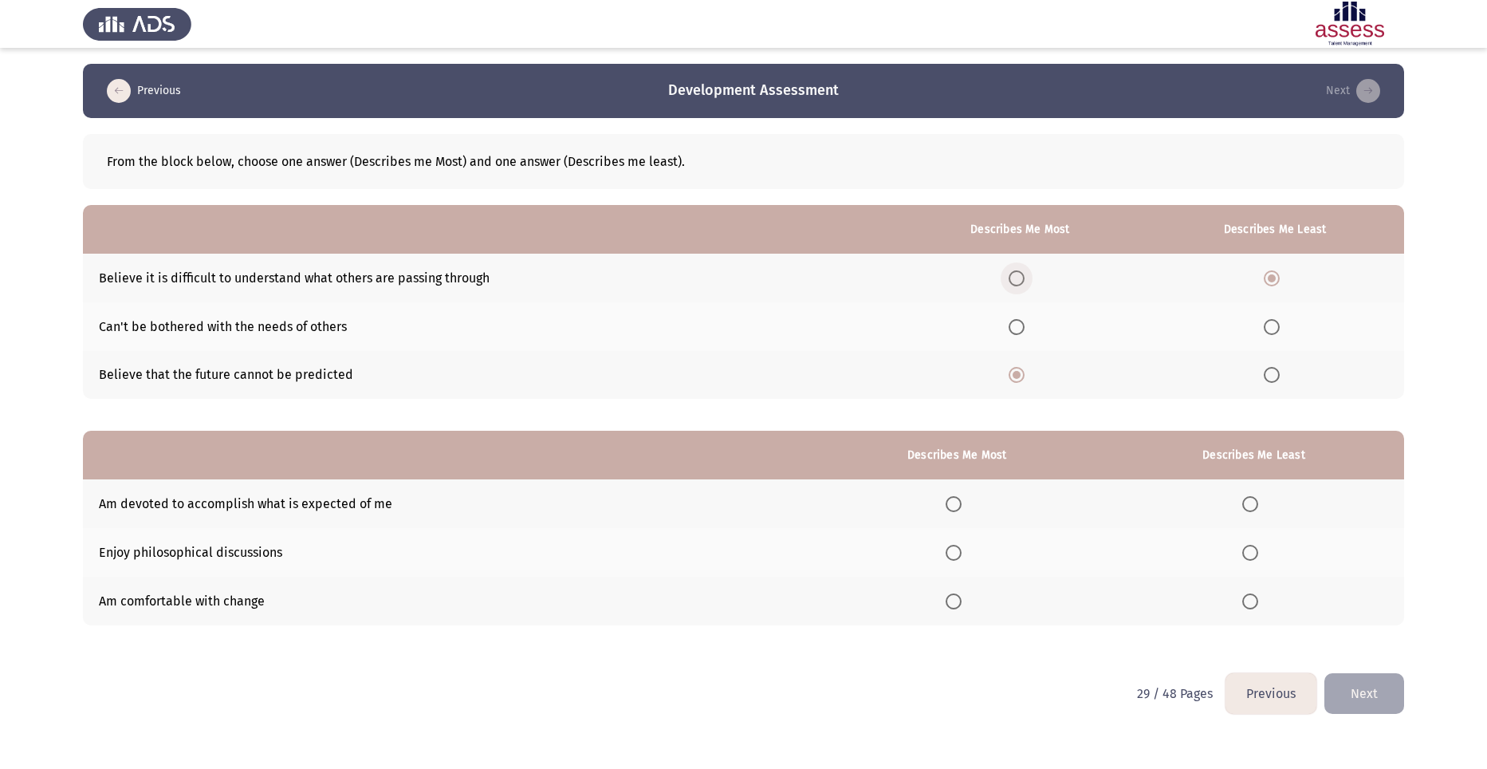
click at [1020, 280] on input "Select an option" at bounding box center [1016, 278] width 16 height 16
click at [1268, 374] on span "Select an option" at bounding box center [1272, 375] width 16 height 16
click at [1268, 374] on input "Select an option" at bounding box center [1272, 375] width 16 height 16
click at [952, 600] on span "Select an option" at bounding box center [953, 601] width 16 height 16
click at [952, 600] on input "Select an option" at bounding box center [953, 601] width 16 height 16
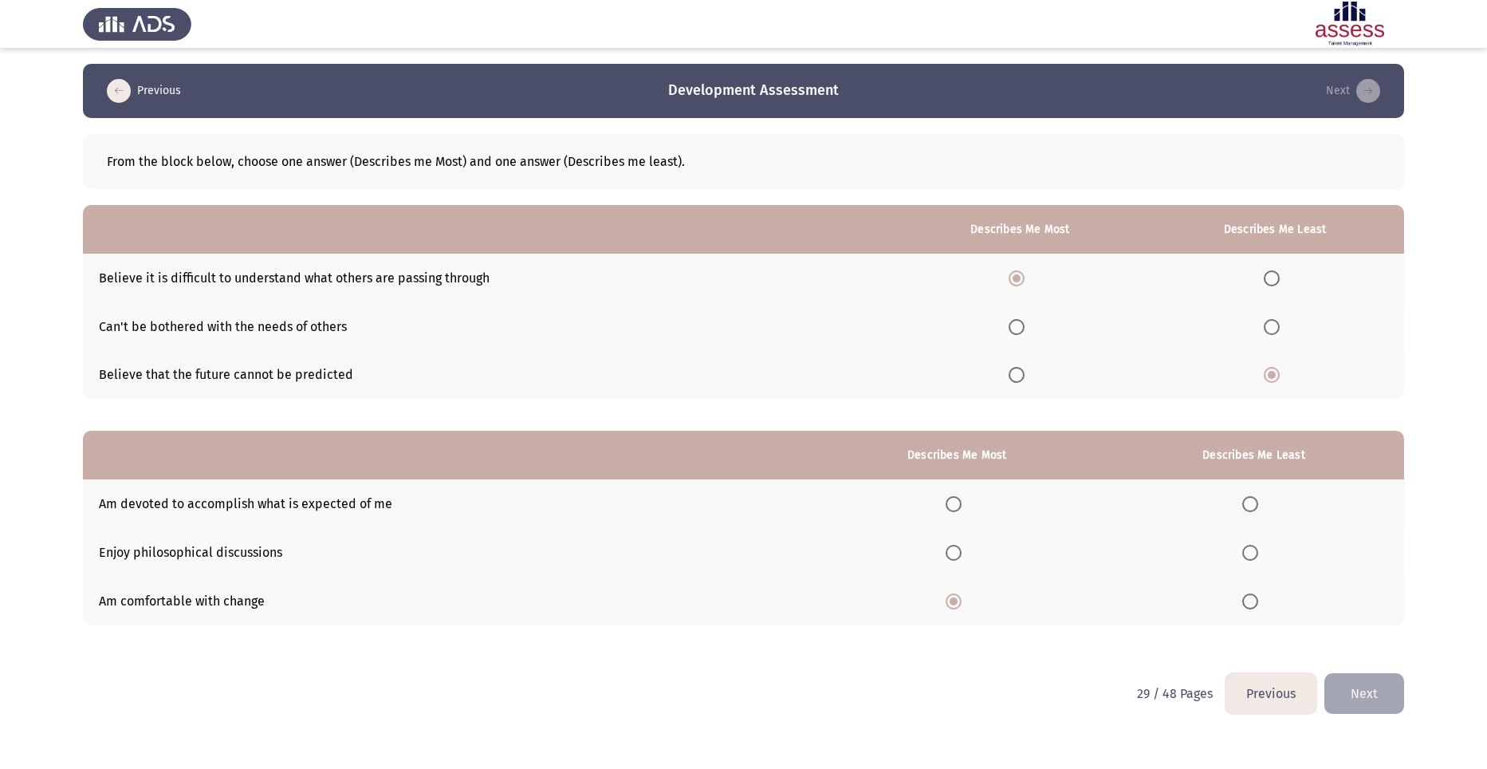
click at [1247, 501] on span "Select an option" at bounding box center [1250, 504] width 16 height 16
click at [1247, 501] on input "Select an option" at bounding box center [1250, 504] width 16 height 16
click at [954, 556] on span "Select an option" at bounding box center [953, 552] width 16 height 16
click at [954, 556] on input "Select an option" at bounding box center [953, 552] width 16 height 16
click at [1355, 683] on button "Next" at bounding box center [1364, 693] width 80 height 41
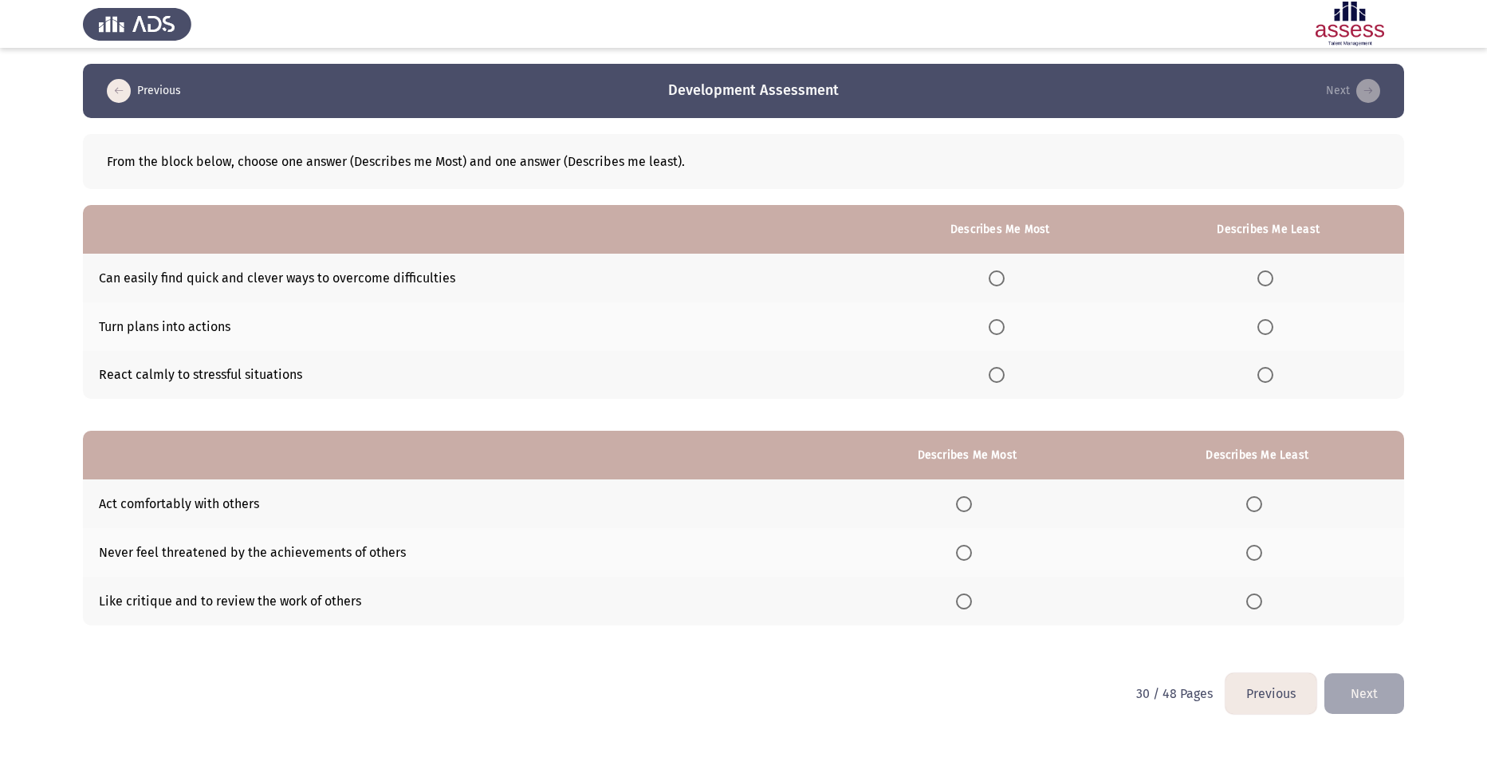
click at [1004, 321] on span "Select an option" at bounding box center [997, 327] width 16 height 16
click at [1004, 321] on input "Select an option" at bounding box center [997, 327] width 16 height 16
click at [1002, 278] on span "Select an option" at bounding box center [997, 278] width 16 height 16
click at [1002, 278] on input "Select an option" at bounding box center [997, 278] width 16 height 16
click at [1268, 367] on span "Select an option" at bounding box center [1265, 375] width 16 height 16
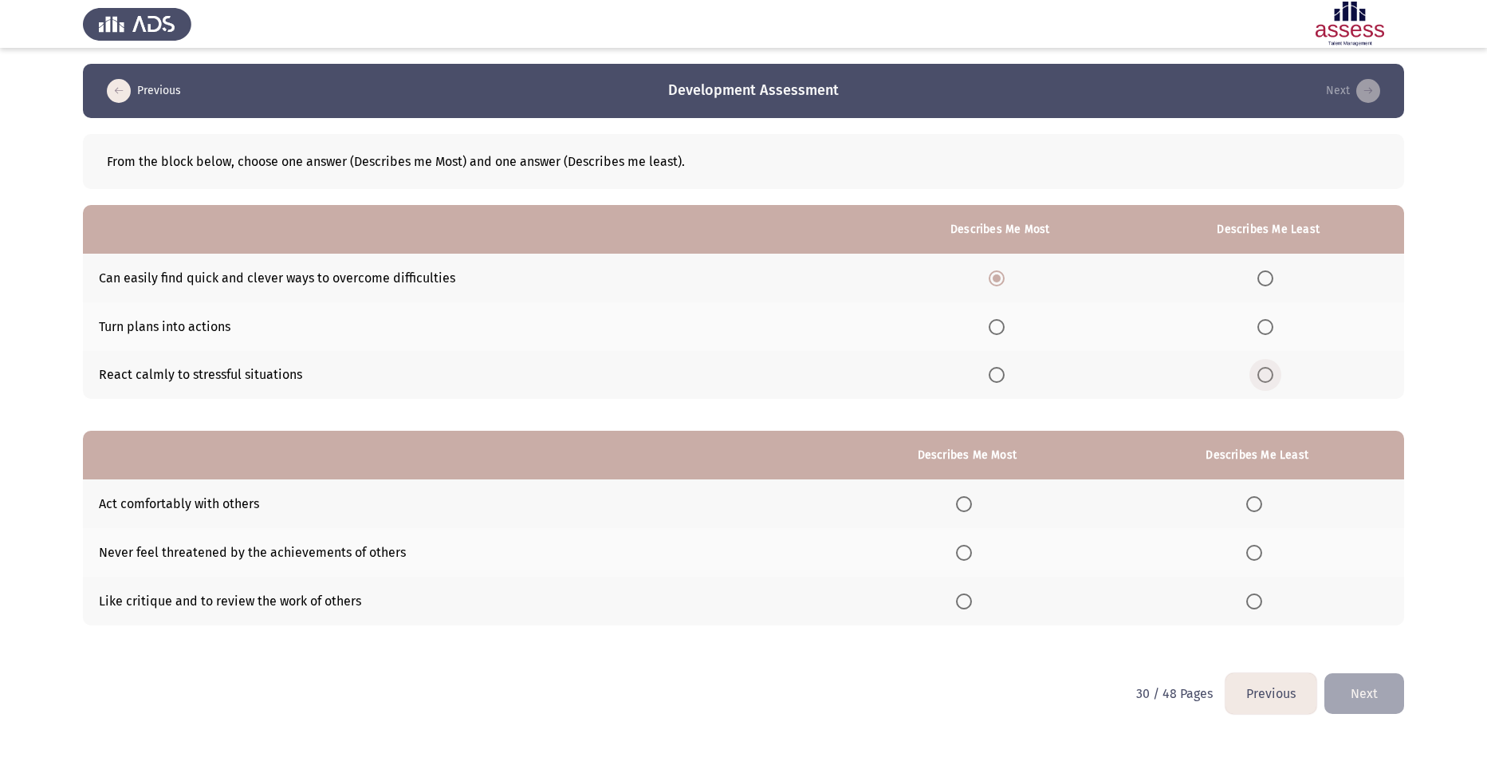
click at [1268, 367] on input "Select an option" at bounding box center [1265, 375] width 16 height 16
click at [1268, 494] on th at bounding box center [1257, 503] width 294 height 49
click at [1256, 501] on span "Select an option" at bounding box center [1254, 504] width 16 height 16
click at [1256, 501] on input "Select an option" at bounding box center [1254, 504] width 16 height 16
click at [969, 507] on span "Select an option" at bounding box center [964, 504] width 16 height 16
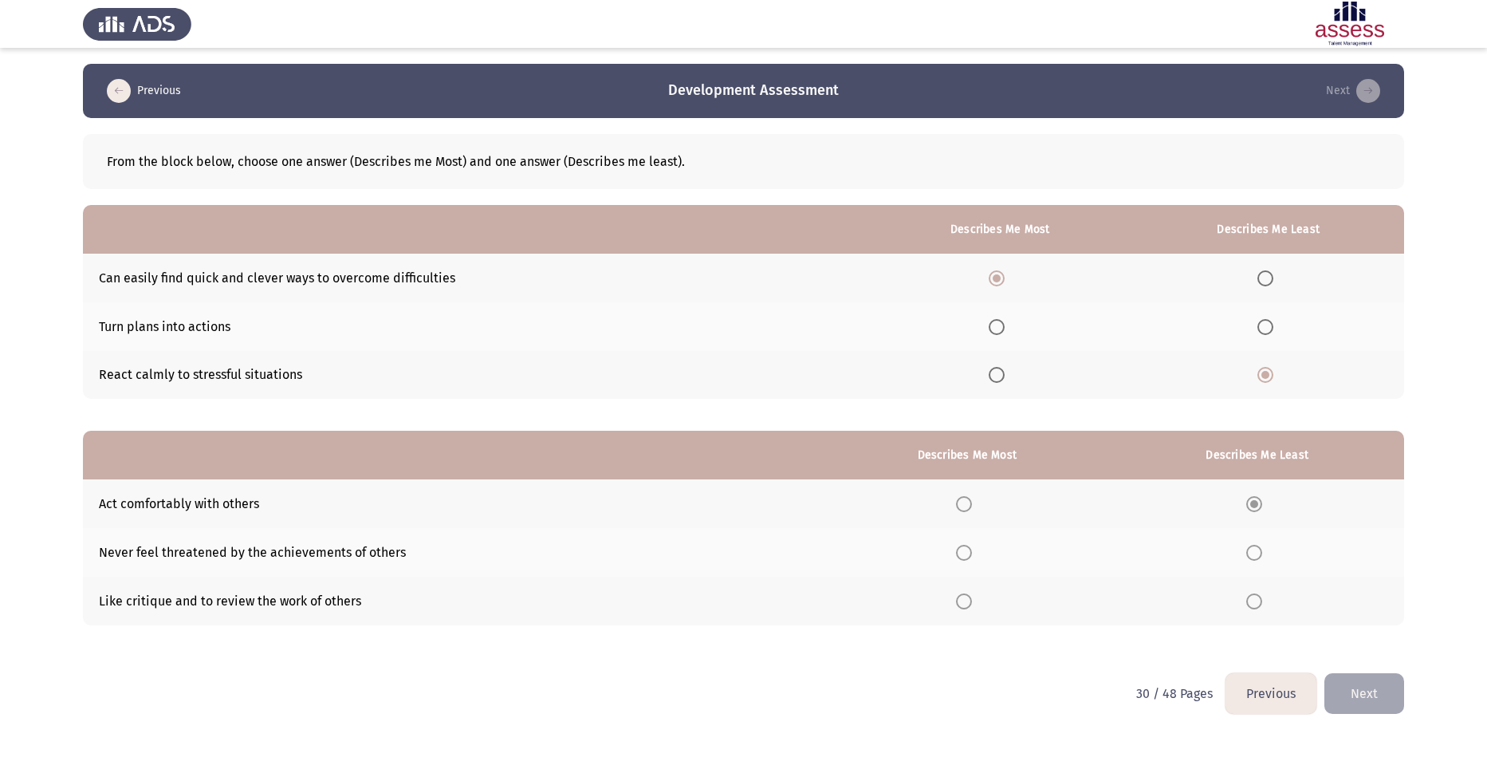
click at [969, 507] on span "Select an option" at bounding box center [964, 504] width 16 height 16
click at [966, 506] on span "Select an option" at bounding box center [964, 504] width 16 height 16
click at [972, 504] on span "Select an option" at bounding box center [964, 504] width 16 height 16
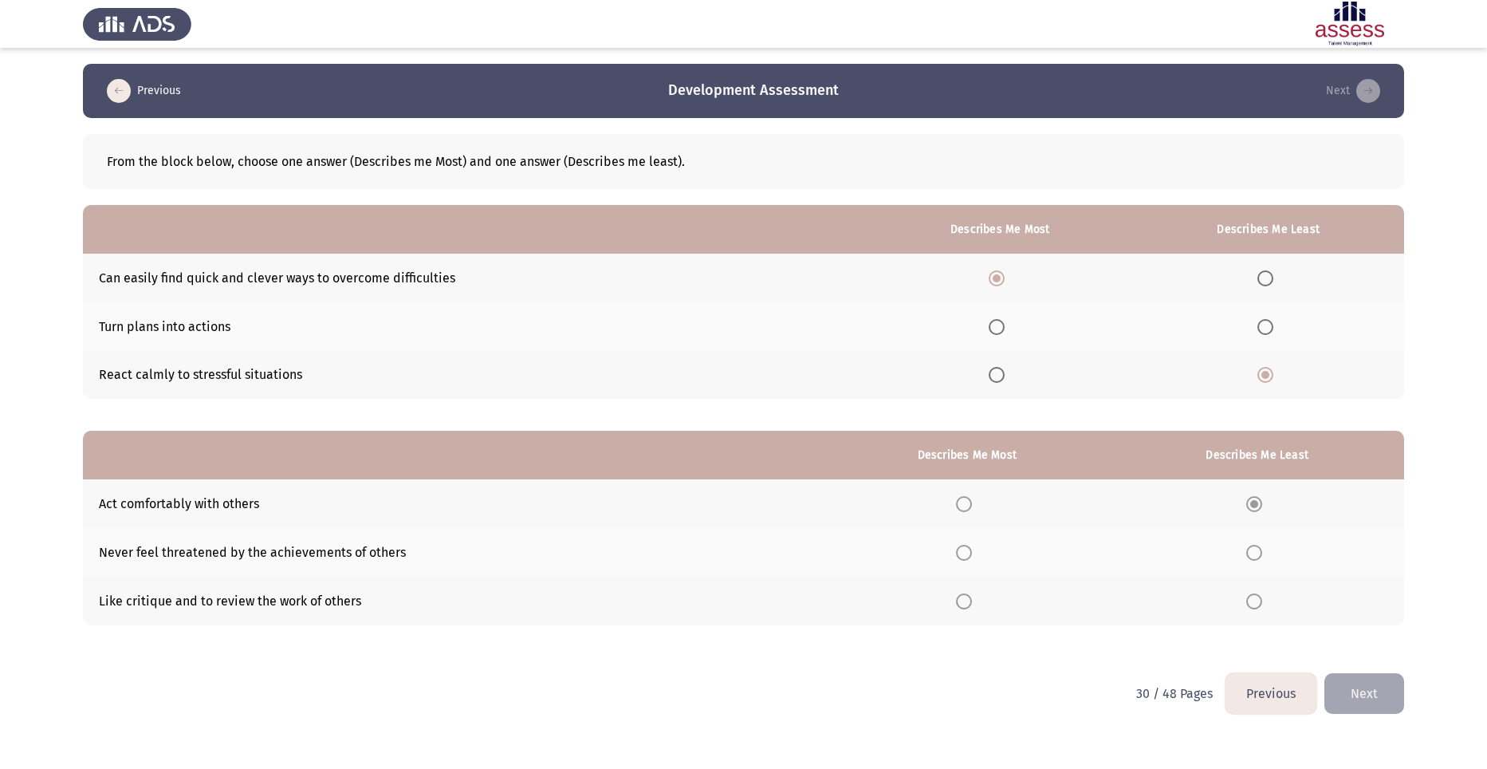
drag, startPoint x: 975, startPoint y: 504, endPoint x: 969, endPoint y: 510, distance: 8.5
click at [972, 504] on span "Select an option" at bounding box center [964, 504] width 16 height 16
click at [969, 510] on span "Select an option" at bounding box center [964, 504] width 16 height 16
click at [966, 509] on span "Select an option" at bounding box center [964, 504] width 16 height 16
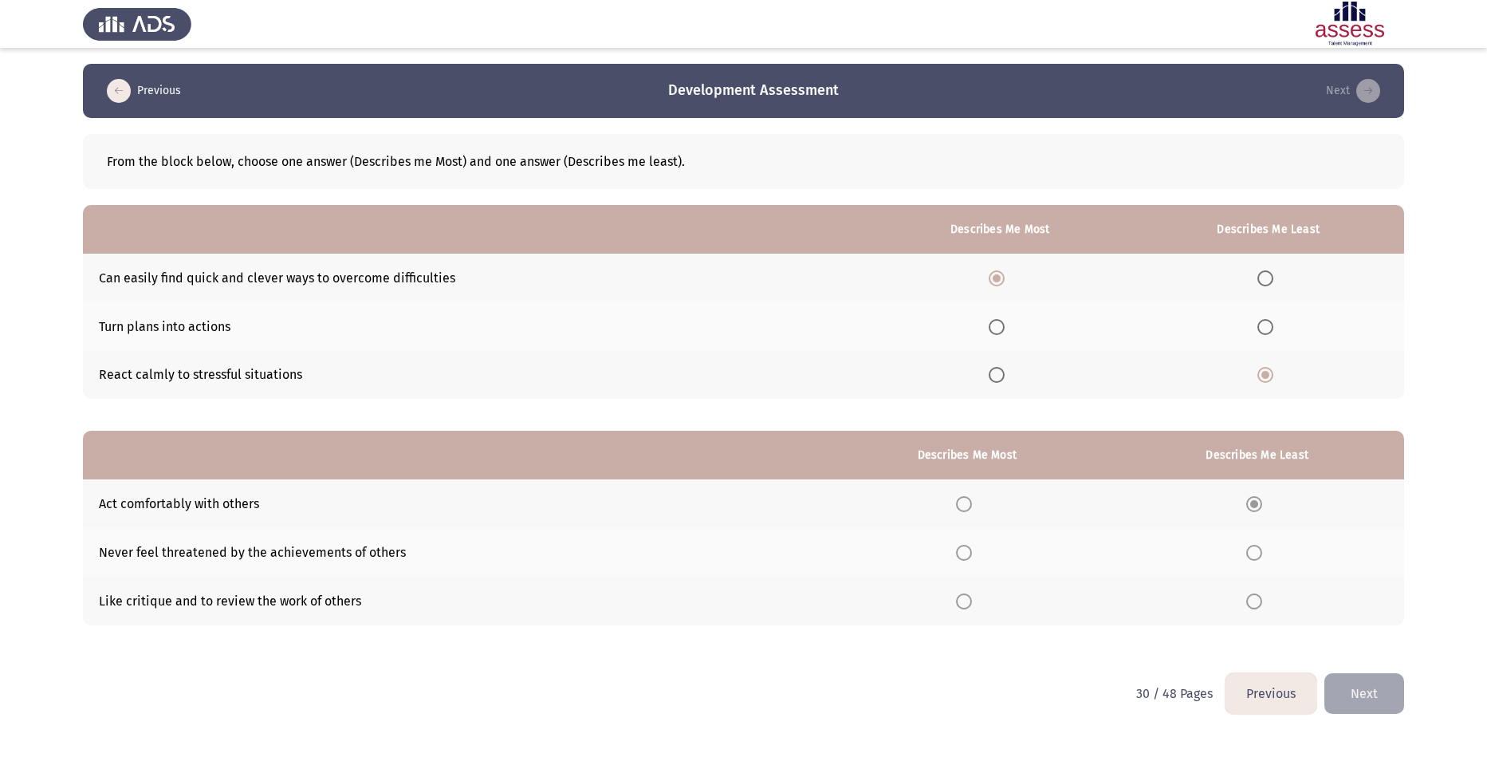
click at [966, 509] on span "Select an option" at bounding box center [964, 504] width 16 height 16
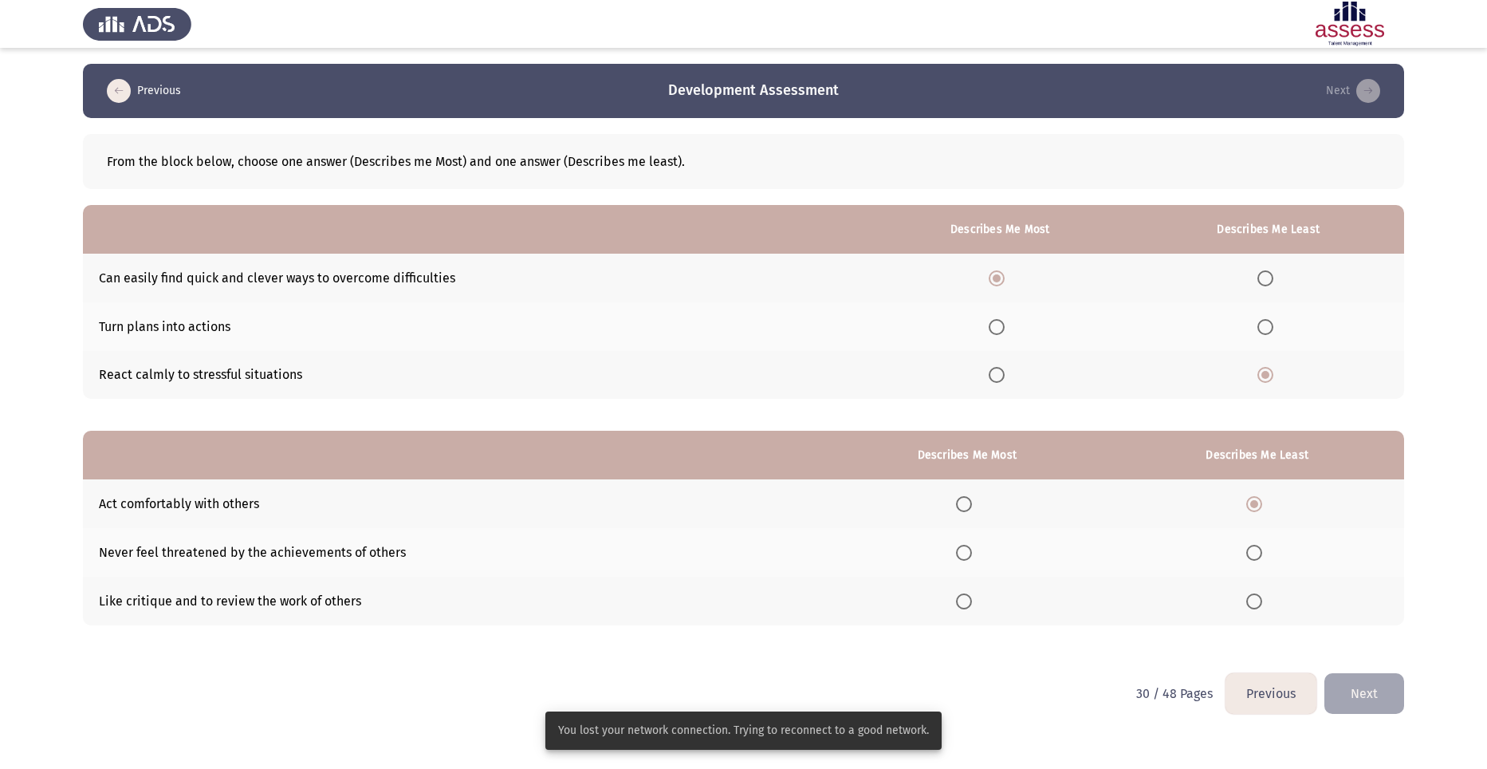
click at [972, 505] on span "Select an option" at bounding box center [964, 504] width 16 height 16
click at [972, 505] on input "Select an option" at bounding box center [964, 504] width 16 height 16
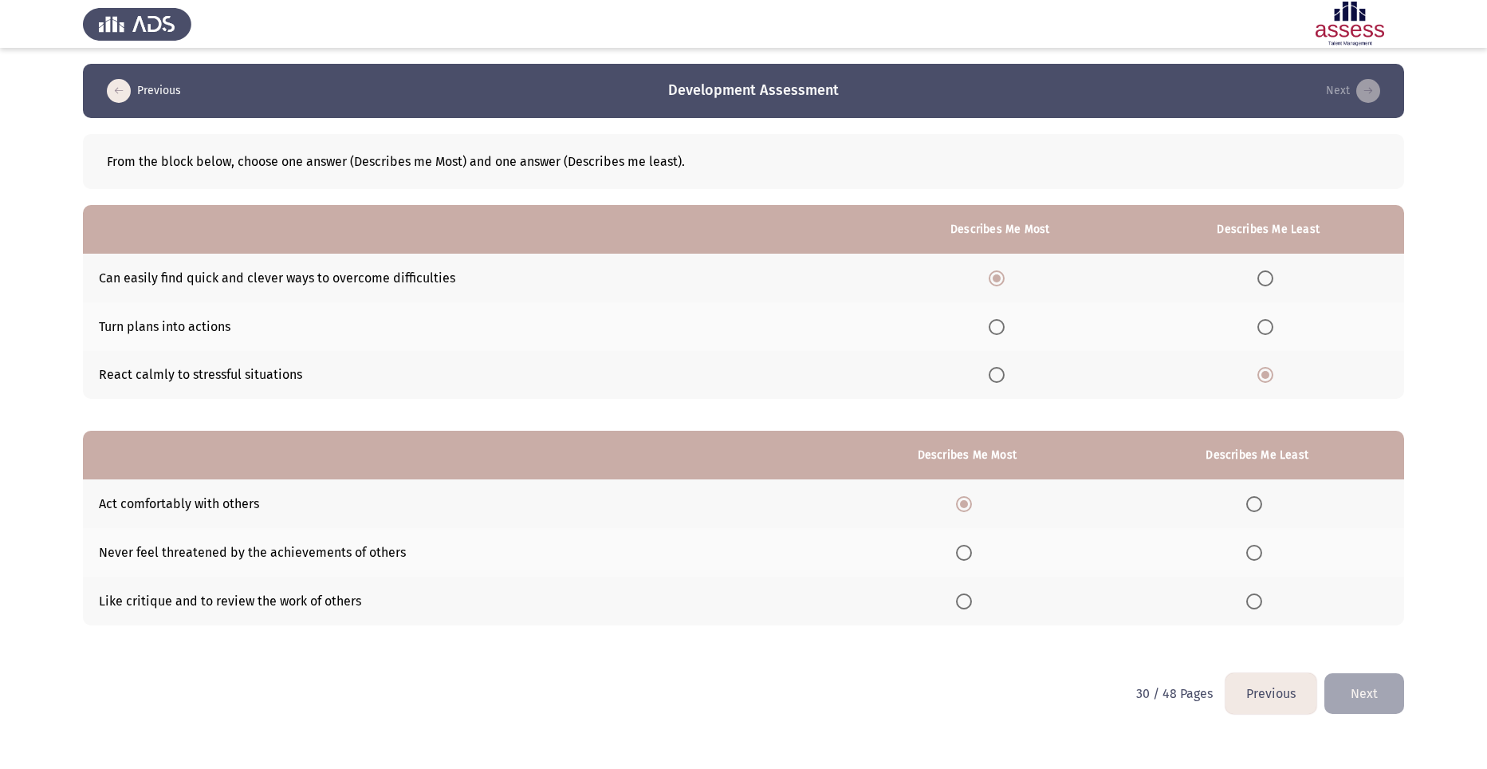
click at [969, 554] on span "Select an option" at bounding box center [964, 552] width 16 height 16
click at [969, 554] on input "Select an option" at bounding box center [964, 552] width 16 height 16
click at [1265, 508] on label "Select an option" at bounding box center [1257, 504] width 22 height 16
click at [1262, 508] on input "Select an option" at bounding box center [1254, 504] width 16 height 16
click at [1373, 691] on button "Next" at bounding box center [1364, 693] width 80 height 41
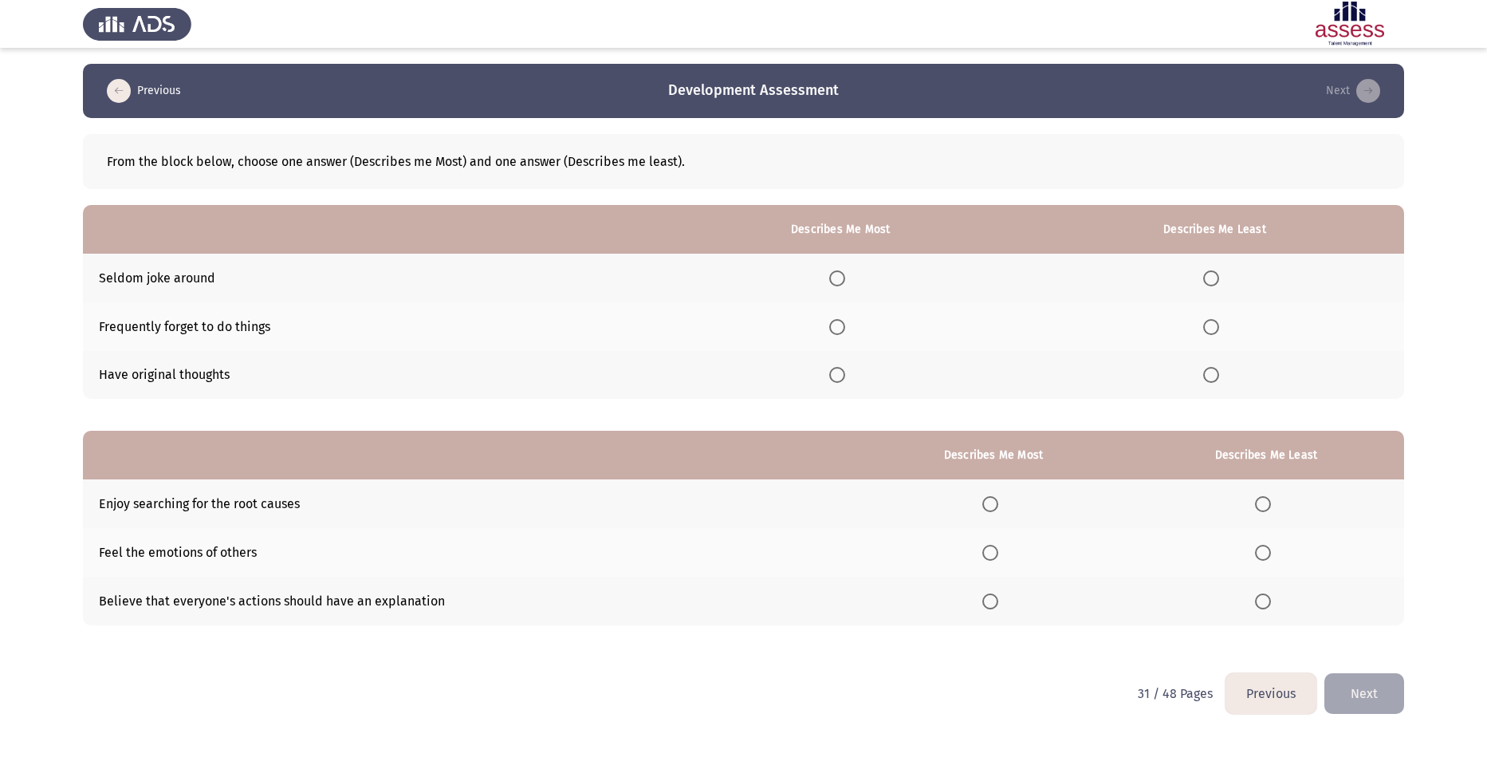
click at [845, 278] on span "Select an option" at bounding box center [837, 278] width 16 height 16
click at [845, 278] on input "Select an option" at bounding box center [837, 278] width 16 height 16
click at [844, 372] on span "Select an option" at bounding box center [837, 375] width 16 height 16
click at [844, 372] on input "Select an option" at bounding box center [837, 375] width 16 height 16
click at [1215, 282] on span "Select an option" at bounding box center [1211, 278] width 16 height 16
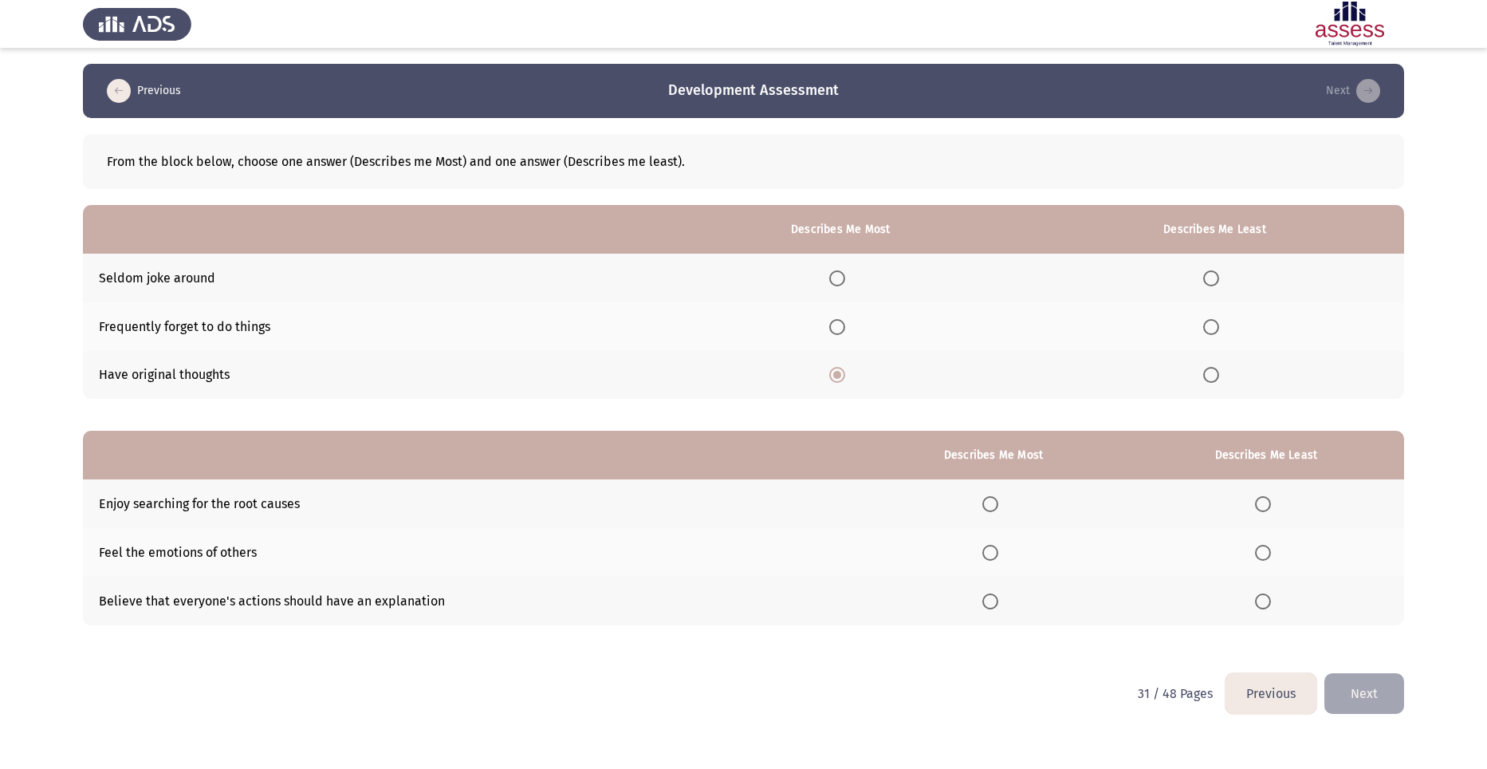
click at [1215, 282] on input "Select an option" at bounding box center [1211, 278] width 16 height 16
click at [993, 602] on span "Select an option" at bounding box center [990, 601] width 16 height 16
click at [993, 602] on input "Select an option" at bounding box center [990, 601] width 16 height 16
click at [1269, 551] on span "Select an option" at bounding box center [1263, 552] width 16 height 16
click at [1269, 551] on input "Select an option" at bounding box center [1263, 552] width 16 height 16
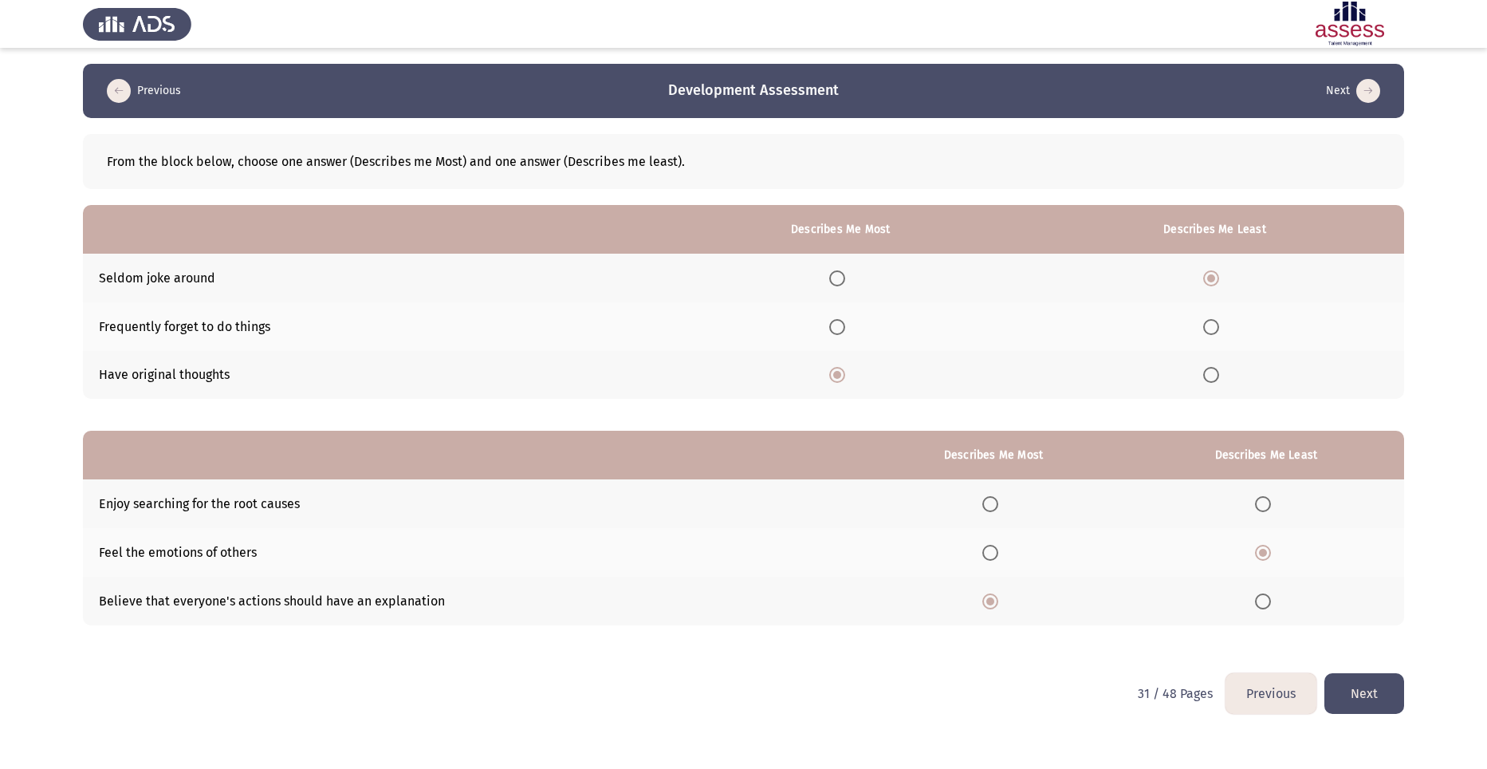
click at [1264, 505] on span "Select an option" at bounding box center [1263, 504] width 16 height 16
click at [1264, 505] on input "Select an option" at bounding box center [1263, 504] width 16 height 16
click at [1375, 692] on button "Next" at bounding box center [1364, 693] width 80 height 41
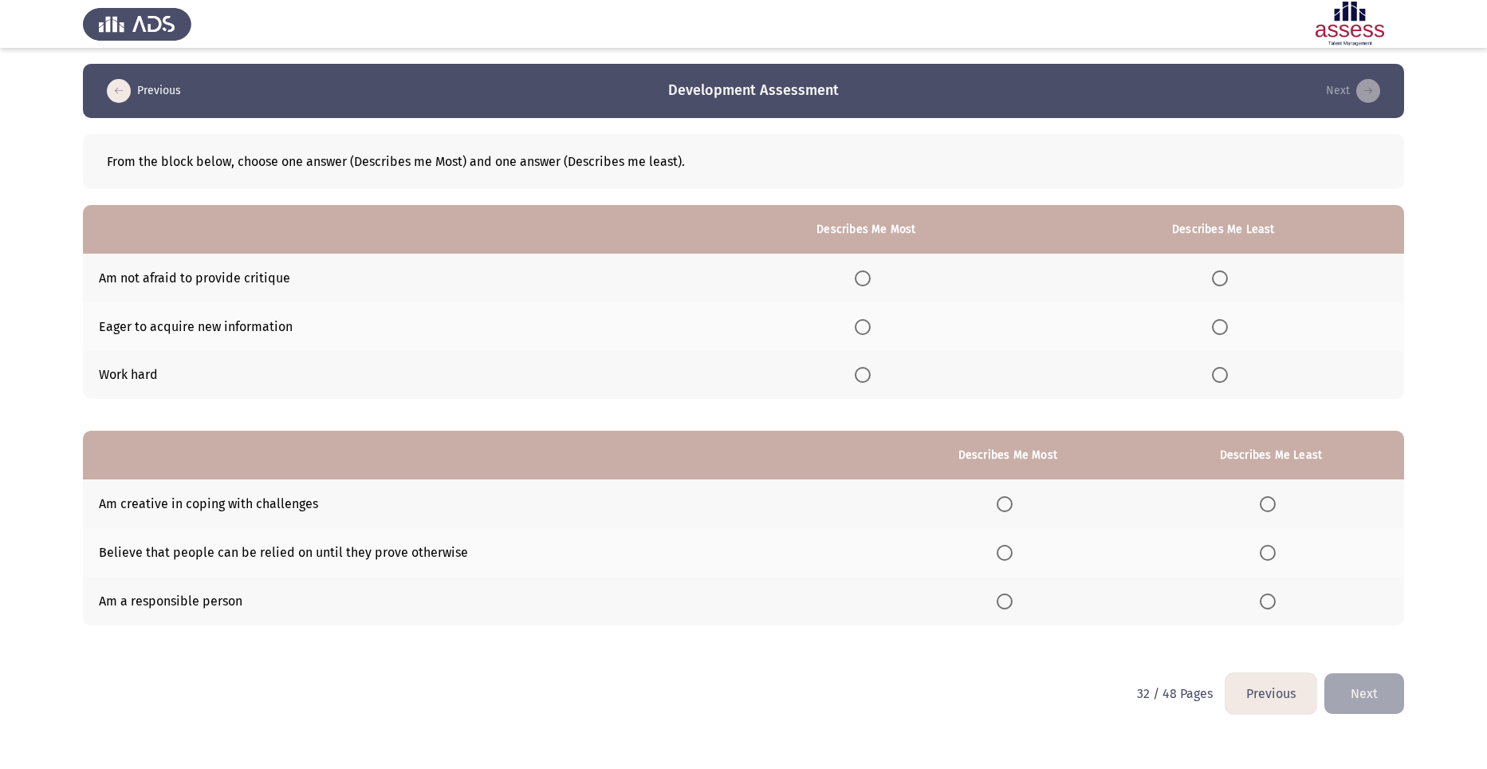
click at [863, 372] on span "Select an option" at bounding box center [863, 375] width 16 height 16
click at [863, 372] on input "Select an option" at bounding box center [863, 375] width 16 height 16
click at [1012, 596] on span "Select an option" at bounding box center [1005, 601] width 16 height 16
click at [1012, 596] on input "Select an option" at bounding box center [1005, 601] width 16 height 16
click at [1220, 275] on span "Select an option" at bounding box center [1220, 278] width 16 height 16
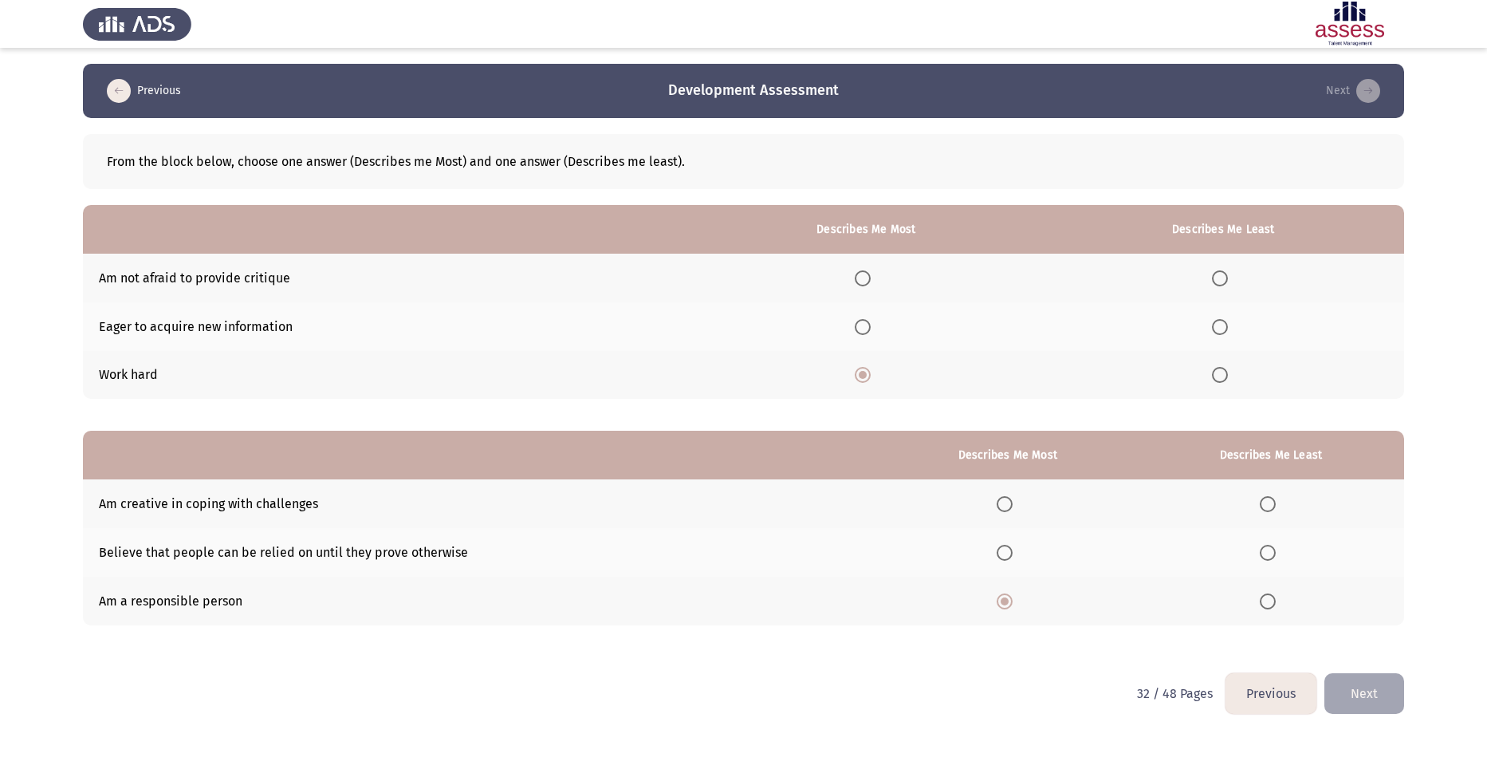
click at [1220, 275] on input "Select an option" at bounding box center [1220, 278] width 16 height 16
click at [1264, 500] on span "Select an option" at bounding box center [1268, 504] width 16 height 16
click at [1264, 500] on input "Select an option" at bounding box center [1268, 504] width 16 height 16
click at [1004, 501] on span "Select an option" at bounding box center [1005, 504] width 16 height 16
click at [1004, 501] on input "Select an option" at bounding box center [1005, 504] width 16 height 16
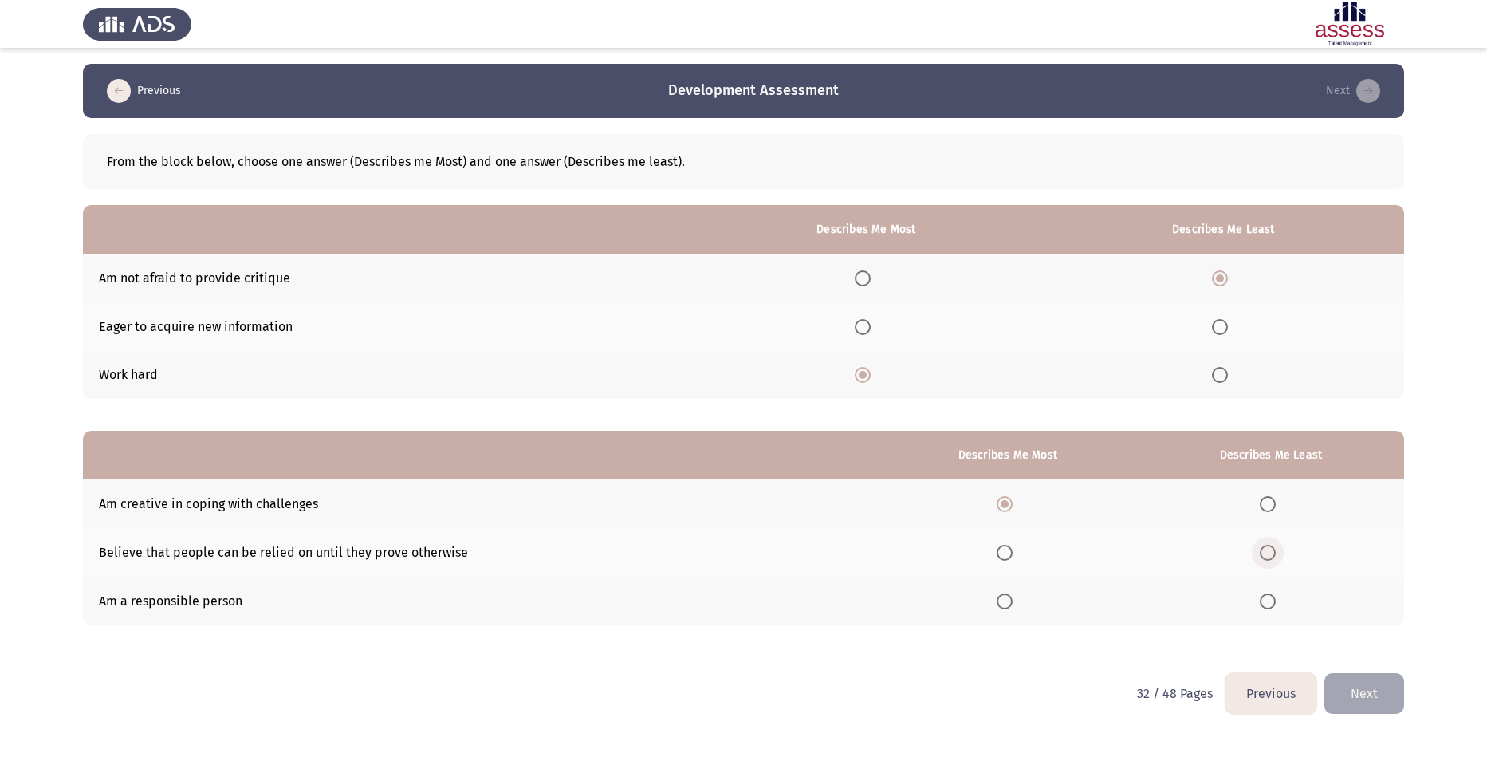
click at [1271, 549] on span "Select an option" at bounding box center [1268, 552] width 16 height 16
click at [1271, 549] on input "Select an option" at bounding box center [1268, 552] width 16 height 16
click at [1389, 698] on button "Next" at bounding box center [1364, 693] width 80 height 41
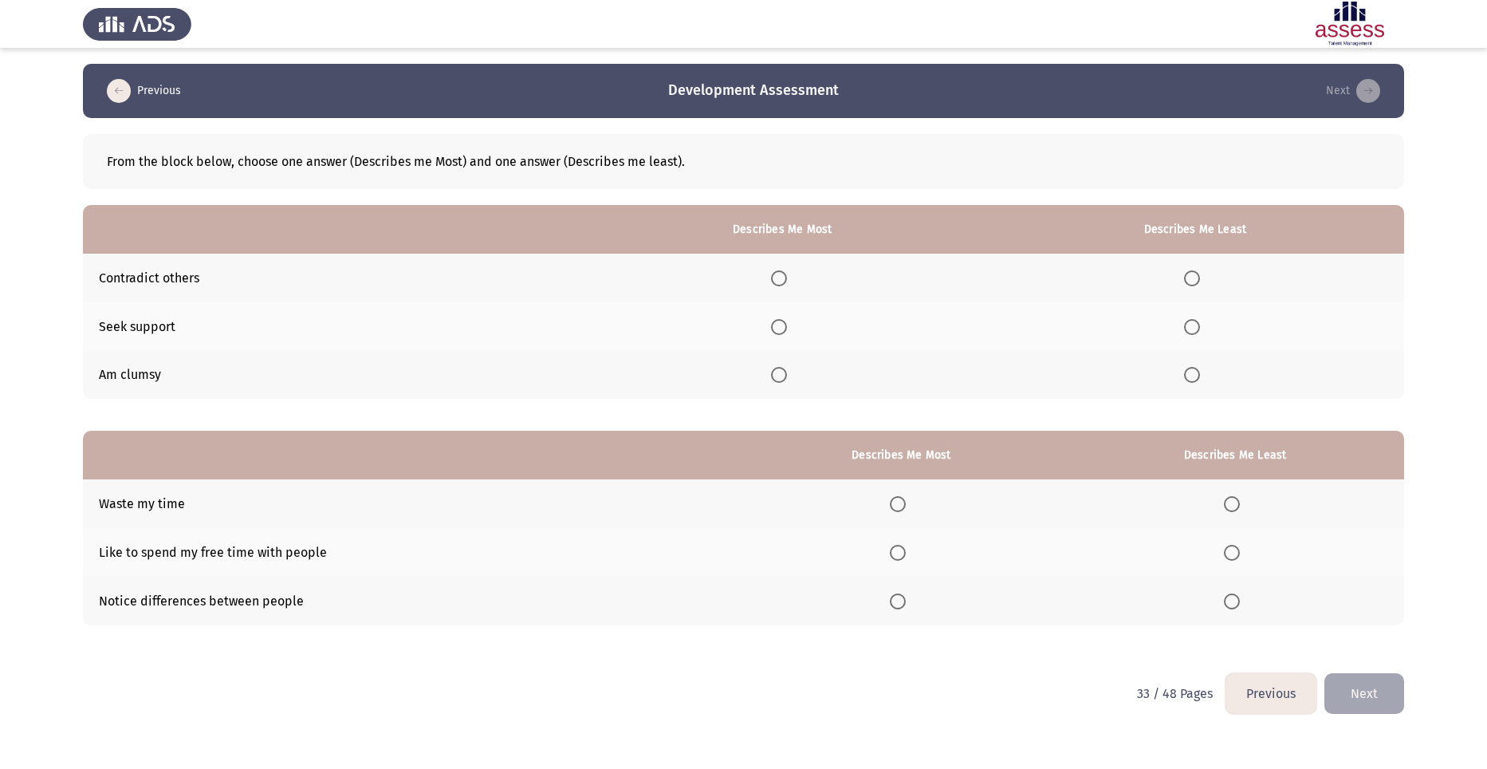
click at [787, 323] on span "Select an option" at bounding box center [779, 327] width 16 height 16
click at [787, 323] on input "Select an option" at bounding box center [779, 327] width 16 height 16
click at [1196, 375] on span "Select an option" at bounding box center [1192, 375] width 16 height 16
click at [1196, 375] on input "Select an option" at bounding box center [1192, 375] width 16 height 16
click at [901, 549] on span "Select an option" at bounding box center [898, 552] width 16 height 16
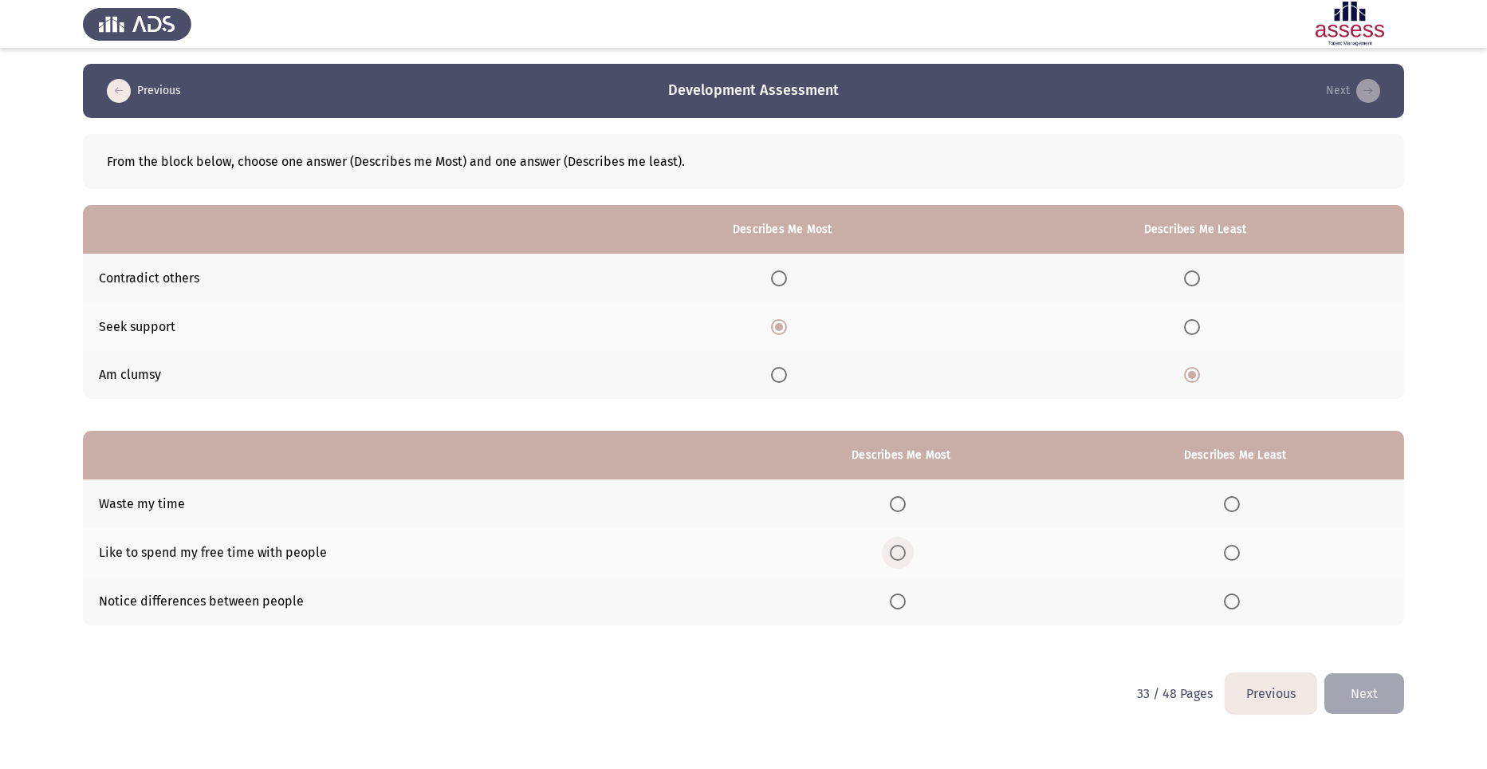
click at [901, 549] on input "Select an option" at bounding box center [898, 552] width 16 height 16
click at [1228, 501] on span "Select an option" at bounding box center [1232, 504] width 16 height 16
click at [1228, 501] on input "Select an option" at bounding box center [1232, 504] width 16 height 16
click at [1366, 697] on button "Next" at bounding box center [1364, 693] width 80 height 41
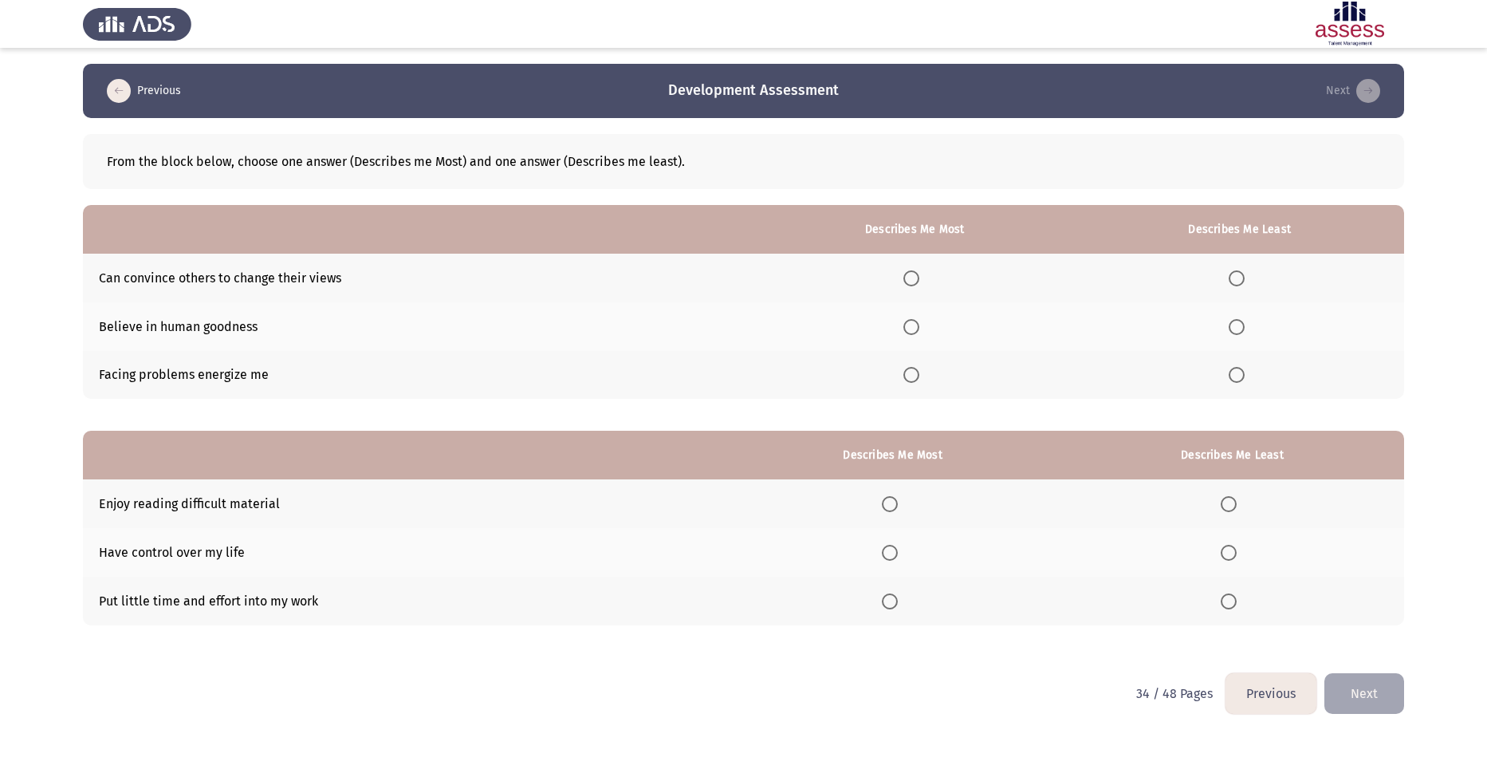
click at [910, 371] on span "Select an option" at bounding box center [911, 375] width 16 height 16
click at [910, 371] on input "Select an option" at bounding box center [911, 375] width 16 height 16
click at [1237, 273] on span "Select an option" at bounding box center [1237, 278] width 16 height 16
click at [1237, 273] on input "Select an option" at bounding box center [1237, 278] width 16 height 16
click at [1225, 597] on span "Select an option" at bounding box center [1229, 601] width 16 height 16
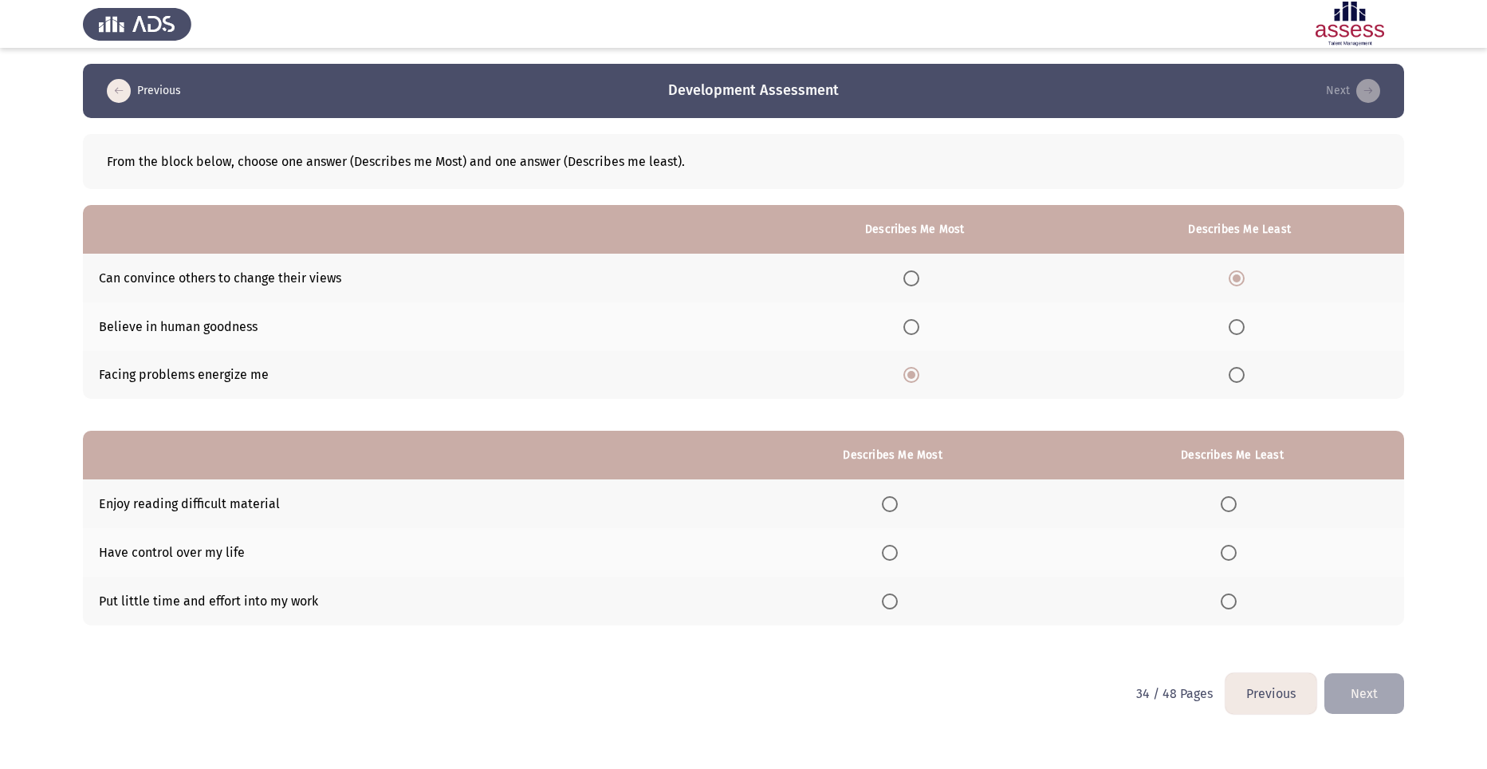
click at [1225, 597] on input "Select an option" at bounding box center [1229, 601] width 16 height 16
click at [890, 552] on span "Select an option" at bounding box center [890, 552] width 16 height 16
click at [890, 552] on input "Select an option" at bounding box center [890, 552] width 16 height 16
click at [1363, 677] on button "Next" at bounding box center [1364, 693] width 80 height 41
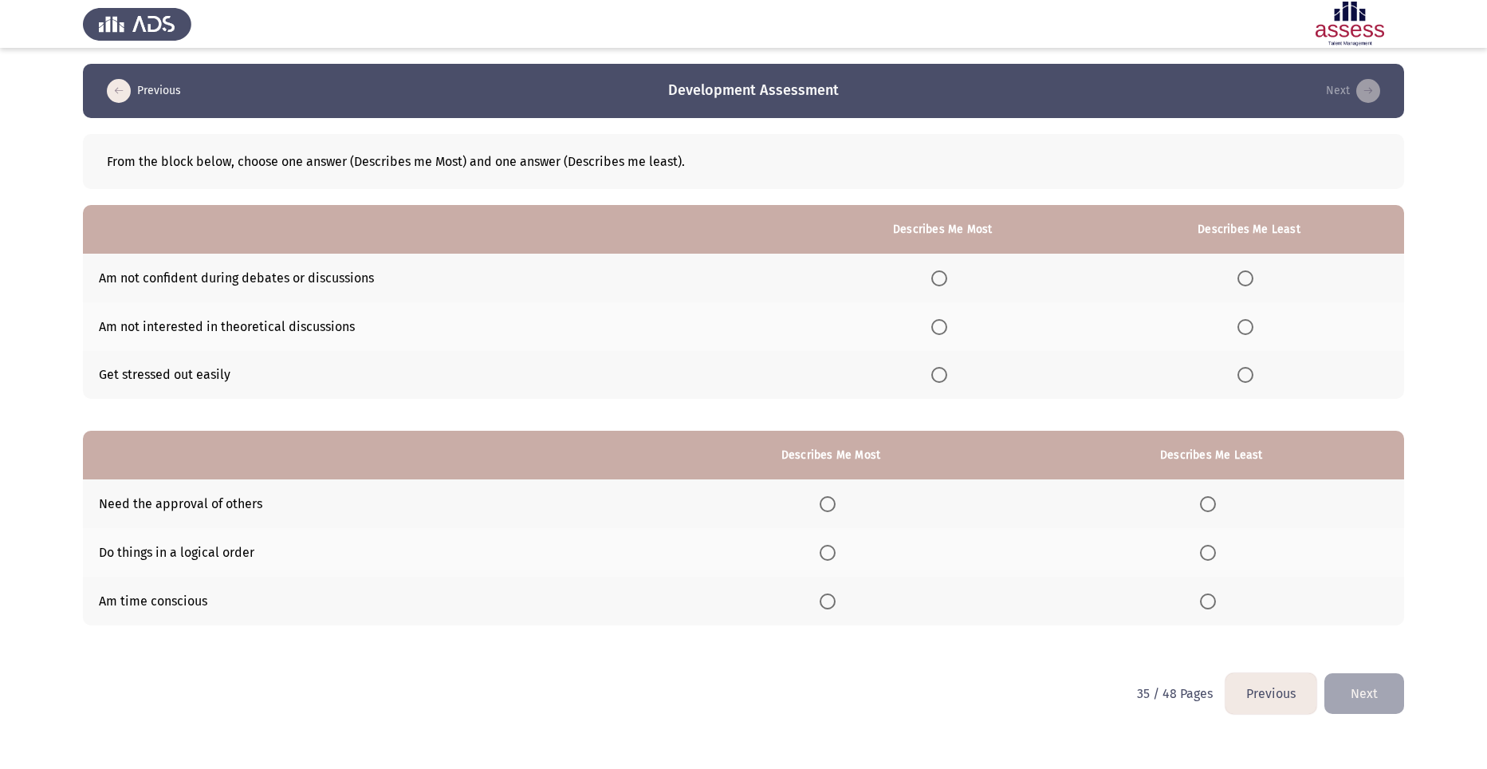
click at [828, 598] on span "Select an option" at bounding box center [828, 601] width 16 height 16
click at [828, 598] on input "Select an option" at bounding box center [828, 601] width 16 height 16
click at [1208, 552] on span "Select an option" at bounding box center [1208, 552] width 0 height 0
click at [1209, 552] on input "Select an option" at bounding box center [1208, 552] width 16 height 16
click at [947, 381] on span "Select an option" at bounding box center [939, 375] width 16 height 16
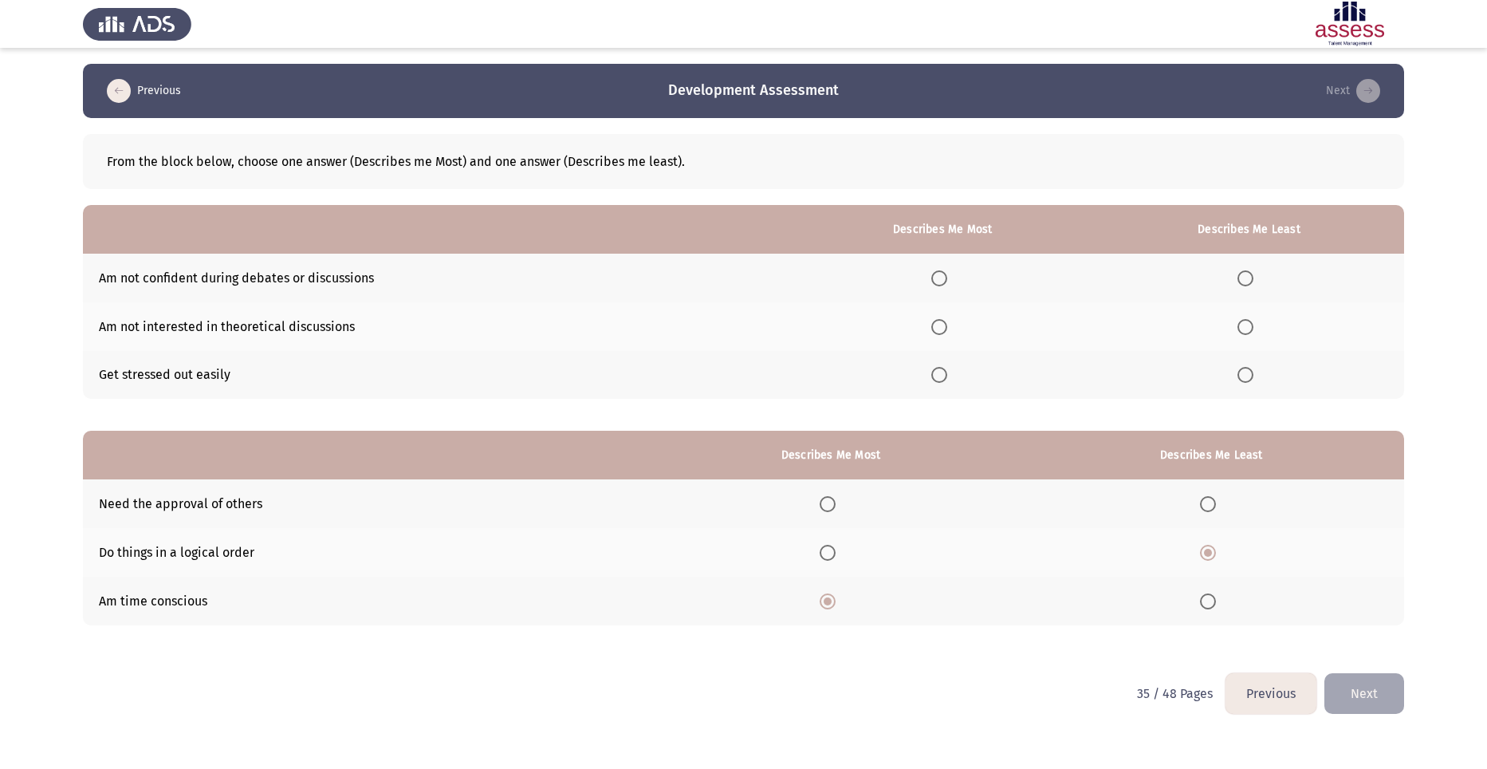
click at [947, 381] on input "Select an option" at bounding box center [939, 375] width 16 height 16
click at [1249, 278] on span "Select an option" at bounding box center [1245, 278] width 16 height 16
click at [1249, 278] on input "Select an option" at bounding box center [1245, 278] width 16 height 16
click at [1377, 694] on button "Next" at bounding box center [1364, 693] width 80 height 41
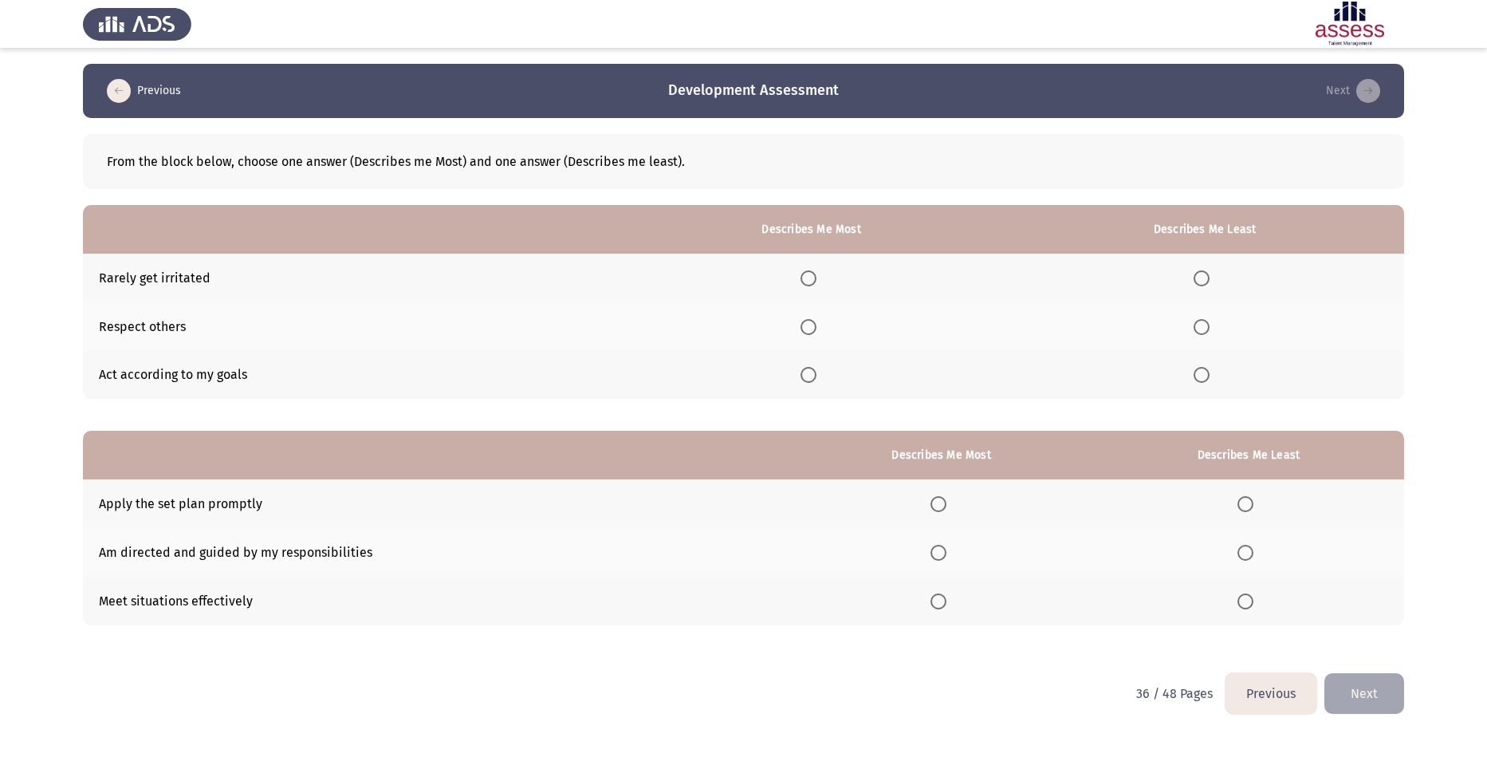
click at [812, 324] on span "Select an option" at bounding box center [808, 327] width 16 height 16
click at [812, 324] on input "Select an option" at bounding box center [808, 327] width 16 height 16
click at [812, 373] on span "Select an option" at bounding box center [808, 375] width 16 height 16
click at [812, 373] on input "Select an option" at bounding box center [808, 375] width 16 height 16
click at [816, 327] on span "Select an option" at bounding box center [808, 327] width 16 height 16
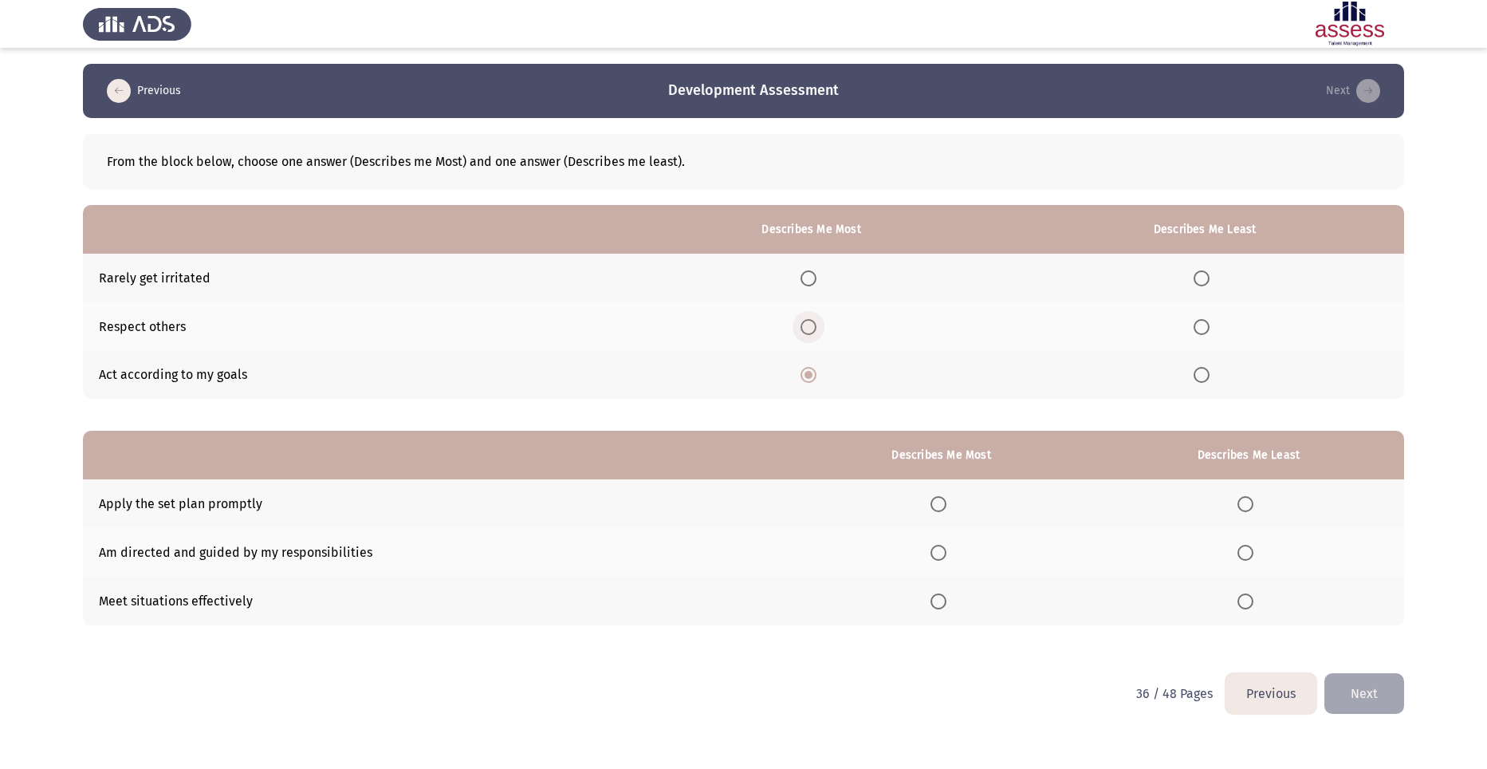
click at [816, 327] on input "Select an option" at bounding box center [808, 327] width 16 height 16
click at [1209, 372] on span "Select an option" at bounding box center [1201, 375] width 16 height 16
click at [1209, 372] on input "Select an option" at bounding box center [1201, 375] width 16 height 16
click at [809, 372] on span "Select an option" at bounding box center [808, 375] width 16 height 16
click at [809, 372] on input "Select an option" at bounding box center [808, 375] width 16 height 16
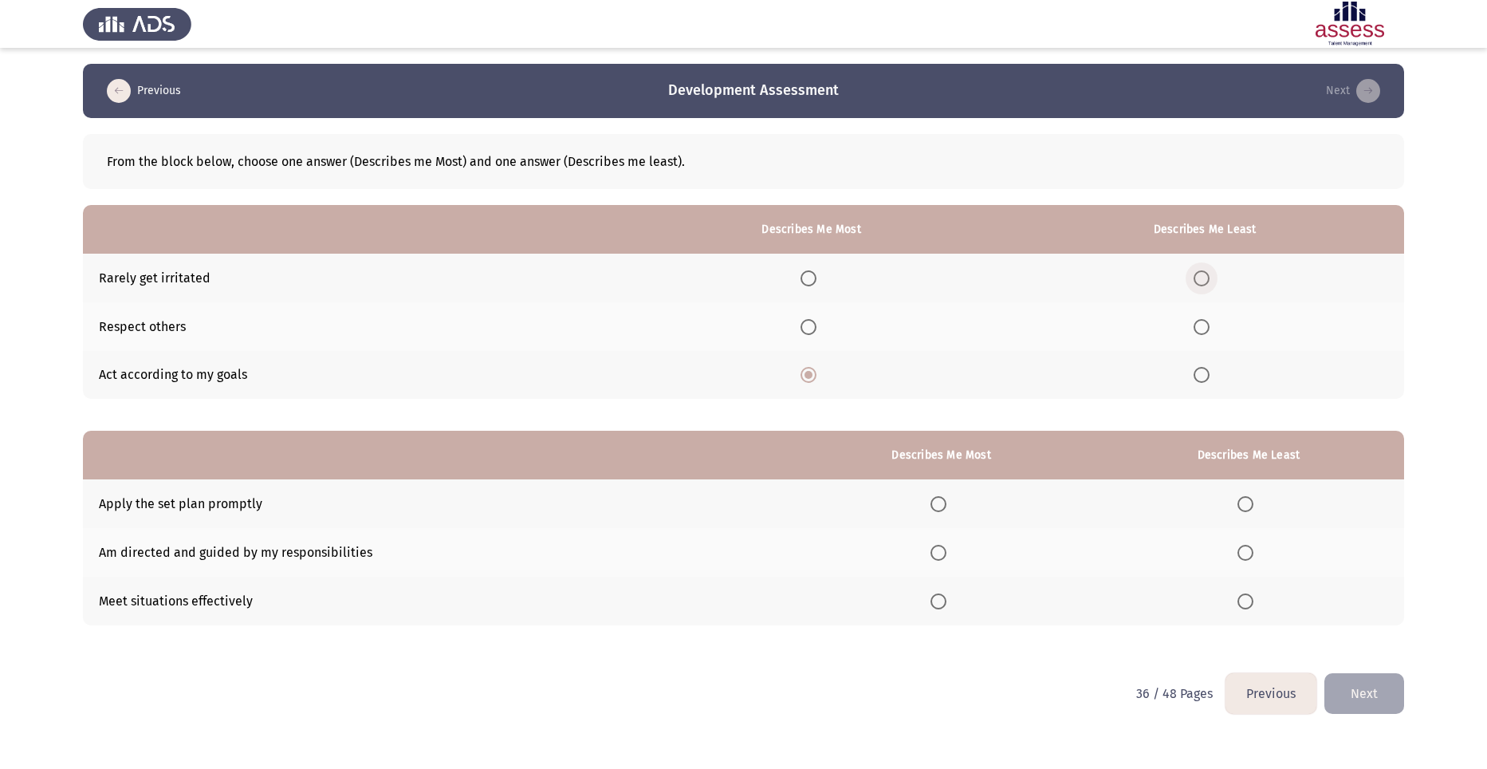
click at [1201, 277] on span "Select an option" at bounding box center [1201, 278] width 16 height 16
click at [1201, 277] on input "Select an option" at bounding box center [1201, 278] width 16 height 16
click at [939, 548] on span "Select an option" at bounding box center [938, 552] width 16 height 16
click at [939, 548] on input "Select an option" at bounding box center [938, 552] width 16 height 16
click at [1250, 505] on span "Select an option" at bounding box center [1245, 504] width 16 height 16
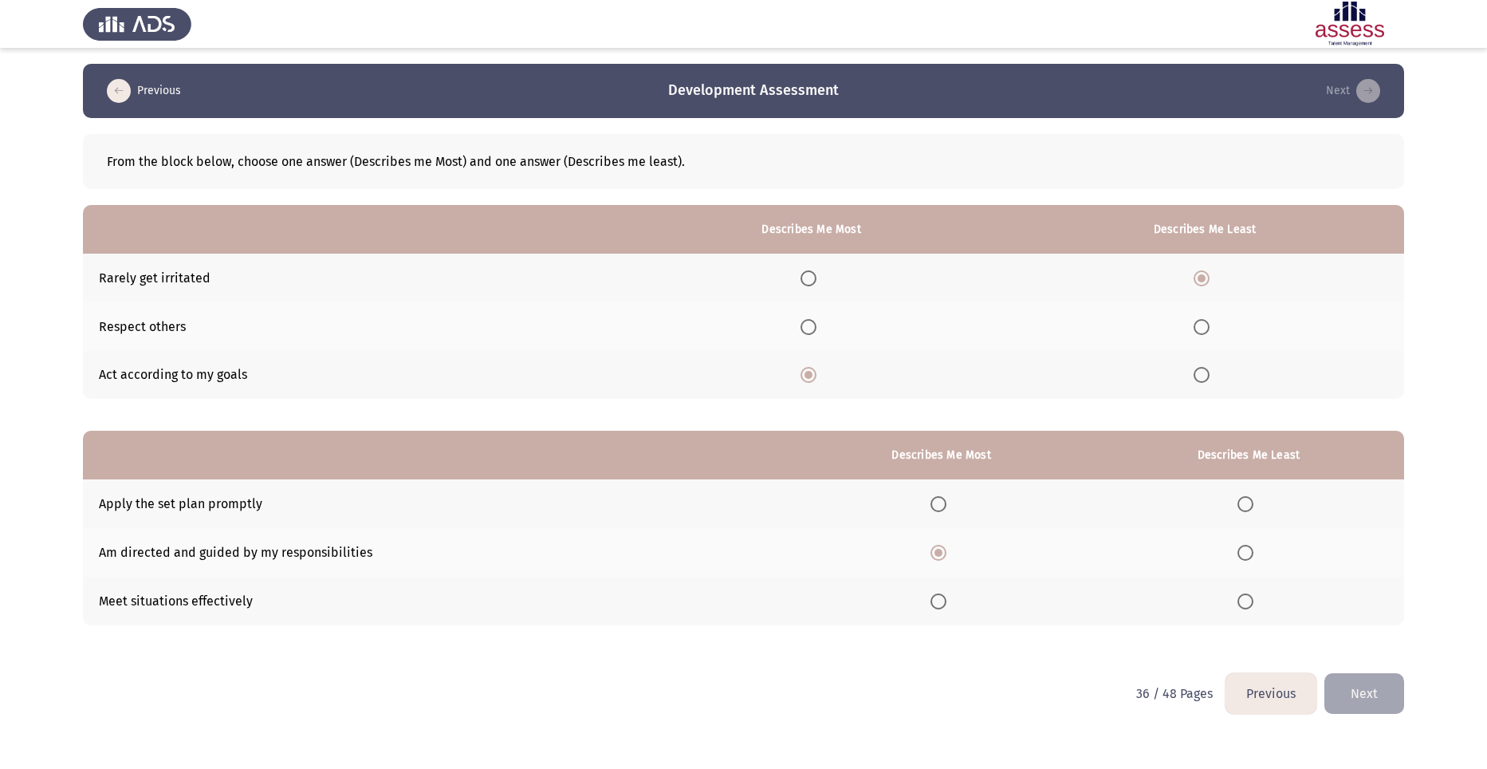
click at [1250, 505] on input "Select an option" at bounding box center [1245, 504] width 16 height 16
click at [1376, 699] on button "Next" at bounding box center [1364, 693] width 80 height 41
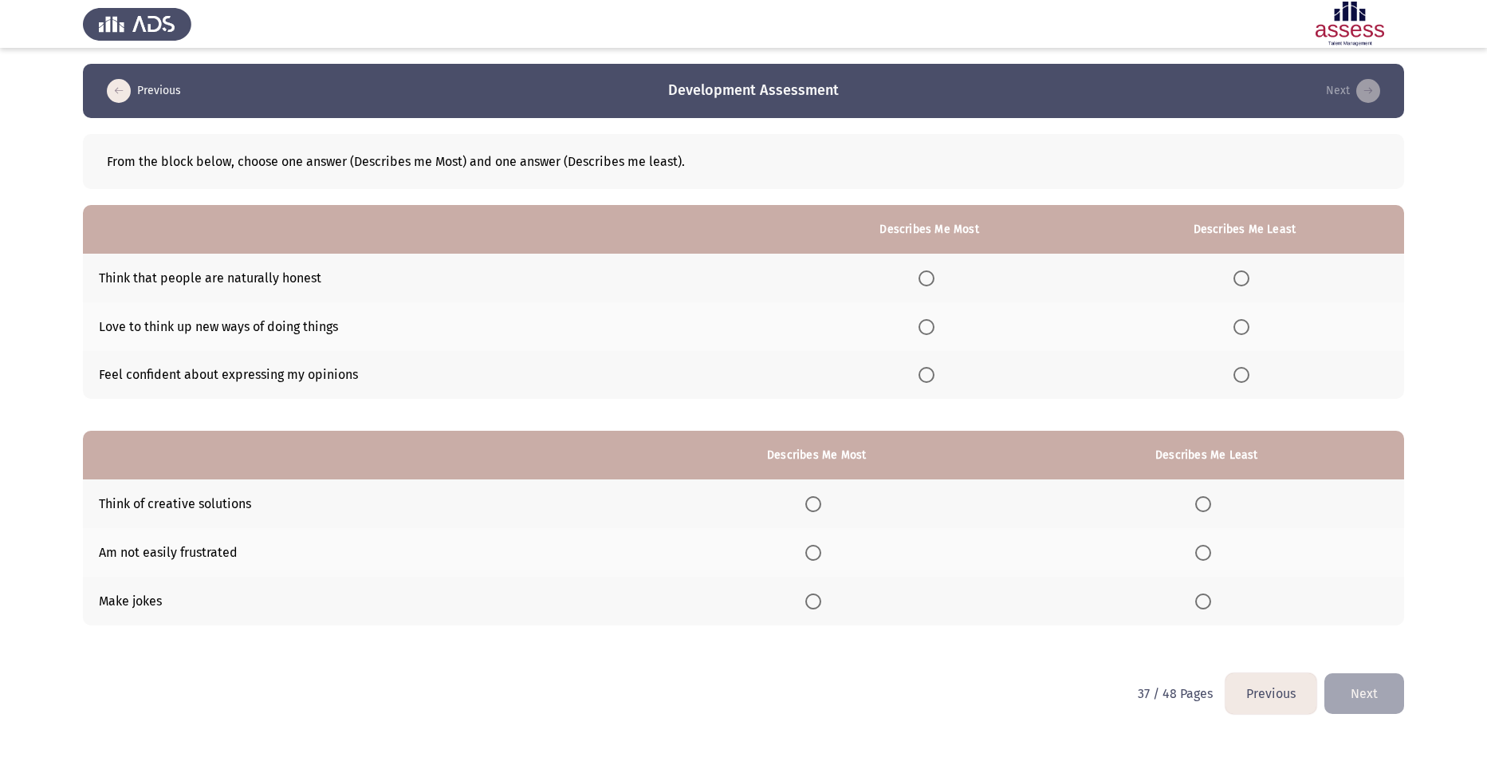
click at [930, 324] on span "Select an option" at bounding box center [926, 327] width 16 height 16
click at [930, 324] on input "Select an option" at bounding box center [926, 327] width 16 height 16
click at [1252, 374] on label "Select an option" at bounding box center [1244, 375] width 22 height 16
click at [1249, 374] on input "Select an option" at bounding box center [1241, 375] width 16 height 16
click at [821, 497] on span "Select an option" at bounding box center [813, 504] width 16 height 16
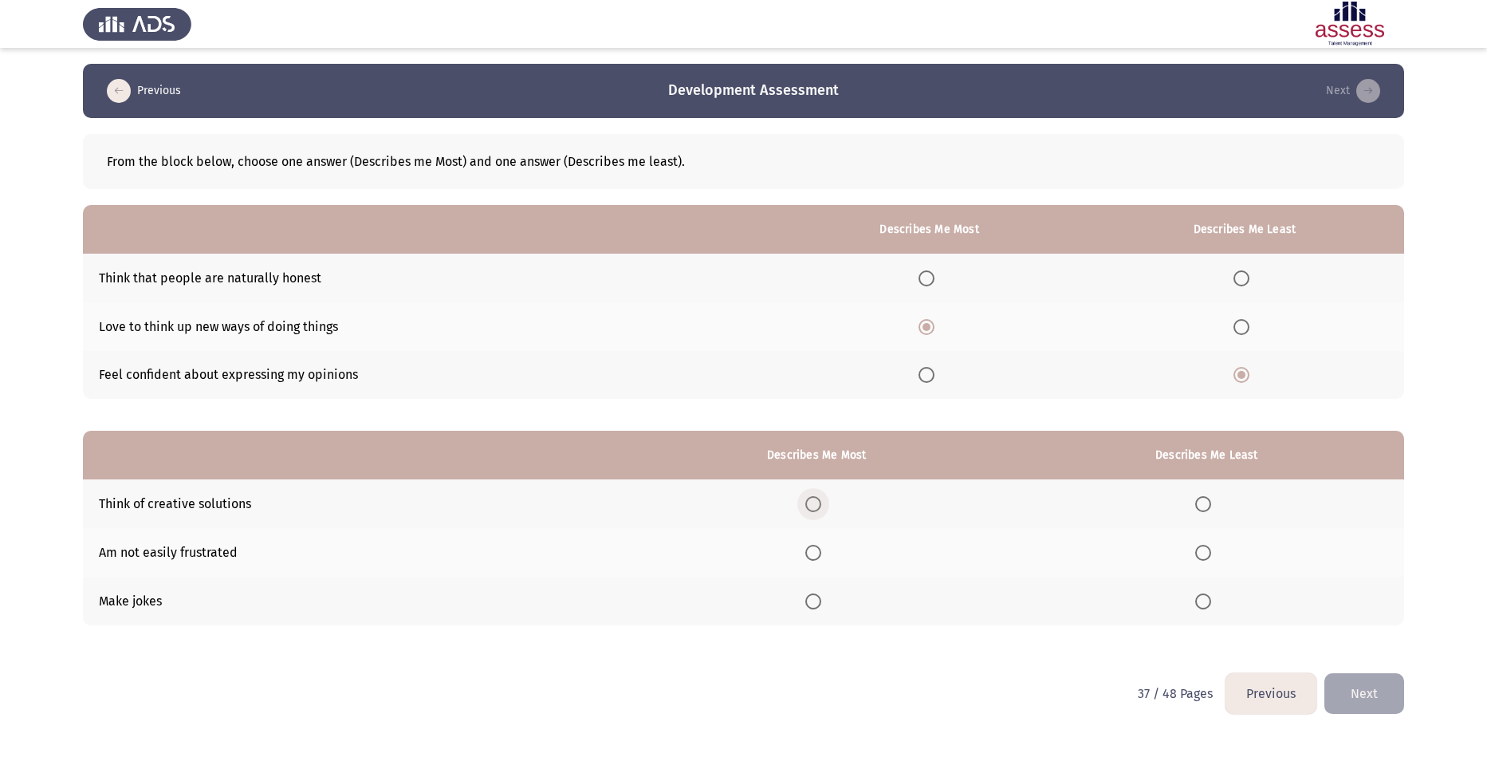
click at [821, 497] on input "Select an option" at bounding box center [813, 504] width 16 height 16
click at [1202, 550] on span "Select an option" at bounding box center [1203, 552] width 16 height 16
click at [1202, 550] on input "Select an option" at bounding box center [1203, 552] width 16 height 16
click at [1370, 687] on button "Next" at bounding box center [1364, 693] width 80 height 41
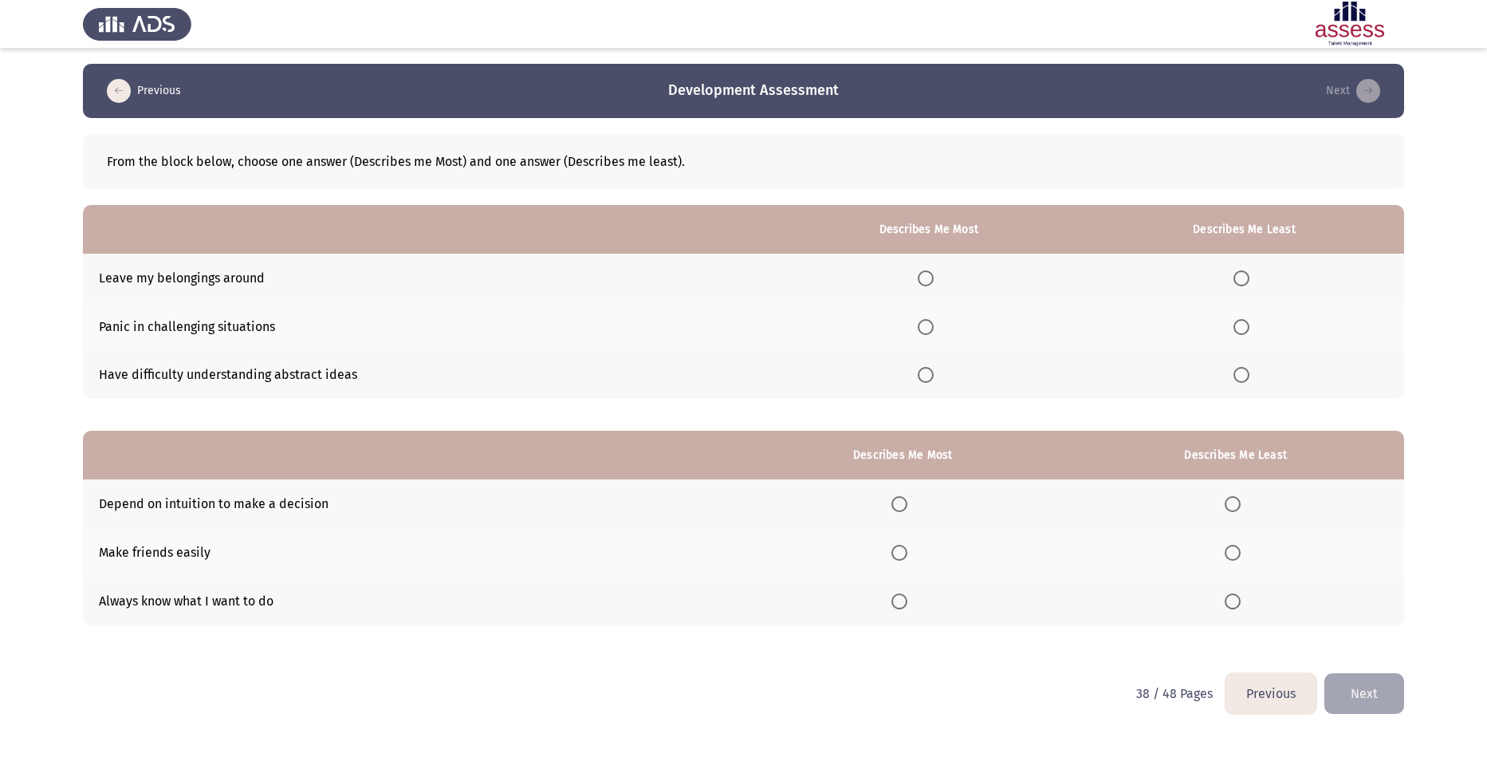
click at [915, 561] on th at bounding box center [902, 552] width 328 height 49
click at [910, 555] on label "Select an option" at bounding box center [902, 552] width 22 height 16
click at [907, 555] on input "Select an option" at bounding box center [899, 552] width 16 height 16
click at [1235, 501] on span "Select an option" at bounding box center [1233, 504] width 16 height 16
click at [1235, 501] on input "Select an option" at bounding box center [1233, 504] width 16 height 16
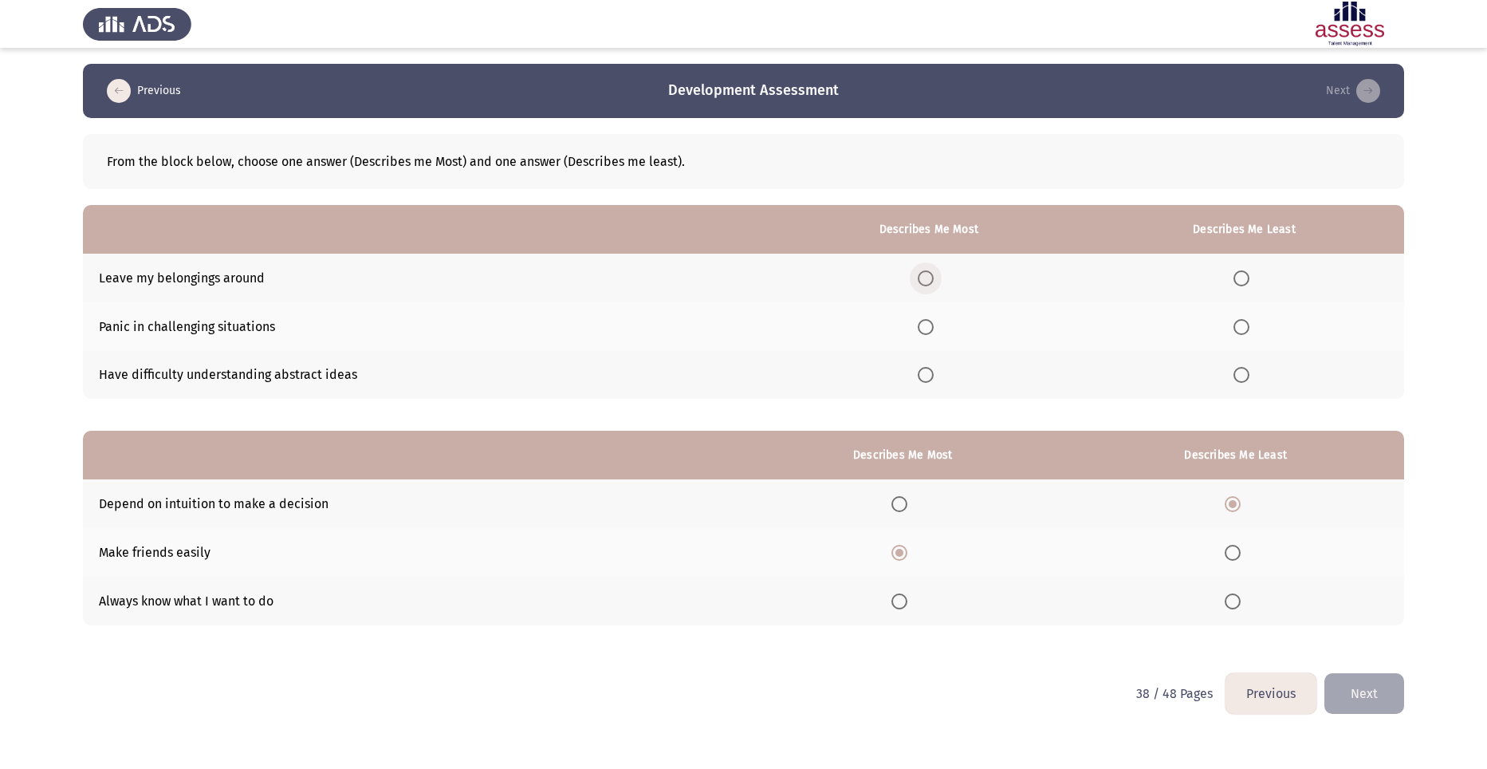
click at [923, 279] on span "Select an option" at bounding box center [926, 278] width 16 height 16
click at [923, 279] on input "Select an option" at bounding box center [926, 278] width 16 height 16
click at [1244, 369] on span "Select an option" at bounding box center [1241, 375] width 16 height 16
click at [1244, 369] on input "Select an option" at bounding box center [1241, 375] width 16 height 16
click at [1244, 329] on span "Select an option" at bounding box center [1241, 327] width 16 height 16
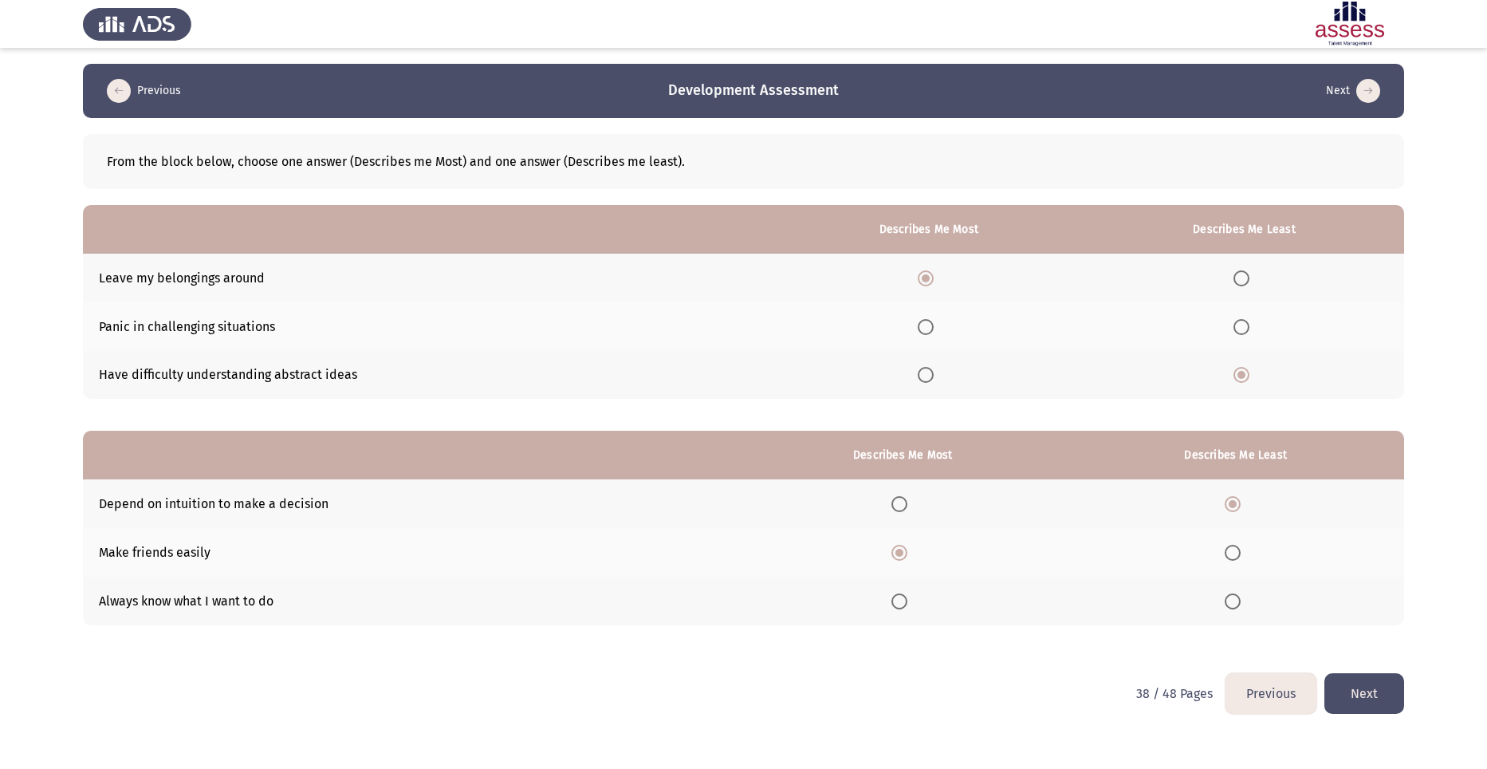
click at [1244, 329] on input "Select an option" at bounding box center [1241, 327] width 16 height 16
click at [1390, 686] on button "Next" at bounding box center [1364, 693] width 80 height 41
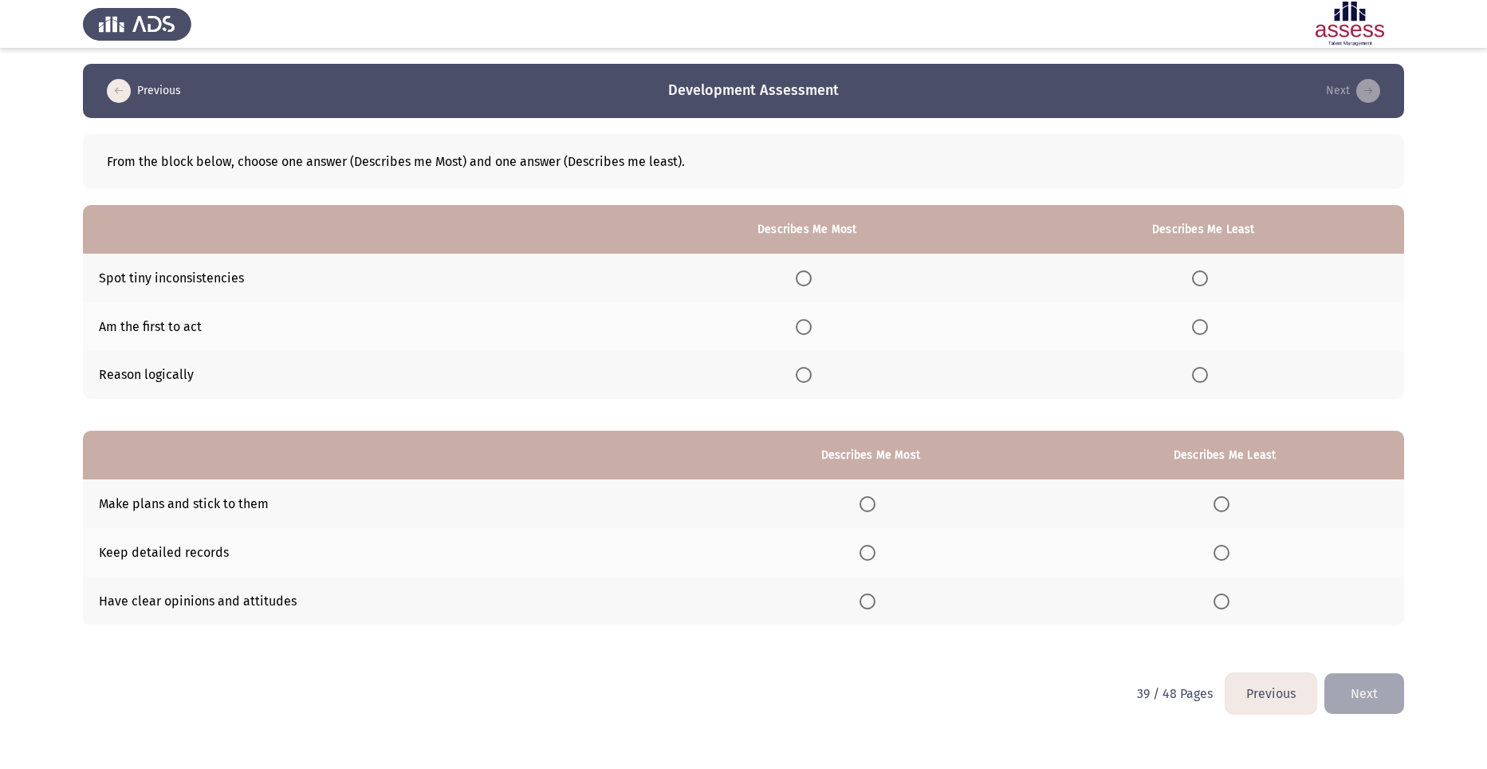
click at [808, 324] on span "Select an option" at bounding box center [804, 327] width 16 height 16
click at [808, 324] on input "Select an option" at bounding box center [804, 327] width 16 height 16
drag, startPoint x: 1197, startPoint y: 286, endPoint x: 1200, endPoint y: 278, distance: 8.3
click at [1198, 281] on th at bounding box center [1203, 278] width 401 height 49
click at [1200, 278] on span "Select an option" at bounding box center [1200, 278] width 16 height 16
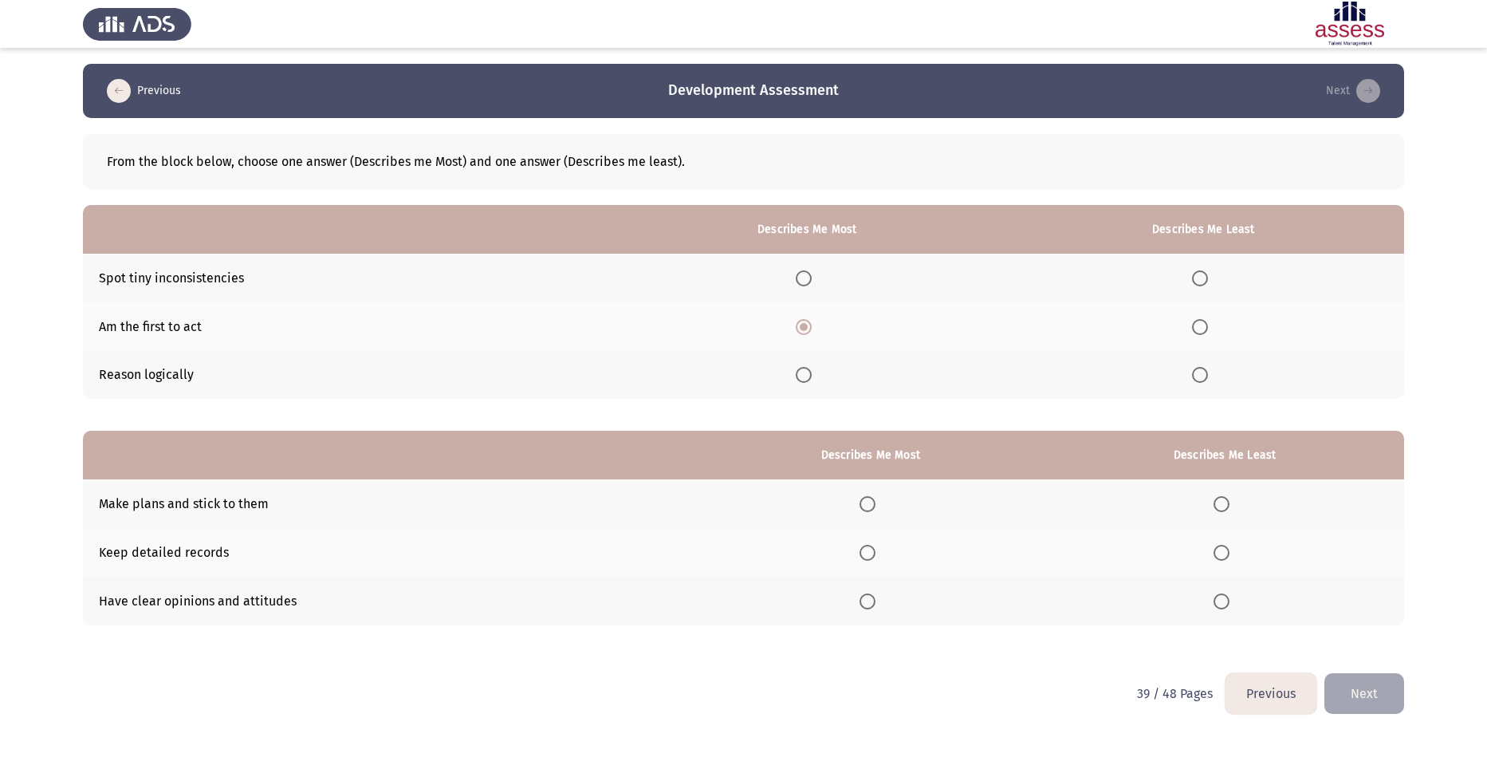
click at [1200, 278] on input "Select an option" at bounding box center [1200, 278] width 16 height 16
click at [872, 500] on span "Select an option" at bounding box center [867, 504] width 16 height 16
click at [872, 500] on input "Select an option" at bounding box center [867, 504] width 16 height 16
click at [1225, 551] on span "Select an option" at bounding box center [1221, 552] width 16 height 16
drag, startPoint x: 1226, startPoint y: 565, endPoint x: 1218, endPoint y: 558, distance: 10.7
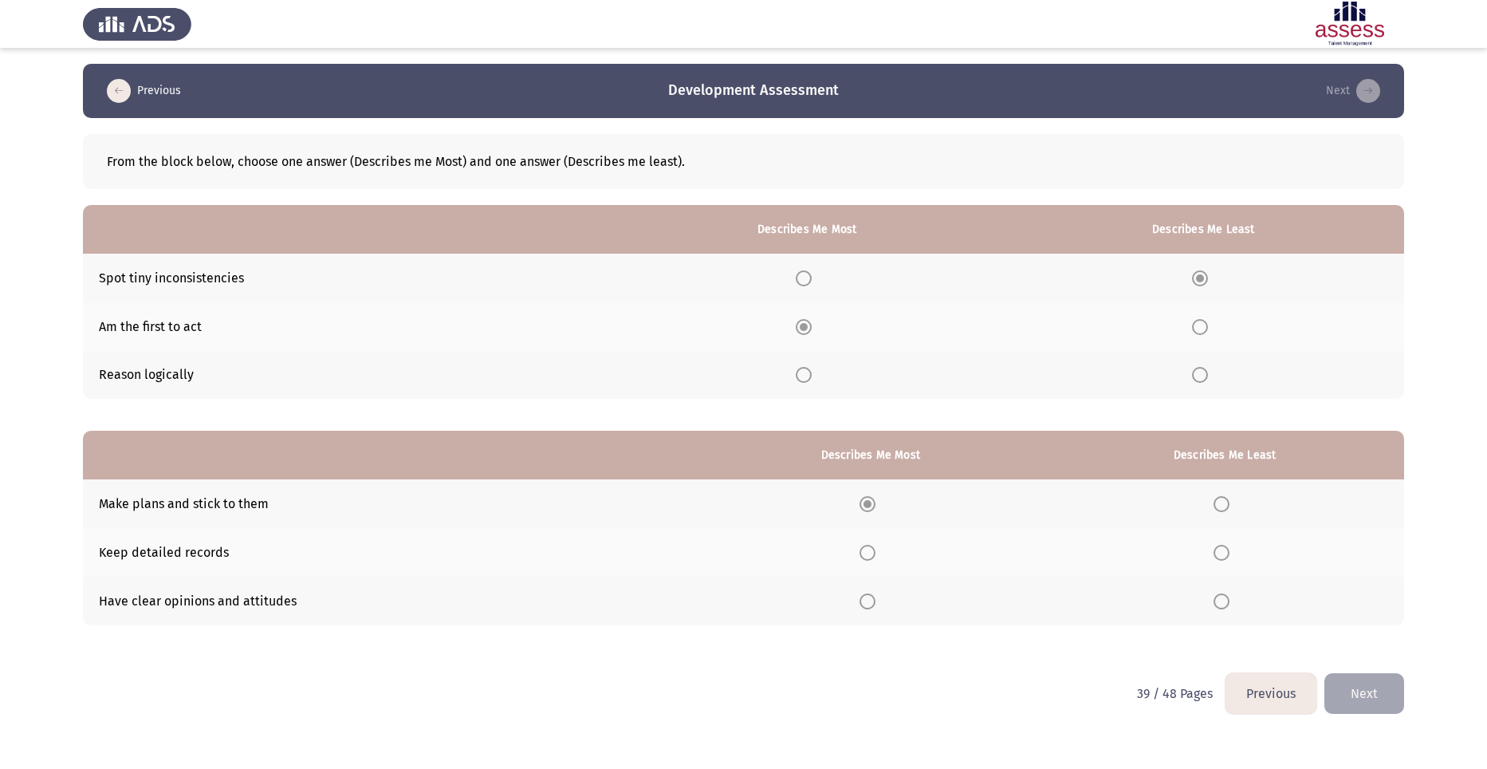
click at [1226, 564] on th at bounding box center [1224, 552] width 359 height 49
click at [1218, 557] on span "Select an option" at bounding box center [1221, 552] width 16 height 16
click at [1222, 554] on span "Select an option" at bounding box center [1221, 552] width 16 height 16
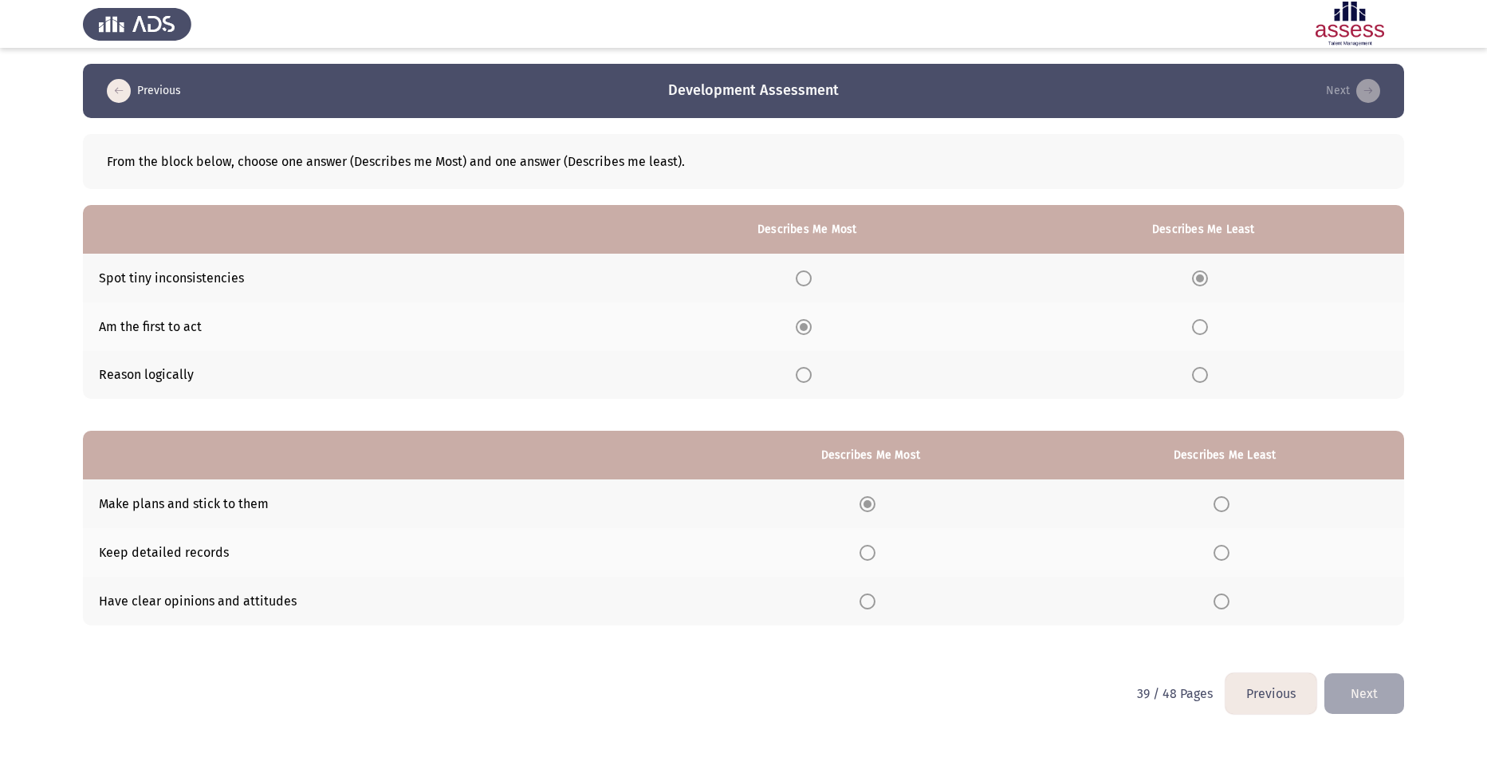
click at [1222, 554] on span "Select an option" at bounding box center [1221, 552] width 16 height 16
click at [1226, 548] on span "Select an option" at bounding box center [1221, 552] width 16 height 16
click at [1223, 549] on span "Select an option" at bounding box center [1221, 552] width 16 height 16
click at [1223, 560] on span "Select an option" at bounding box center [1221, 552] width 16 height 16
click at [1225, 553] on span "Select an option" at bounding box center [1221, 552] width 16 height 16
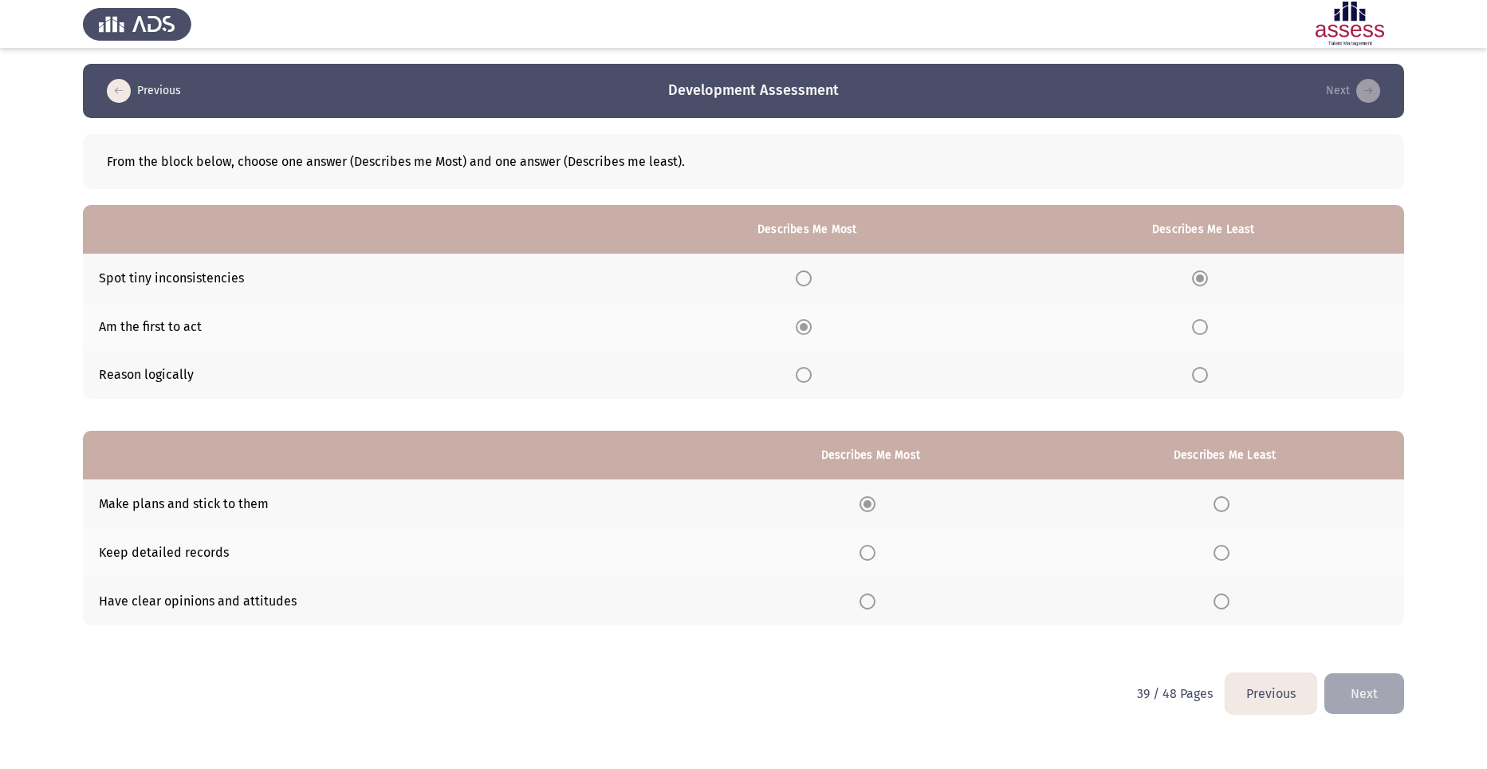
click at [1225, 553] on span "Select an option" at bounding box center [1221, 552] width 16 height 16
click at [1225, 552] on span "Select an option" at bounding box center [1221, 552] width 16 height 16
click at [1219, 553] on span "Select an option" at bounding box center [1221, 552] width 16 height 16
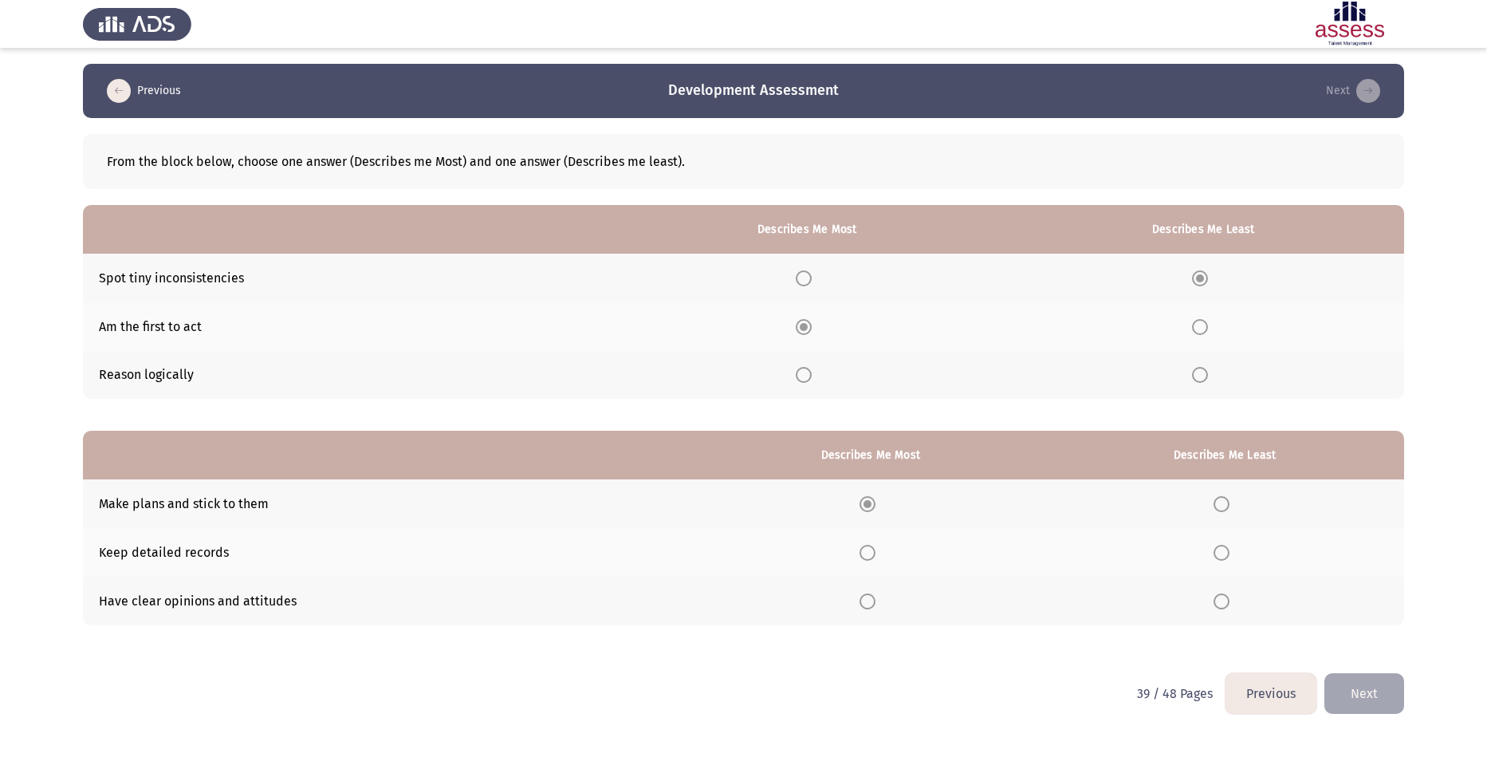
click at [1219, 553] on span "Select an option" at bounding box center [1221, 552] width 16 height 16
click at [1215, 555] on span "Select an option" at bounding box center [1221, 552] width 16 height 16
drag, startPoint x: 1225, startPoint y: 544, endPoint x: 1225, endPoint y: 555, distance: 11.2
click at [1224, 544] on span "Select an option" at bounding box center [1221, 552] width 16 height 16
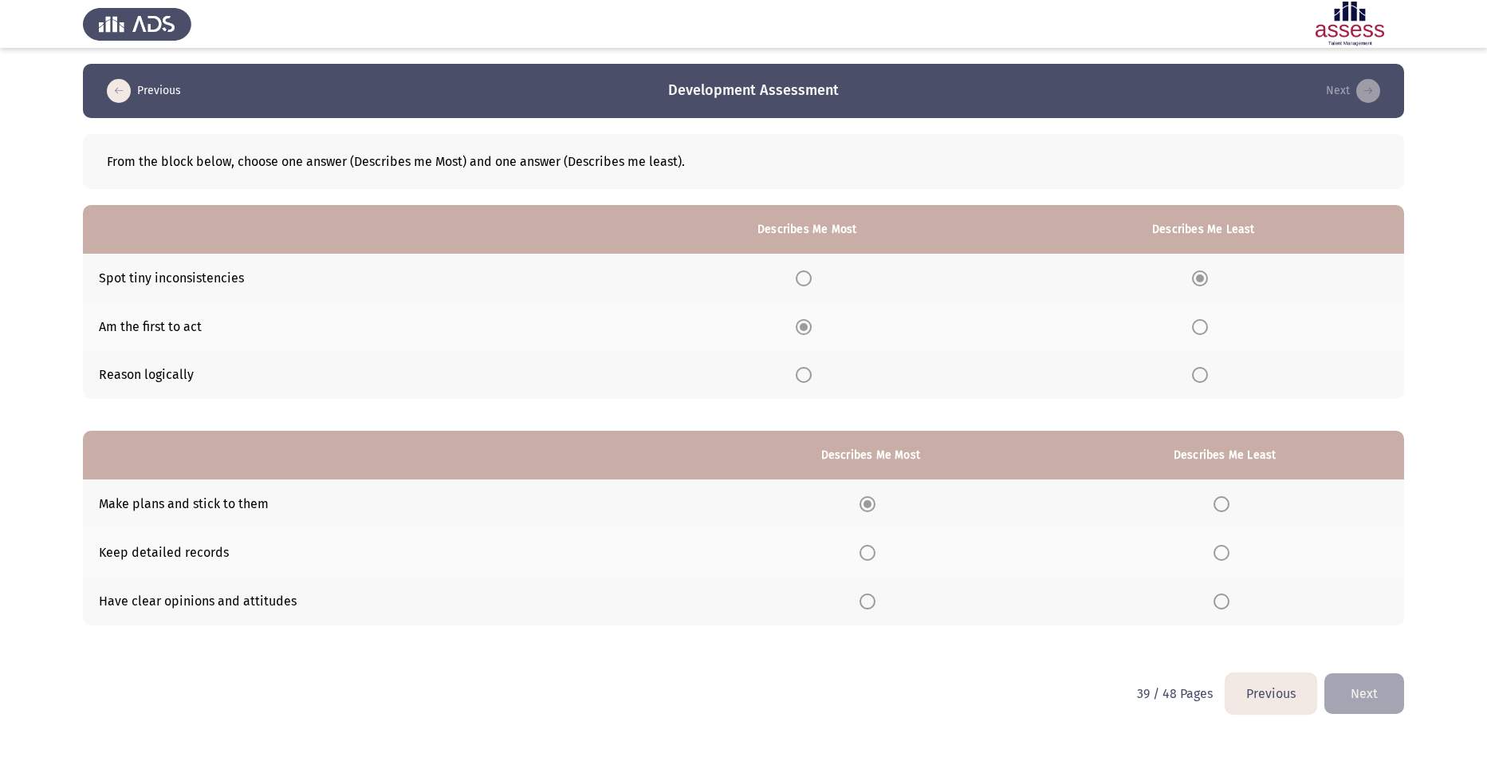
click at [1225, 555] on span "Select an option" at bounding box center [1221, 552] width 16 height 16
click at [1213, 557] on th at bounding box center [1224, 552] width 359 height 49
click at [1222, 562] on th at bounding box center [1224, 552] width 359 height 49
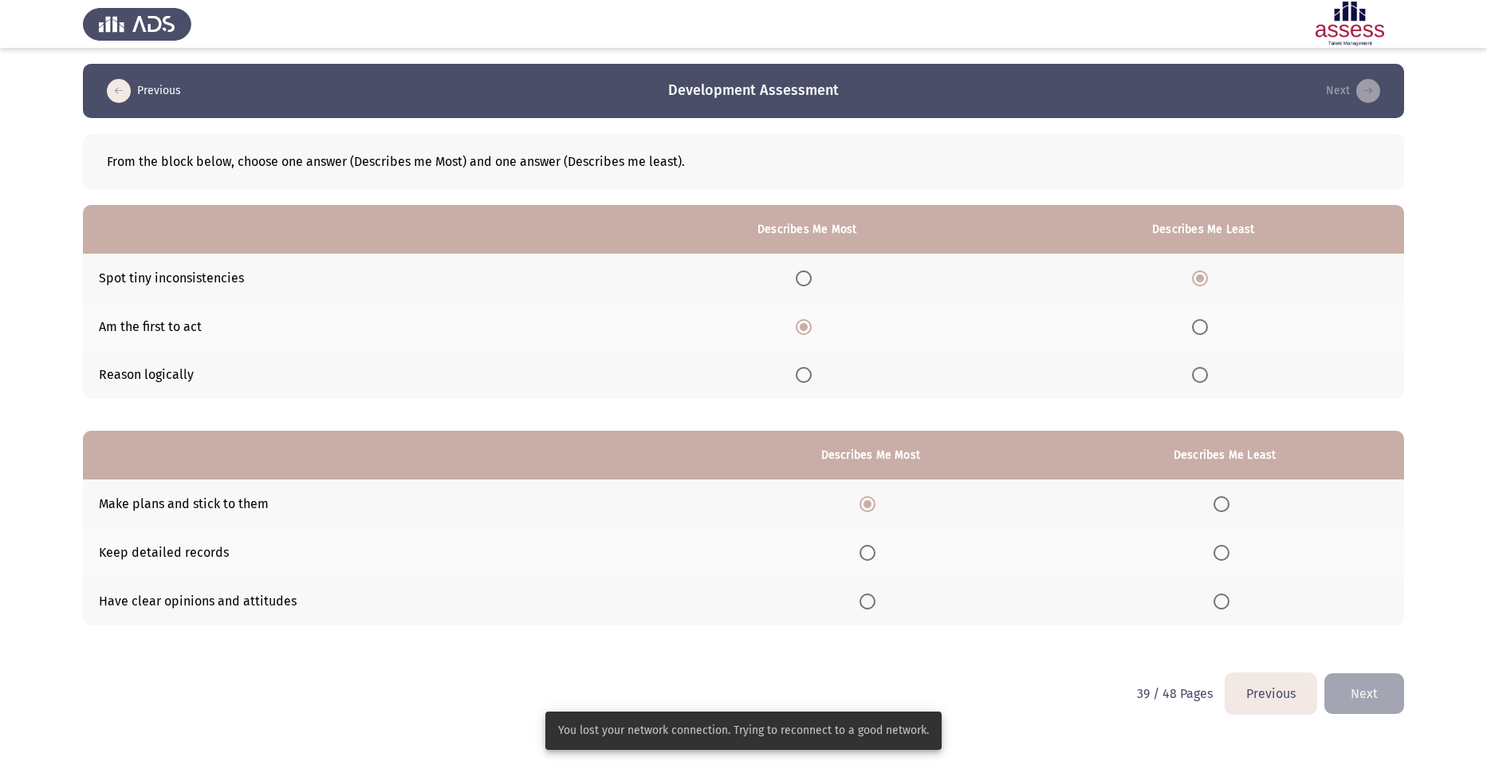
click at [1221, 554] on th at bounding box center [1224, 552] width 359 height 49
click at [1226, 557] on span "Select an option" at bounding box center [1221, 552] width 16 height 16
click at [1226, 557] on input "Select an option" at bounding box center [1221, 552] width 16 height 16
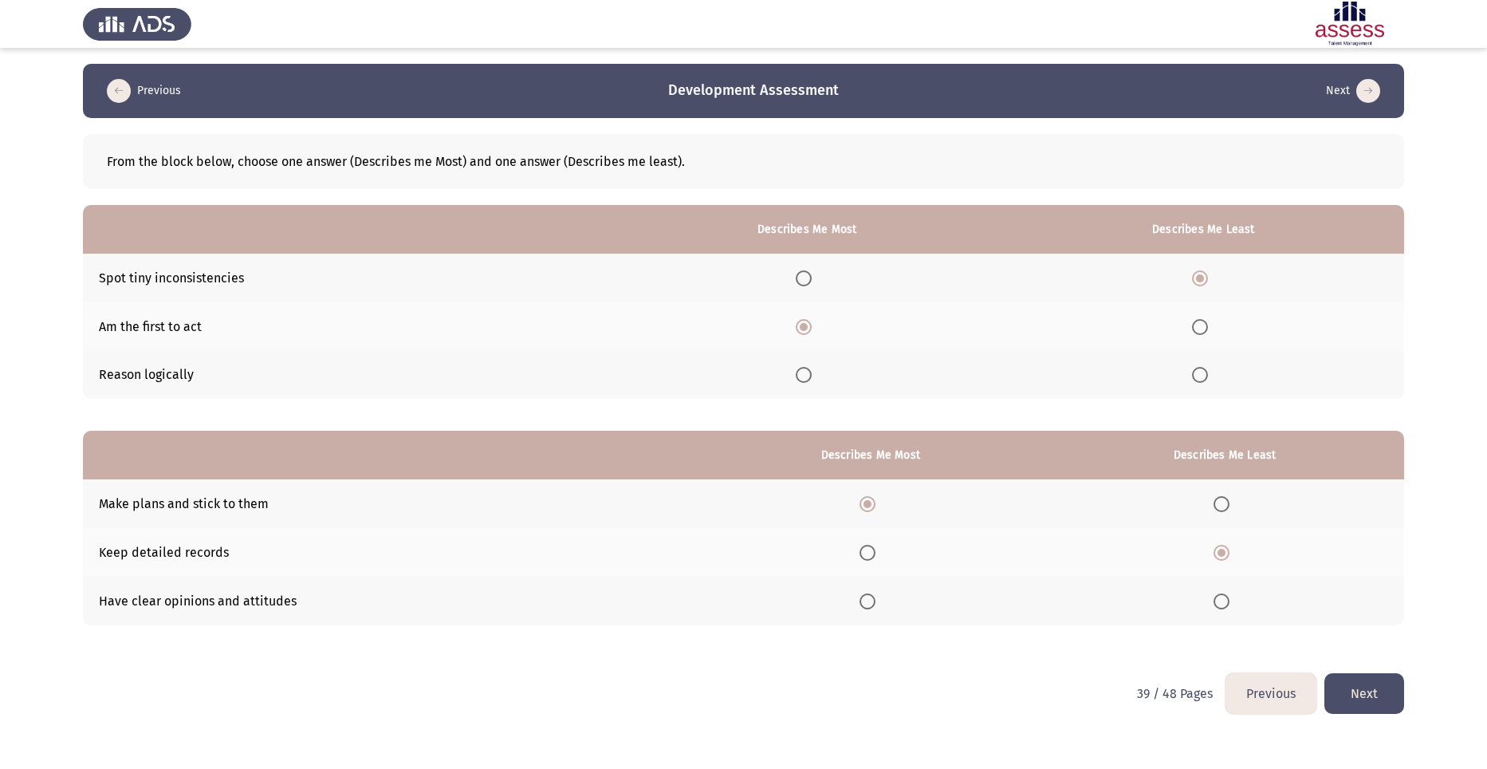
click at [1379, 699] on button "Next" at bounding box center [1364, 693] width 80 height 41
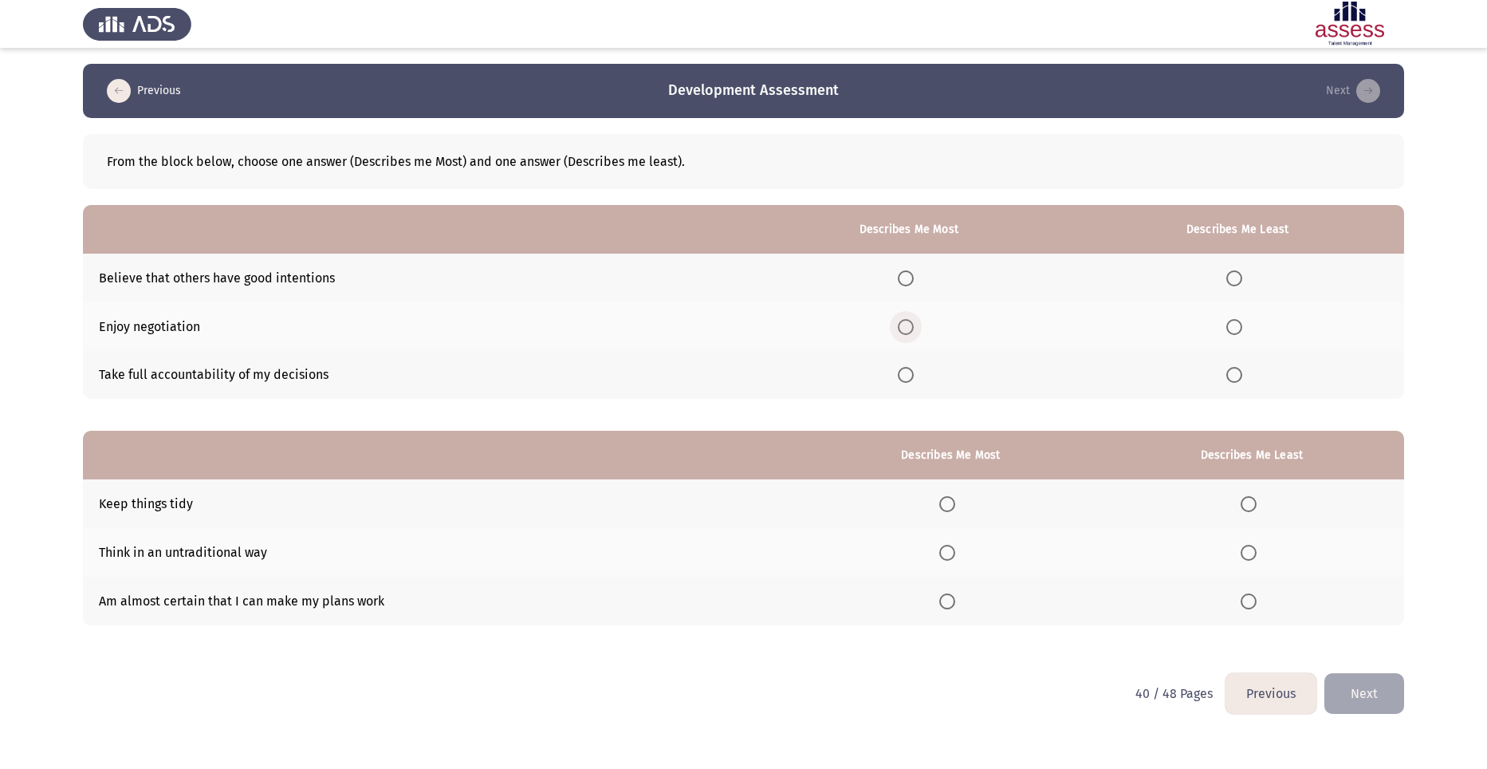
click at [913, 322] on span "Select an option" at bounding box center [906, 327] width 16 height 16
click at [913, 322] on input "Select an option" at bounding box center [906, 327] width 16 height 16
click at [1236, 281] on span "Select an option" at bounding box center [1234, 278] width 16 height 16
click at [1236, 281] on input "Select an option" at bounding box center [1234, 278] width 16 height 16
click at [952, 501] on span "Select an option" at bounding box center [947, 504] width 16 height 16
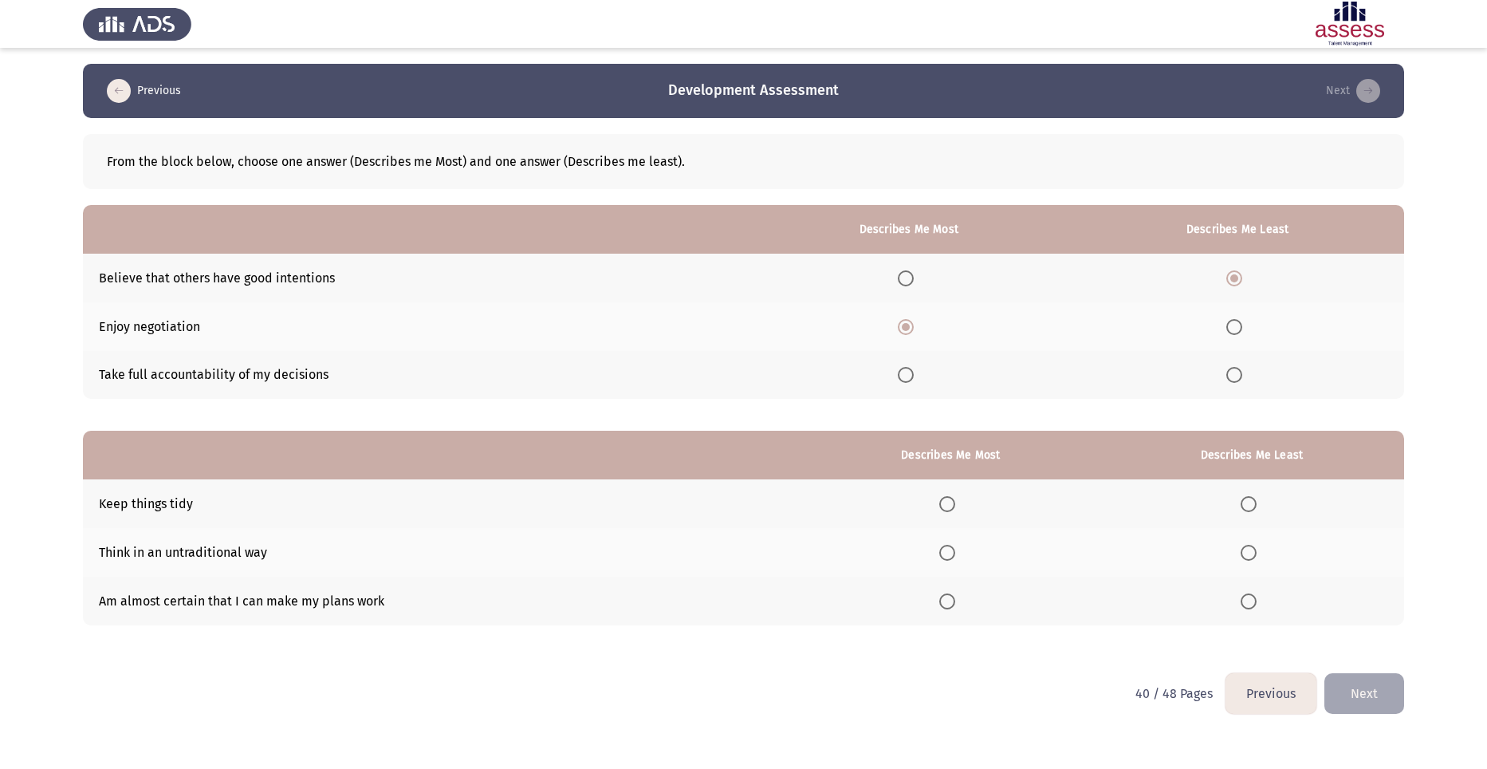
click at [952, 501] on input "Select an option" at bounding box center [947, 504] width 16 height 16
click at [1256, 554] on span "Select an option" at bounding box center [1248, 552] width 16 height 16
click at [1256, 554] on input "Select an option" at bounding box center [1248, 552] width 16 height 16
click at [1382, 690] on button "Next" at bounding box center [1364, 693] width 80 height 41
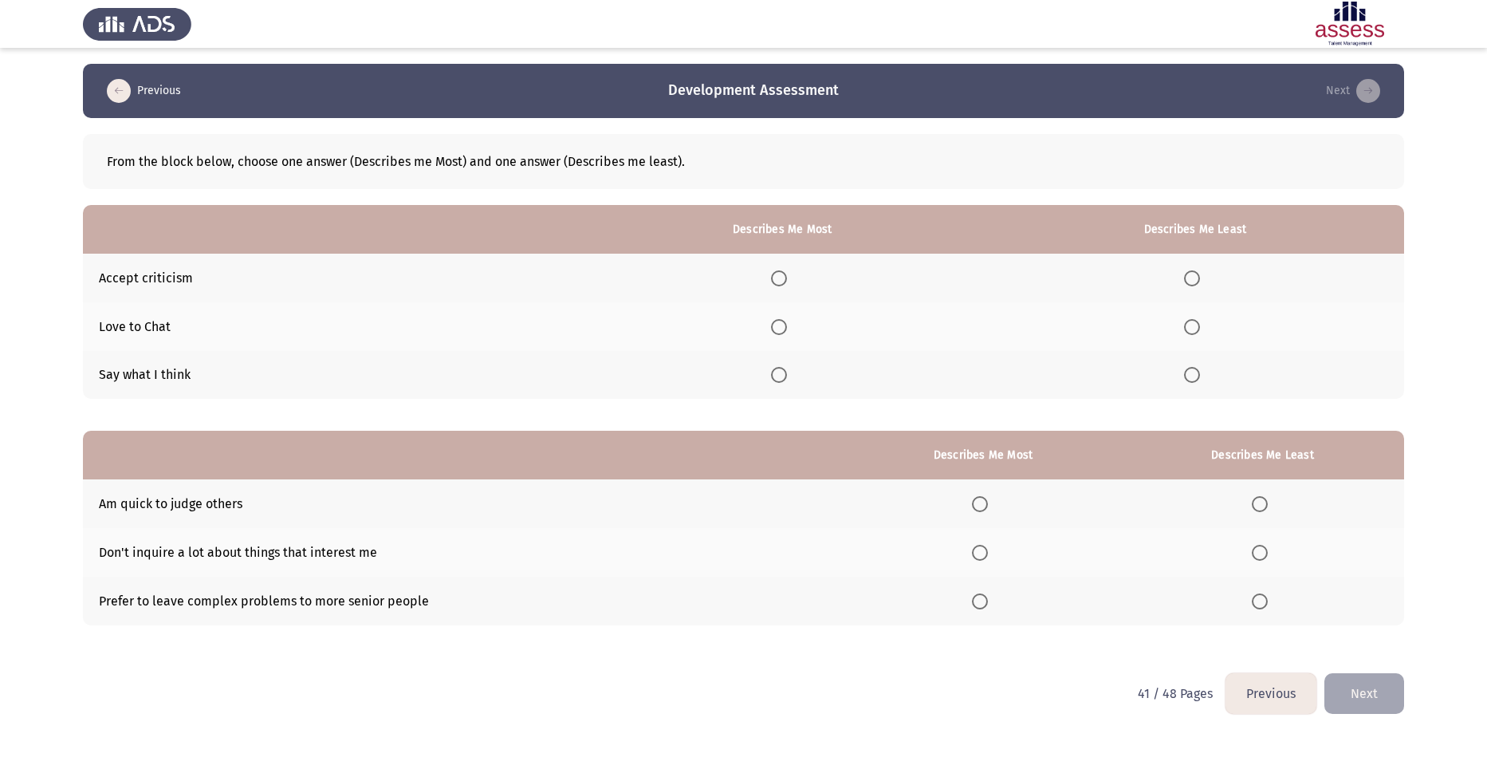
click at [785, 273] on span "Select an option" at bounding box center [779, 278] width 16 height 16
click at [785, 273] on input "Select an option" at bounding box center [779, 278] width 16 height 16
click at [1195, 372] on span "Select an option" at bounding box center [1192, 375] width 16 height 16
click at [1195, 372] on input "Select an option" at bounding box center [1192, 375] width 16 height 16
click at [1264, 503] on span "Select an option" at bounding box center [1260, 504] width 16 height 16
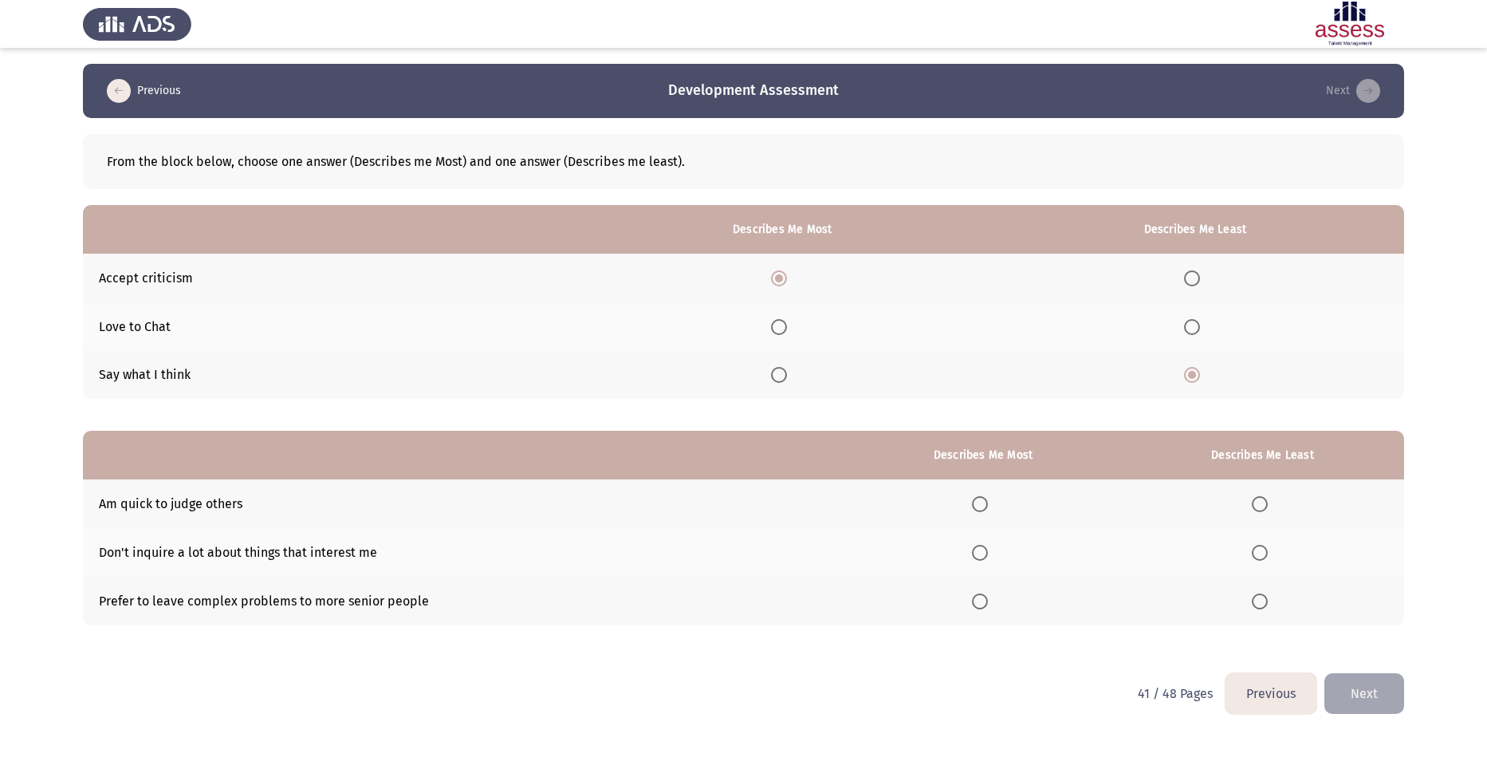
click at [1264, 503] on input "Select an option" at bounding box center [1260, 504] width 16 height 16
click at [988, 552] on span "Select an option" at bounding box center [980, 552] width 16 height 16
click at [988, 552] on input "Select an option" at bounding box center [980, 552] width 16 height 16
click at [1386, 698] on button "Next" at bounding box center [1364, 693] width 80 height 41
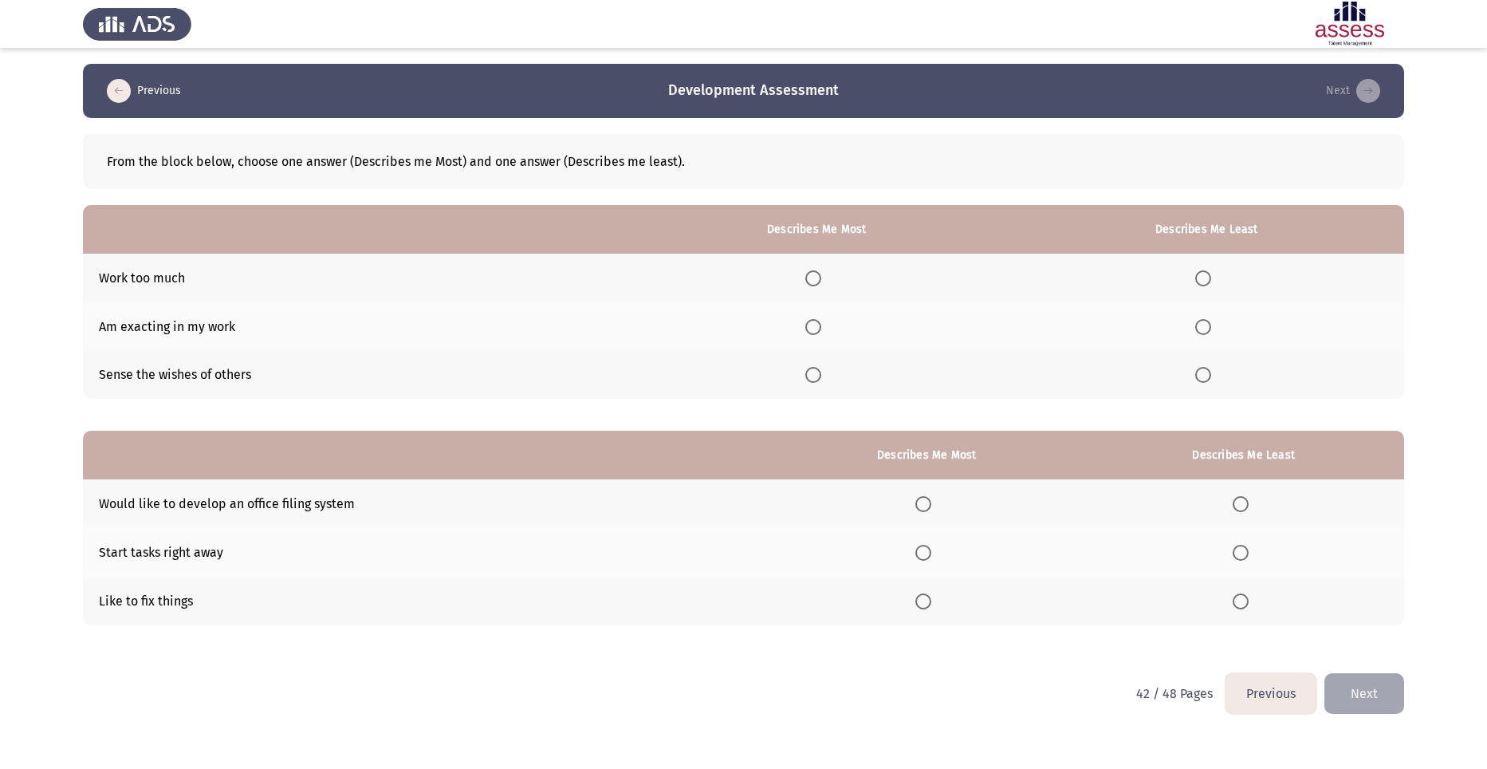
click at [821, 327] on span "Select an option" at bounding box center [813, 327] width 16 height 16
click at [821, 327] on input "Select an option" at bounding box center [813, 327] width 16 height 16
click at [1209, 372] on span "Select an option" at bounding box center [1203, 375] width 16 height 16
click at [1209, 372] on input "Select an option" at bounding box center [1203, 375] width 16 height 16
click at [929, 503] on span "Select an option" at bounding box center [923, 504] width 16 height 16
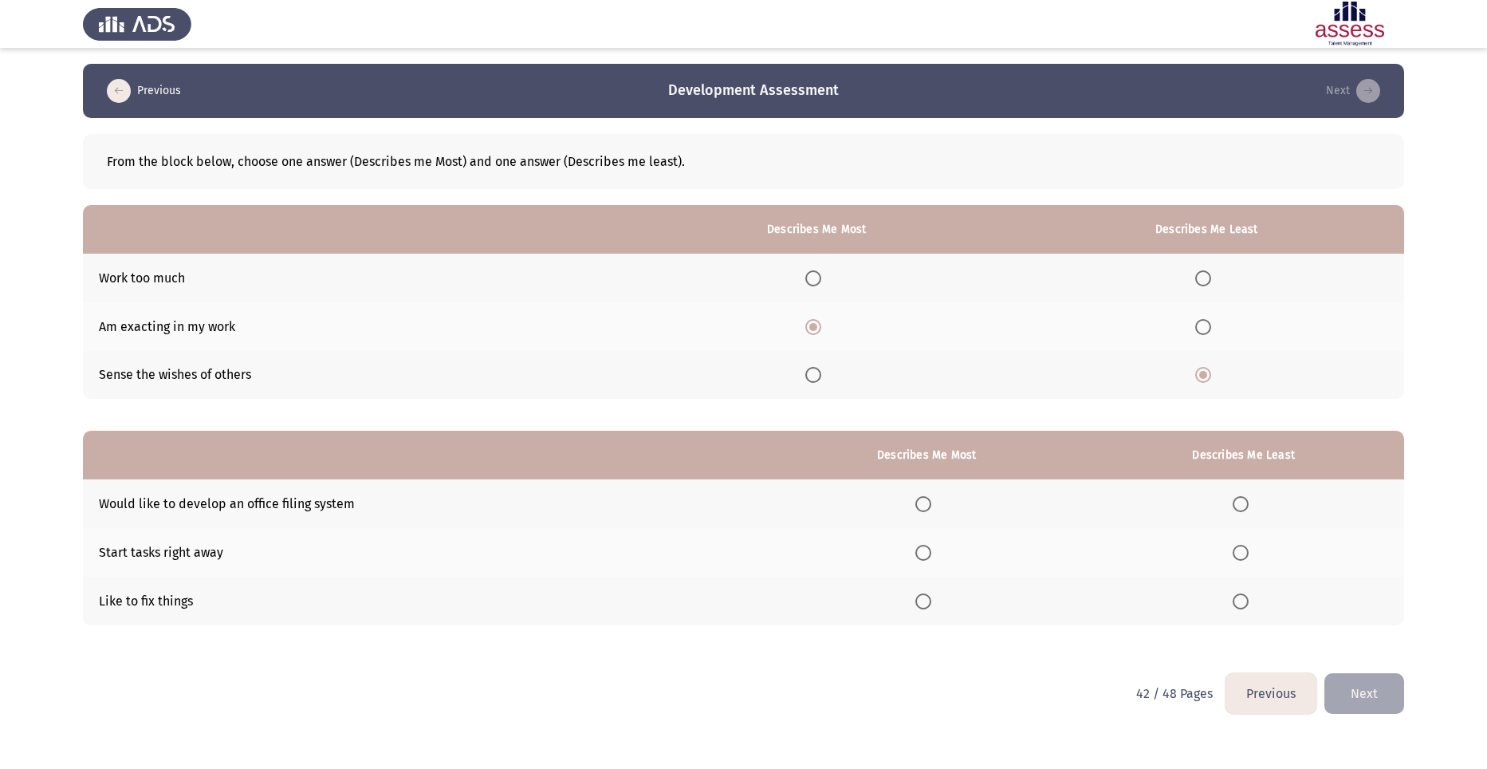
click at [929, 503] on input "Select an option" at bounding box center [923, 504] width 16 height 16
click at [931, 557] on span "Select an option" at bounding box center [923, 552] width 16 height 16
click at [931, 557] on input "Select an option" at bounding box center [923, 552] width 16 height 16
click at [1252, 504] on label "Select an option" at bounding box center [1243, 504] width 22 height 16
click at [1248, 504] on input "Select an option" at bounding box center [1240, 504] width 16 height 16
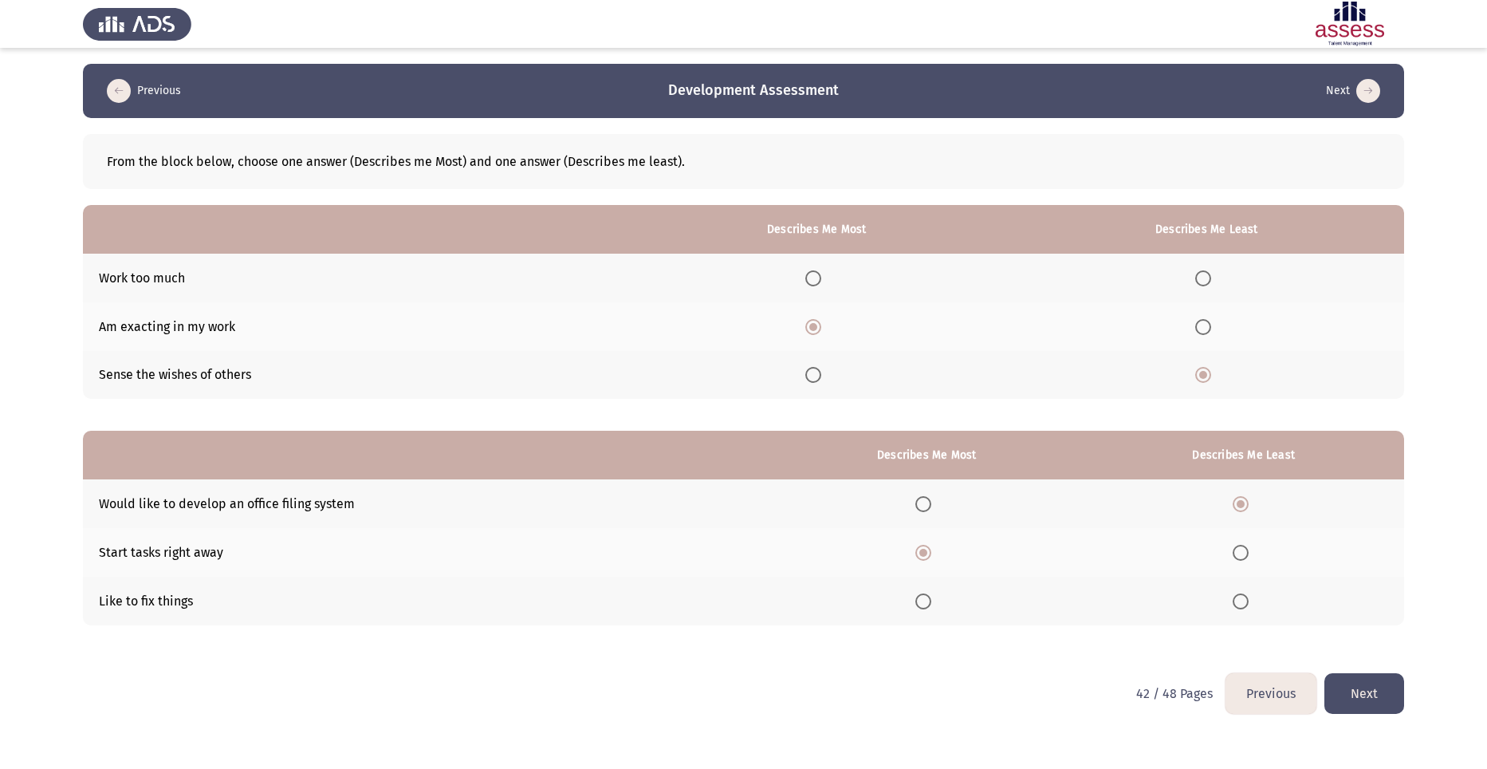
click at [1379, 694] on button "Next" at bounding box center [1364, 693] width 80 height 41
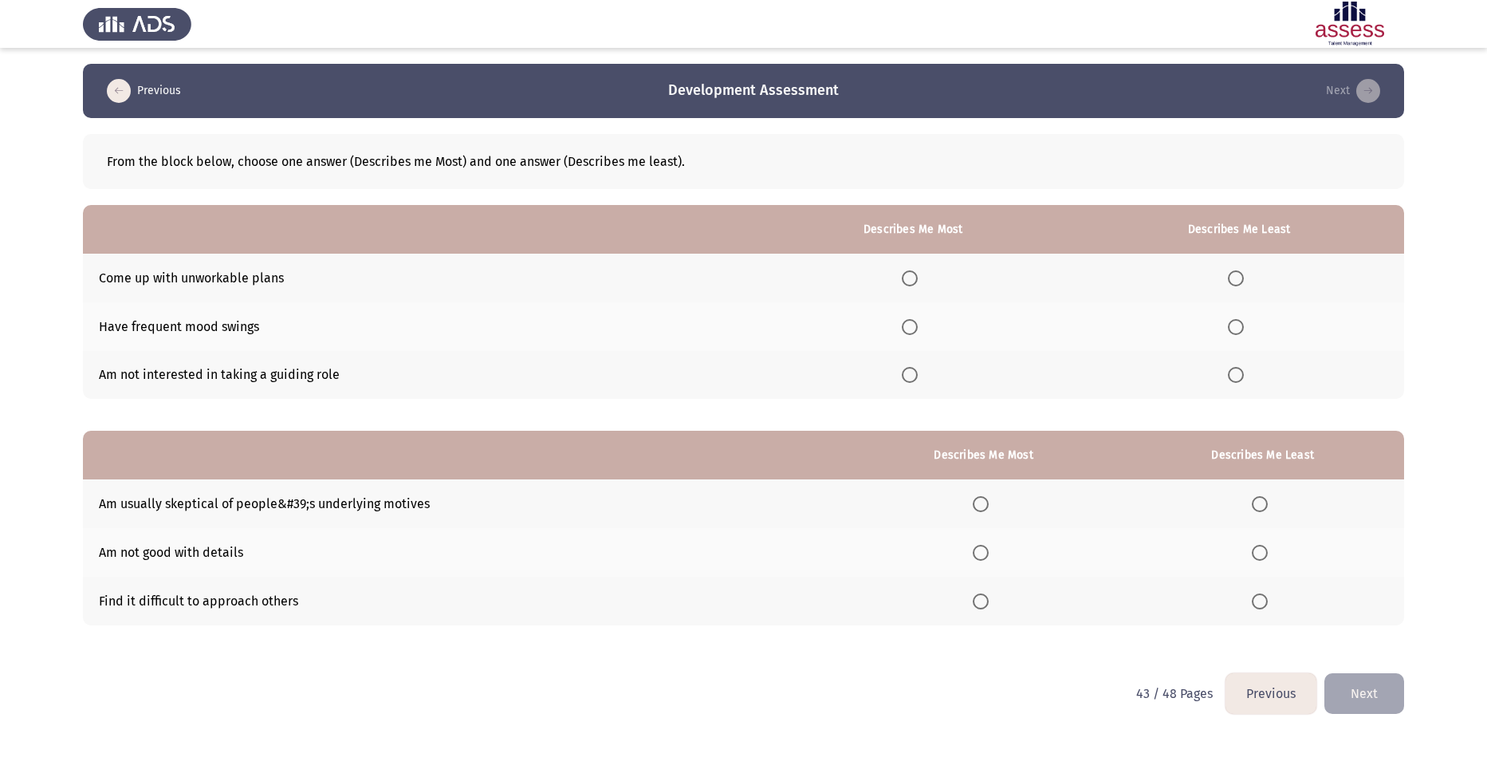
click at [1276, 698] on button "Previous" at bounding box center [1270, 693] width 91 height 41
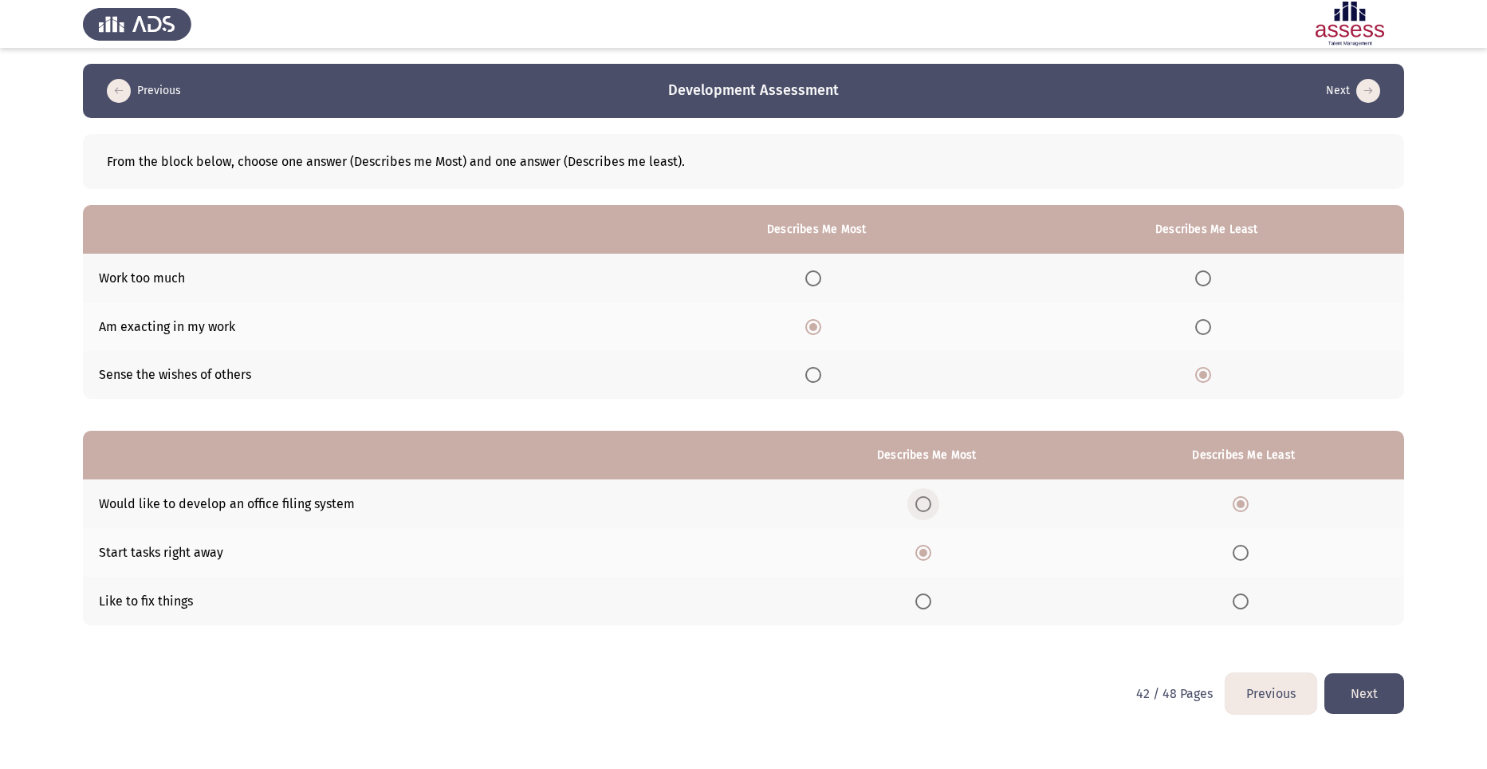
click at [924, 503] on span "Select an option" at bounding box center [923, 504] width 16 height 16
click at [924, 503] on input "Select an option" at bounding box center [923, 504] width 16 height 16
click at [931, 556] on span "Select an option" at bounding box center [923, 552] width 16 height 16
click at [931, 556] on input "Select an option" at bounding box center [923, 552] width 16 height 16
click at [930, 597] on span "Select an option" at bounding box center [923, 601] width 16 height 16
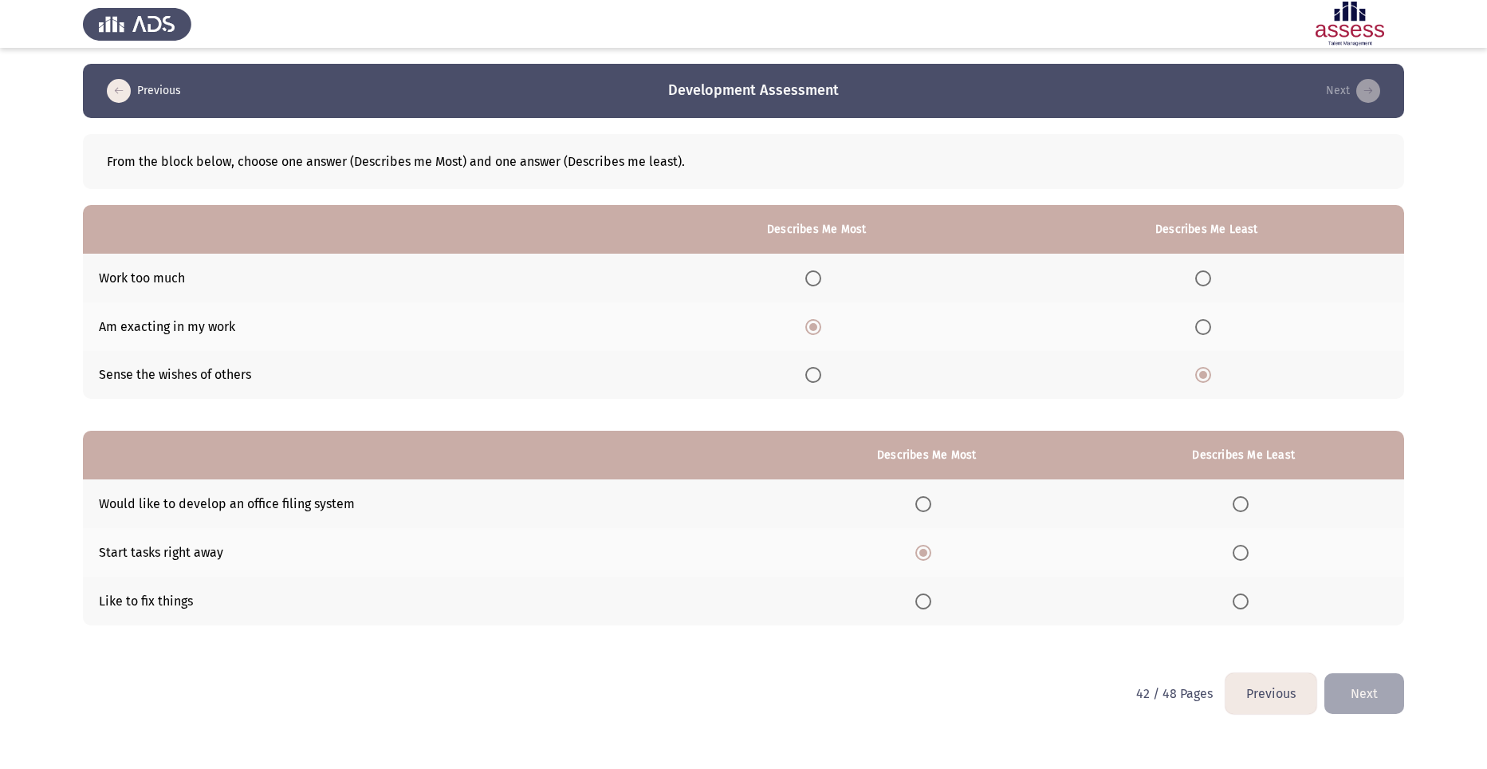
click at [930, 597] on input "Select an option" at bounding box center [923, 601] width 16 height 16
click at [1232, 500] on th at bounding box center [1243, 503] width 321 height 49
click at [1248, 501] on span "Select an option" at bounding box center [1240, 504] width 16 height 16
click at [1248, 501] on input "Select an option" at bounding box center [1240, 504] width 16 height 16
click at [1362, 695] on button "Next" at bounding box center [1364, 693] width 80 height 41
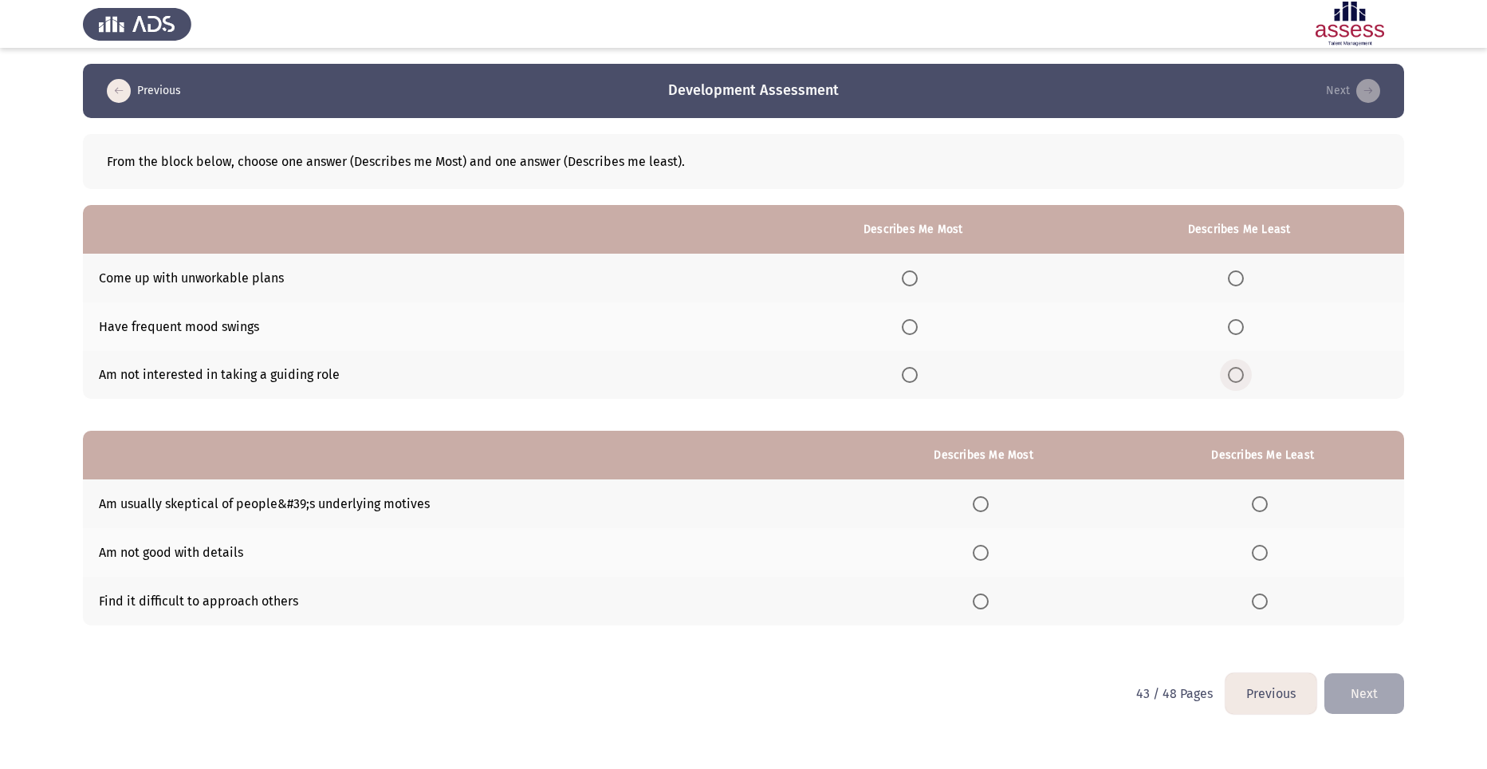
click at [1239, 371] on span "Select an option" at bounding box center [1236, 375] width 16 height 16
click at [1239, 371] on input "Select an option" at bounding box center [1236, 375] width 16 height 16
click at [1235, 334] on span "Select an option" at bounding box center [1236, 327] width 16 height 16
click at [1235, 334] on input "Select an option" at bounding box center [1236, 327] width 16 height 16
click at [916, 273] on span "Select an option" at bounding box center [910, 278] width 16 height 16
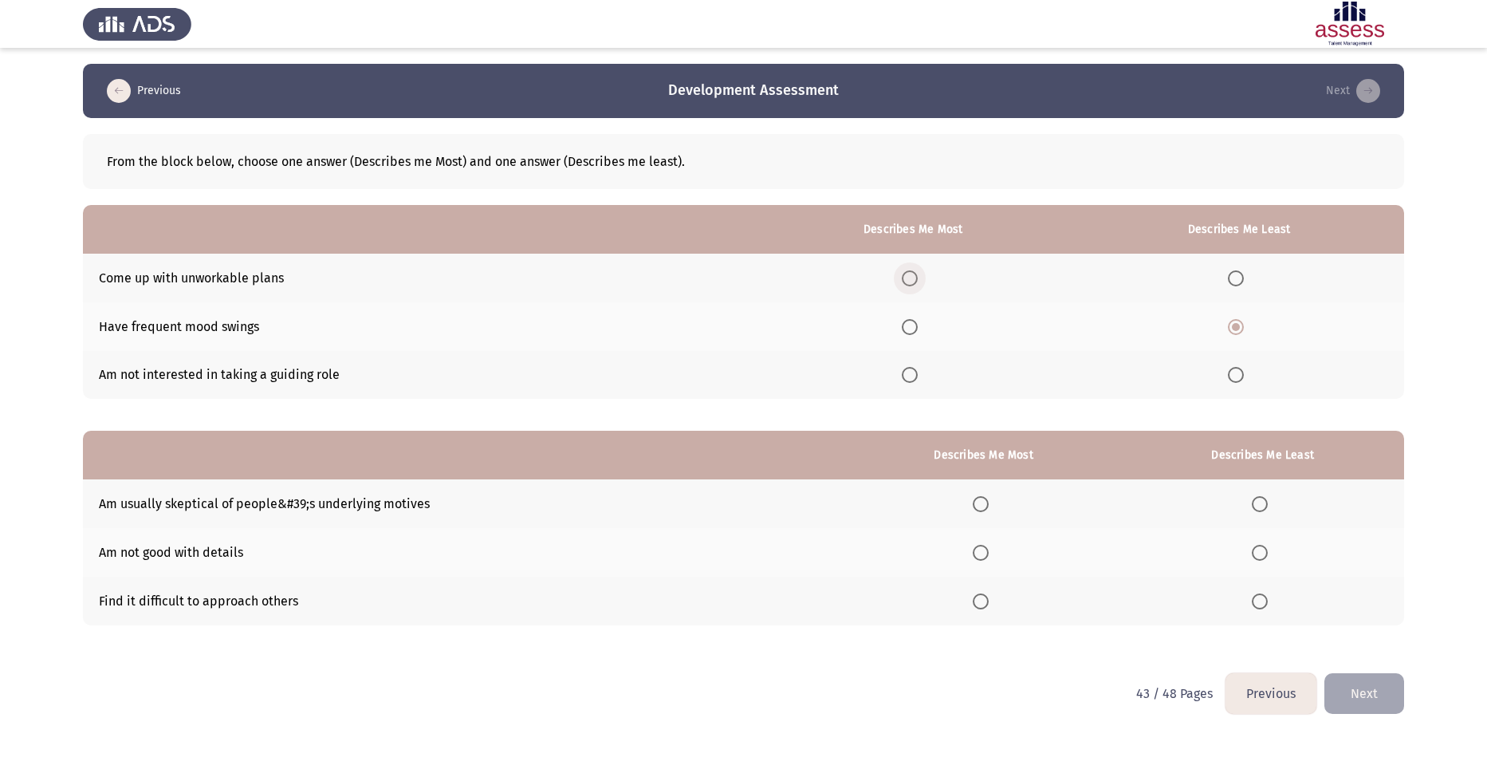
click at [916, 273] on input "Select an option" at bounding box center [910, 278] width 16 height 16
click at [1267, 552] on span "Select an option" at bounding box center [1260, 552] width 16 height 16
click at [1267, 552] on input "Select an option" at bounding box center [1260, 552] width 16 height 16
click at [981, 497] on span "Select an option" at bounding box center [981, 504] width 16 height 16
click at [981, 497] on input "Select an option" at bounding box center [981, 504] width 16 height 16
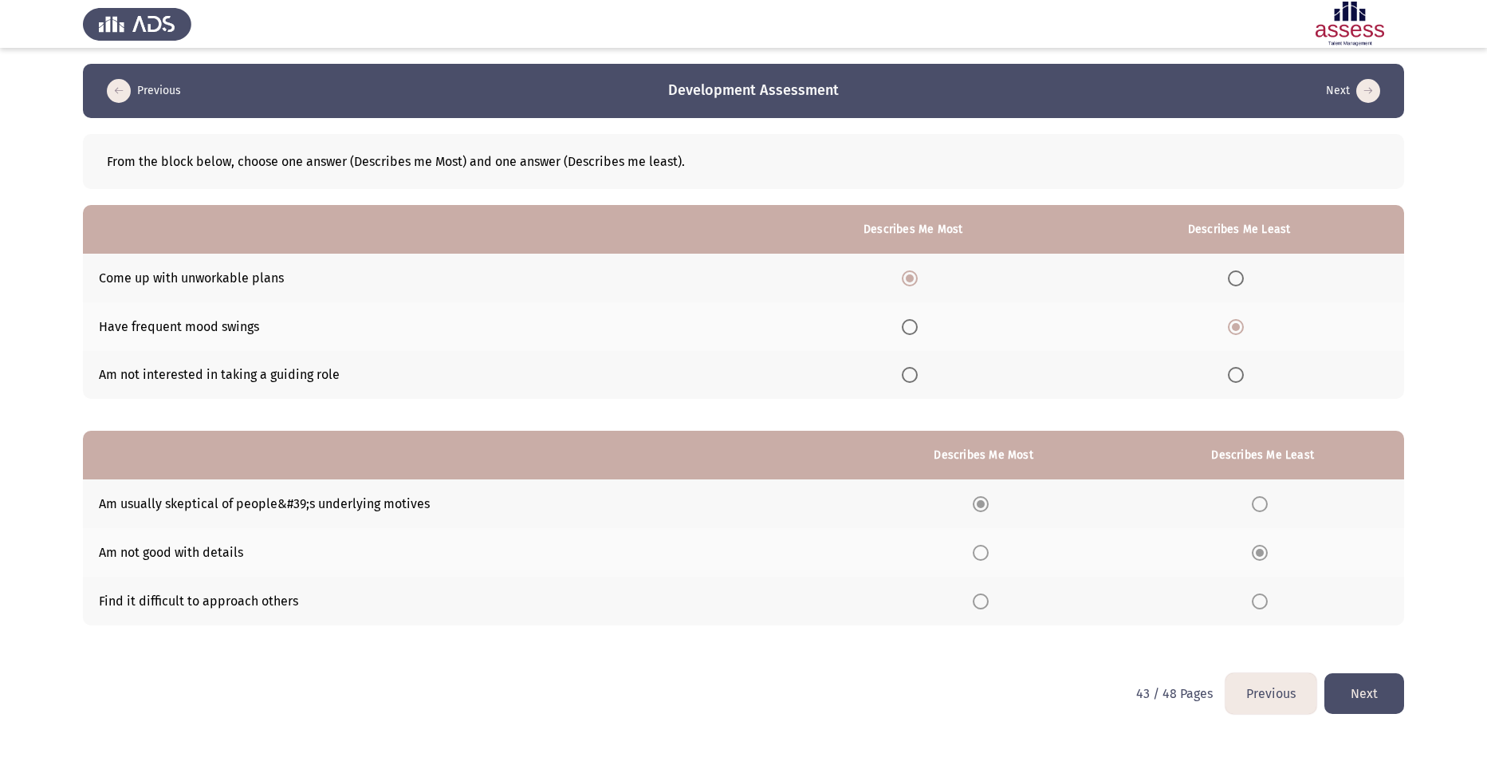
click at [1357, 697] on button "Next" at bounding box center [1364, 693] width 80 height 41
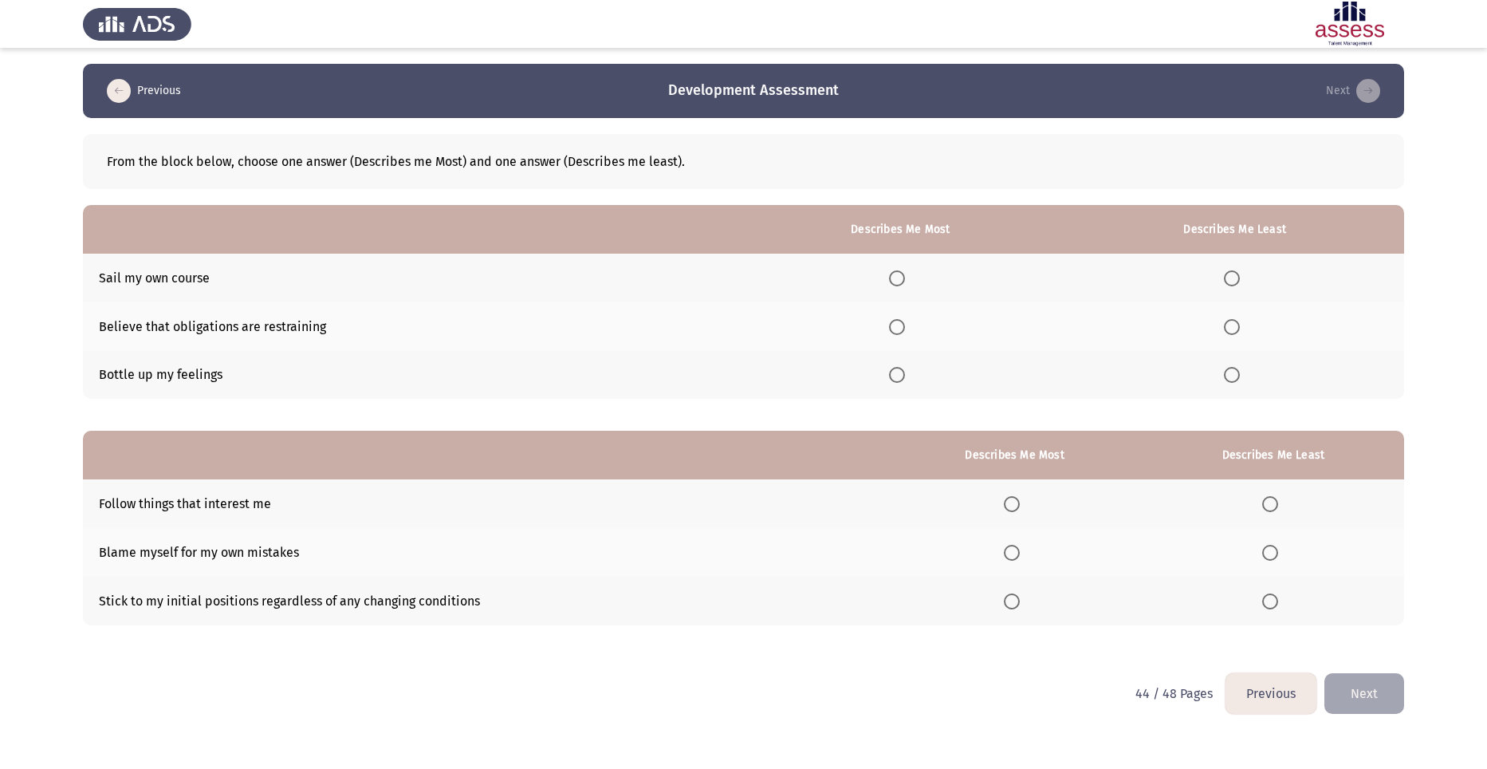
click at [911, 372] on label "Select an option" at bounding box center [900, 375] width 22 height 16
click at [905, 372] on input "Select an option" at bounding box center [897, 375] width 16 height 16
click at [1225, 283] on span "Select an option" at bounding box center [1232, 278] width 16 height 16
click at [1234, 281] on span "Select an option" at bounding box center [1232, 278] width 16 height 16
click at [1234, 274] on span "Select an option" at bounding box center [1232, 278] width 16 height 16
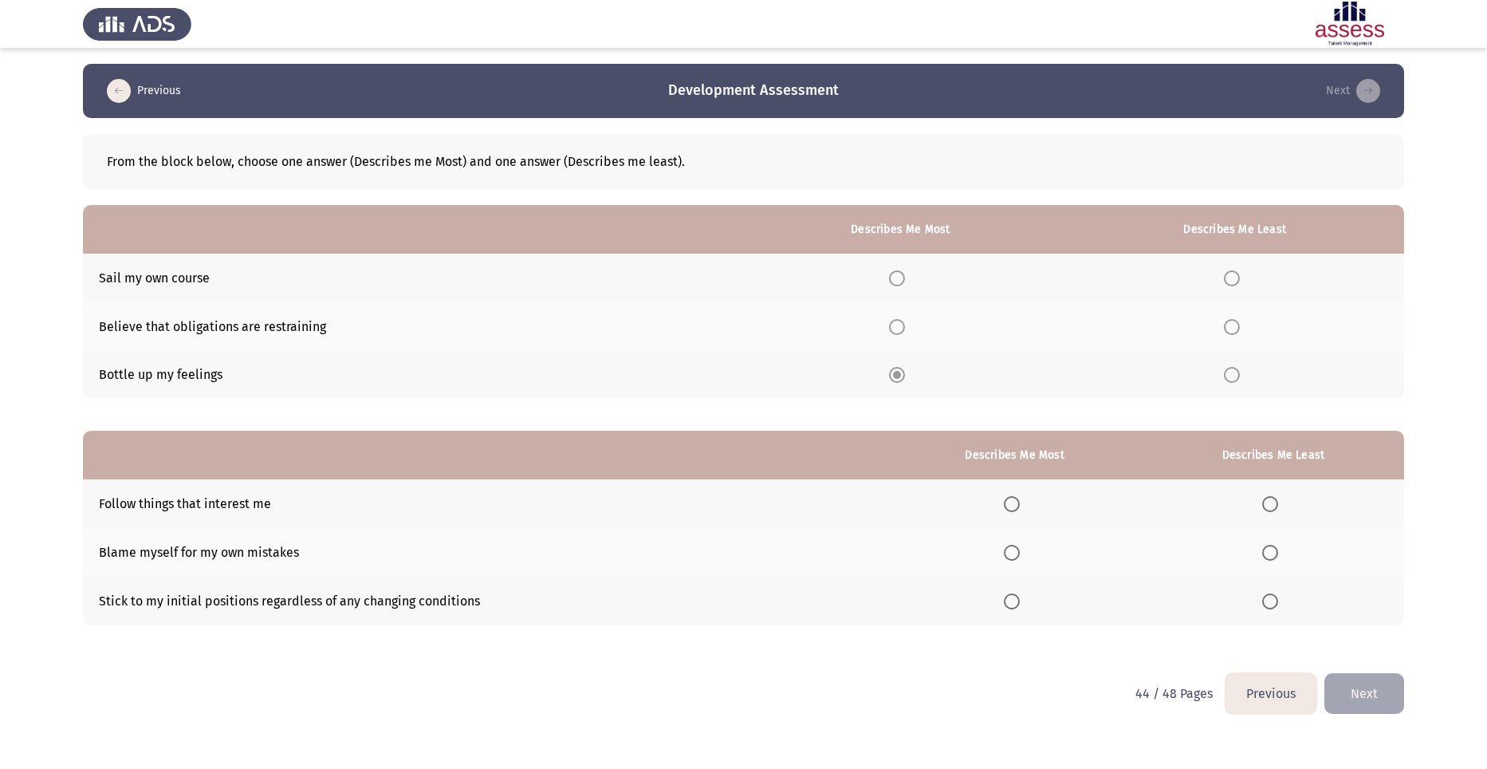
click at [1234, 274] on span "Select an option" at bounding box center [1232, 278] width 16 height 16
click at [1234, 278] on span "Select an option" at bounding box center [1232, 278] width 16 height 16
click at [1231, 282] on span "Select an option" at bounding box center [1232, 278] width 16 height 16
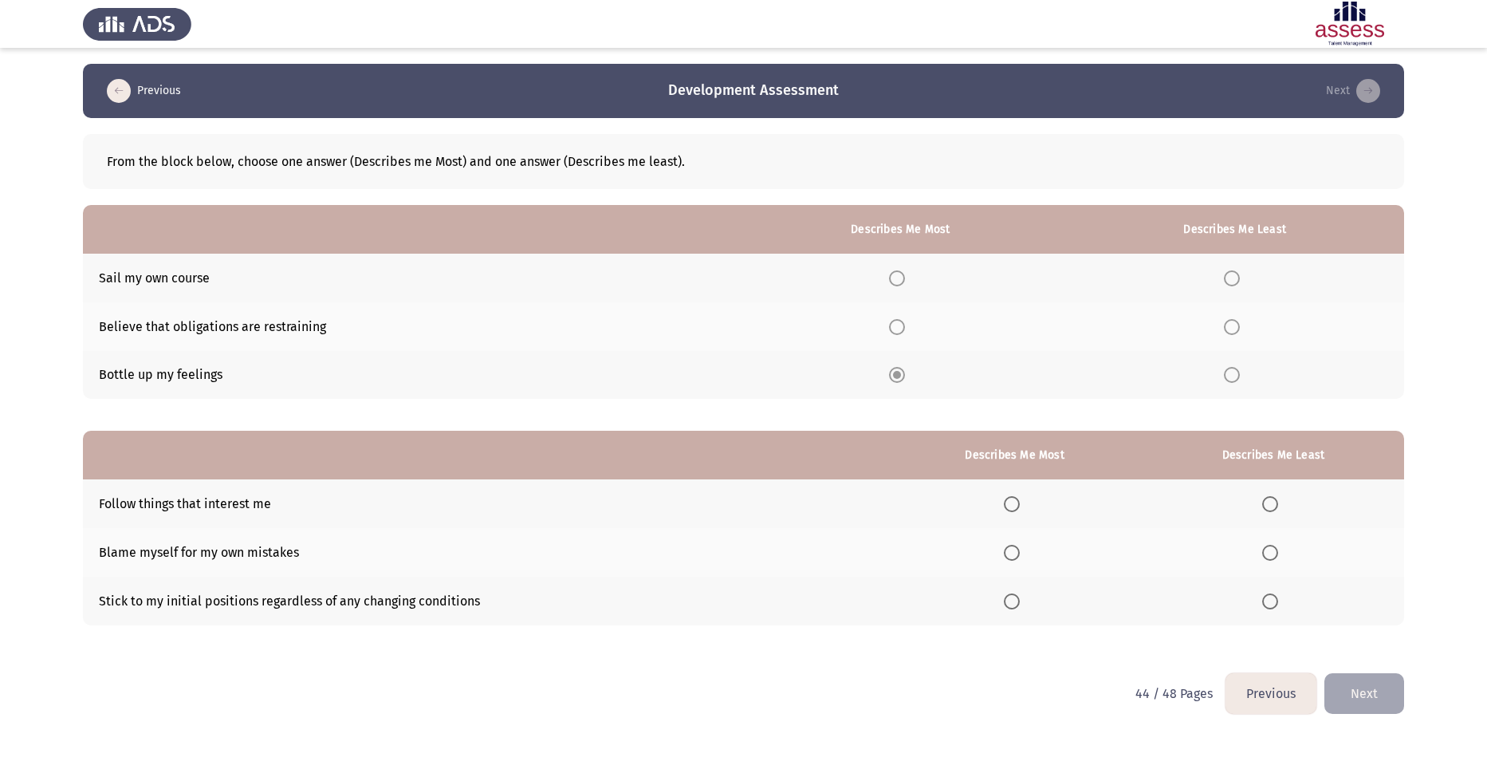
click at [1231, 282] on span "Select an option" at bounding box center [1232, 278] width 16 height 16
click at [1241, 277] on label "Select an option" at bounding box center [1235, 278] width 22 height 16
click at [1232, 278] on span "Select an option" at bounding box center [1232, 278] width 0 height 0
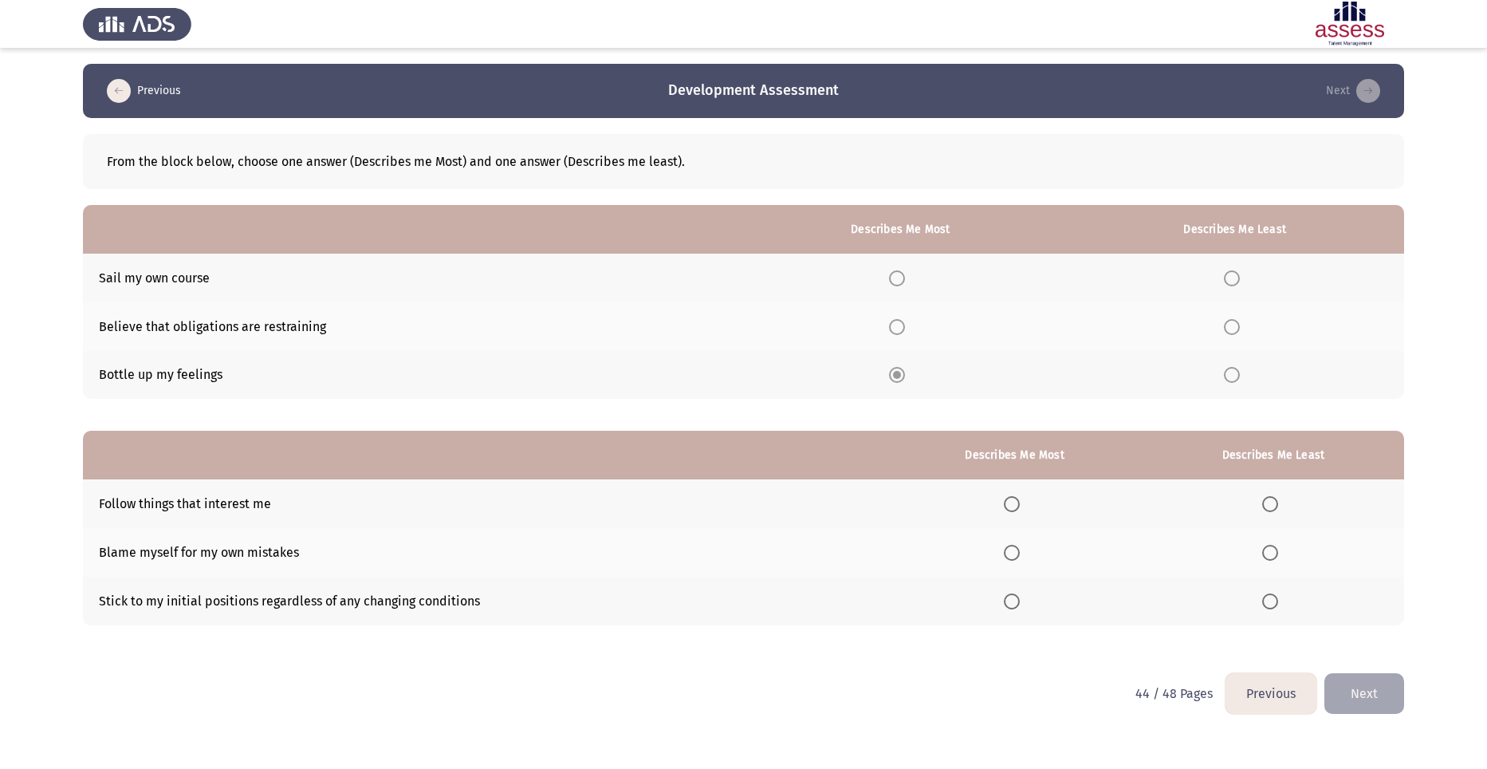
click at [1232, 278] on span "Select an option" at bounding box center [1232, 278] width 0 height 0
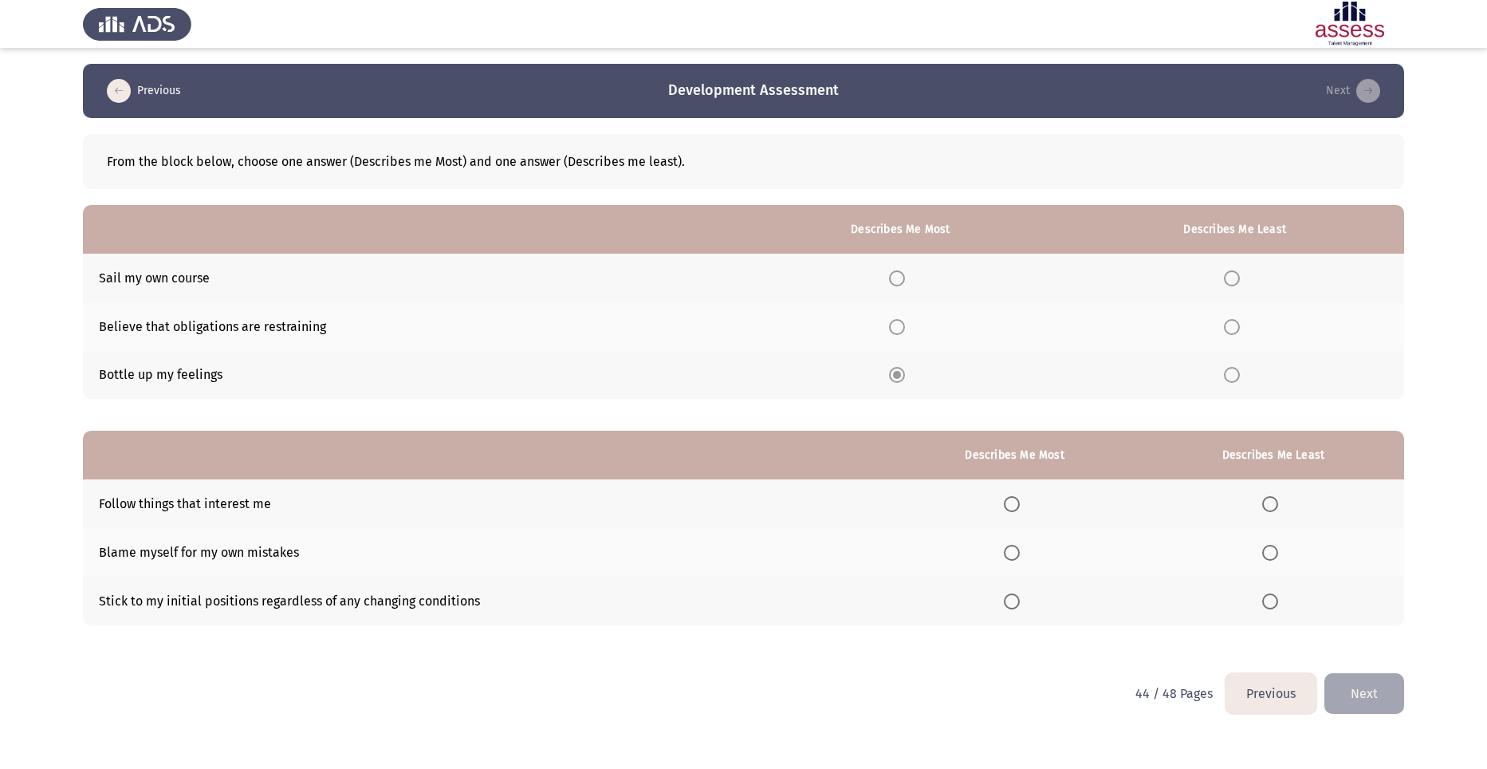
click at [1232, 278] on span "Select an option" at bounding box center [1232, 278] width 0 height 0
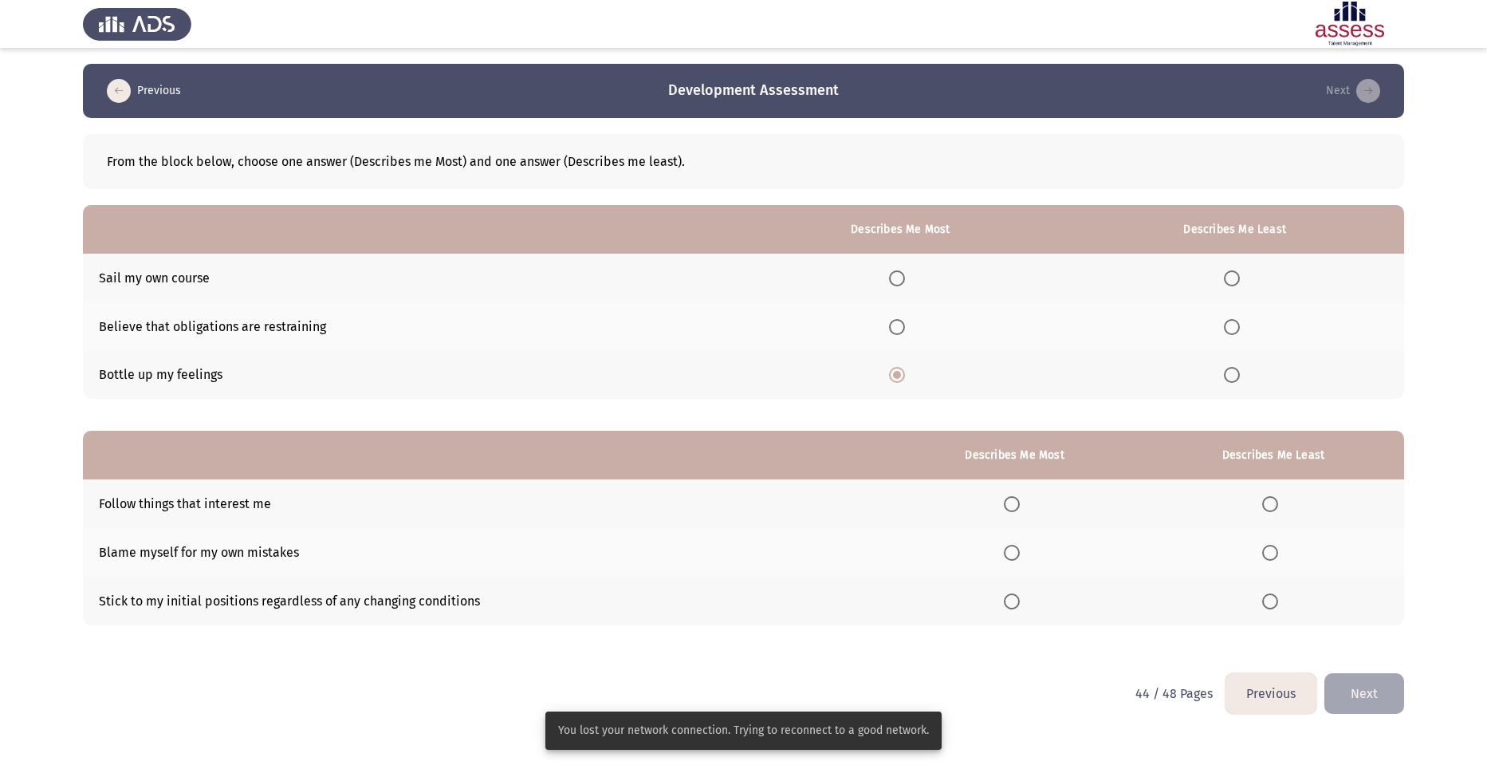
click at [1237, 278] on span "Select an option" at bounding box center [1232, 278] width 16 height 16
click at [1237, 278] on input "Select an option" at bounding box center [1232, 278] width 16 height 16
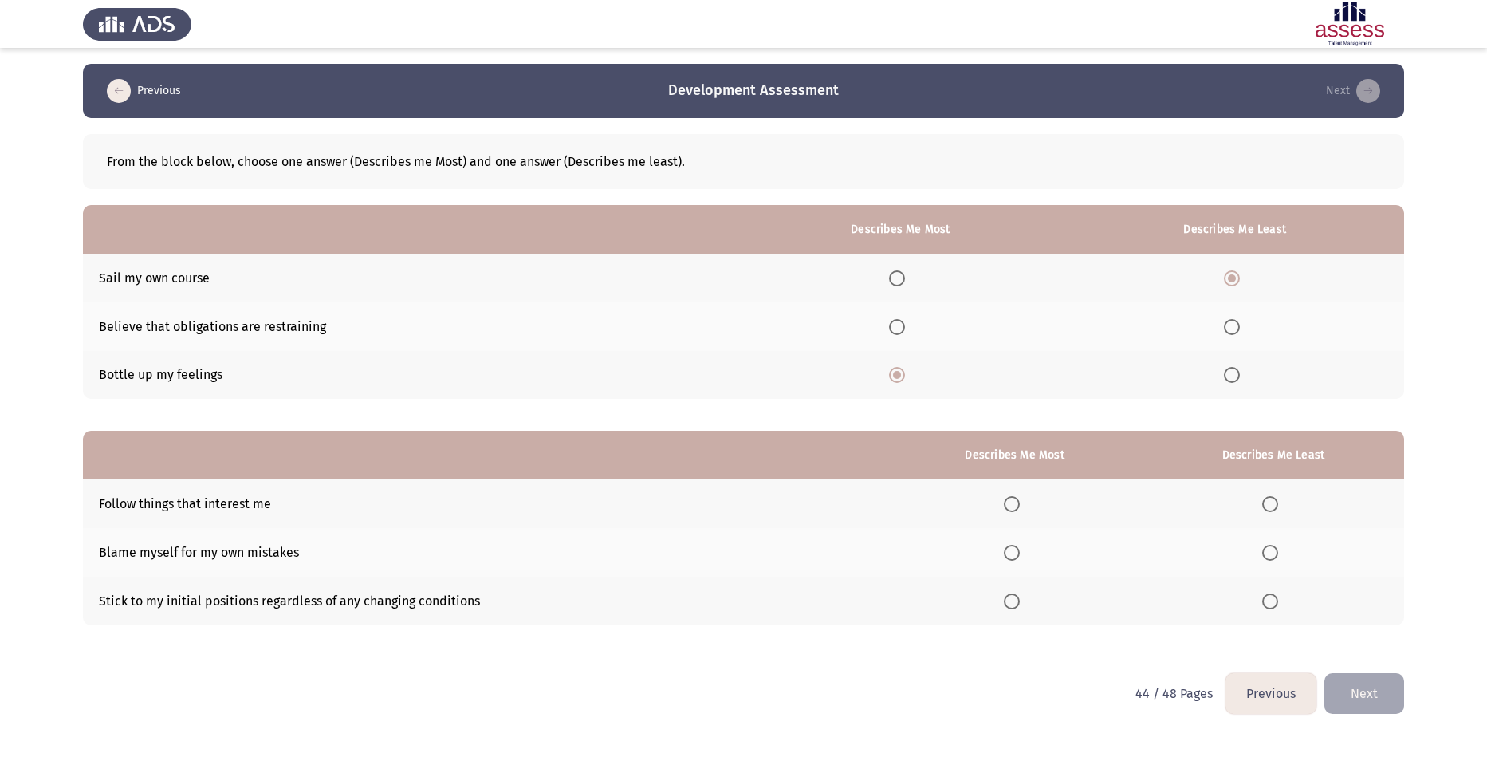
click at [1015, 502] on span "Select an option" at bounding box center [1012, 504] width 16 height 16
click at [1015, 502] on input "Select an option" at bounding box center [1012, 504] width 16 height 16
click at [1024, 555] on label "Select an option" at bounding box center [1015, 552] width 22 height 16
click at [1020, 555] on input "Select an option" at bounding box center [1012, 552] width 16 height 16
click at [1271, 606] on span "Select an option" at bounding box center [1270, 601] width 16 height 16
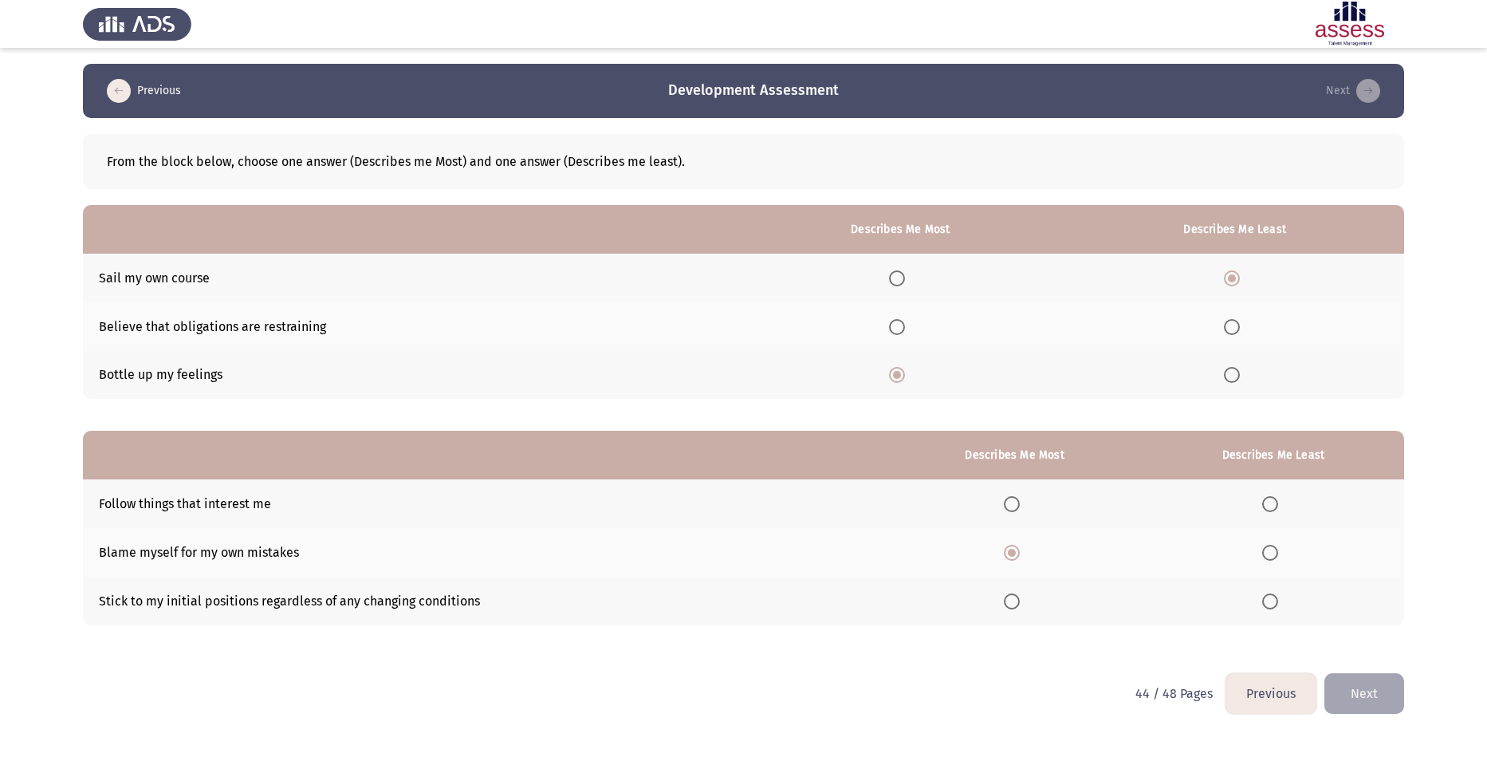
click at [1271, 606] on input "Select an option" at bounding box center [1270, 601] width 16 height 16
click at [1366, 688] on button "Next" at bounding box center [1364, 693] width 80 height 41
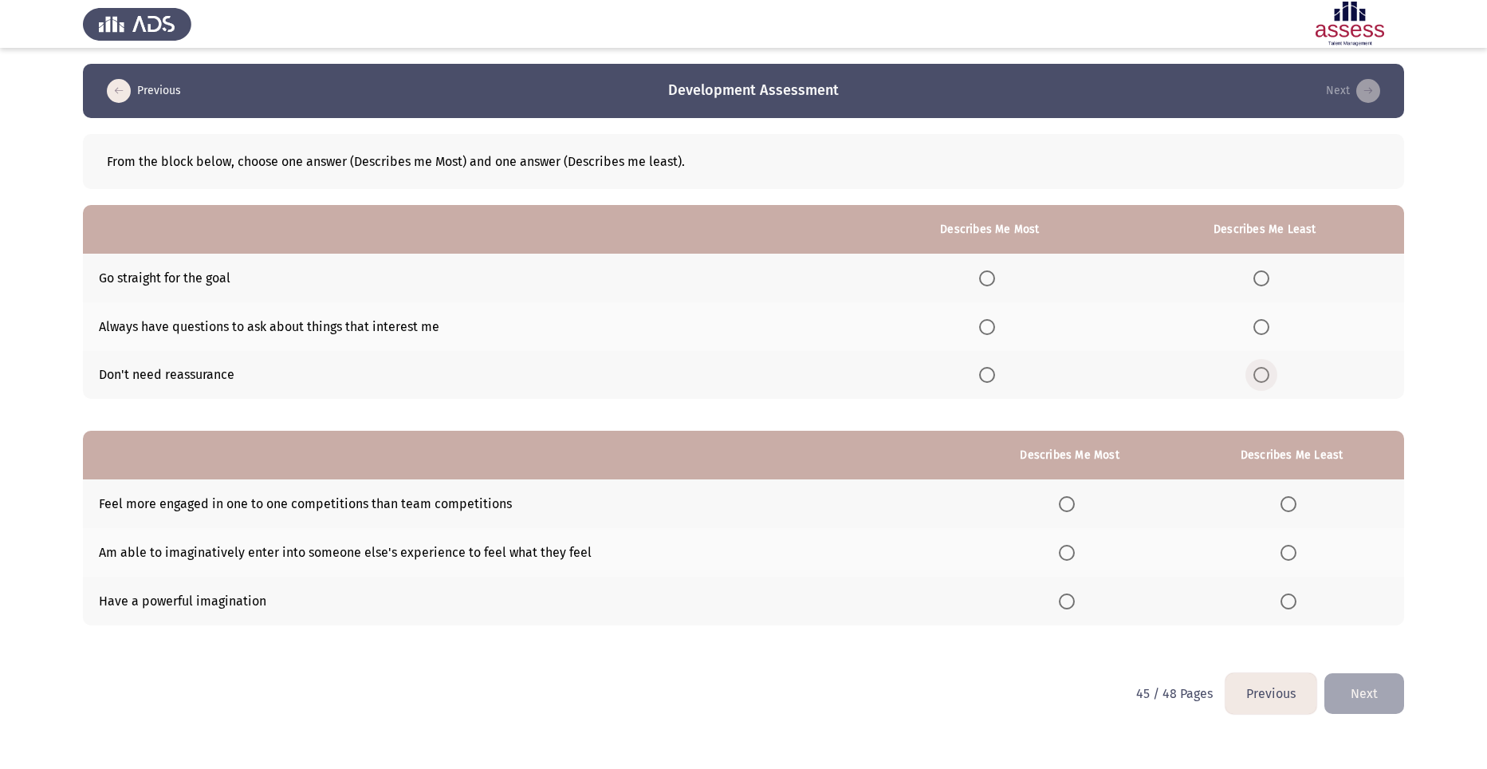
click at [1266, 372] on span "Select an option" at bounding box center [1261, 375] width 16 height 16
click at [1266, 372] on input "Select an option" at bounding box center [1261, 375] width 16 height 16
click at [1001, 323] on label "Select an option" at bounding box center [990, 327] width 22 height 16
click at [995, 323] on input "Select an option" at bounding box center [987, 327] width 16 height 16
click at [1290, 505] on span "Select an option" at bounding box center [1288, 504] width 16 height 16
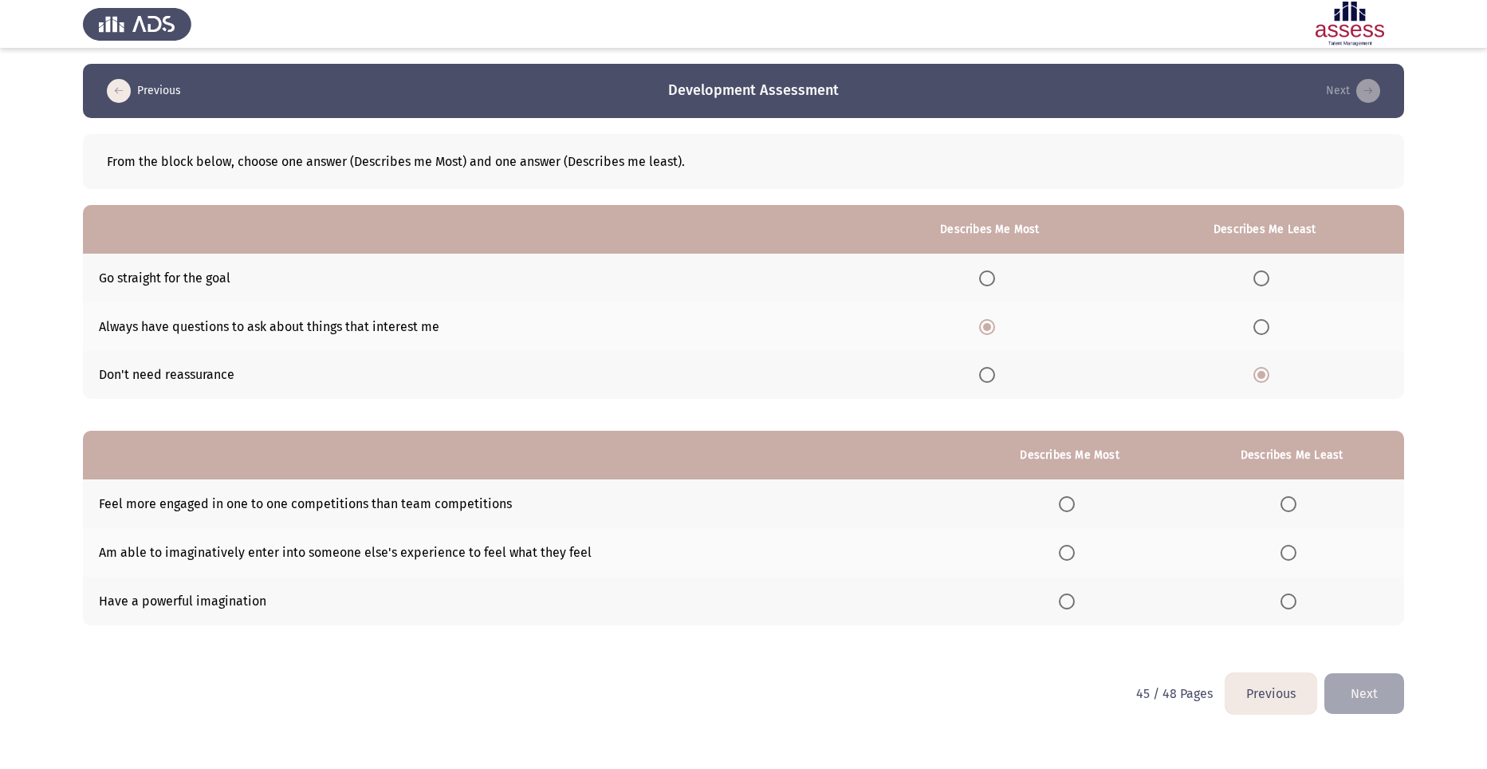
click at [1290, 505] on input "Select an option" at bounding box center [1288, 504] width 16 height 16
click at [1069, 553] on span "Select an option" at bounding box center [1067, 552] width 16 height 16
click at [1069, 553] on input "Select an option" at bounding box center [1067, 552] width 16 height 16
click at [1381, 703] on button "Next" at bounding box center [1364, 693] width 80 height 41
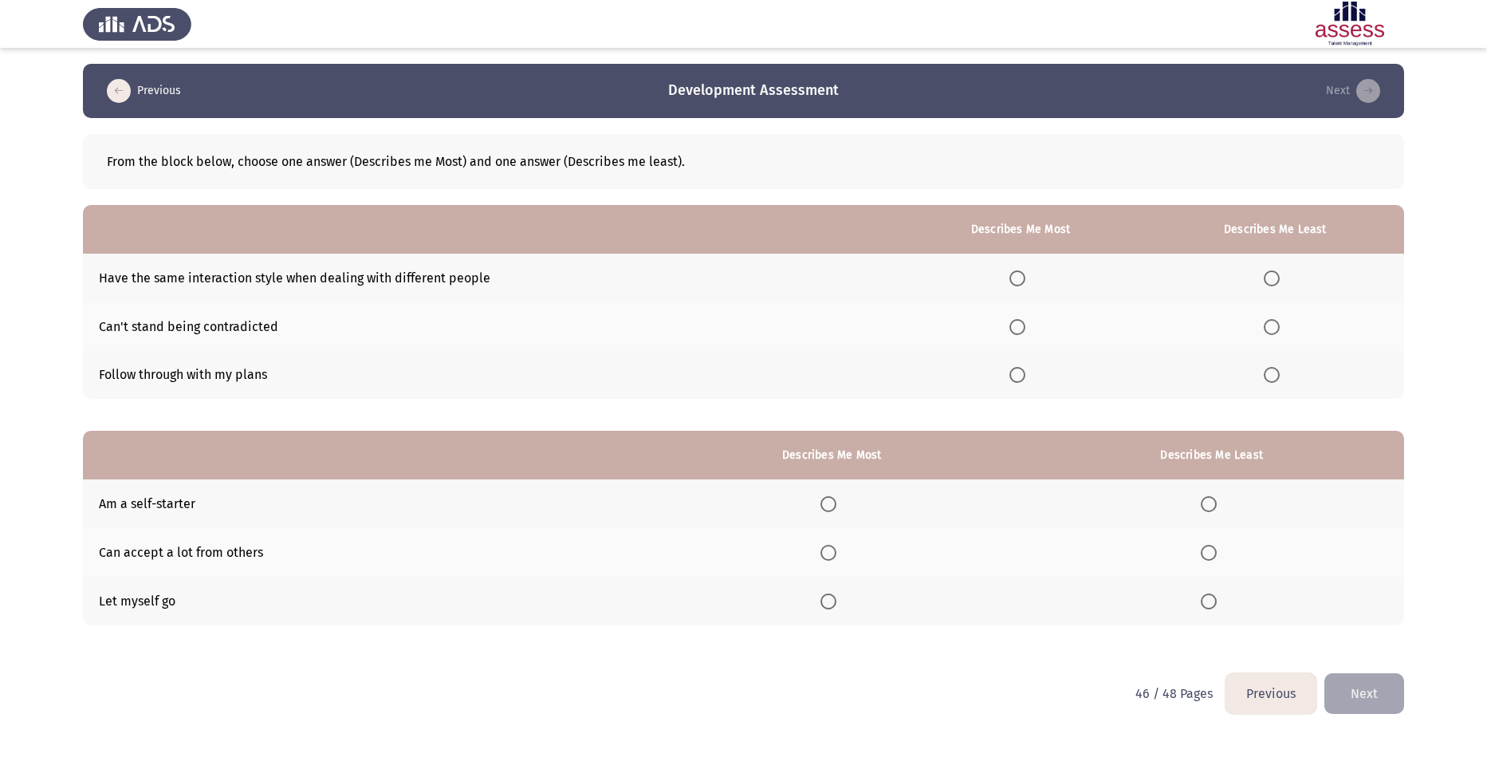
click at [1268, 275] on span "Select an option" at bounding box center [1272, 278] width 16 height 16
click at [1268, 275] on input "Select an option" at bounding box center [1272, 278] width 16 height 16
click at [1020, 383] on span "Select an option" at bounding box center [1017, 375] width 16 height 16
click at [1020, 383] on input "Select an option" at bounding box center [1017, 375] width 16 height 16
click at [1208, 554] on span "Select an option" at bounding box center [1209, 552] width 16 height 16
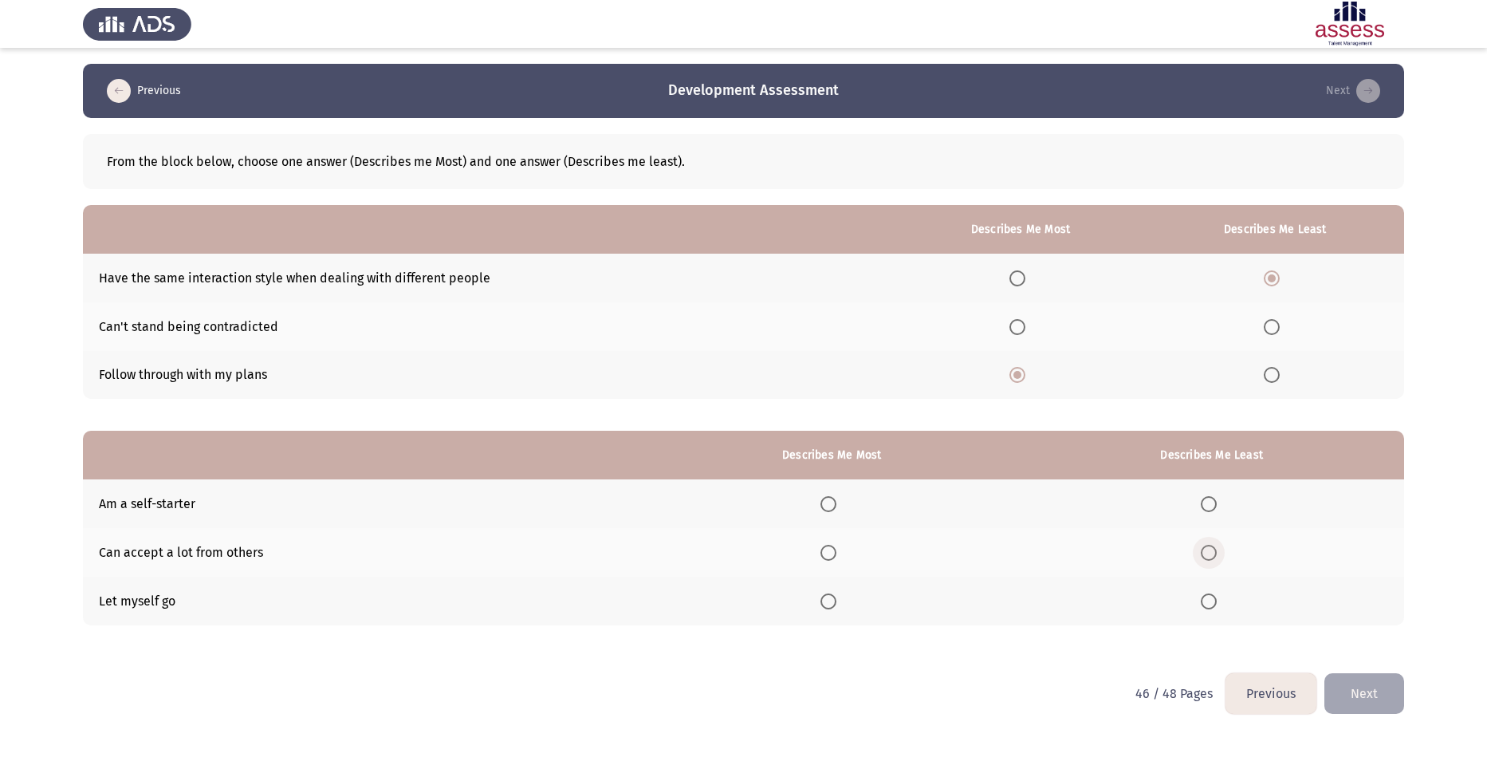
click at [1208, 554] on input "Select an option" at bounding box center [1209, 552] width 16 height 16
click at [833, 501] on span "Select an option" at bounding box center [828, 504] width 16 height 16
click at [833, 501] on input "Select an option" at bounding box center [828, 504] width 16 height 16
click at [1372, 687] on button "Next" at bounding box center [1364, 693] width 80 height 41
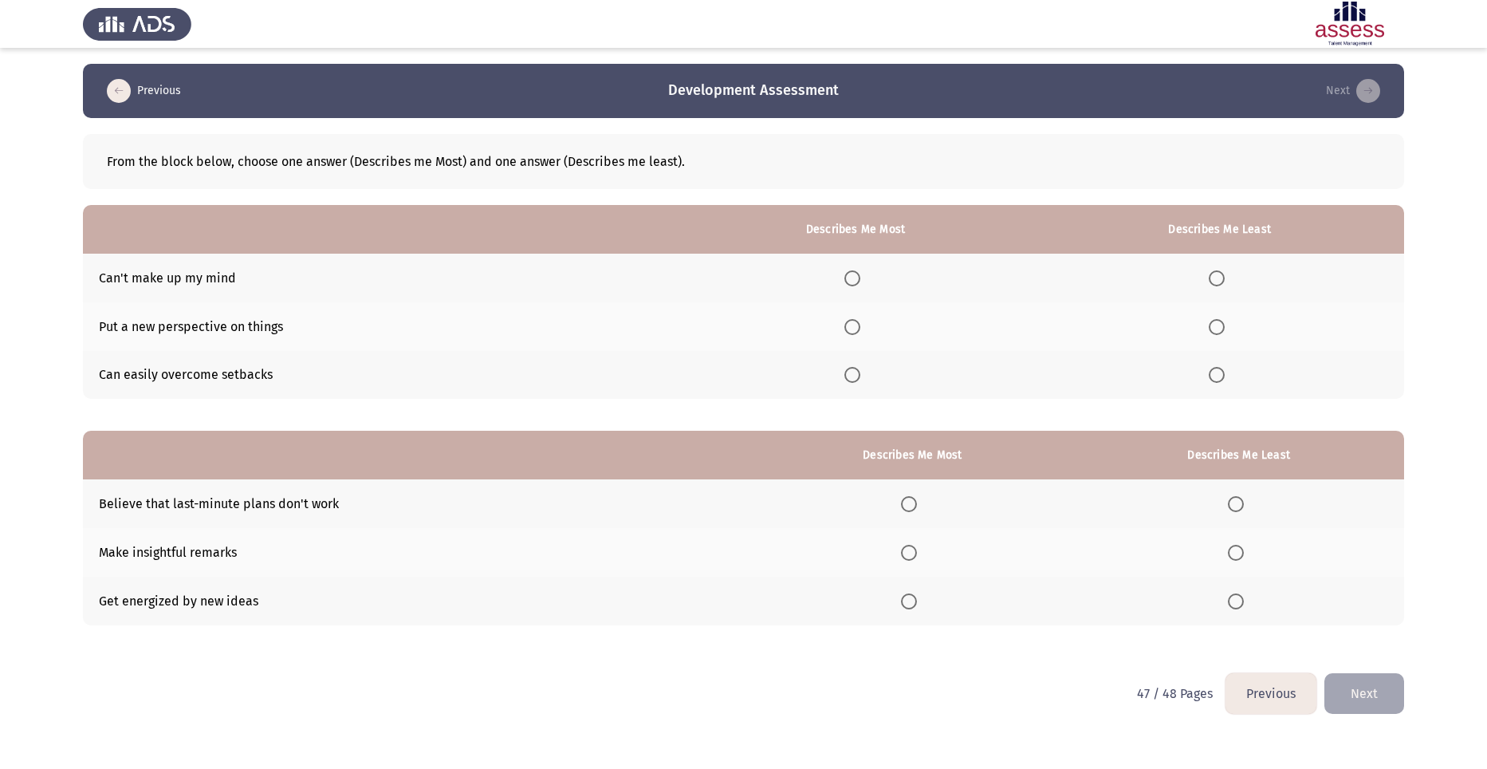
click at [1241, 503] on span "Select an option" at bounding box center [1236, 504] width 16 height 16
click at [1241, 503] on input "Select an option" at bounding box center [1236, 504] width 16 height 16
click at [908, 563] on th at bounding box center [912, 552] width 322 height 49
click at [913, 554] on span "Select an option" at bounding box center [909, 552] width 16 height 16
click at [913, 554] on input "Select an option" at bounding box center [909, 552] width 16 height 16
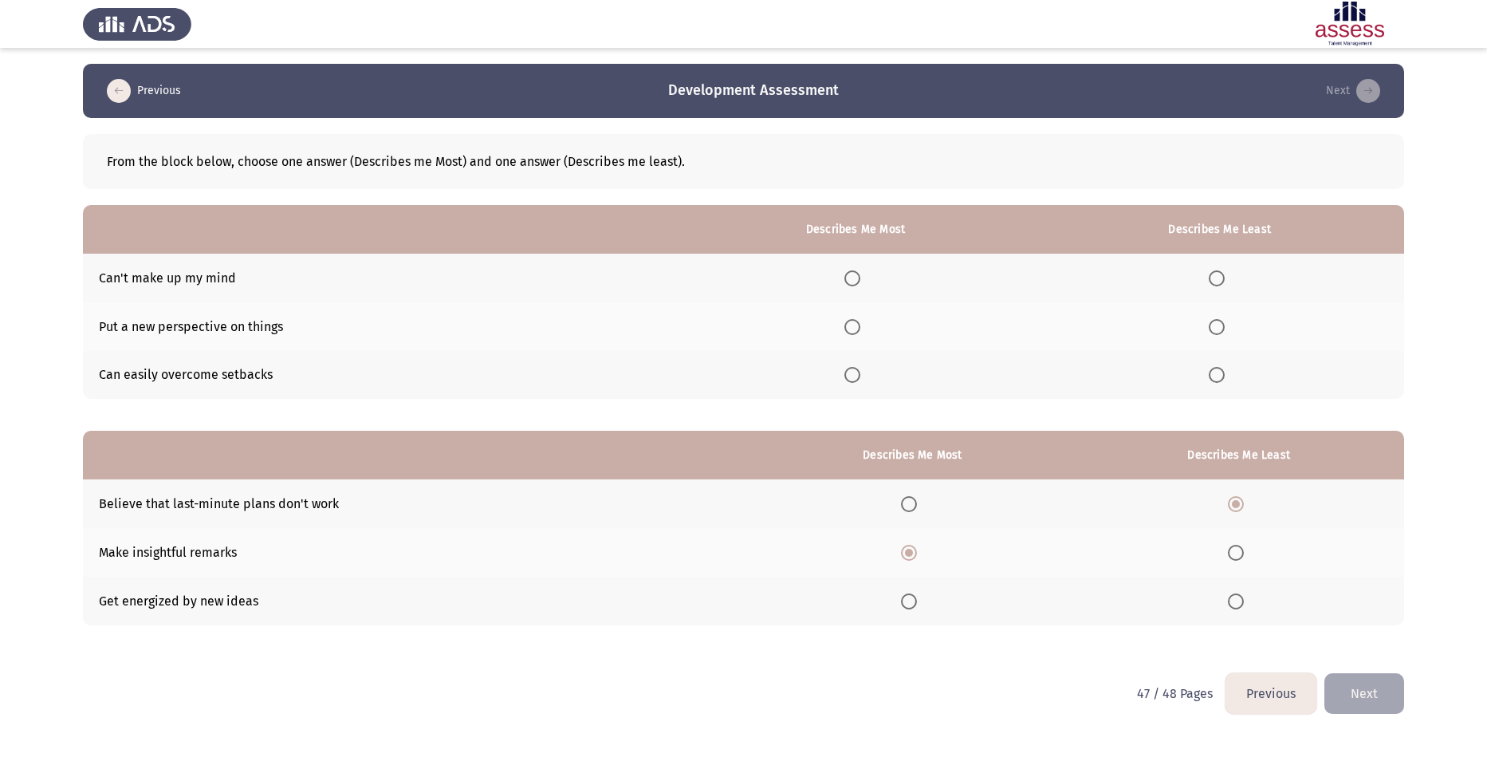
click at [1217, 276] on span "Select an option" at bounding box center [1217, 278] width 16 height 16
click at [1217, 276] on input "Select an option" at bounding box center [1217, 278] width 16 height 16
click at [855, 379] on span "Select an option" at bounding box center [852, 375] width 16 height 16
click at [855, 379] on input "Select an option" at bounding box center [852, 375] width 16 height 16
click at [1382, 704] on button "Next" at bounding box center [1364, 693] width 80 height 41
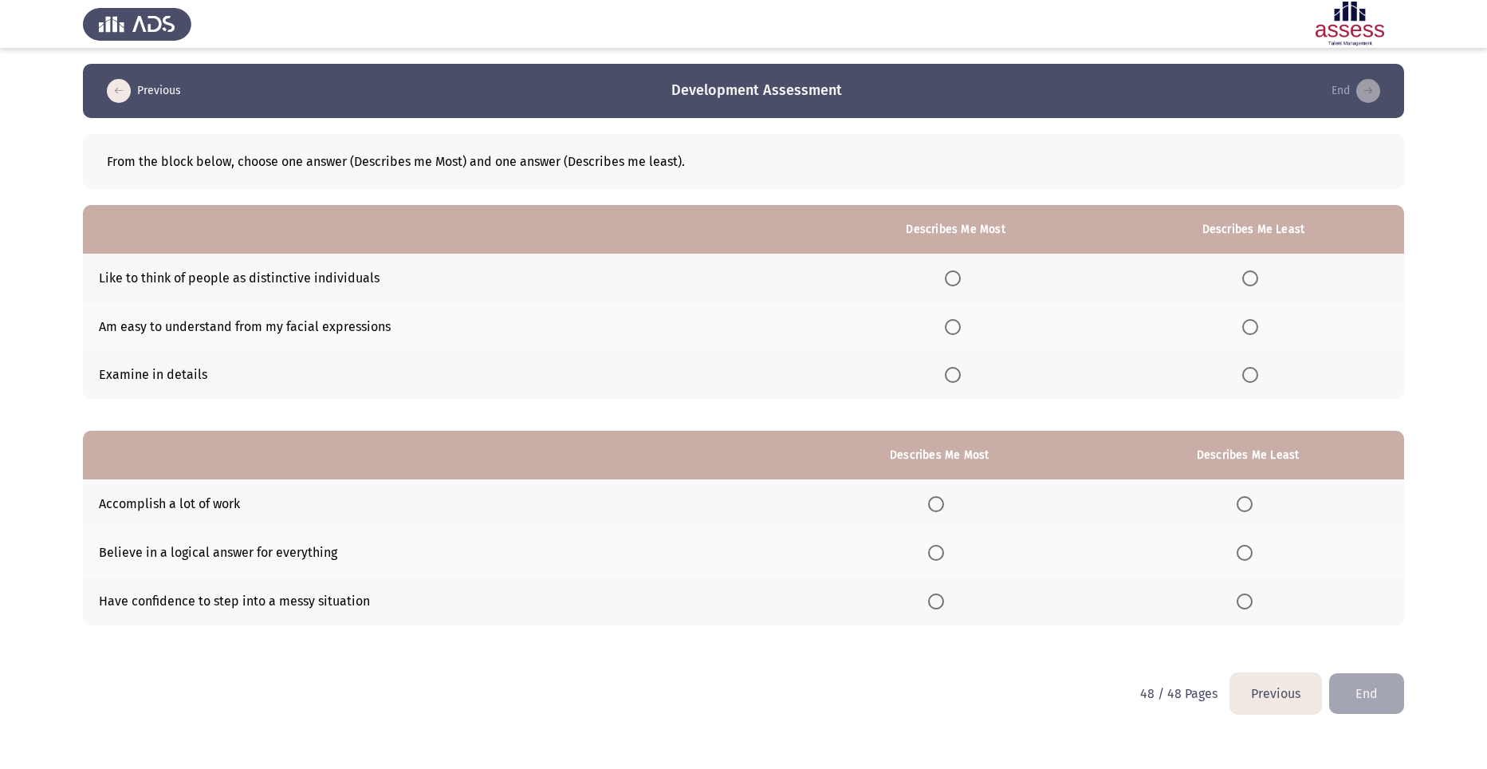
click at [1249, 324] on span "Select an option" at bounding box center [1250, 327] width 16 height 16
click at [1249, 324] on input "Select an option" at bounding box center [1250, 327] width 16 height 16
click at [961, 264] on th at bounding box center [955, 278] width 294 height 49
click at [961, 273] on span "Select an option" at bounding box center [953, 278] width 16 height 16
click at [961, 273] on input "Select an option" at bounding box center [953, 278] width 16 height 16
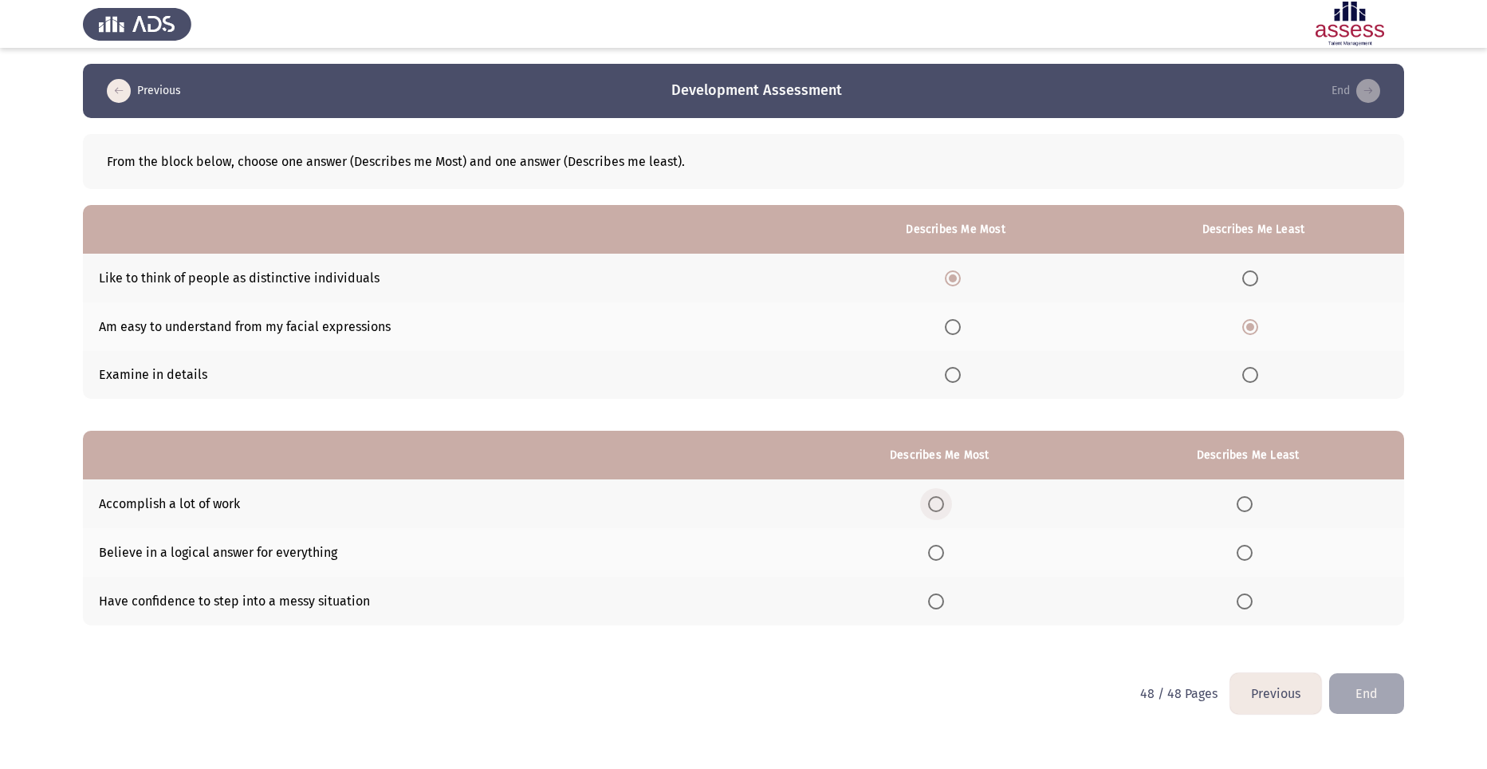
click at [934, 504] on span "Select an option" at bounding box center [936, 504] width 16 height 16
click at [934, 504] on input "Select an option" at bounding box center [936, 504] width 16 height 16
click at [1245, 548] on span "Select an option" at bounding box center [1244, 552] width 16 height 16
click at [1245, 548] on input "Select an option" at bounding box center [1244, 552] width 16 height 16
click at [1369, 690] on button "End" at bounding box center [1366, 693] width 75 height 41
